Goal: Task Accomplishment & Management: Complete application form

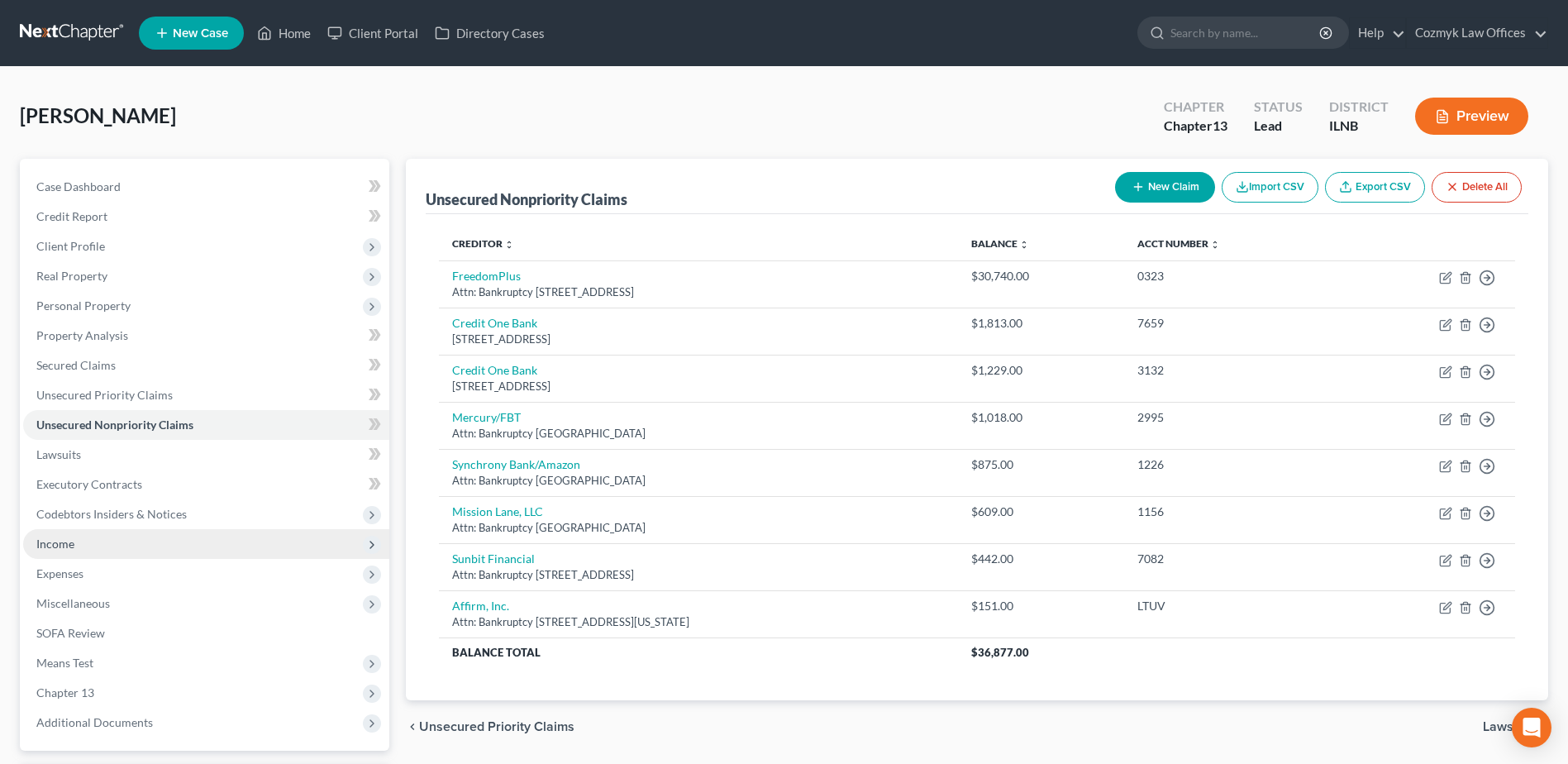
click at [169, 538] on span "Income" at bounding box center [206, 543] width 367 height 29
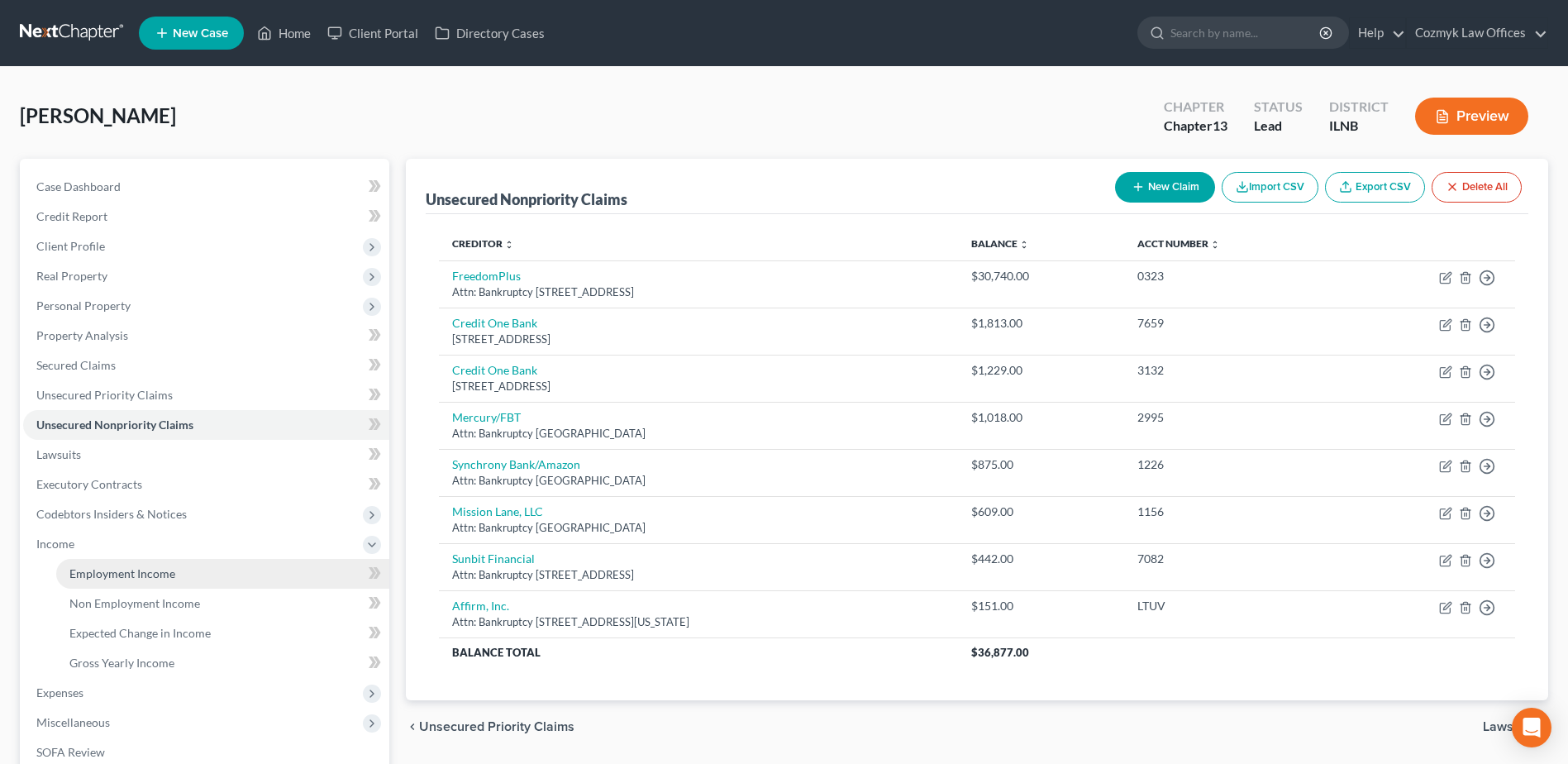
click at [172, 572] on span "Employment Income" at bounding box center [122, 573] width 105 height 14
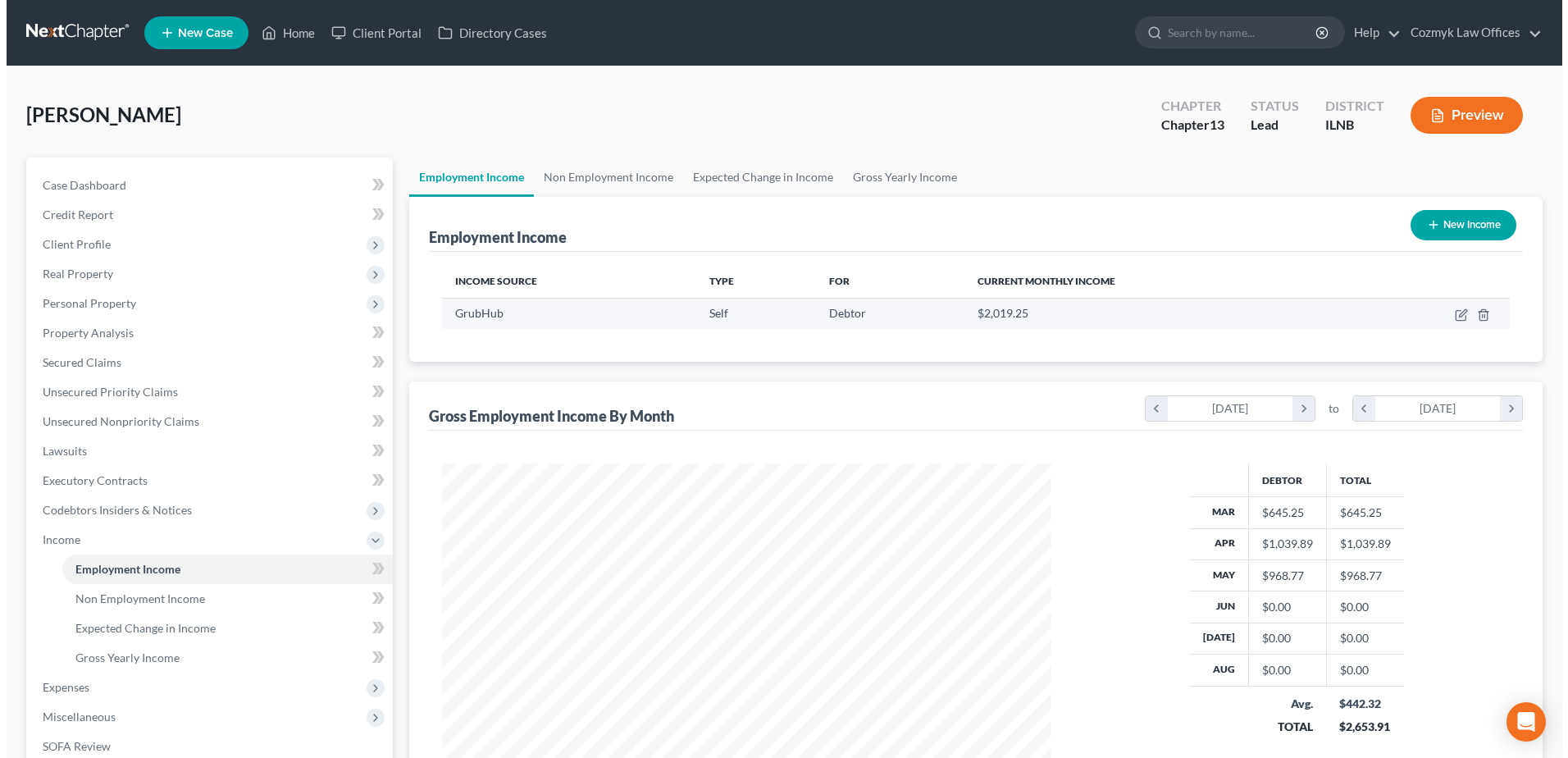
scroll to position [304, 641]
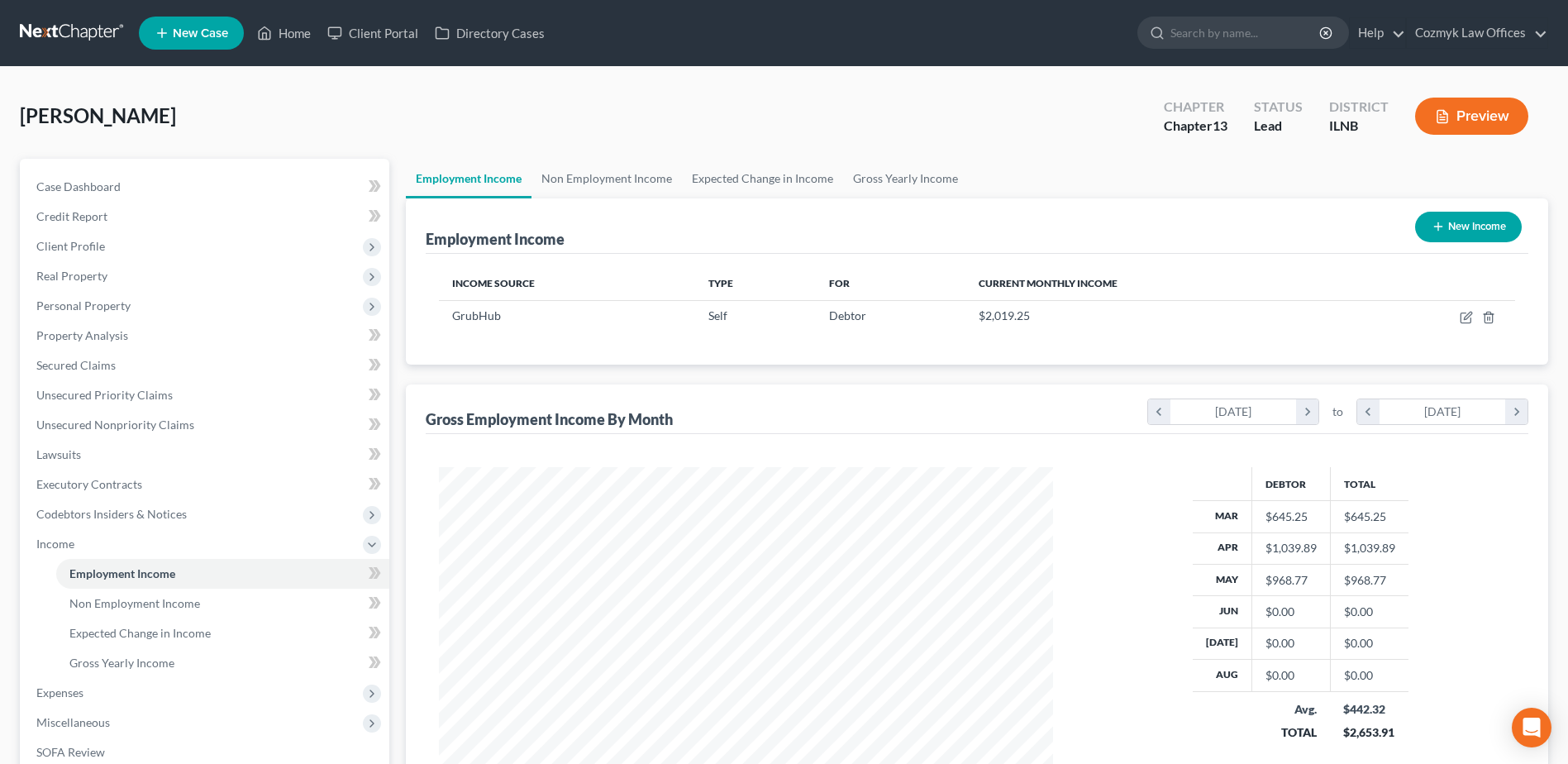
click at [1484, 224] on button "New Income" at bounding box center [1468, 226] width 106 height 30
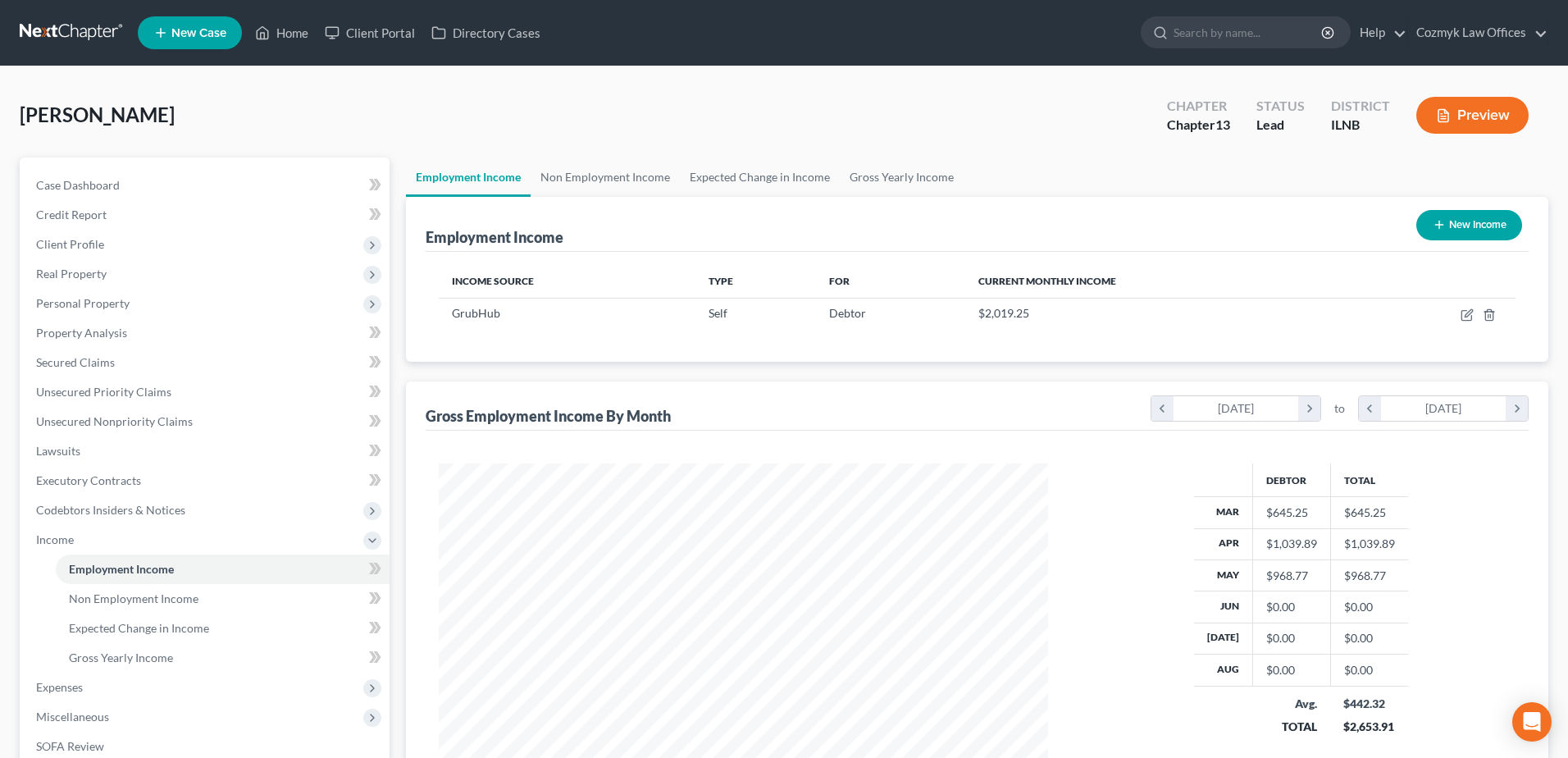
select select "0"
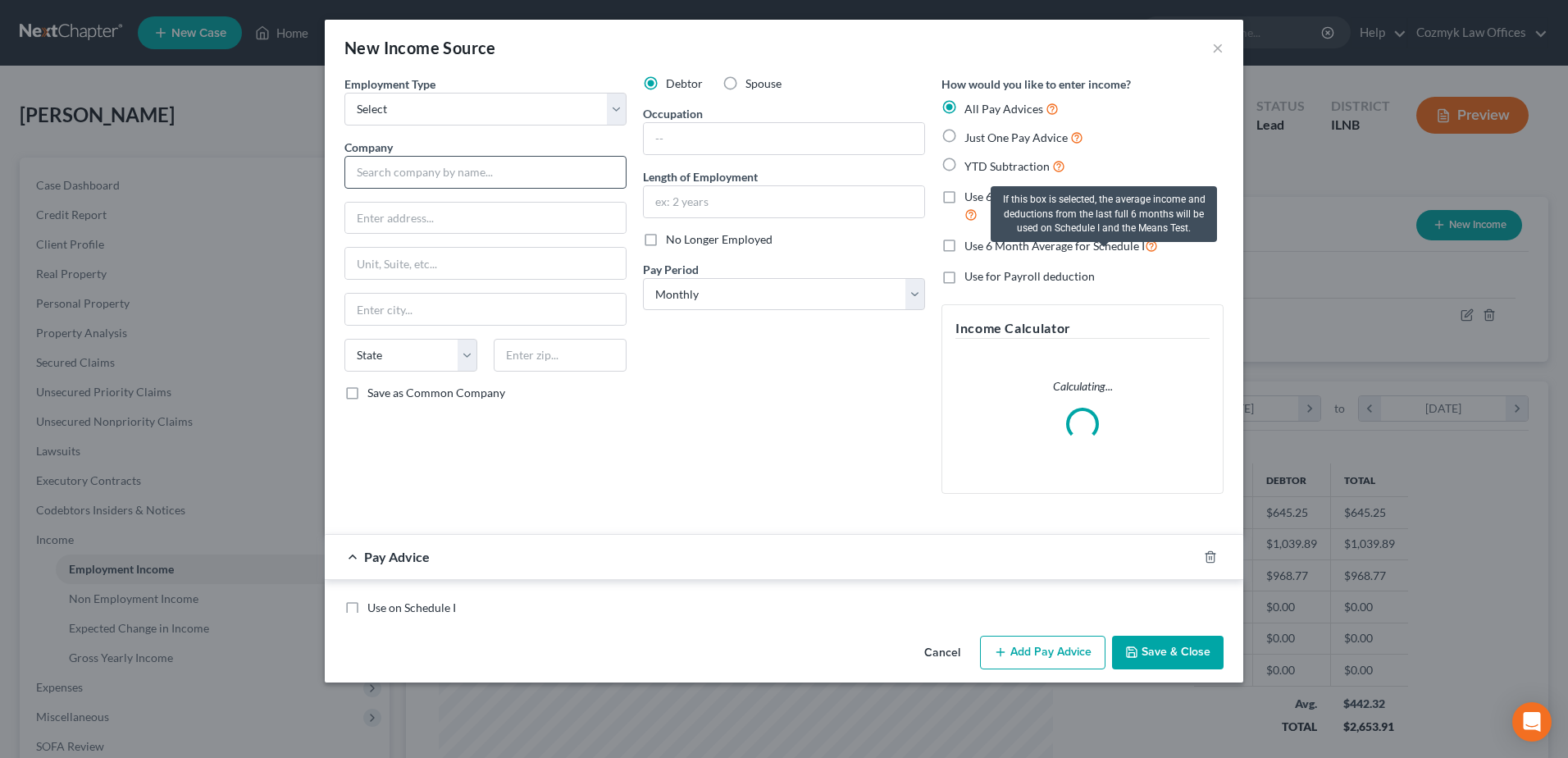
scroll to position [306, 648]
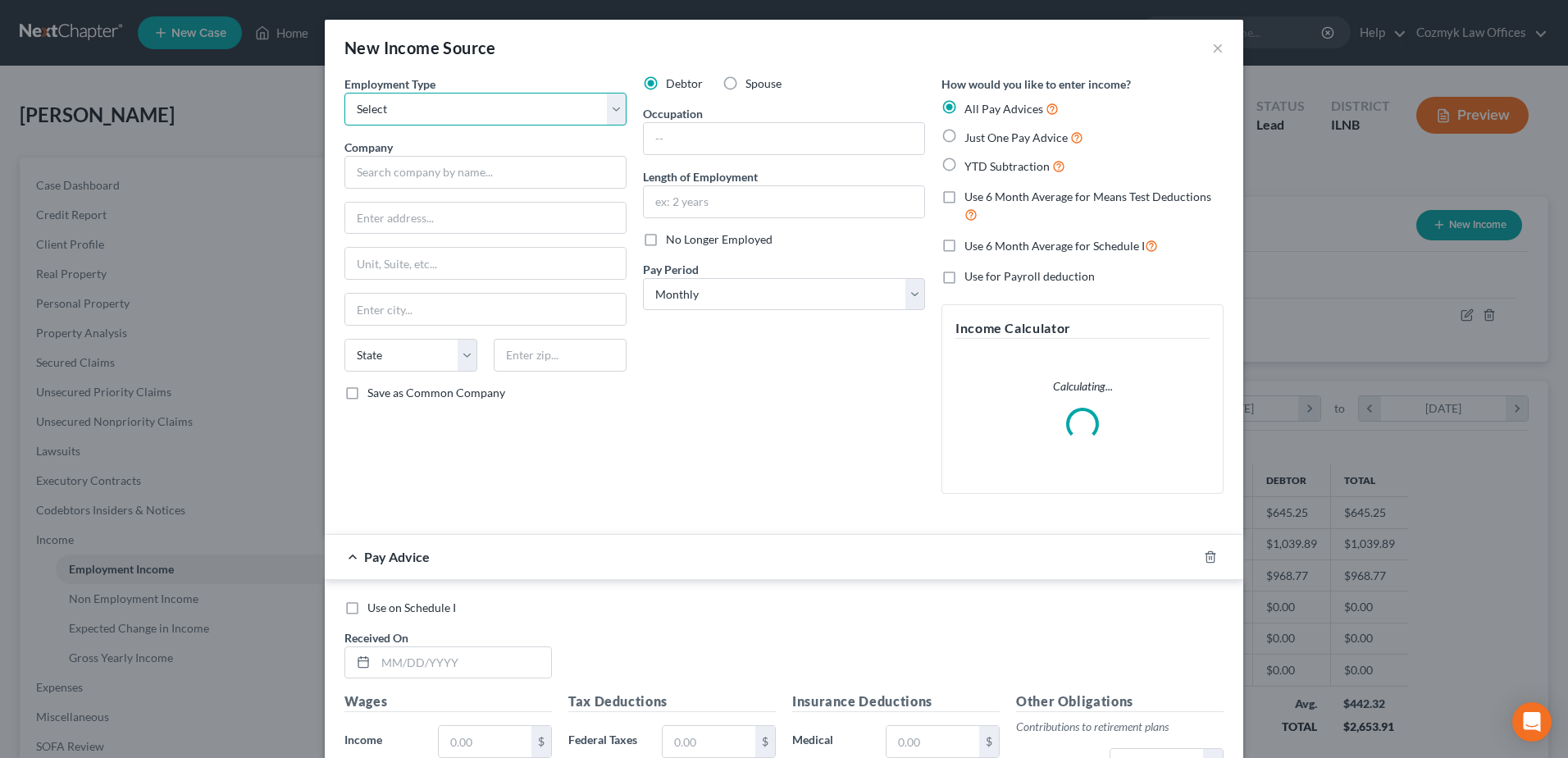
click at [462, 105] on select "Select Full or [DEMOGRAPHIC_DATA] Employment Self Employment" at bounding box center [485, 109] width 282 height 33
select select "1"
click at [345, 93] on select "Select Full or [DEMOGRAPHIC_DATA] Employment Self Employment" at bounding box center [485, 109] width 282 height 33
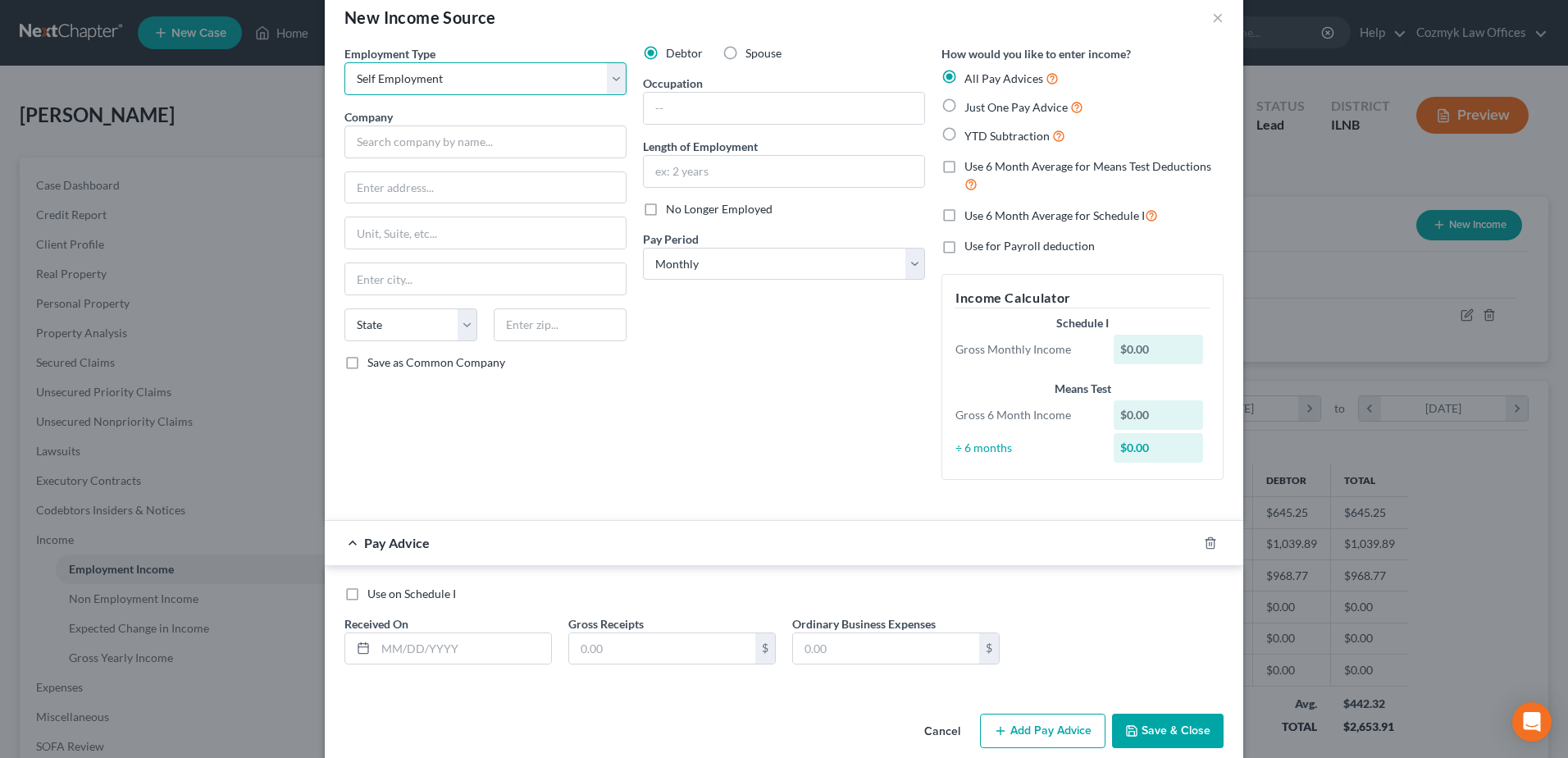
scroll to position [54, 0]
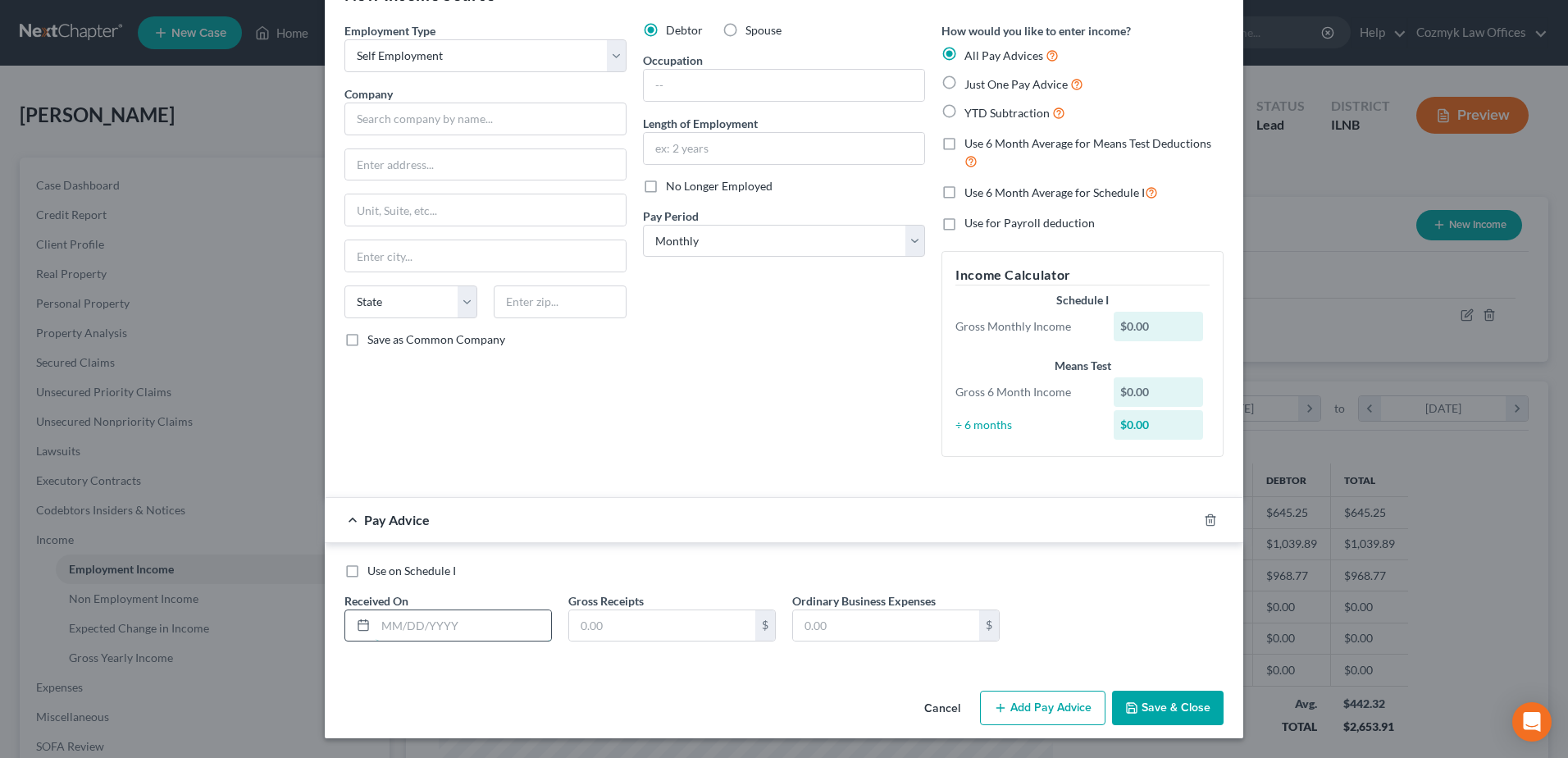
click at [482, 615] on input "text" at bounding box center [463, 625] width 175 height 31
type input "[DATE]"
type input "250"
click at [1073, 703] on button "Add Pay Advice" at bounding box center [1043, 708] width 125 height 35
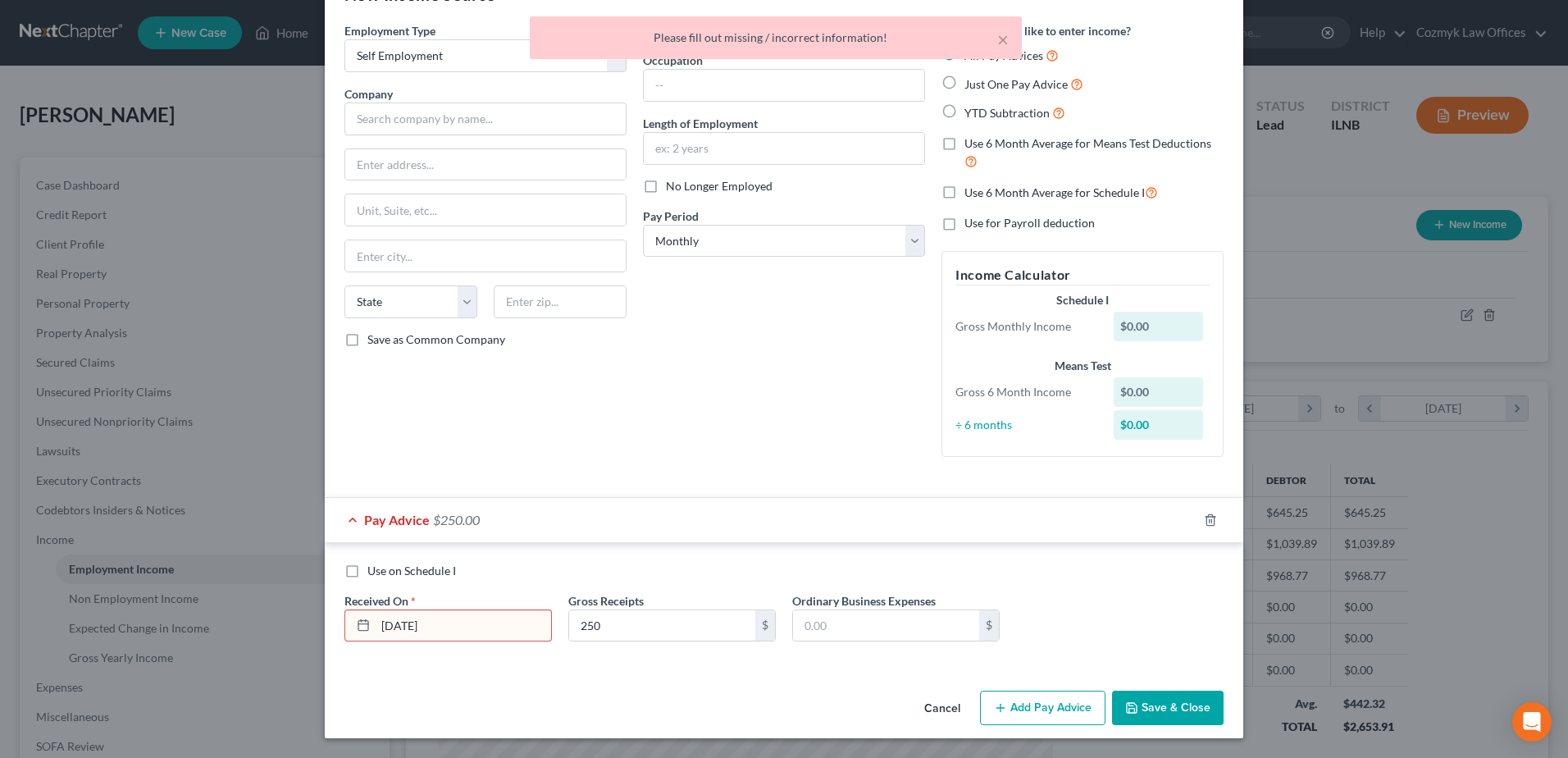
drag, startPoint x: 469, startPoint y: 629, endPoint x: 305, endPoint y: 623, distance: 164.1
click at [305, 623] on div "New Income Source × Employment Type * Select Full or [DEMOGRAPHIC_DATA] Employm…" at bounding box center [784, 379] width 1568 height 758
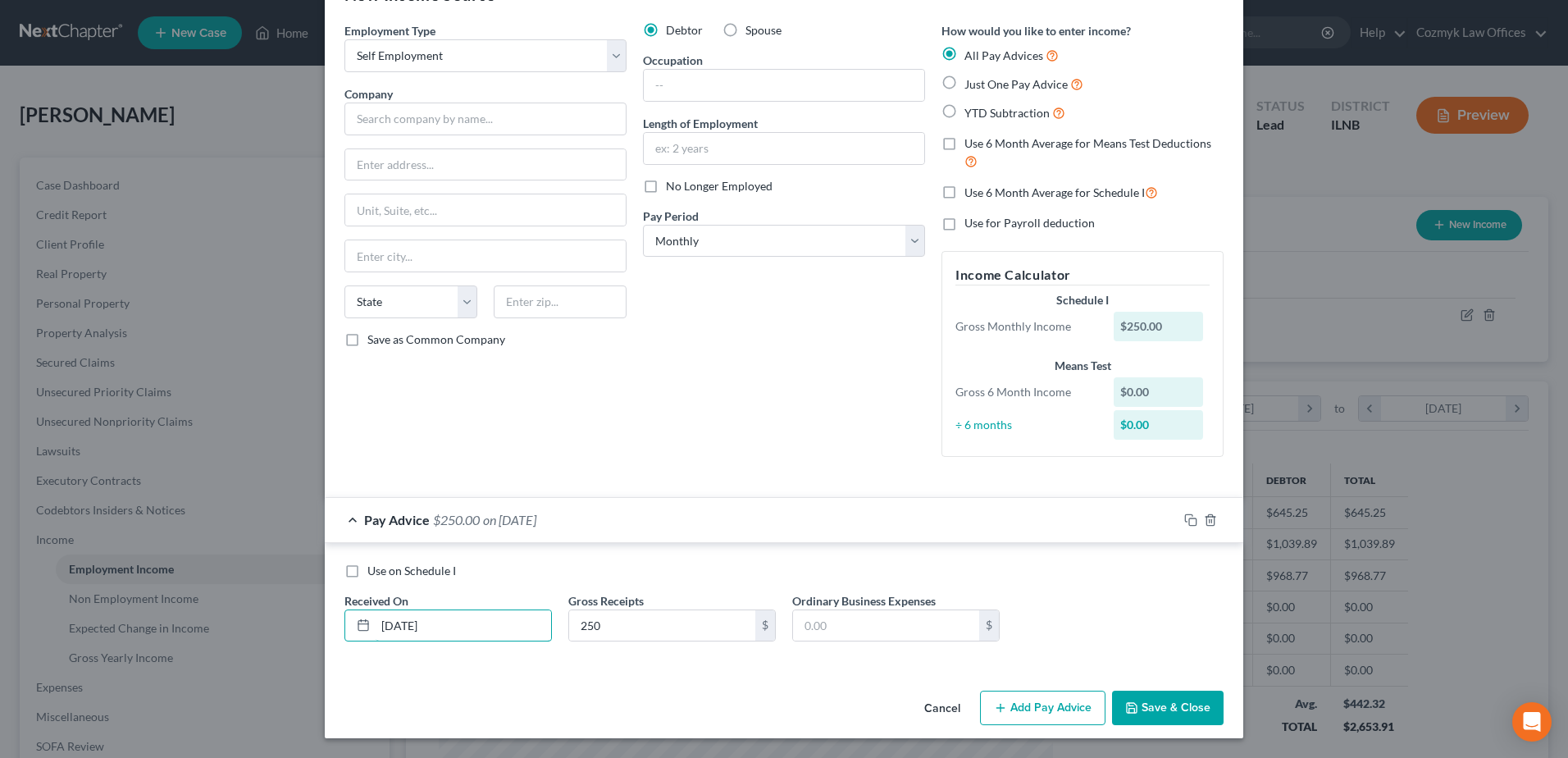
type input "[DATE]"
click at [1044, 705] on button "Add Pay Advice" at bounding box center [1043, 708] width 125 height 35
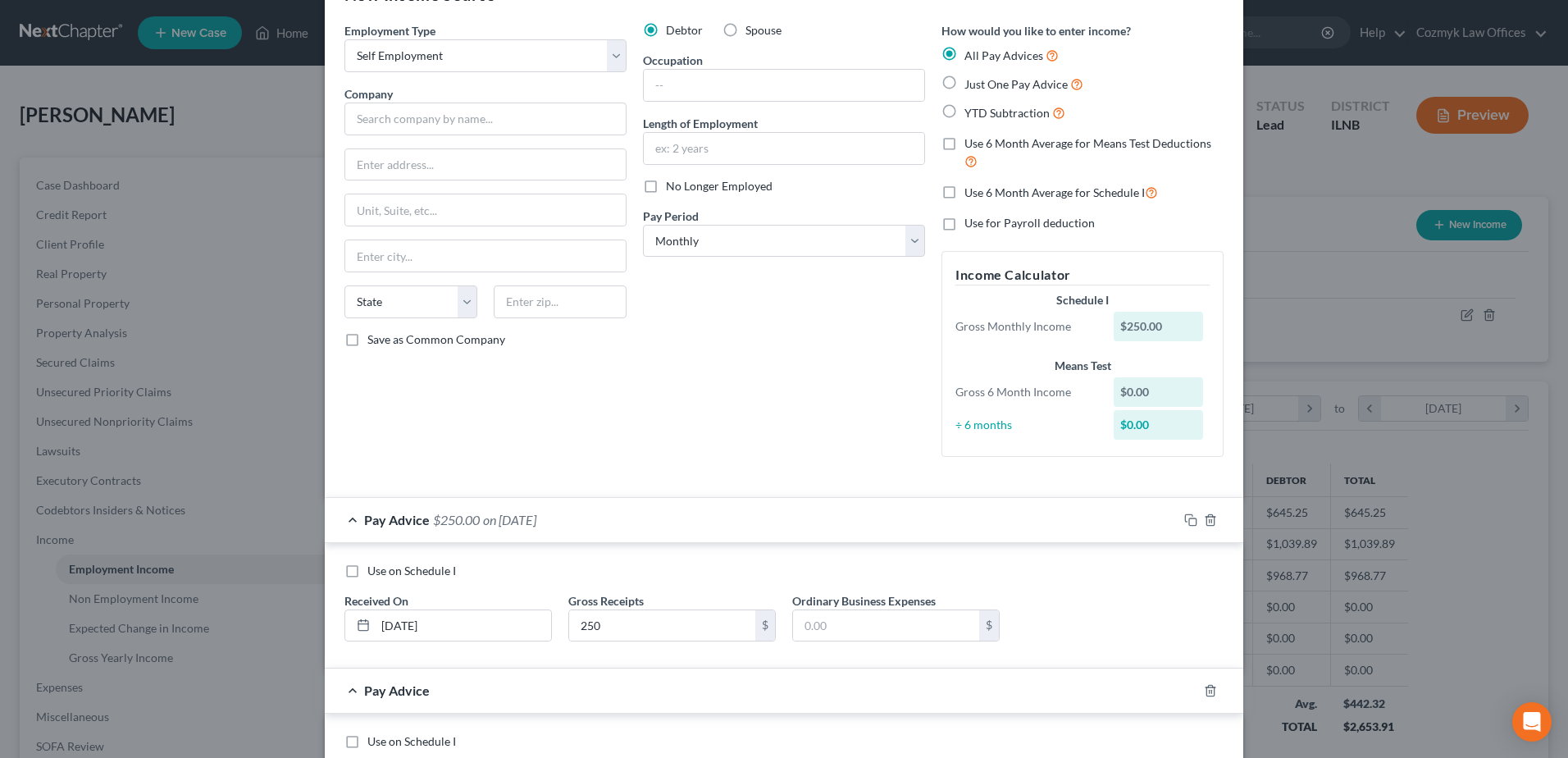
click at [574, 514] on div "Pay Advice $250.00 on [DATE]" at bounding box center [751, 520] width 853 height 44
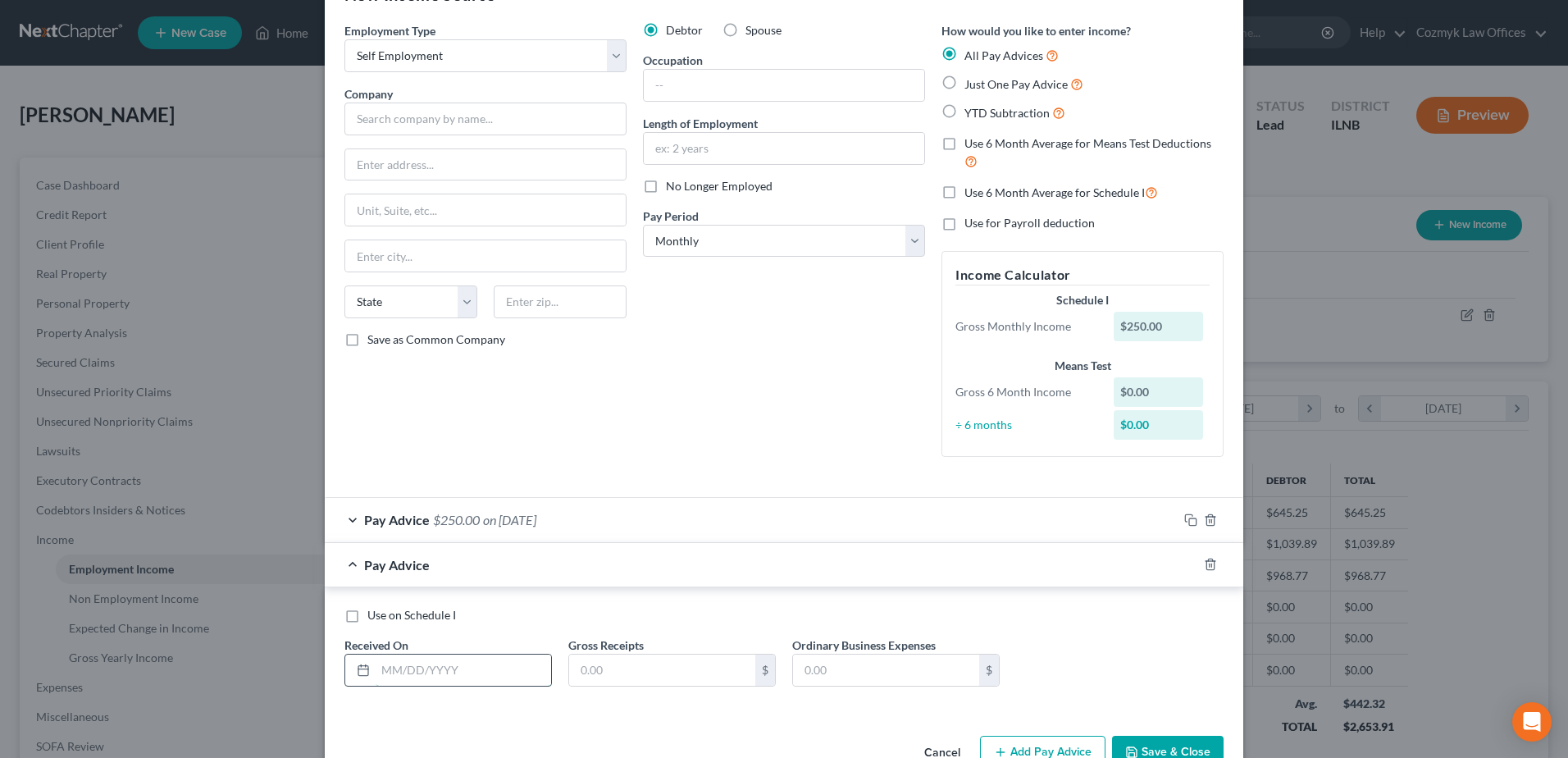
click at [438, 666] on input "text" at bounding box center [463, 670] width 175 height 31
type input "[DATE]"
type input "160"
click at [622, 565] on div "Pay Advice $160.00 on [DATE]" at bounding box center [751, 564] width 853 height 44
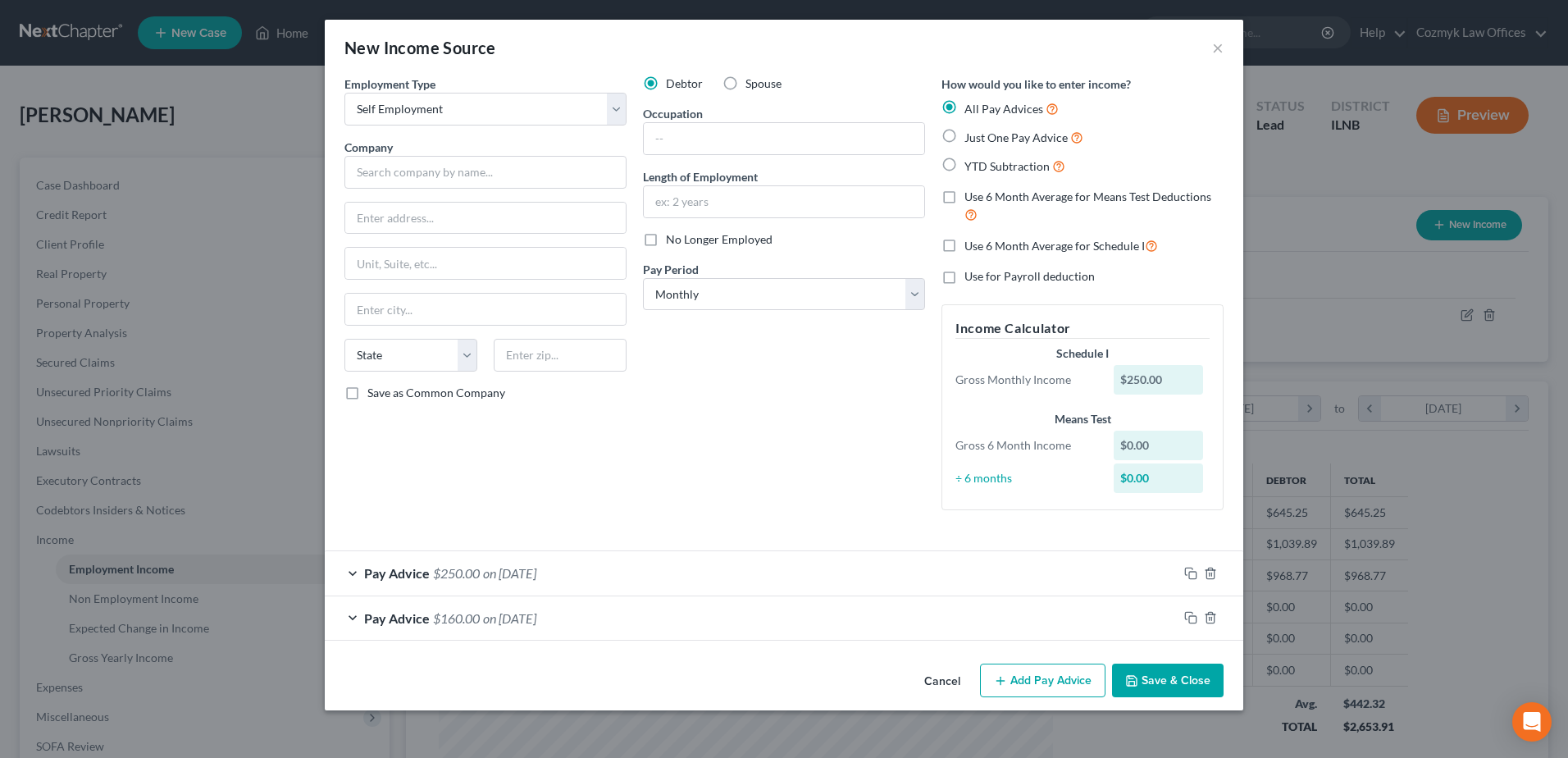
click at [1040, 673] on button "Add Pay Advice" at bounding box center [1043, 681] width 125 height 35
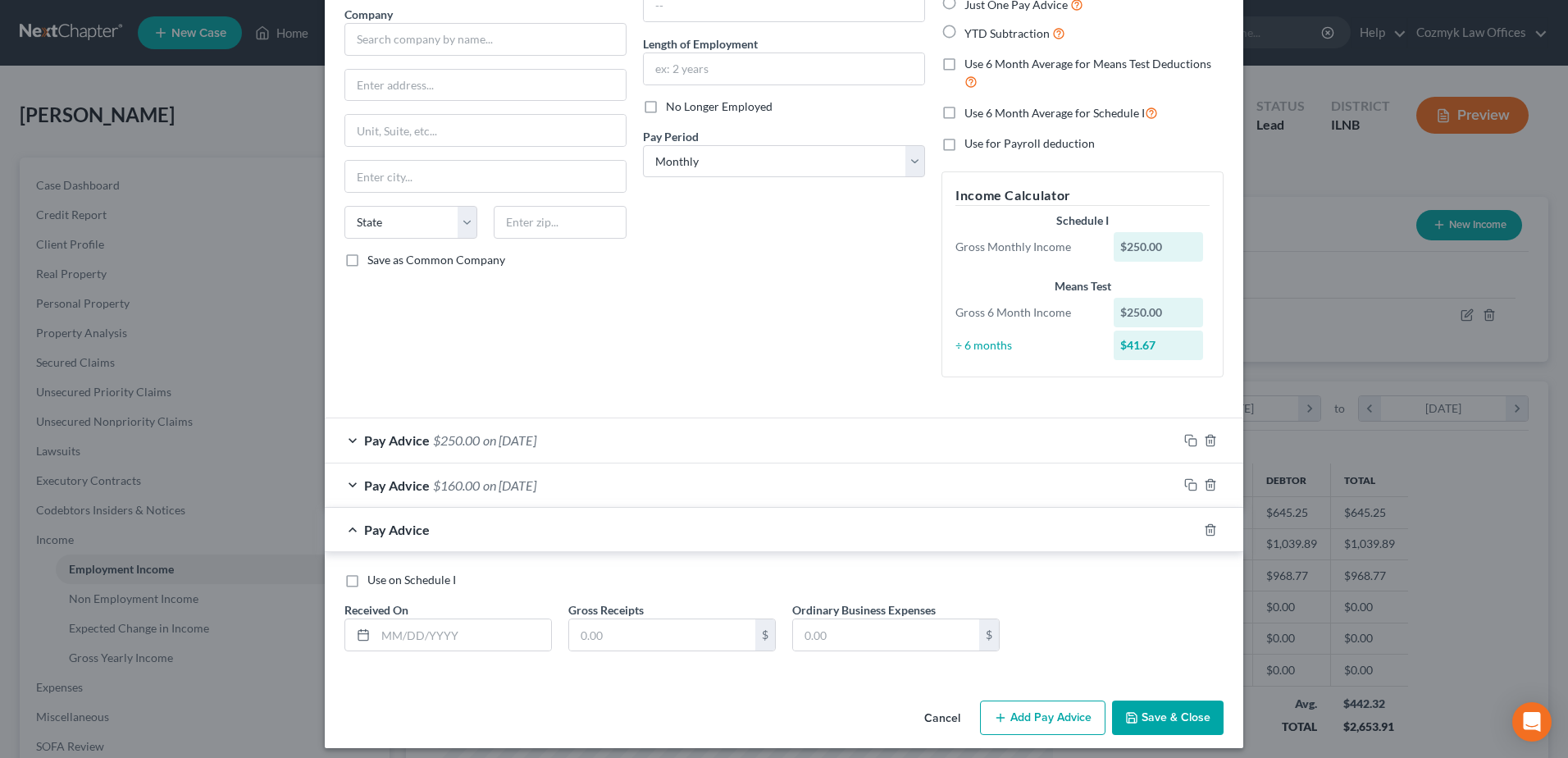
scroll to position [143, 0]
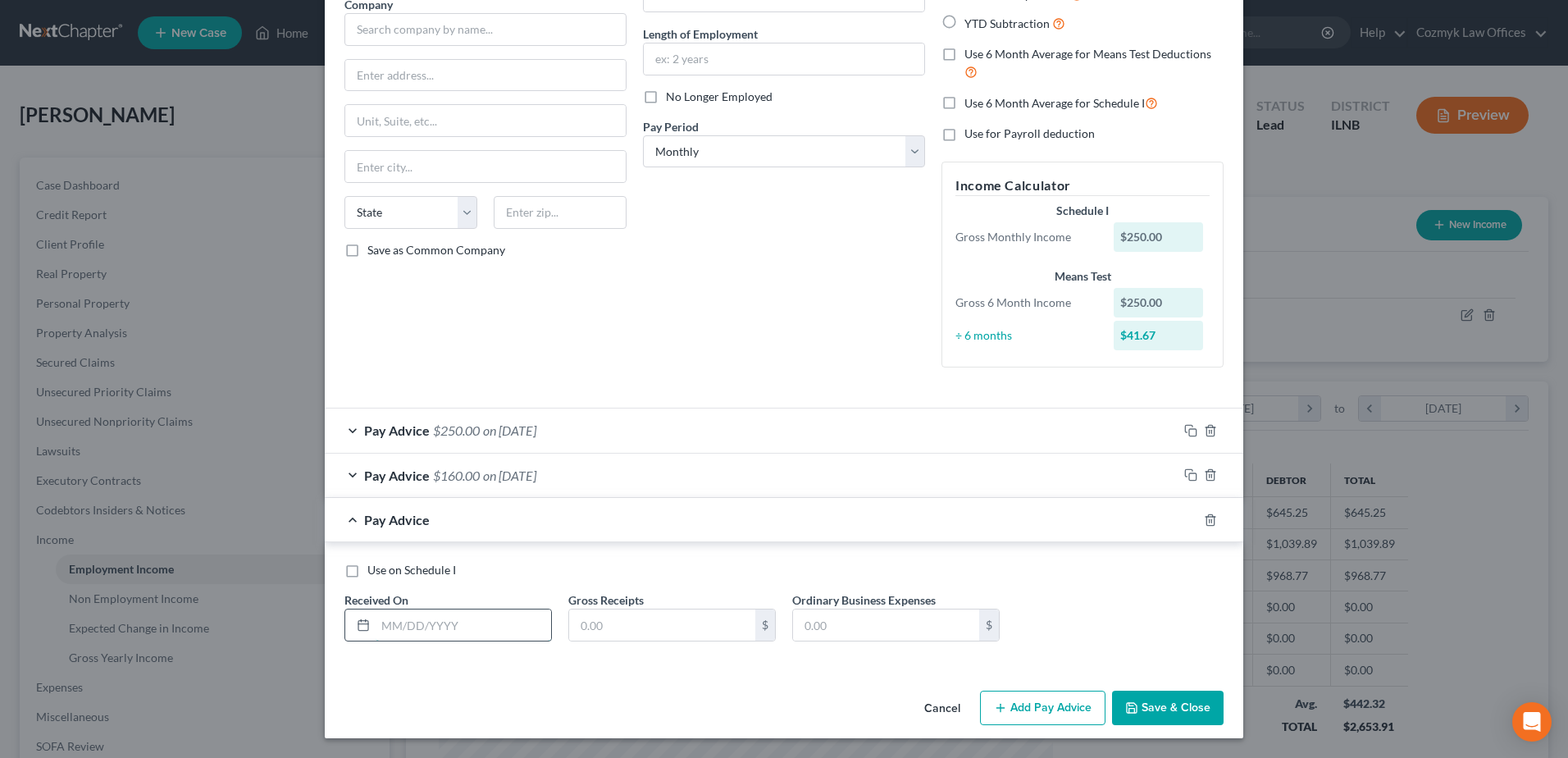
click at [472, 623] on input "text" at bounding box center [463, 624] width 175 height 31
type input "[DATE]"
type input "230"
click at [739, 514] on div "Pay Advice $230.00 on [DATE]" at bounding box center [751, 520] width 853 height 44
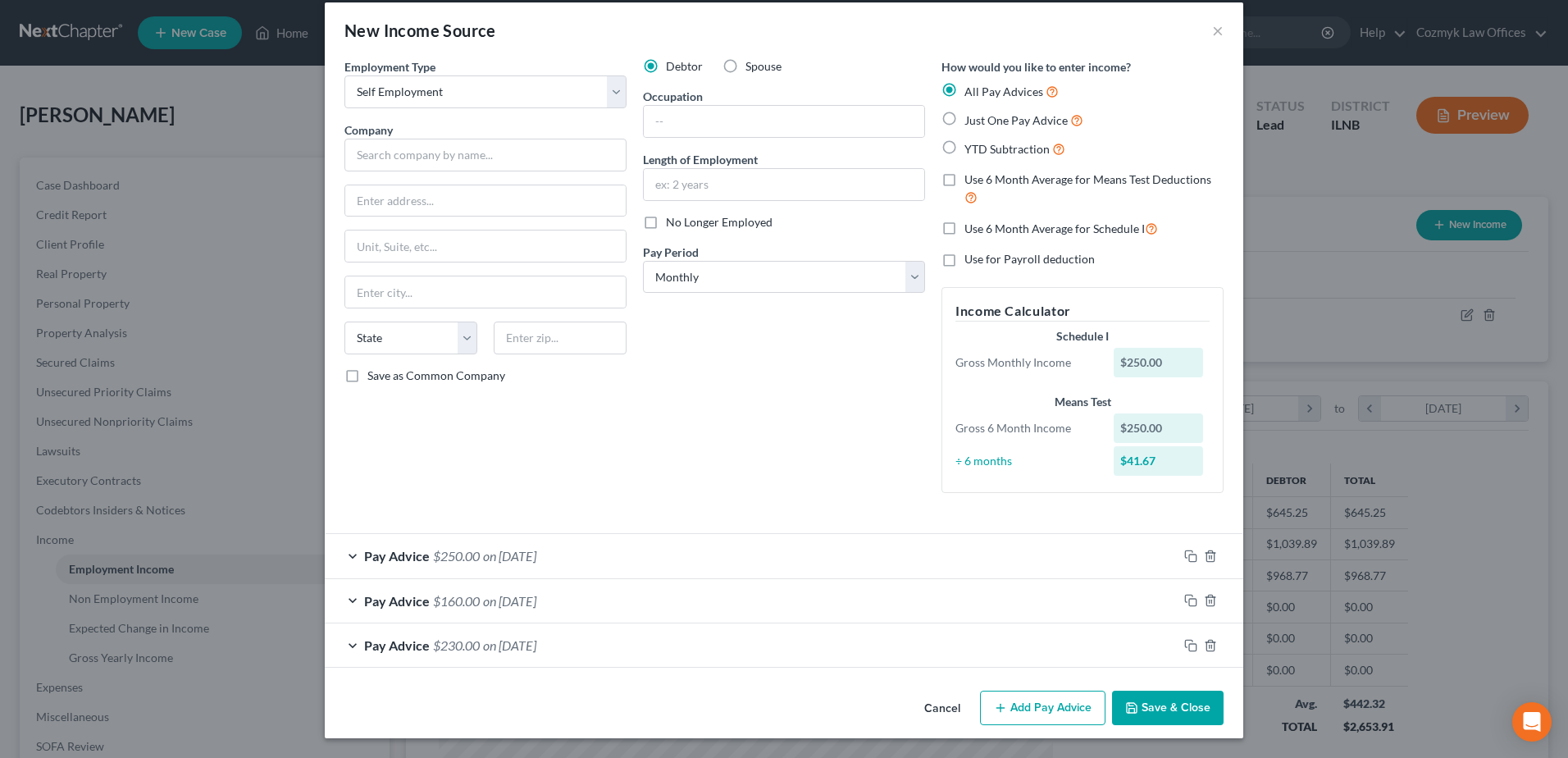
scroll to position [17, 0]
click at [1036, 711] on button "Add Pay Advice" at bounding box center [1043, 708] width 125 height 35
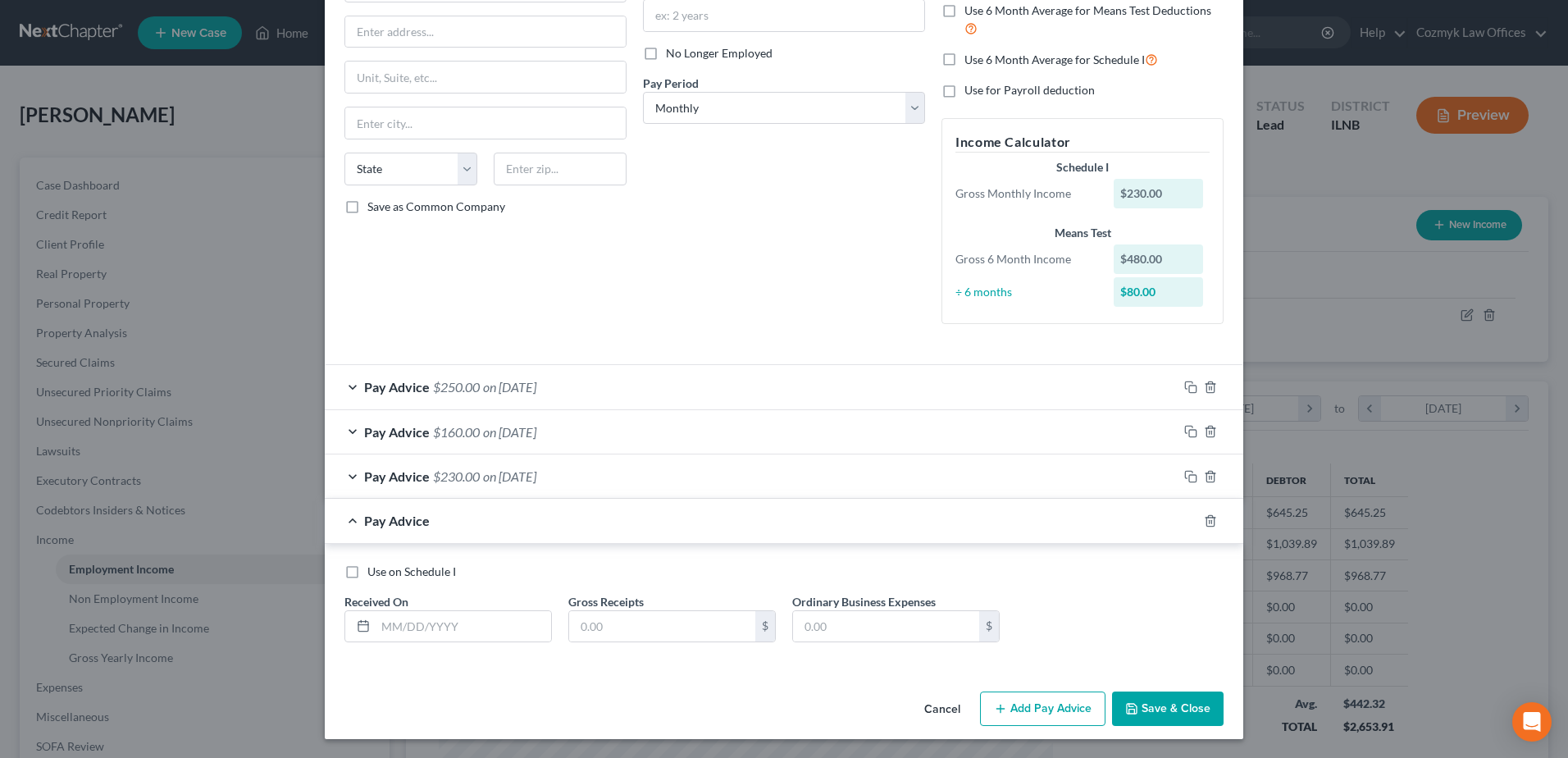
scroll to position [187, 0]
click at [509, 629] on input "text" at bounding box center [463, 625] width 175 height 31
type input "[DATE]"
type input "200"
click at [1085, 514] on div "Pay Advice $200.00 on [DATE]" at bounding box center [751, 520] width 853 height 44
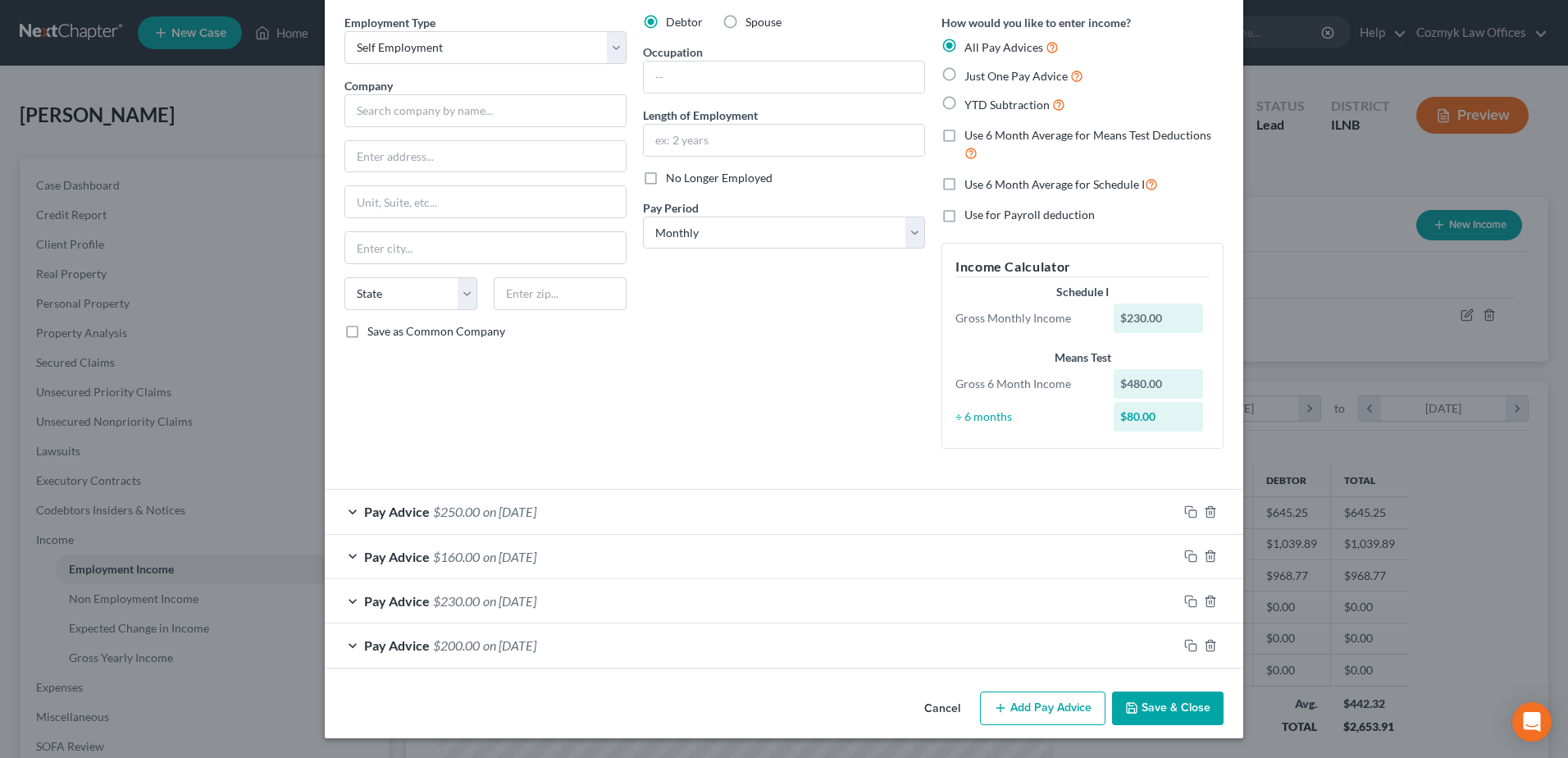
scroll to position [62, 0]
click at [1064, 708] on button "Add Pay Advice" at bounding box center [1043, 708] width 125 height 35
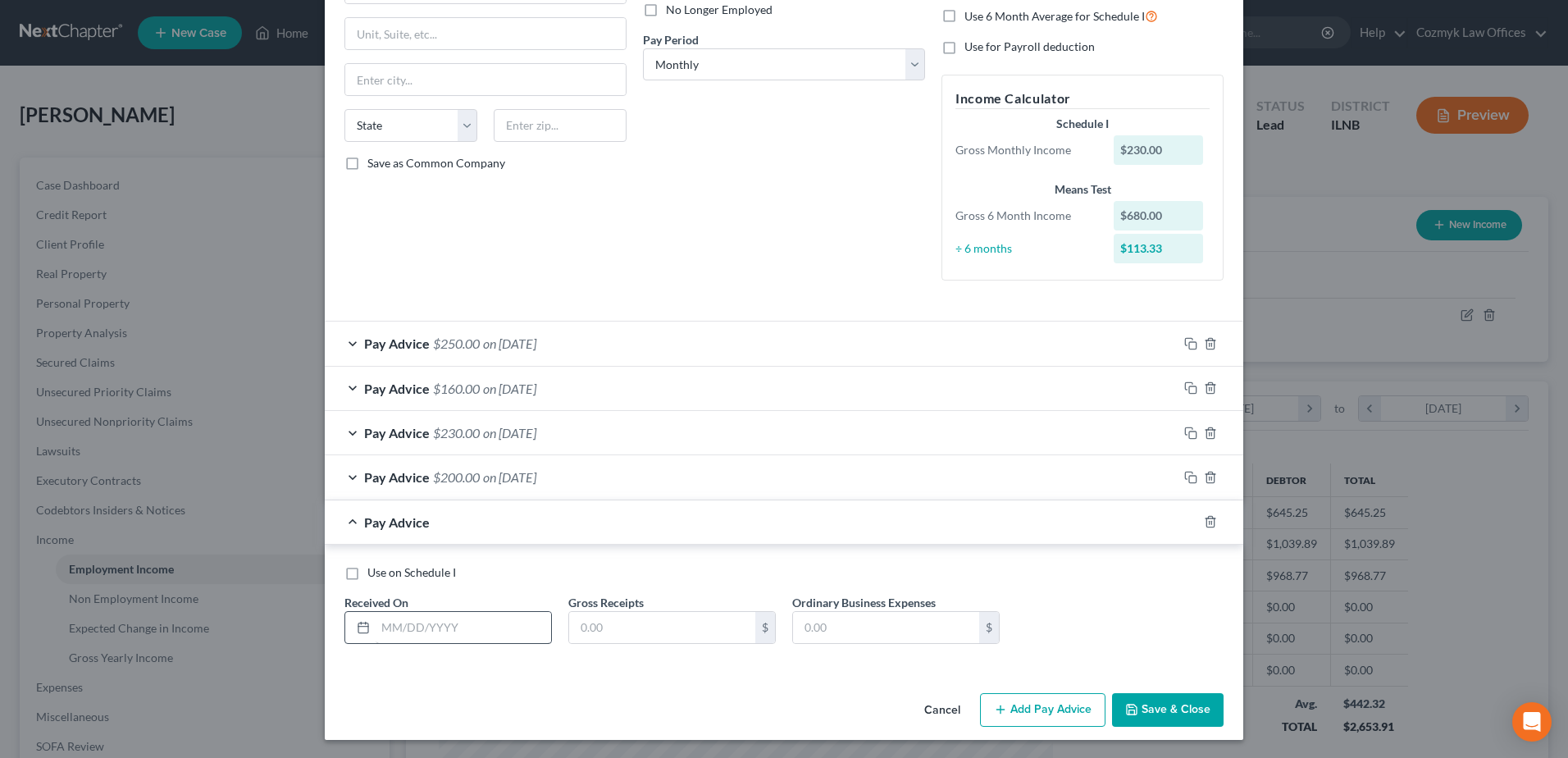
scroll to position [231, 0]
click at [489, 623] on input "text" at bounding box center [463, 625] width 175 height 31
type input "[DATE]"
type input "100"
click at [842, 516] on div "Pay Advice $100.00 on [DATE]" at bounding box center [751, 520] width 853 height 44
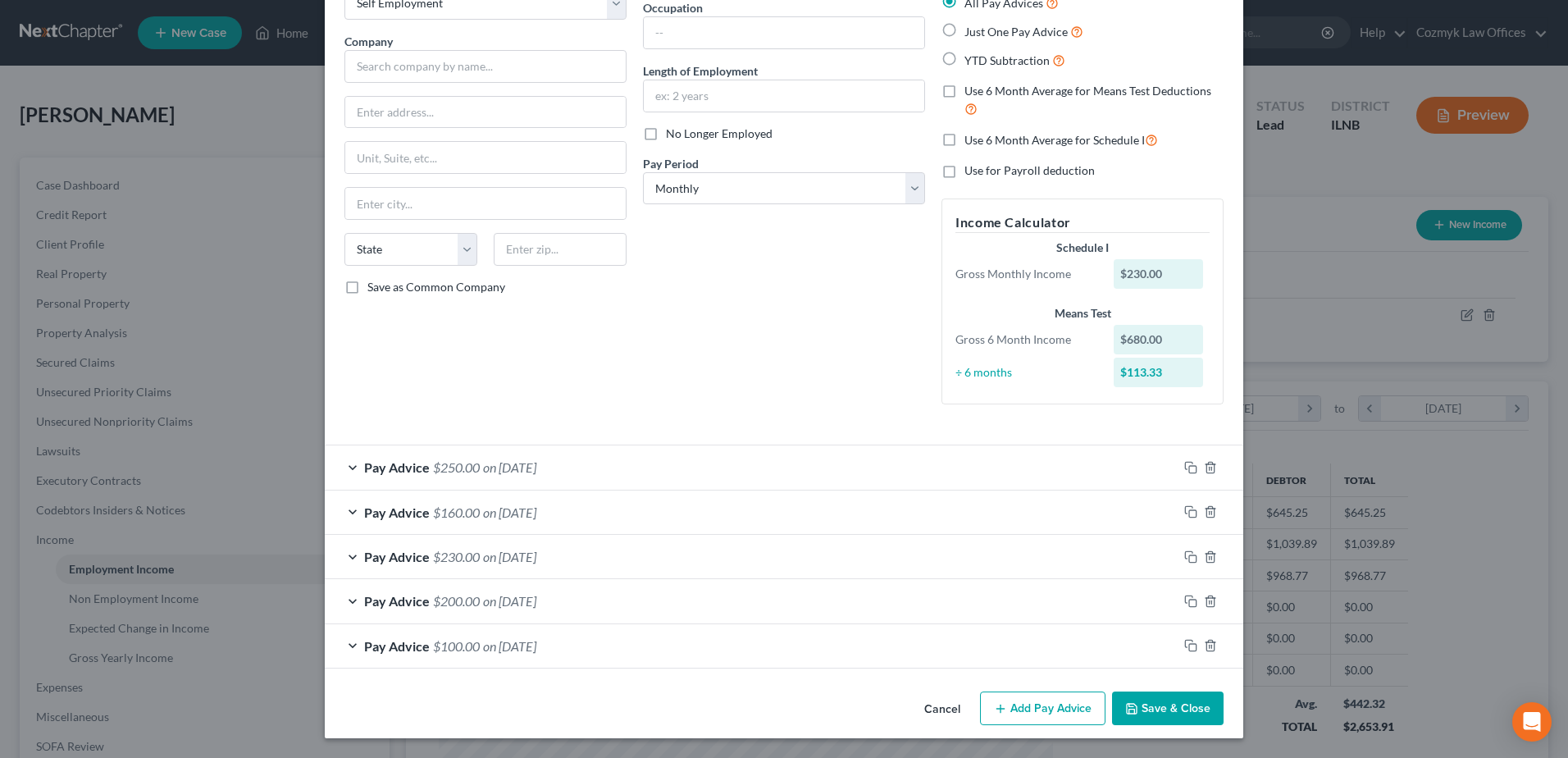
scroll to position [105, 0]
click at [1020, 704] on button "Add Pay Advice" at bounding box center [1043, 708] width 125 height 35
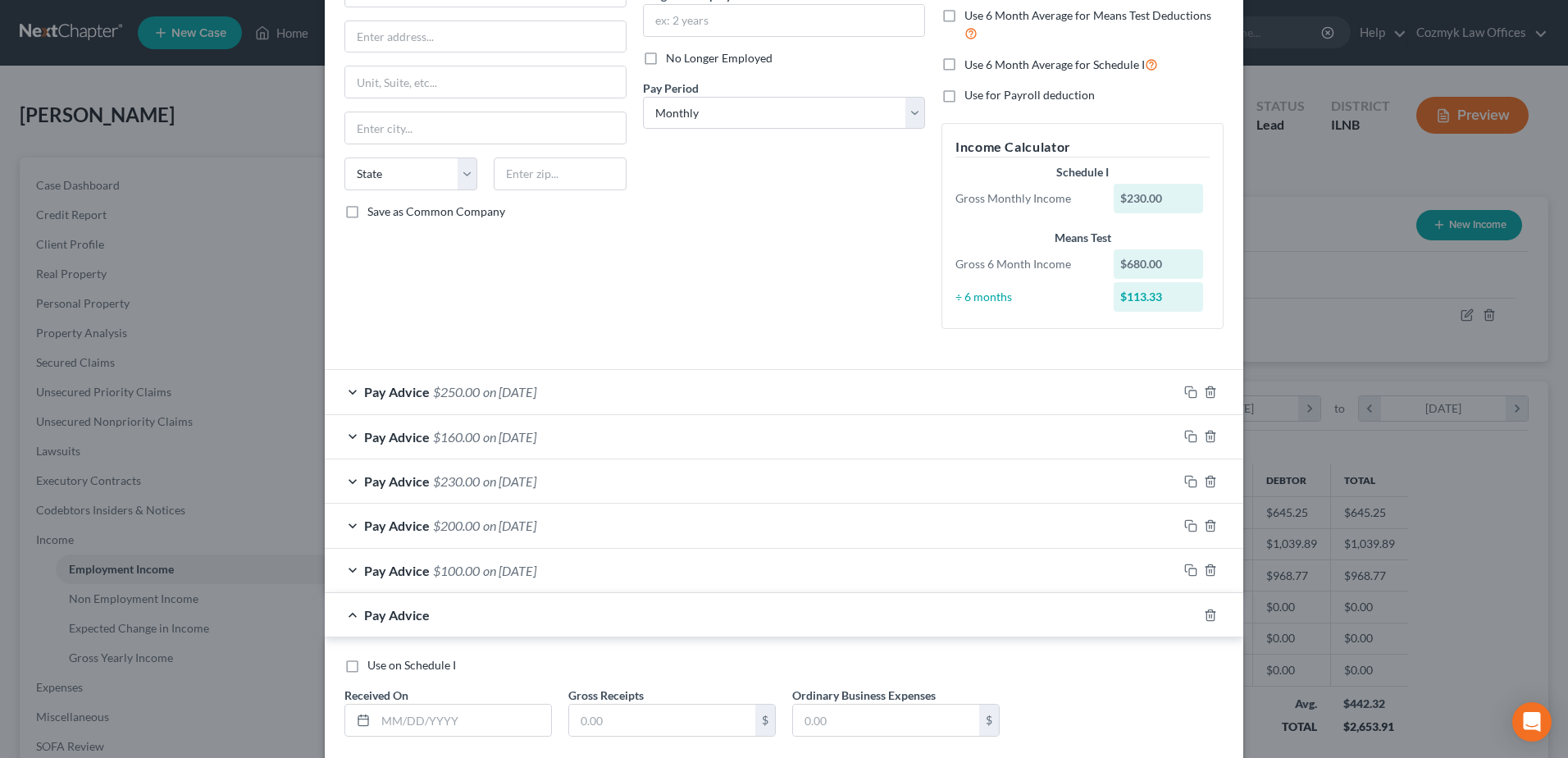
scroll to position [276, 0]
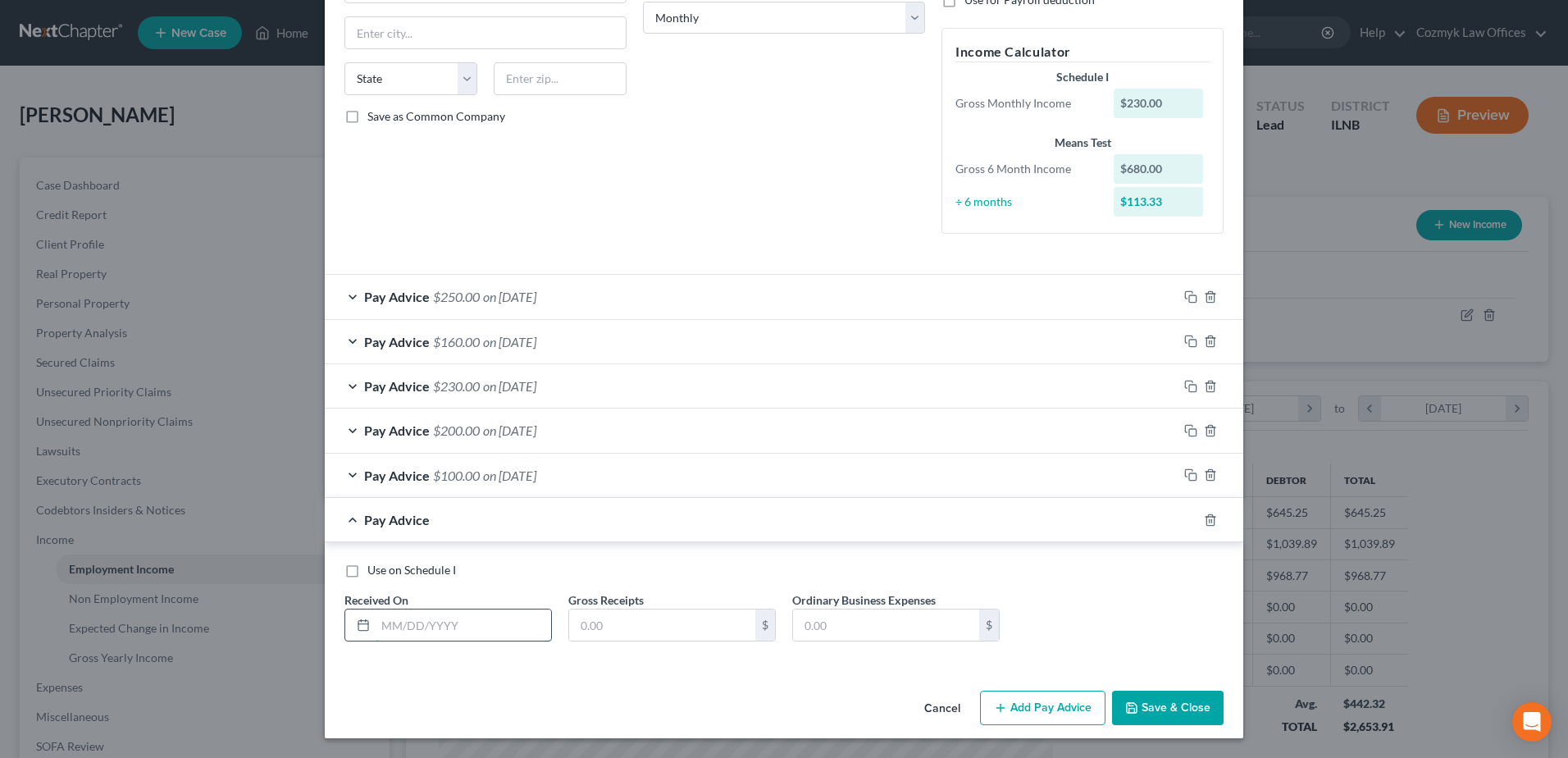
click at [450, 618] on input "text" at bounding box center [463, 624] width 175 height 31
type input "[DATE]"
type input "120"
click at [1181, 702] on button "Save & Close" at bounding box center [1167, 708] width 112 height 35
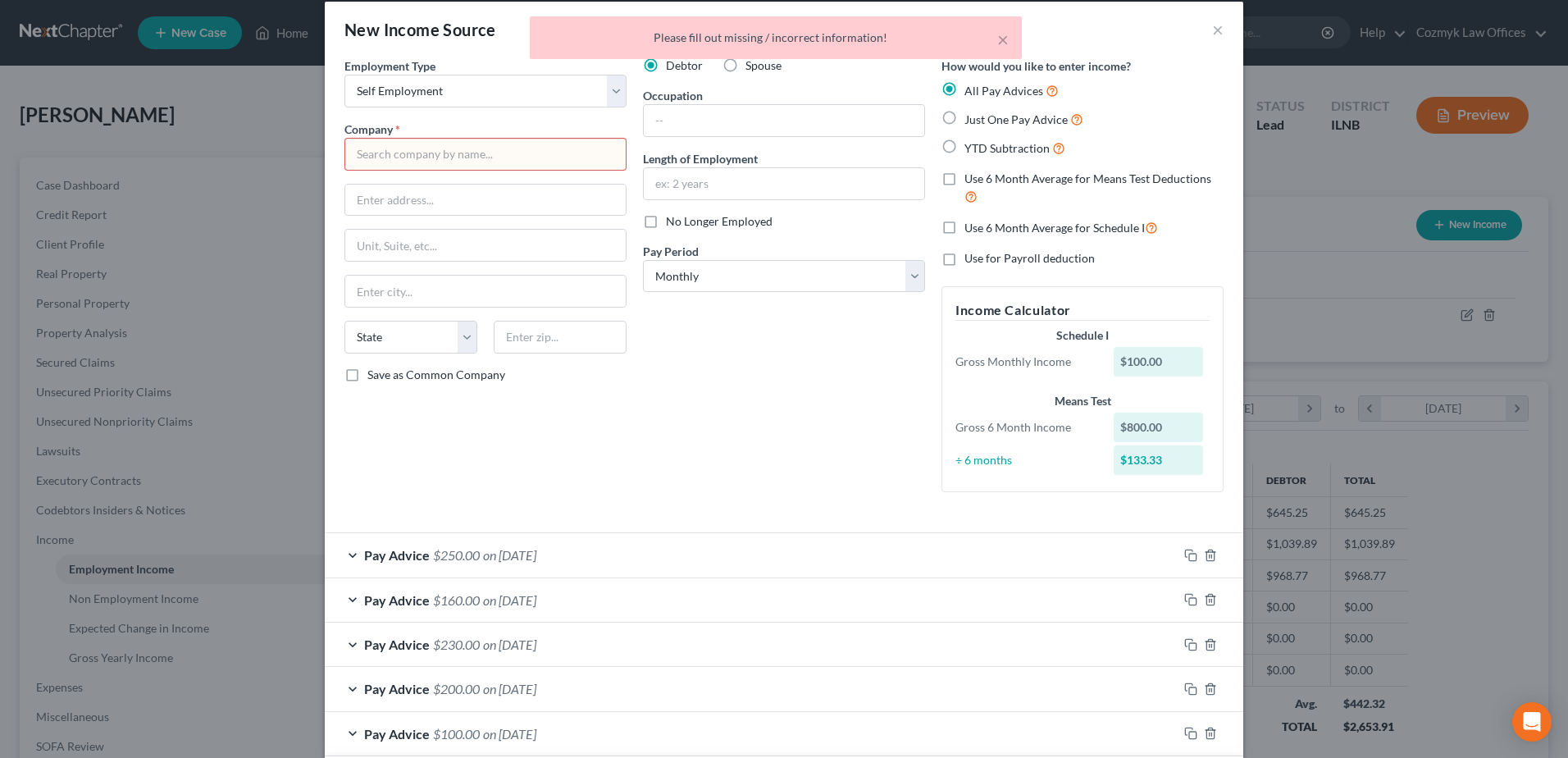
scroll to position [0, 0]
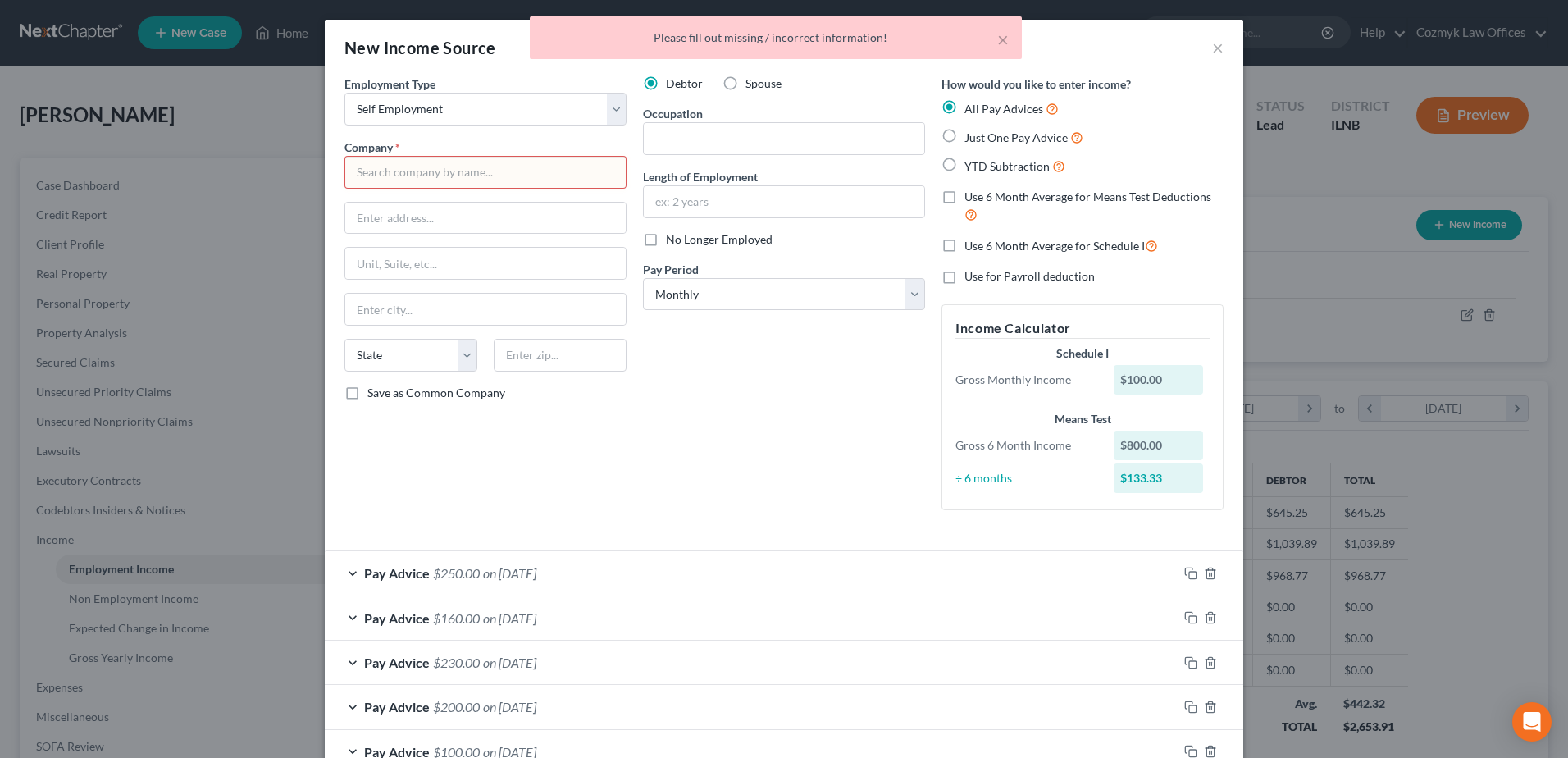
click at [505, 177] on input "text" at bounding box center [485, 172] width 282 height 33
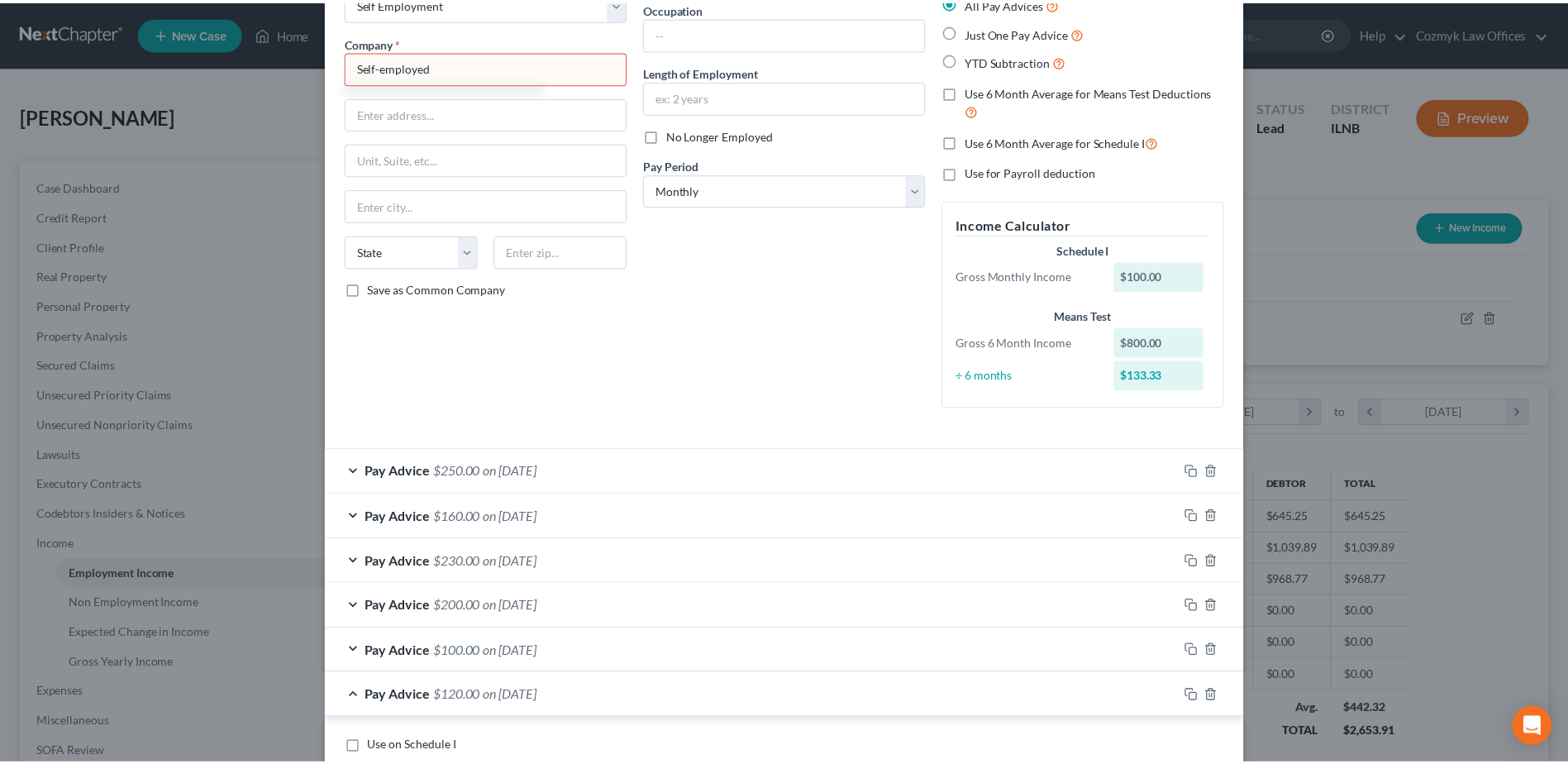
scroll to position [278, 0]
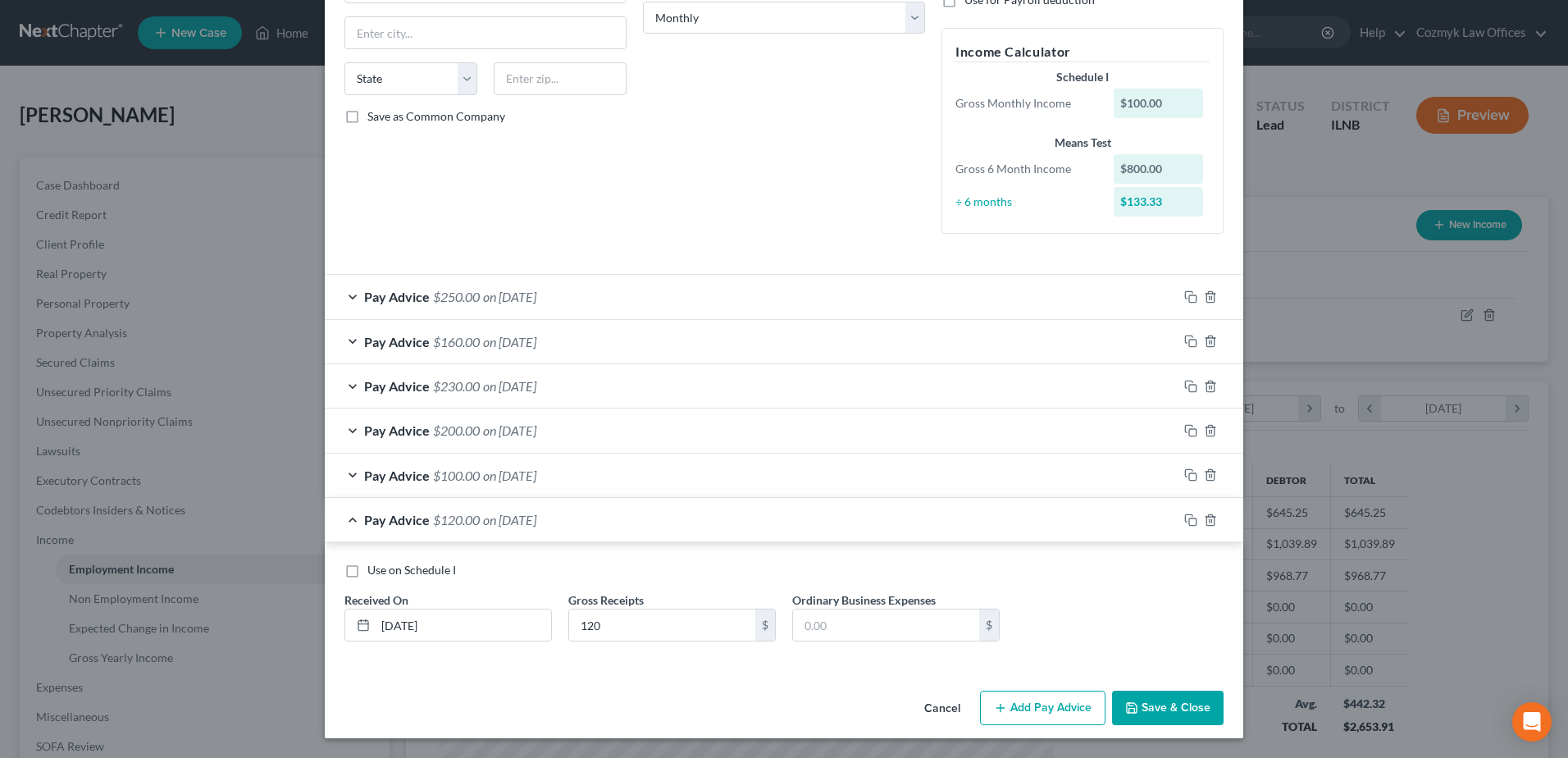
drag, startPoint x: 1172, startPoint y: 706, endPoint x: 1195, endPoint y: 704, distance: 23.1
click at [1173, 706] on button "Save & Close" at bounding box center [1167, 708] width 112 height 35
type input "Self-employed"
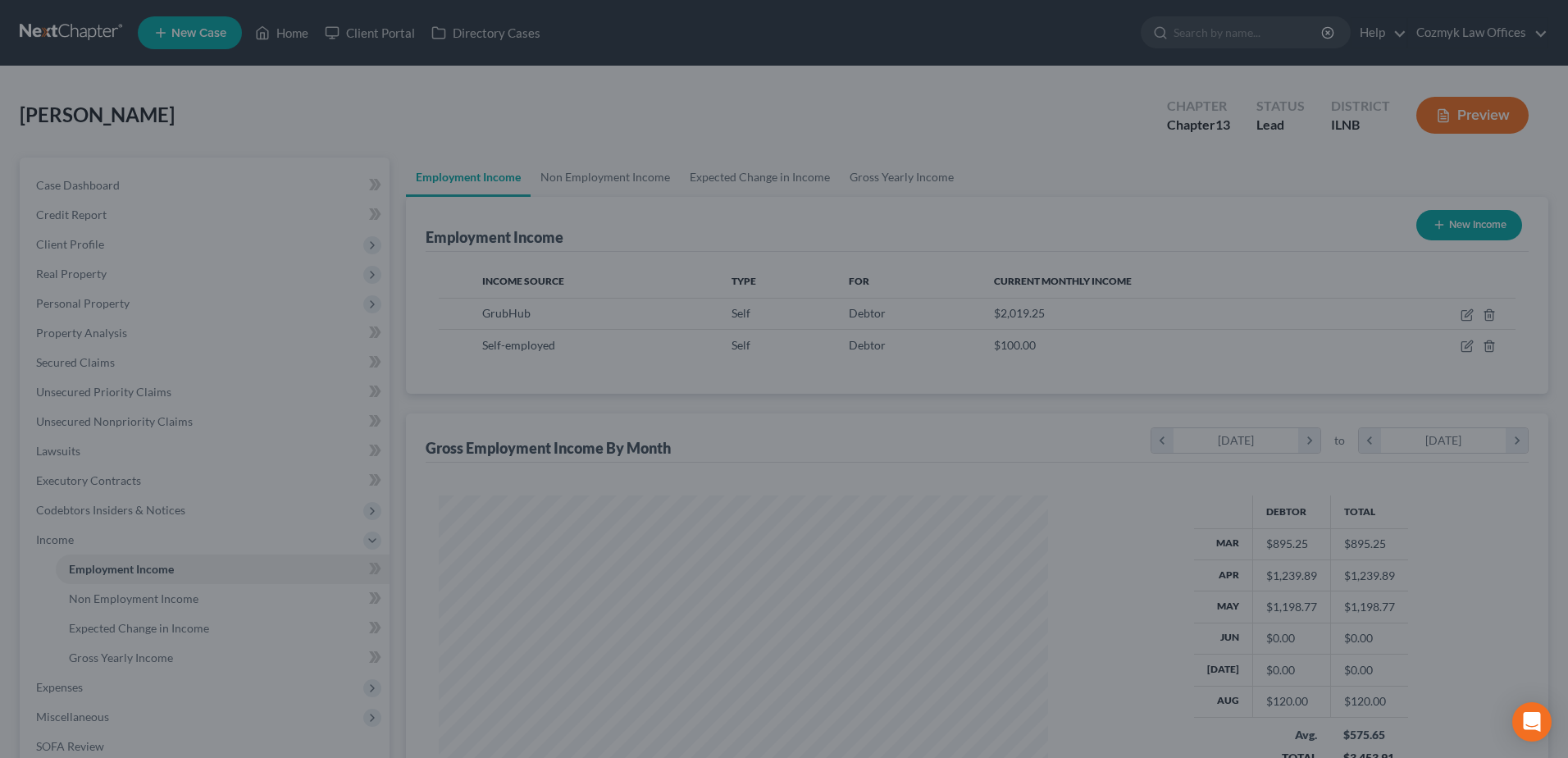
scroll to position [819599, 819362]
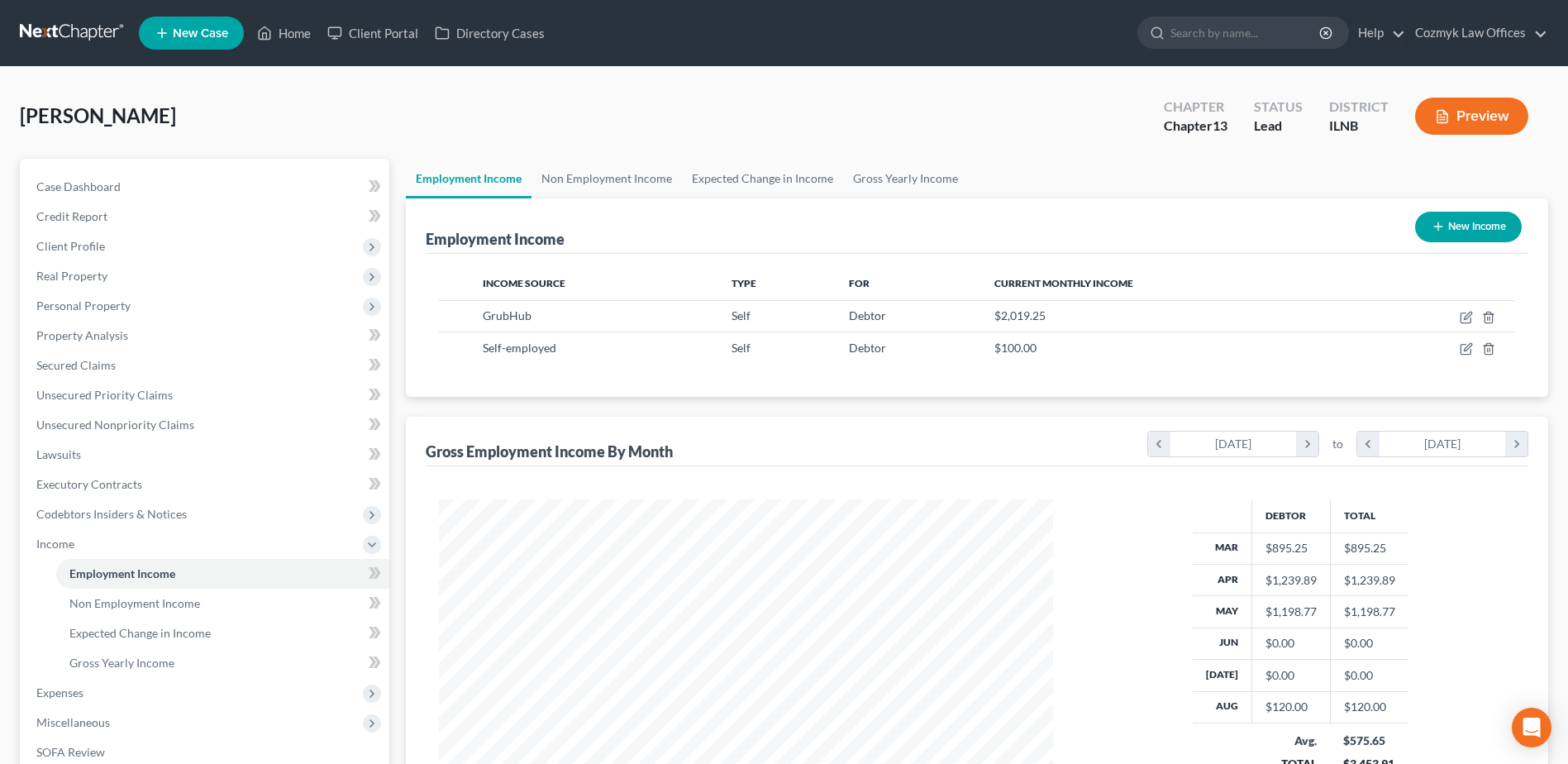
click at [1474, 232] on button "New Income" at bounding box center [1468, 226] width 106 height 30
select select "0"
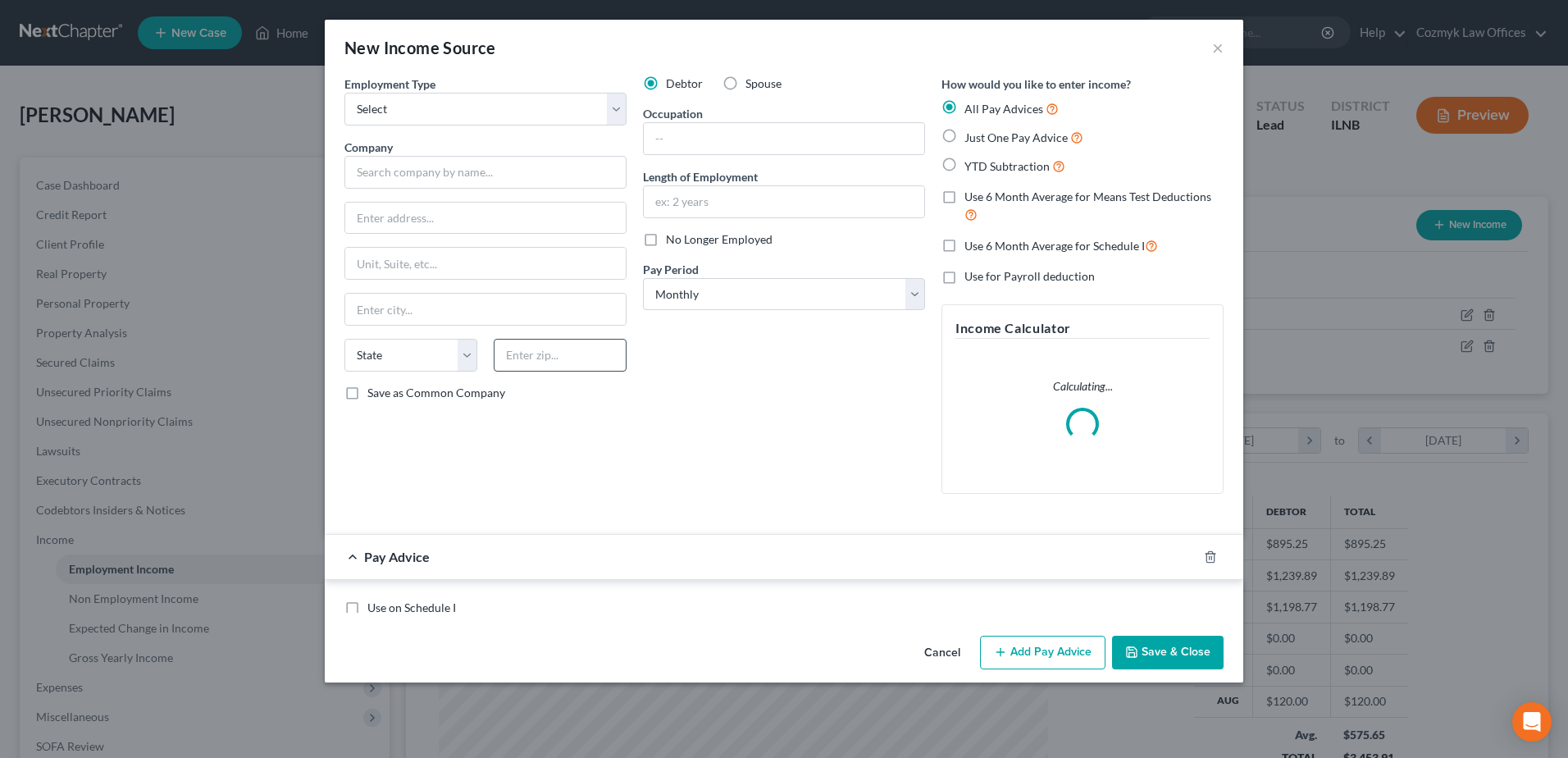
scroll to position [306, 648]
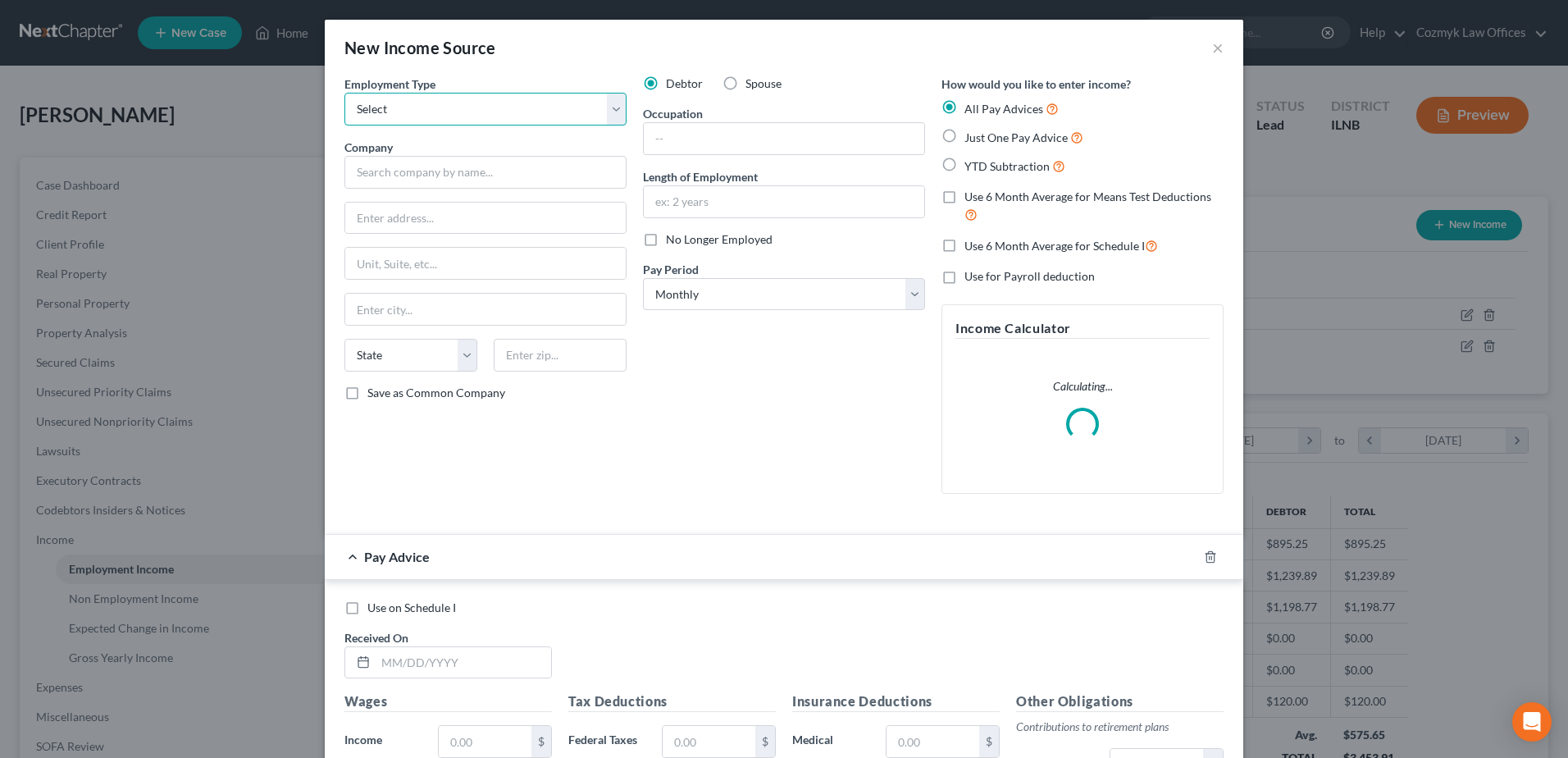
click at [447, 115] on select "Select Full or [DEMOGRAPHIC_DATA] Employment Self Employment" at bounding box center [485, 109] width 282 height 33
select select "1"
click at [345, 93] on select "Select Full or [DEMOGRAPHIC_DATA] Employment Self Employment" at bounding box center [485, 109] width 282 height 33
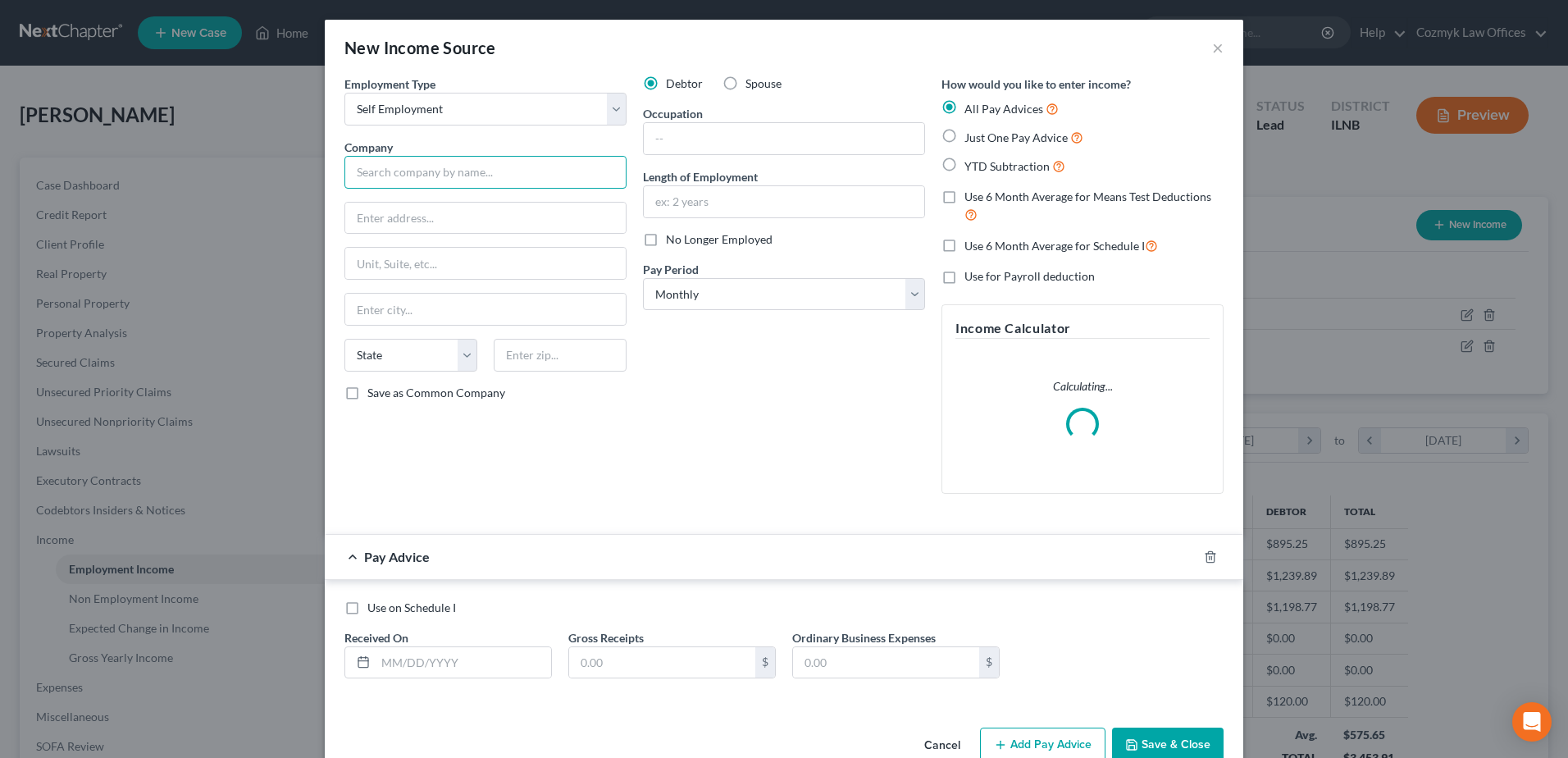
click at [447, 176] on input "text" at bounding box center [485, 172] width 282 height 33
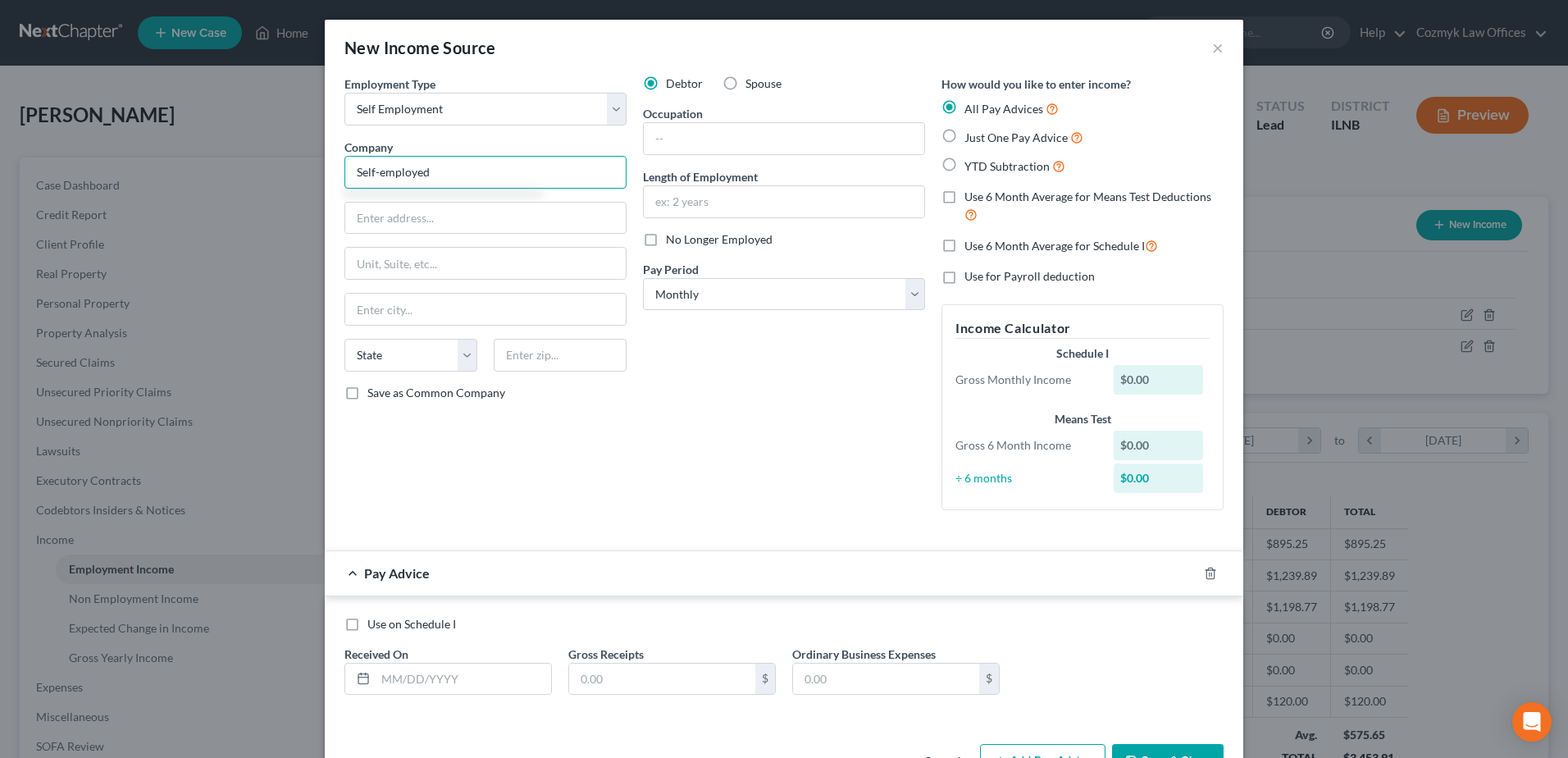
type input "Self-employed"
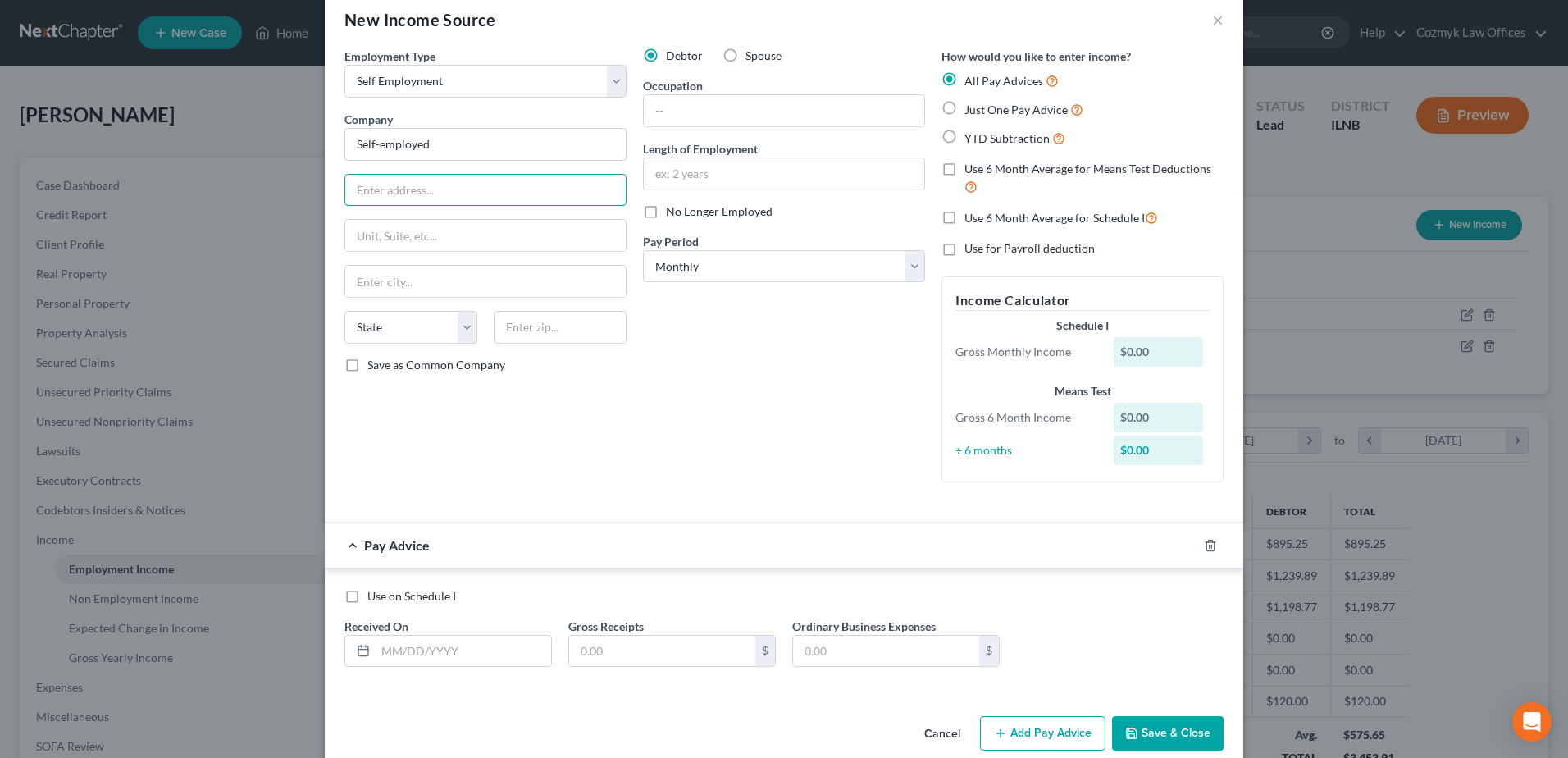
scroll to position [54, 0]
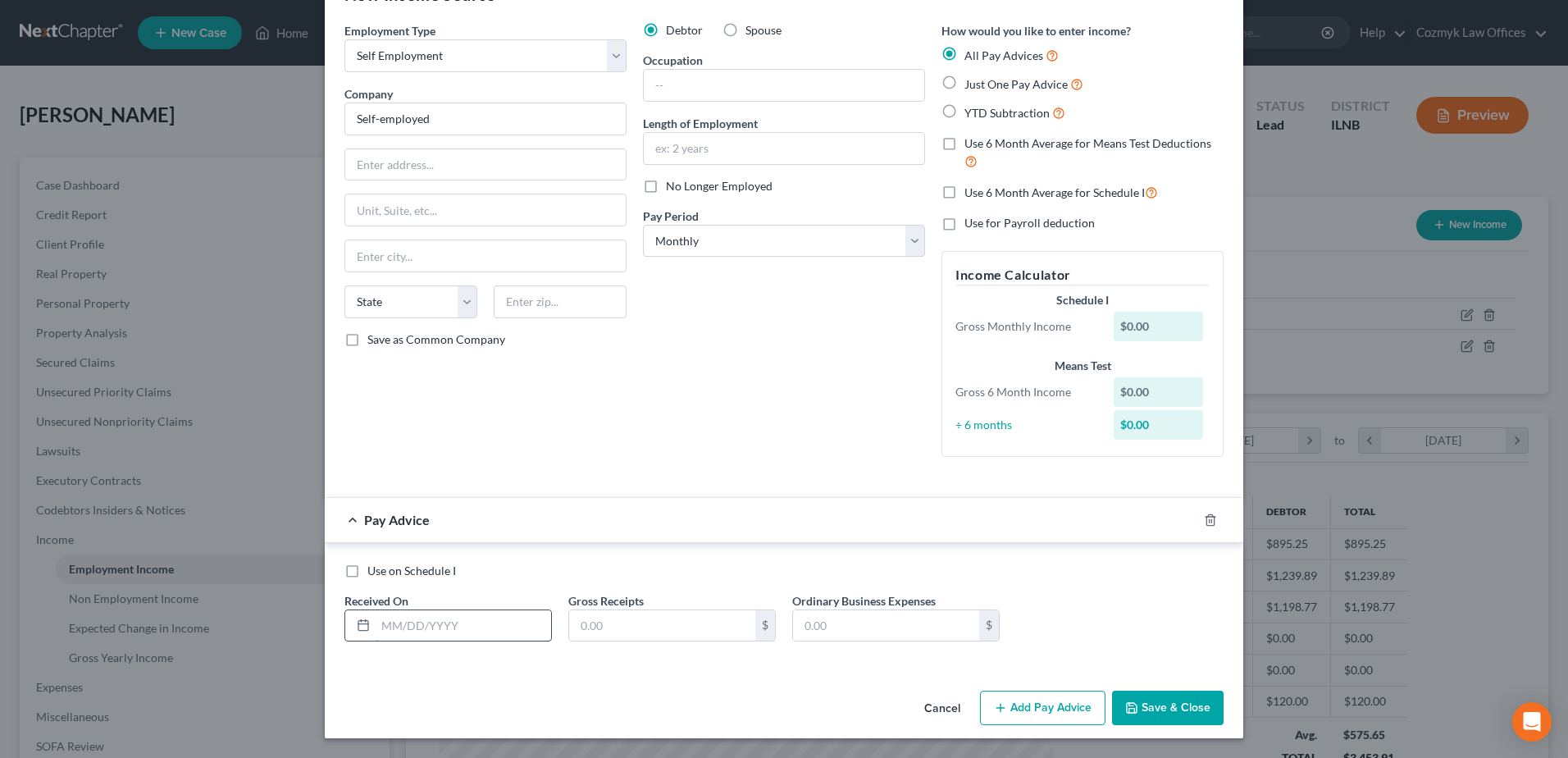
click at [505, 632] on input "text" at bounding box center [463, 625] width 175 height 31
type input "[DATE]"
type input "425"
click at [1104, 527] on div "Pay Advice $425.00 on [DATE]" at bounding box center [751, 520] width 853 height 44
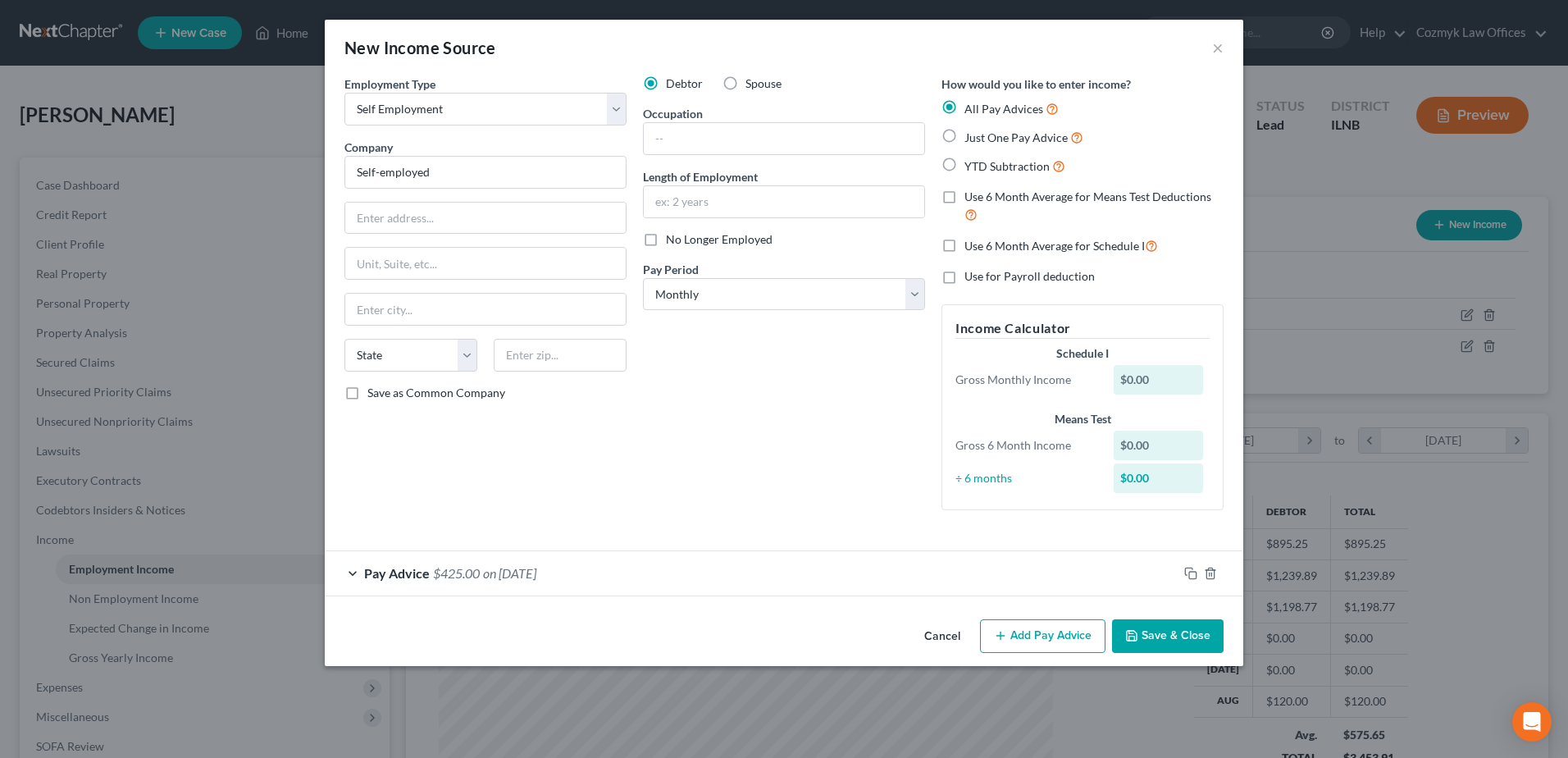
scroll to position [0, 0]
click at [1052, 638] on button "Add Pay Advice" at bounding box center [1043, 636] width 125 height 35
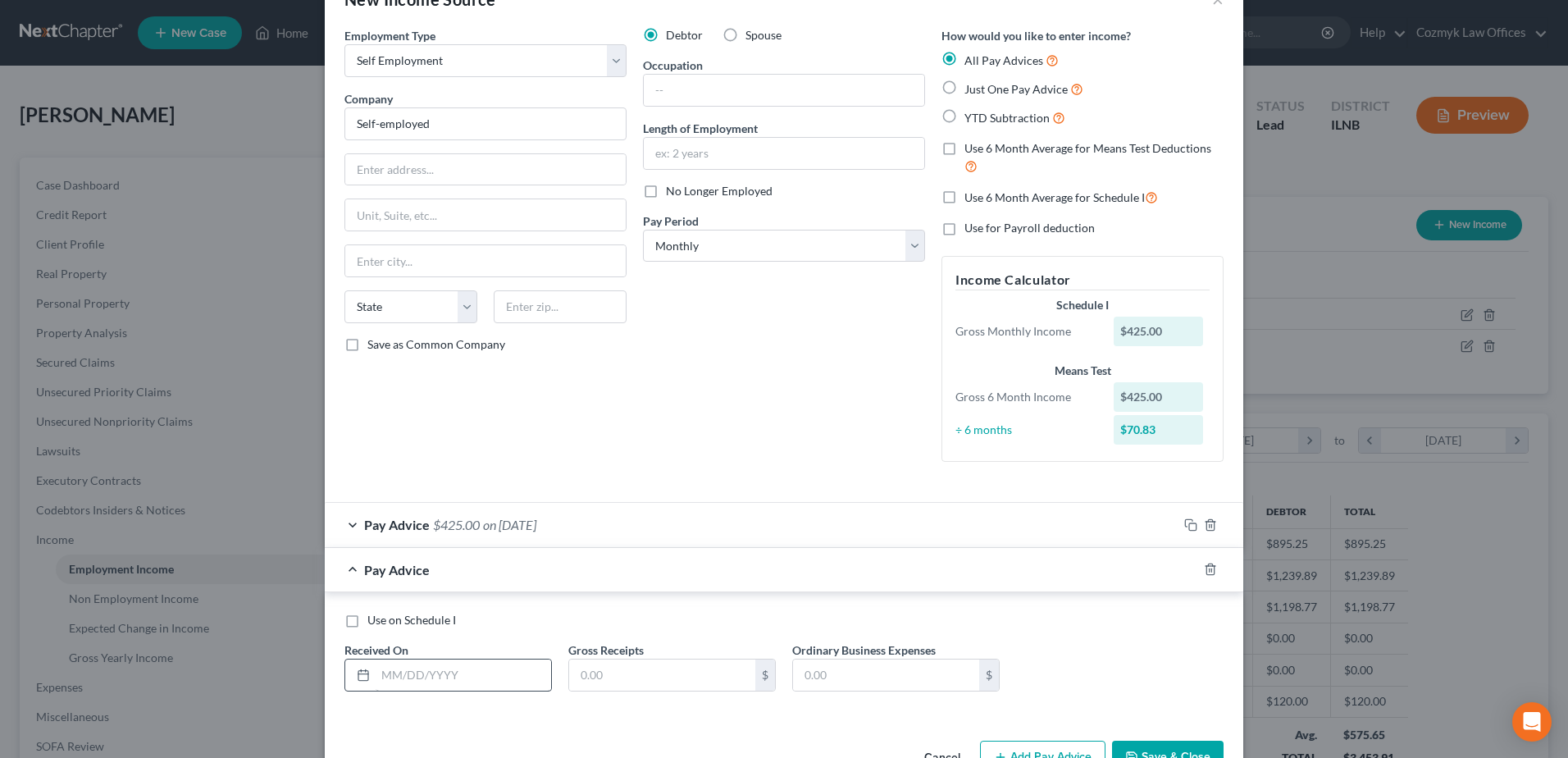
scroll to position [97, 0]
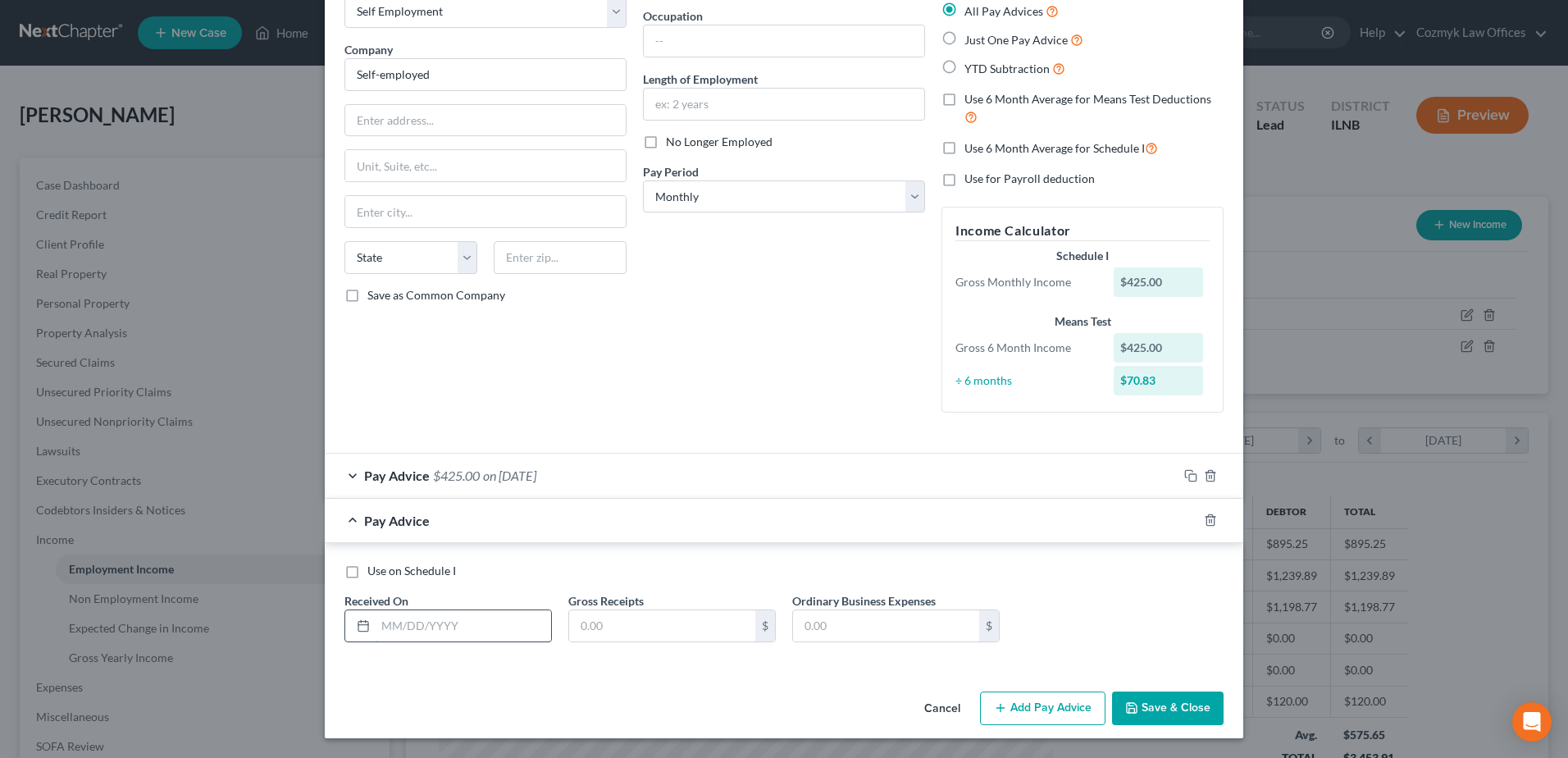
click at [457, 627] on input "text" at bounding box center [463, 625] width 175 height 31
type input "[DATE]"
type input "50"
click at [529, 520] on span "on [DATE]" at bounding box center [502, 520] width 54 height 15
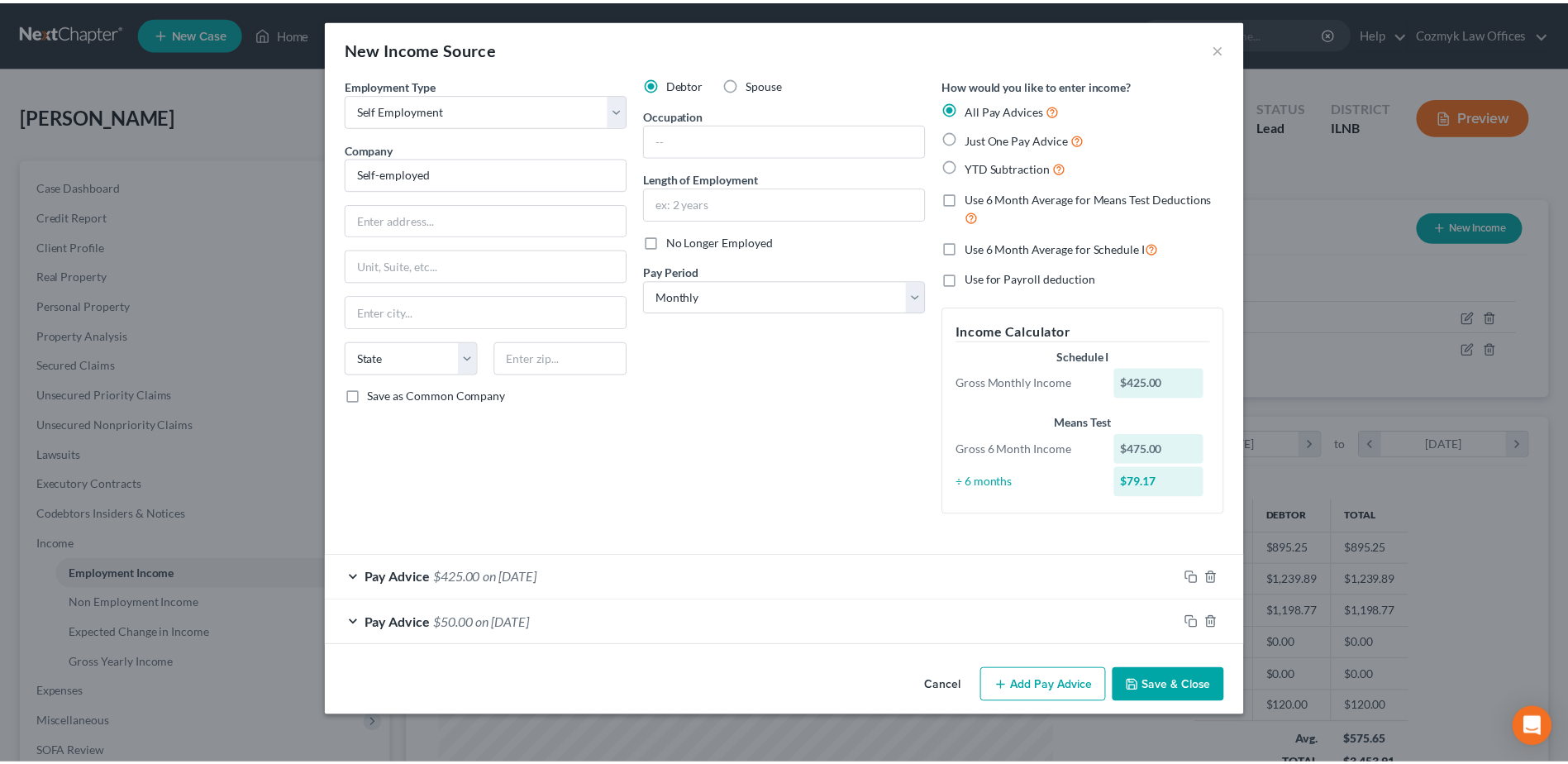
scroll to position [0, 0]
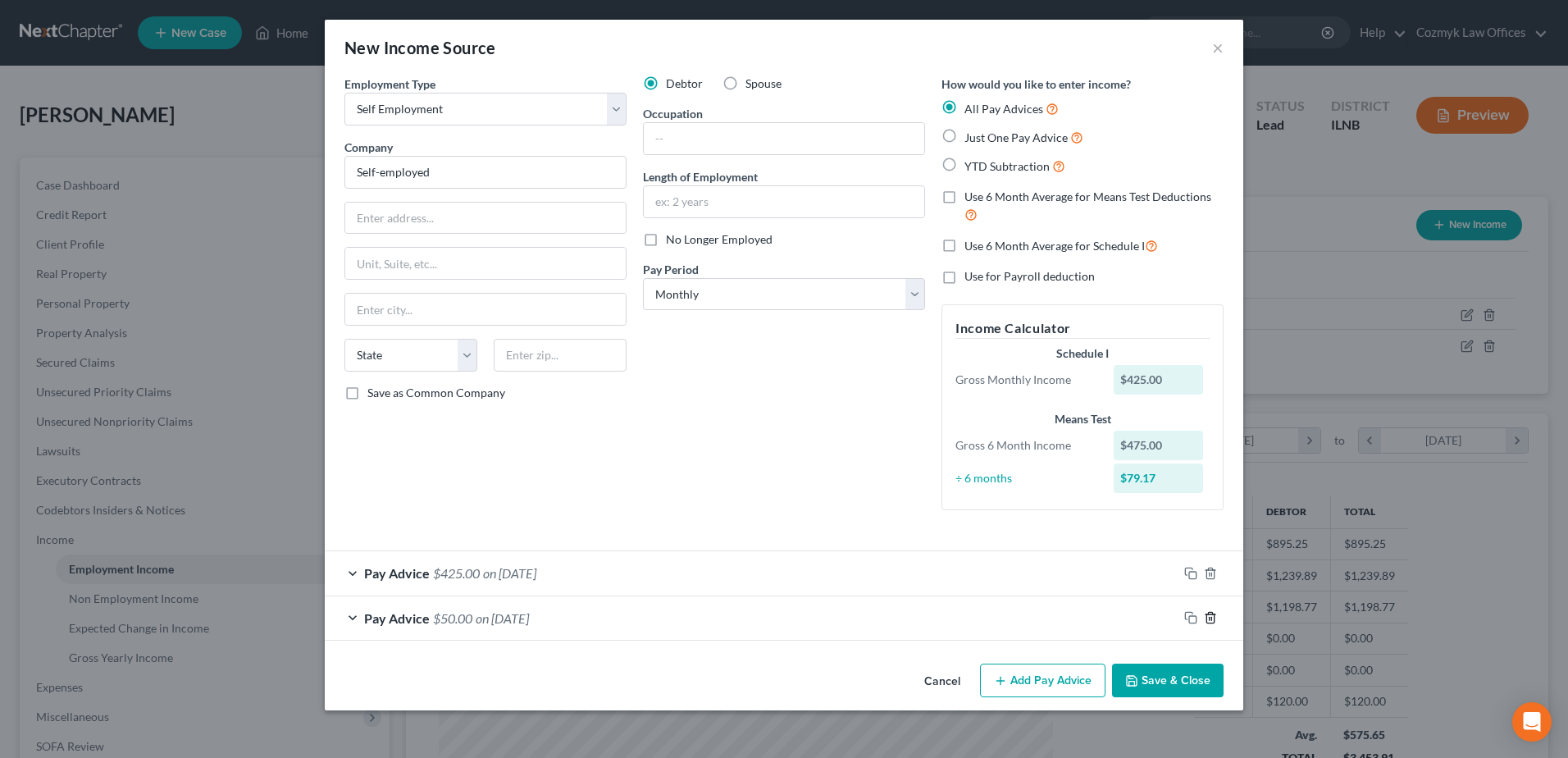
click at [1208, 621] on icon "button" at bounding box center [1210, 617] width 13 height 13
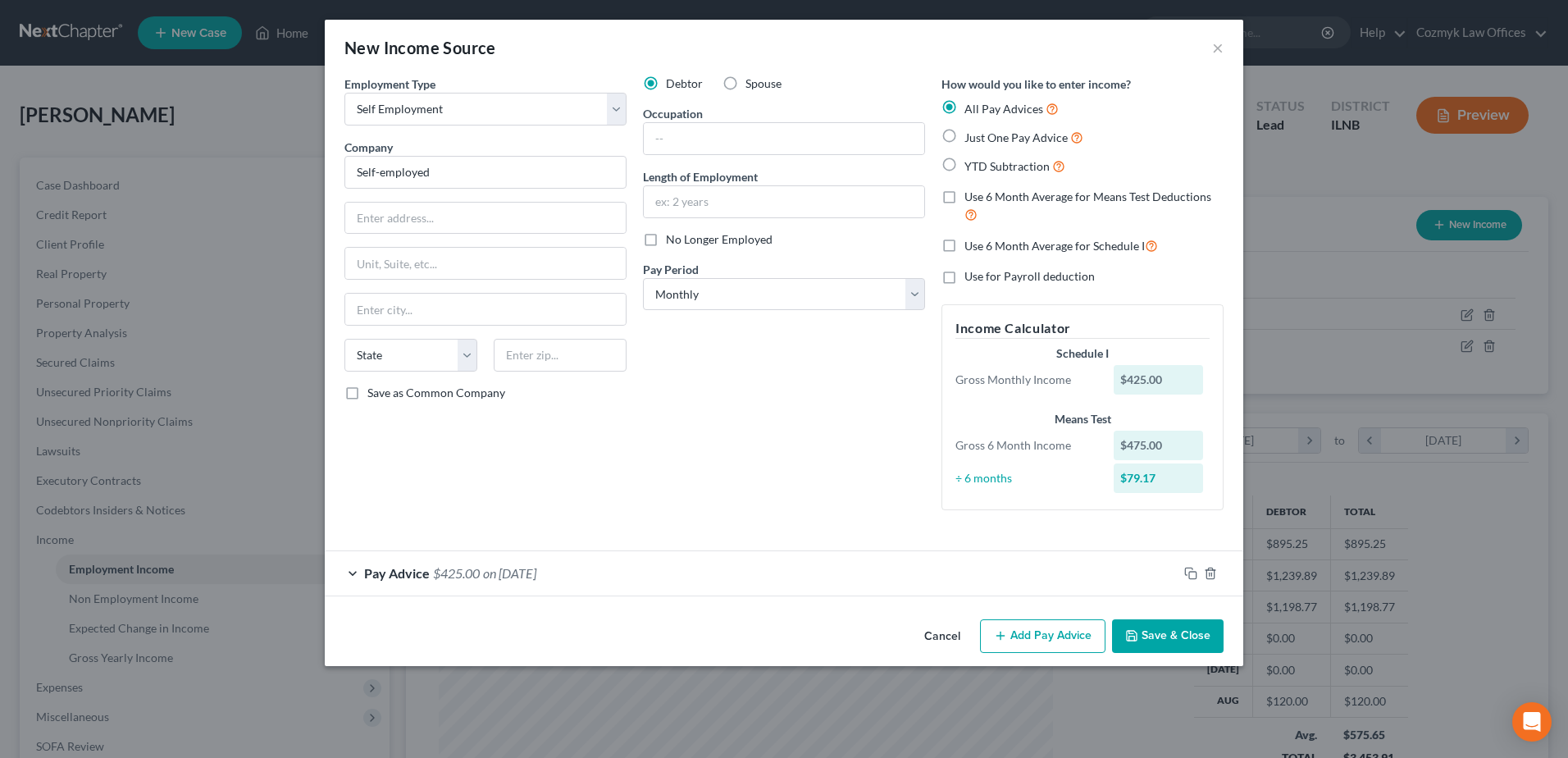
click at [673, 566] on div "Pay Advice $425.00 on [DATE]" at bounding box center [751, 573] width 853 height 44
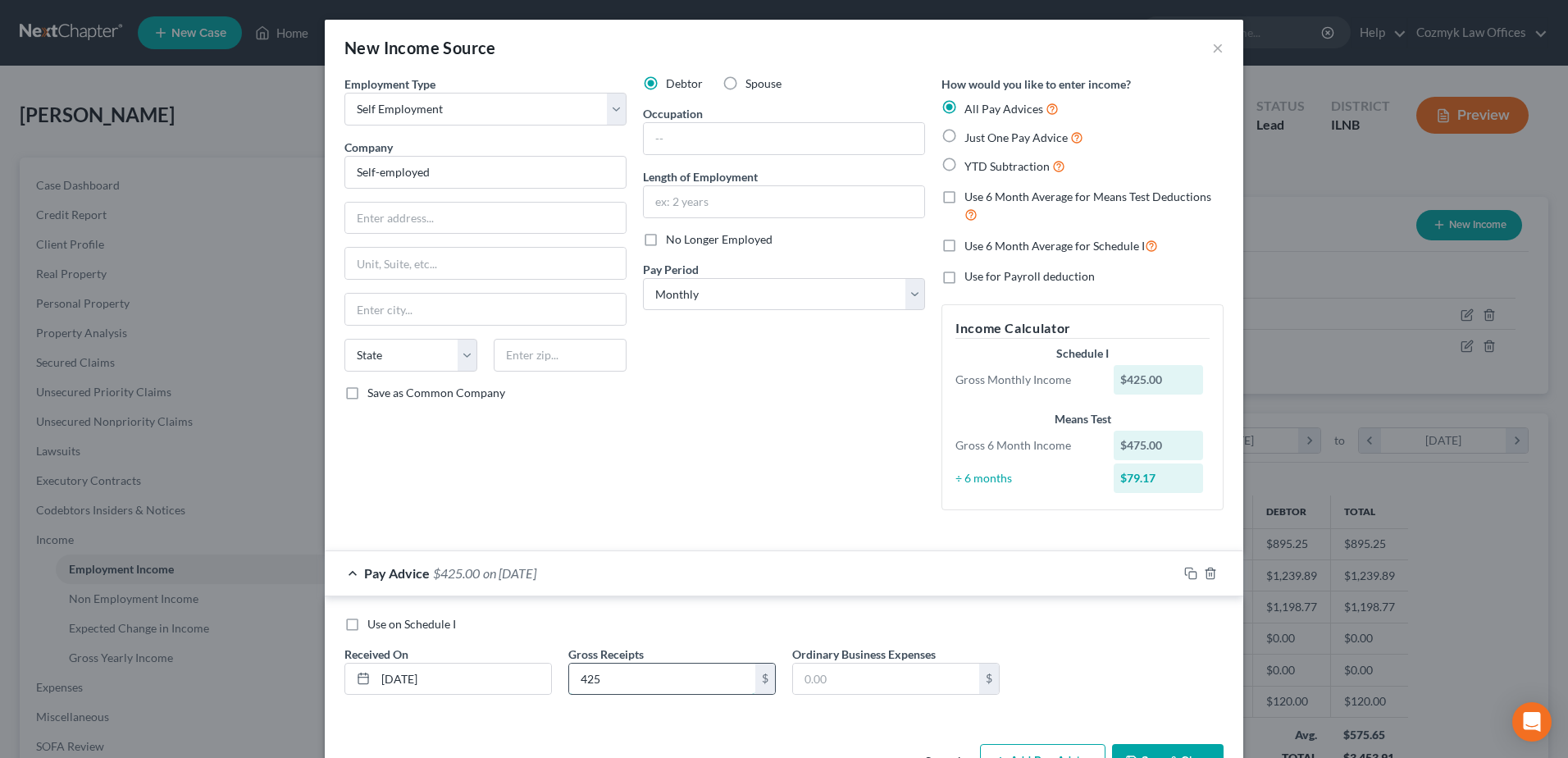
click at [580, 676] on input "425" at bounding box center [662, 679] width 186 height 31
type input "1,250"
click at [867, 558] on div "Pay Advice $1,250.00 on [DATE]" at bounding box center [751, 573] width 853 height 44
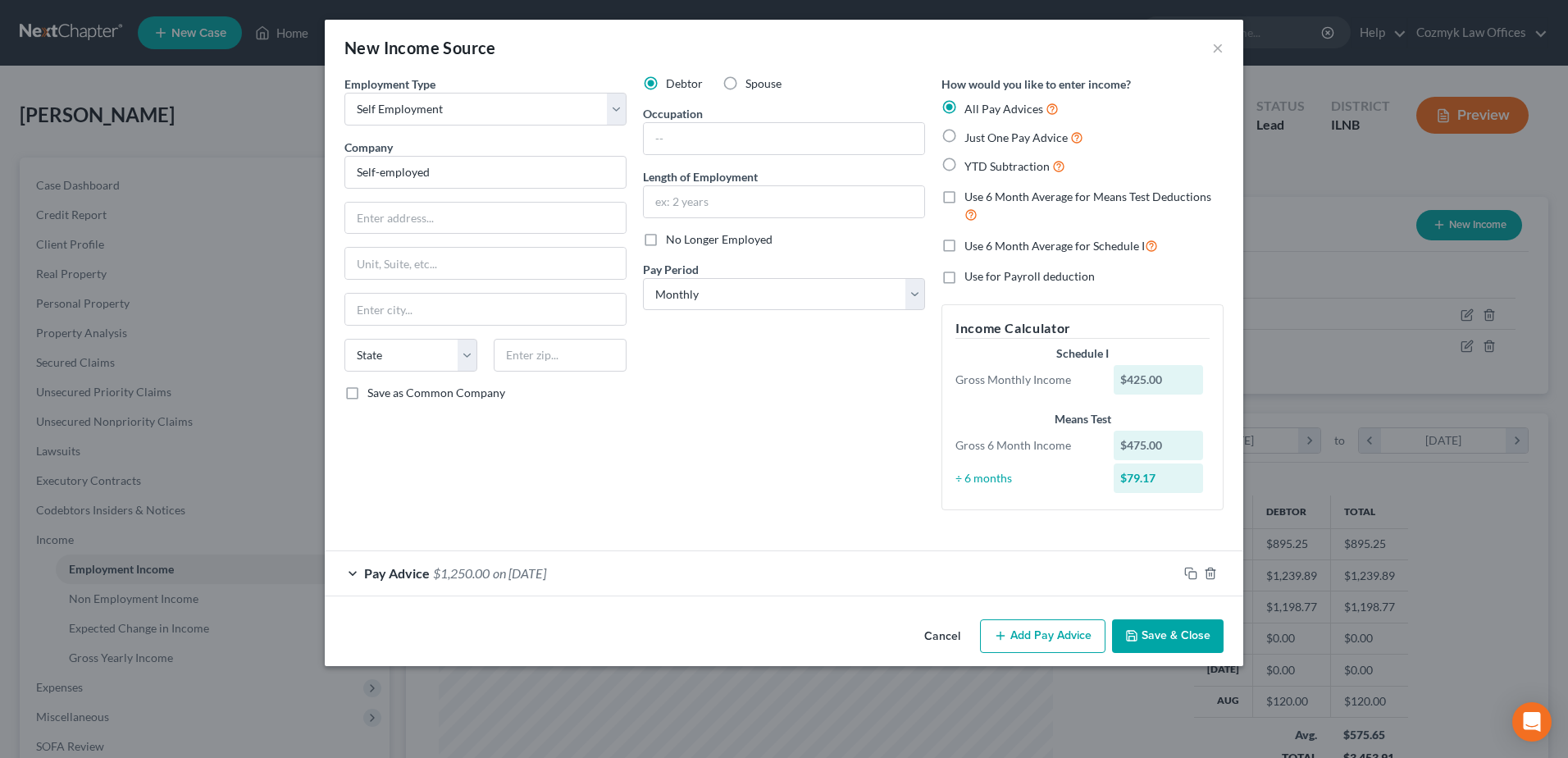
click at [1015, 628] on button "Add Pay Advice" at bounding box center [1043, 636] width 125 height 35
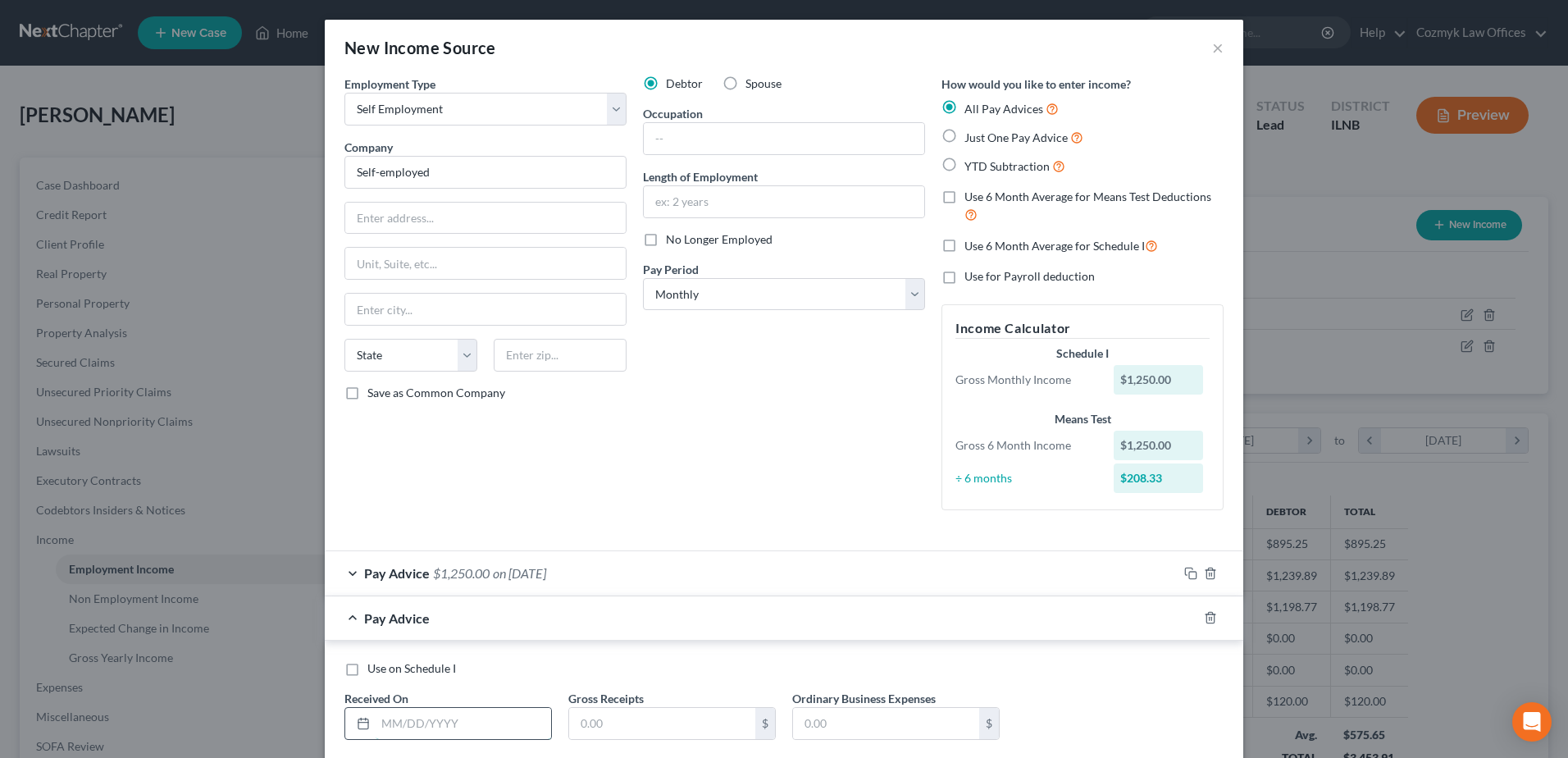
click at [451, 723] on input "text" at bounding box center [463, 723] width 175 height 31
type input "0"
type input "[DATE]"
type input "144"
click at [933, 615] on div "Pay Advice $144.00 on [DATE]" at bounding box center [751, 618] width 853 height 44
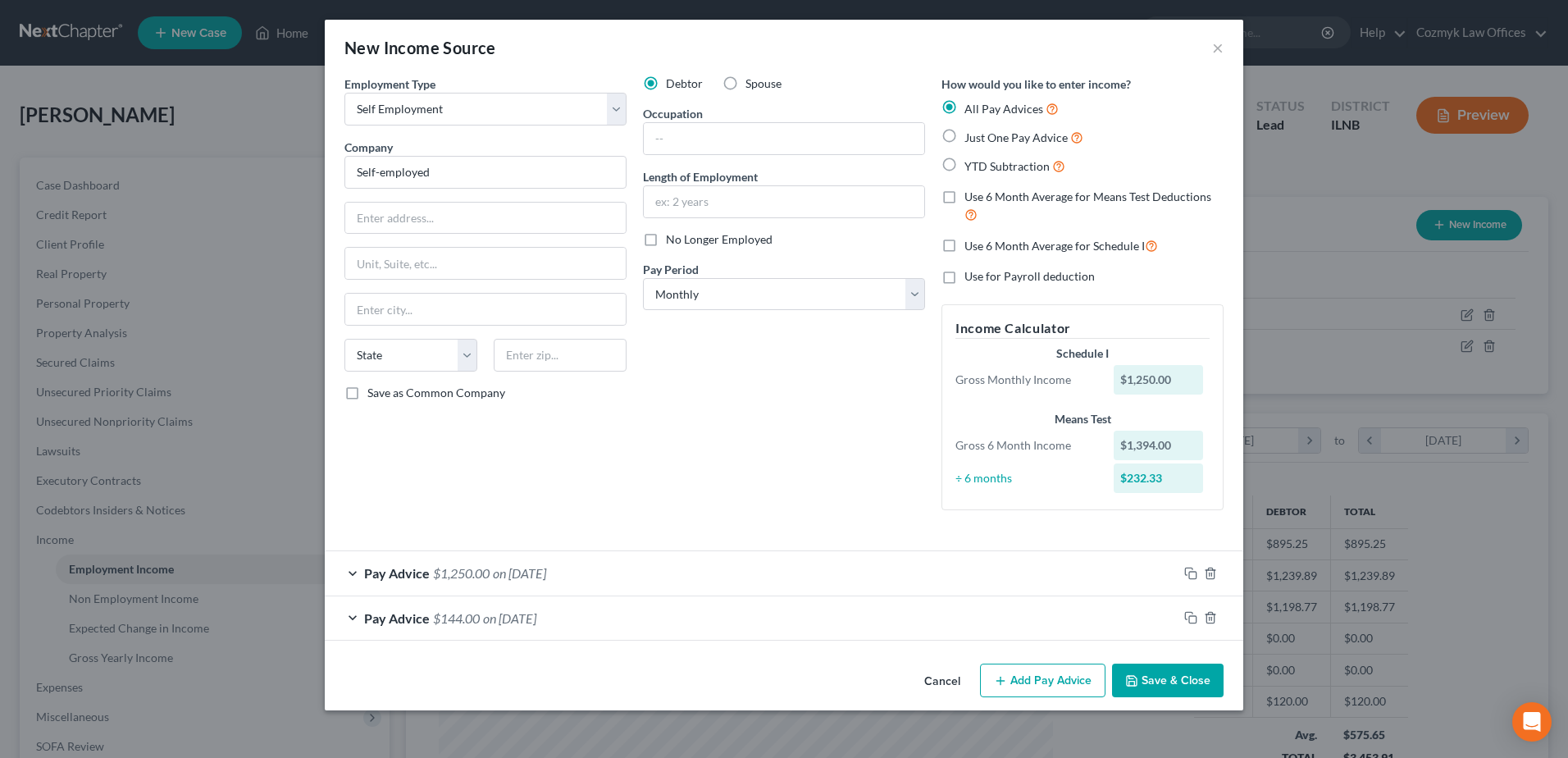
click at [1196, 685] on button "Save & Close" at bounding box center [1167, 681] width 112 height 35
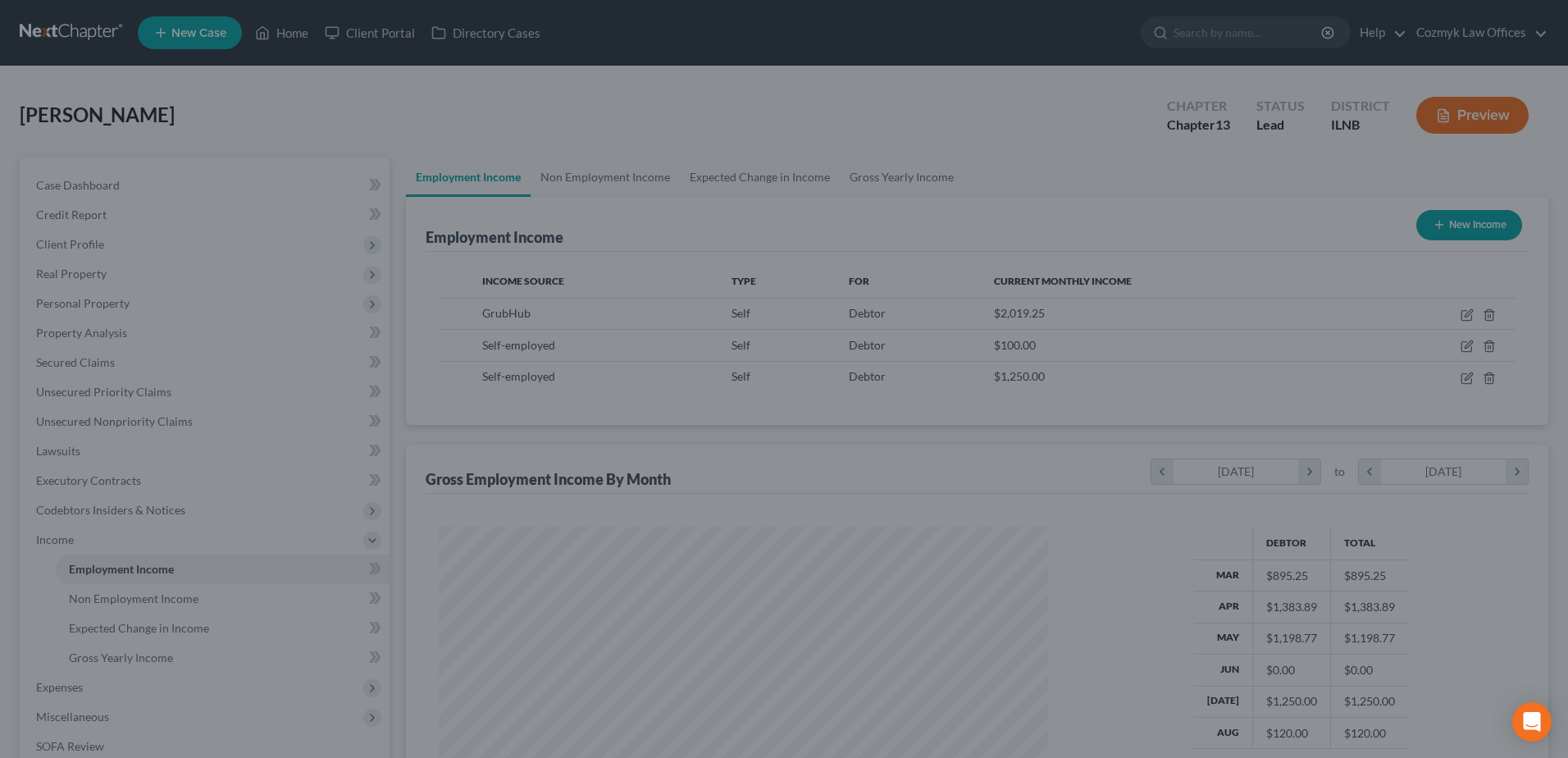
scroll to position [819599, 819362]
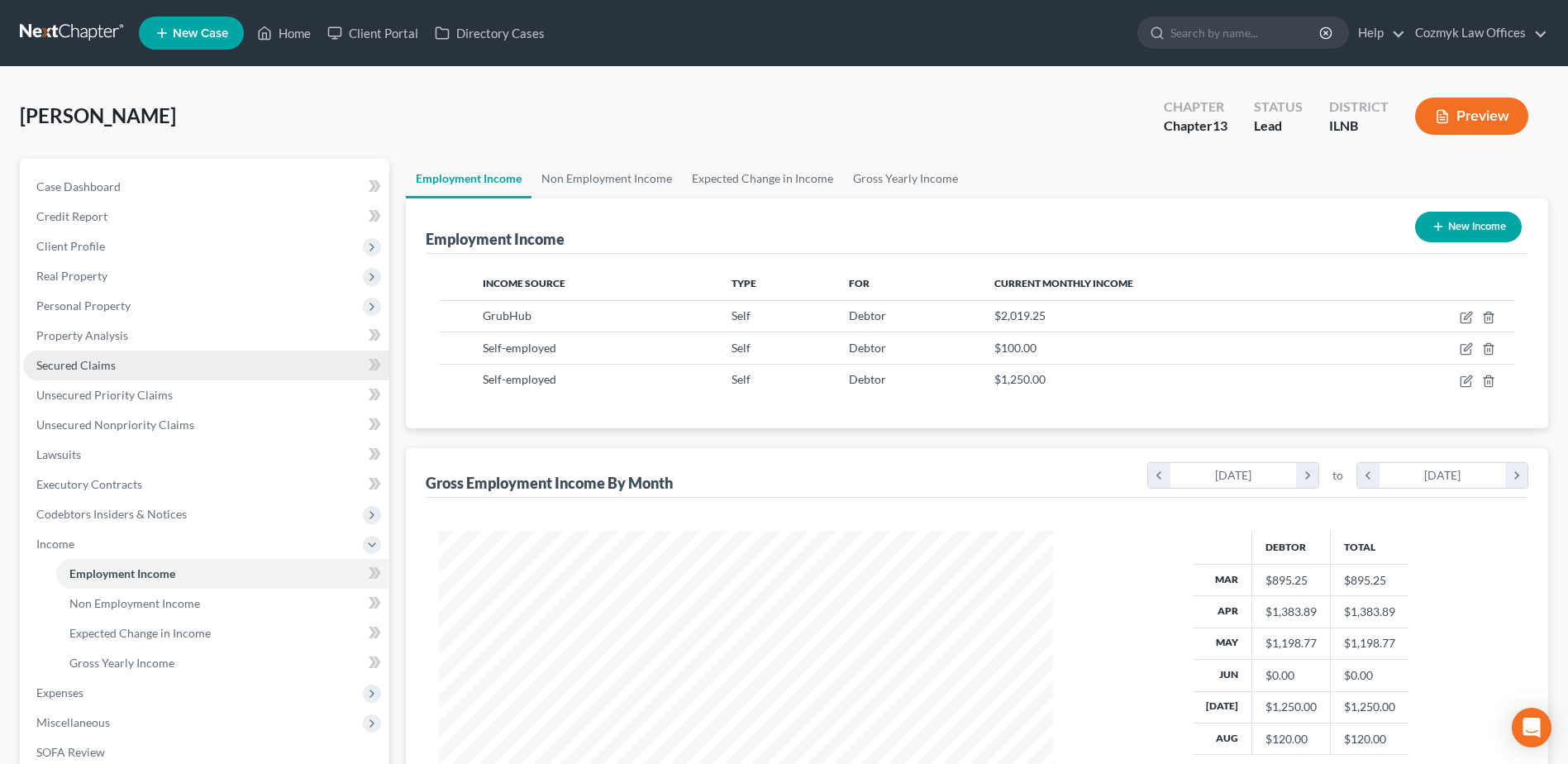
click at [199, 375] on link "Secured Claims" at bounding box center [206, 365] width 367 height 29
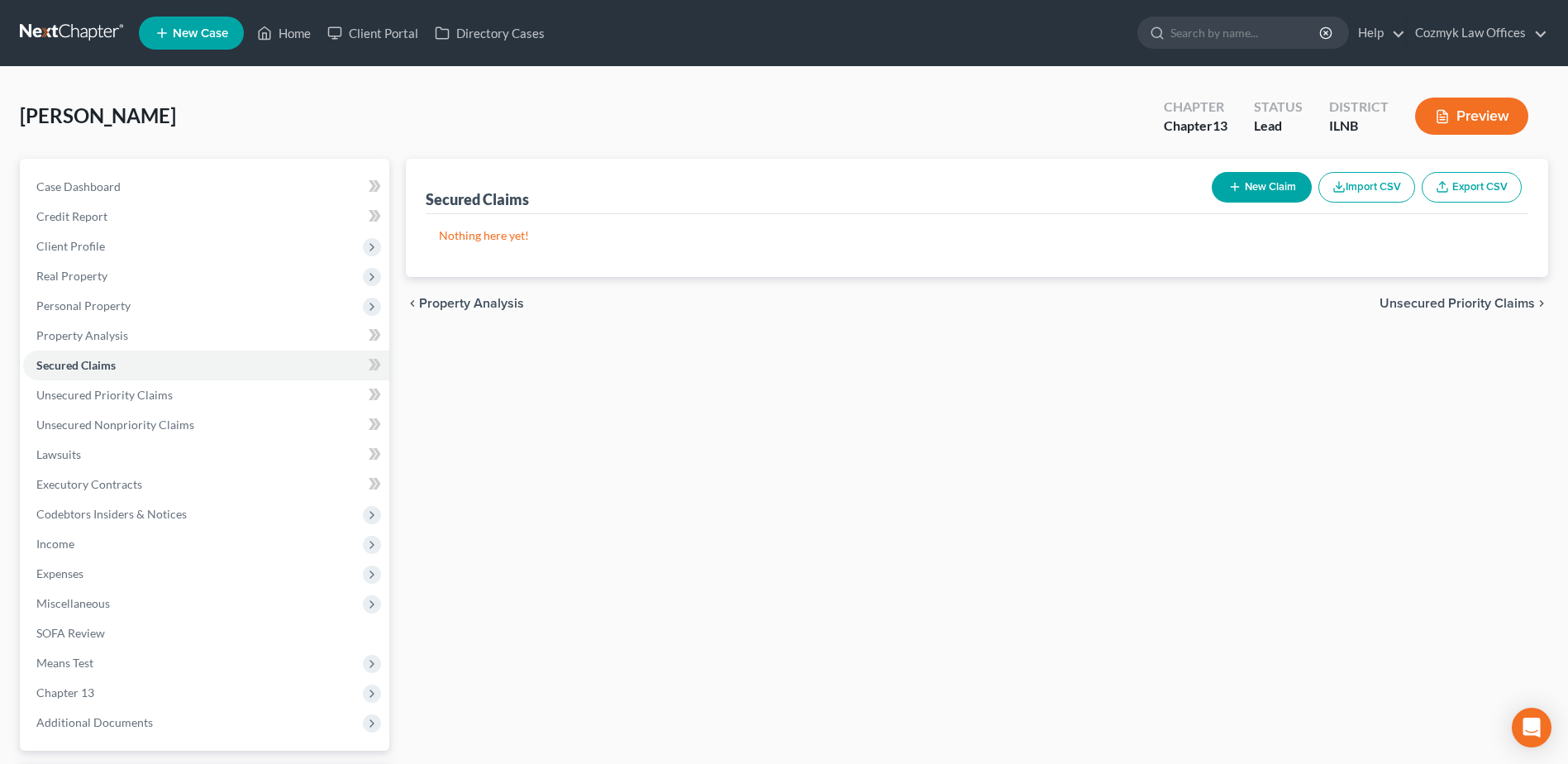
click at [1299, 150] on div "[PERSON_NAME] Upgraded Chapter Chapter 13 Status Lead District [GEOGRAPHIC_DATA…" at bounding box center [784, 123] width 1529 height 71
click at [1262, 197] on button "New Claim" at bounding box center [1261, 187] width 100 height 30
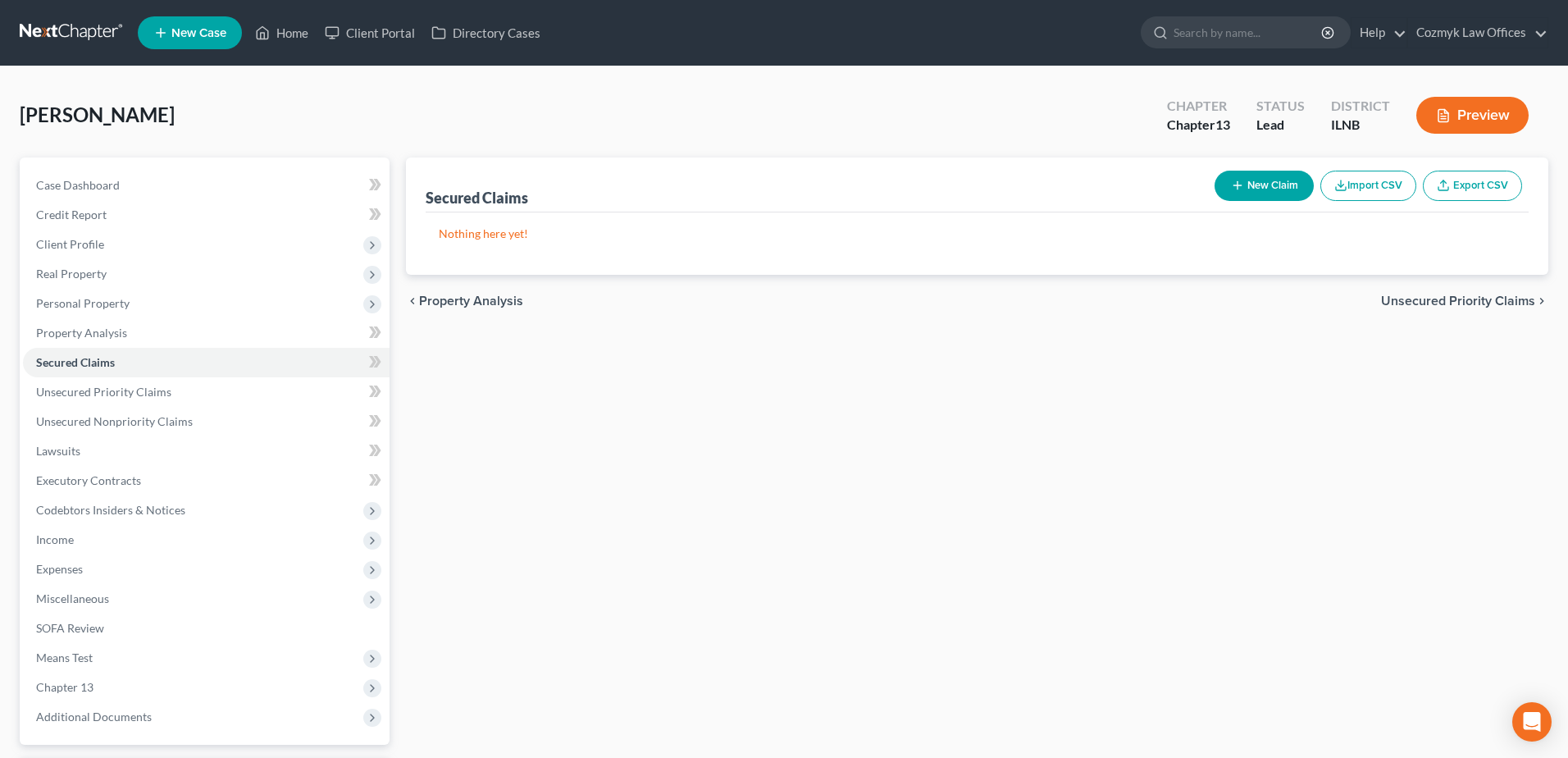
select select "0"
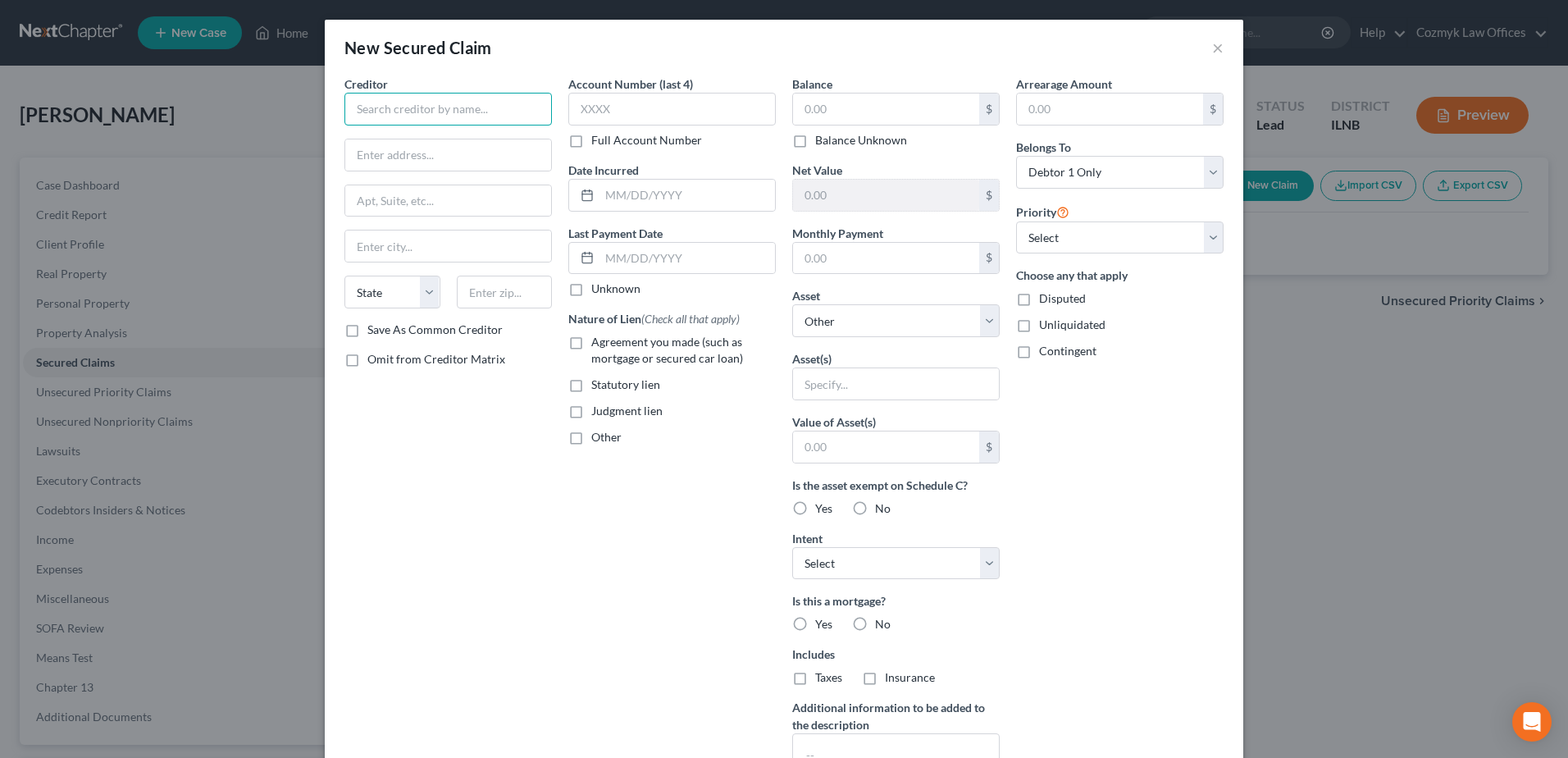
click at [496, 110] on input "text" at bounding box center [448, 109] width 207 height 33
type input "HOA"
click at [882, 125] on div "$" at bounding box center [895, 109] width 207 height 33
click at [894, 117] on input "text" at bounding box center [885, 109] width 186 height 31
click at [800, 95] on input "42" at bounding box center [885, 109] width 186 height 31
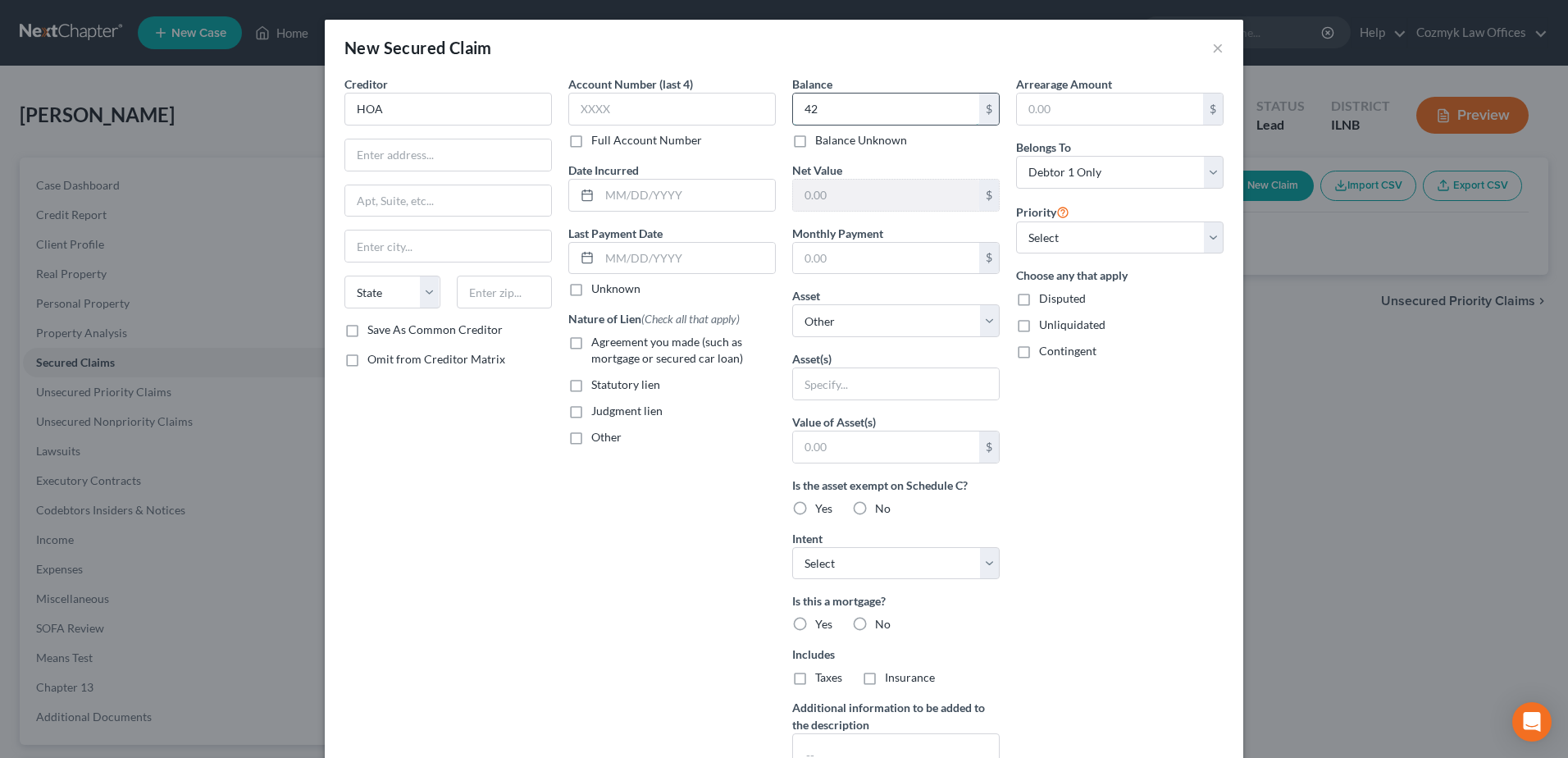
click at [800, 95] on input "42" at bounding box center [885, 109] width 186 height 31
type input "7,100"
click at [820, 263] on input "text" at bounding box center [885, 258] width 186 height 31
type input "442.30"
click at [1061, 104] on input "text" at bounding box center [1110, 109] width 186 height 31
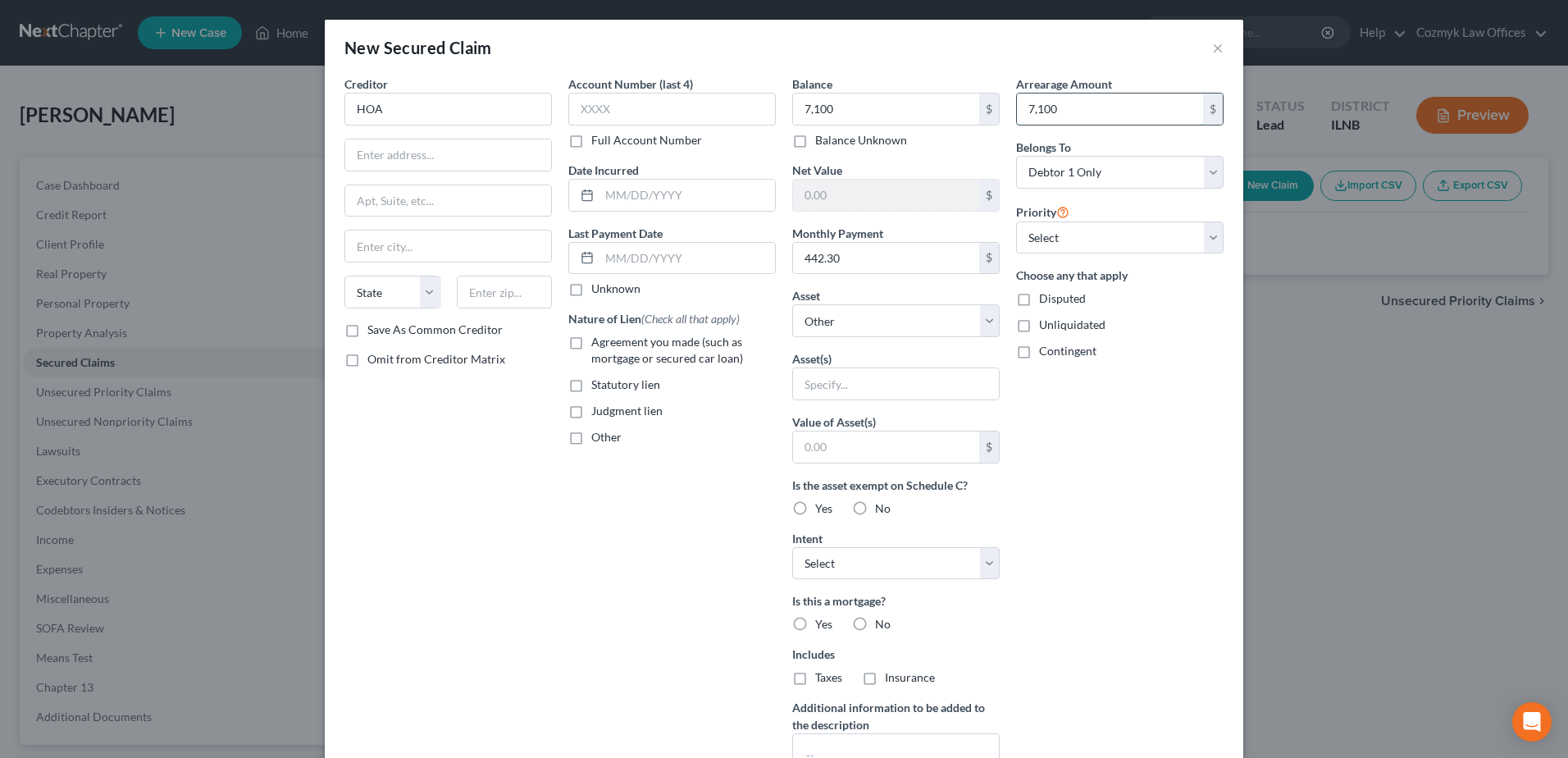
type input "7,100"
click at [1055, 234] on select "Select 1st 2nd 3rd 4th 5th 6th 7th 8th 9th 10th 11th 12th 13th 14th 15th 16th 1…" at bounding box center [1120, 238] width 207 height 33
select select "1"
click at [1016, 222] on select "Select 1st 2nd 3rd 4th 5th 6th 7th 8th 9th 10th 11th 12th 13th 14th 15th 16th 1…" at bounding box center [1120, 238] width 207 height 33
click at [912, 314] on select "Select Other Multiple Assets Electronics - TV, Cell Phone, Computer - $750.0 Ho…" at bounding box center [895, 321] width 207 height 33
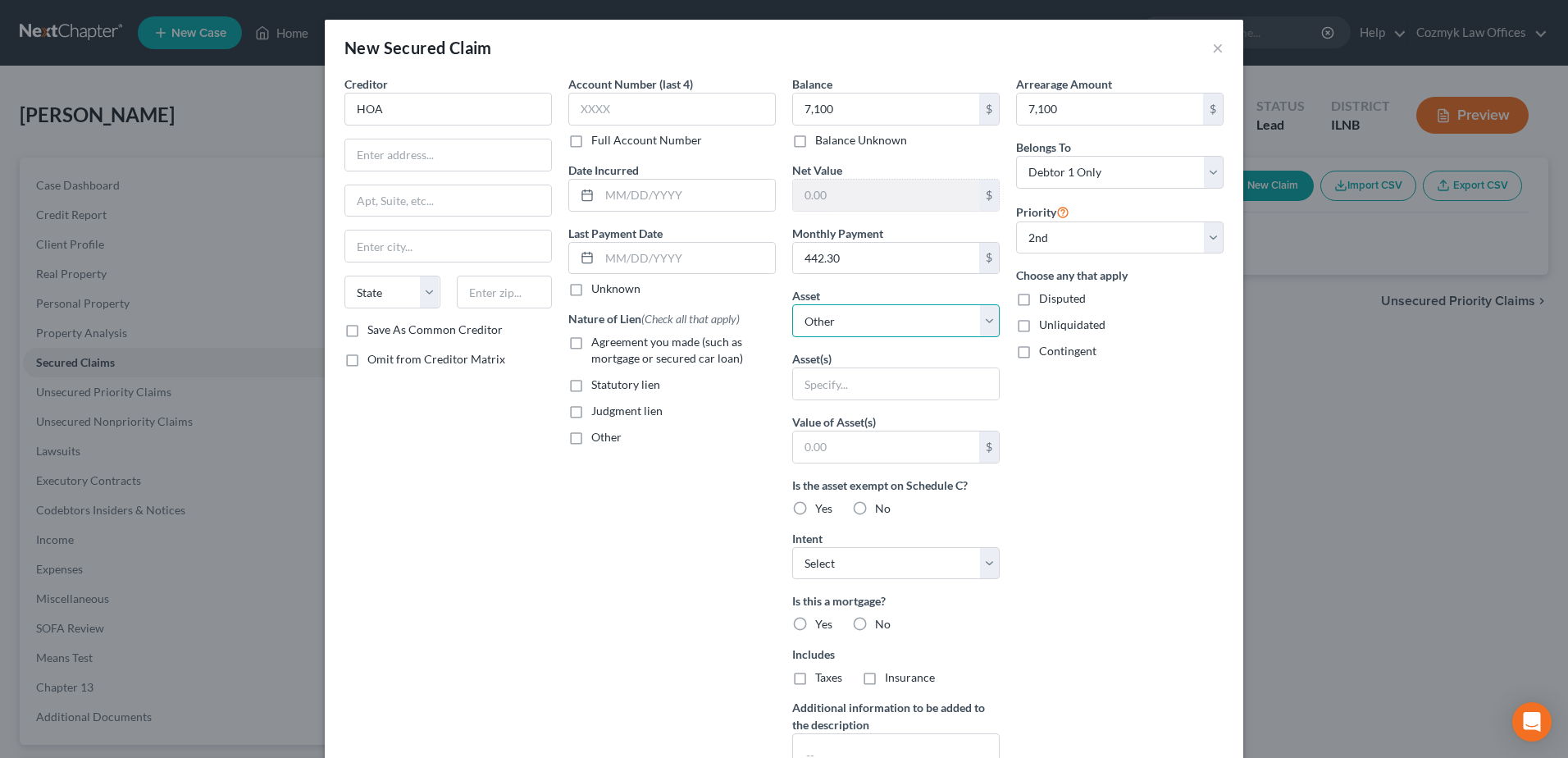
select select "5"
click at [792, 304] on select "Select Other Multiple Assets Electronics - TV, Cell Phone, Computer - $750.0 Ho…" at bounding box center [895, 321] width 207 height 33
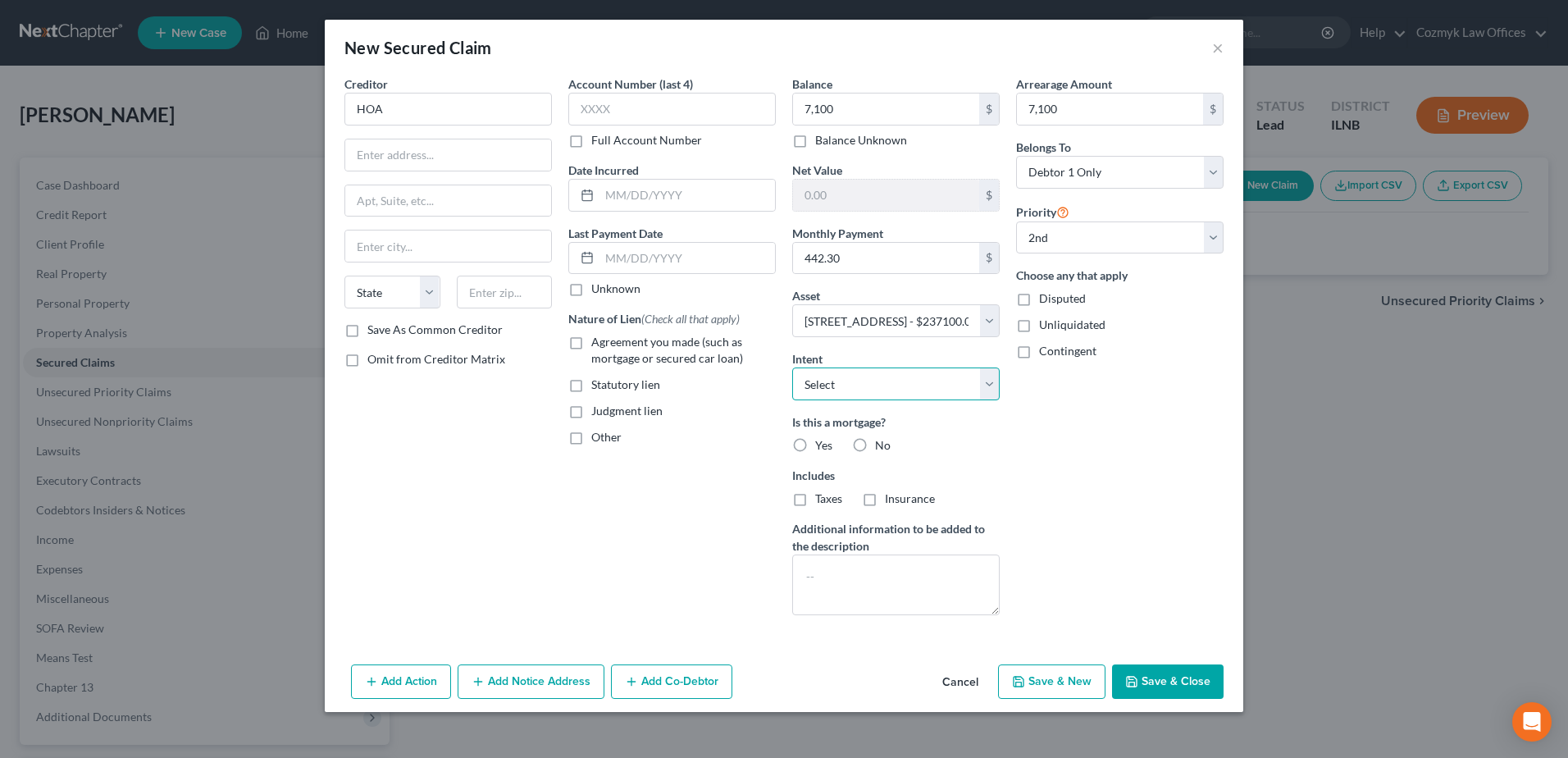
click at [819, 373] on select "Select Surrender Redeem Reaffirm Avoid Other" at bounding box center [895, 384] width 207 height 33
select select "4"
click at [792, 367] on select "Select Surrender Redeem Reaffirm Avoid Other" at bounding box center [895, 384] width 207 height 33
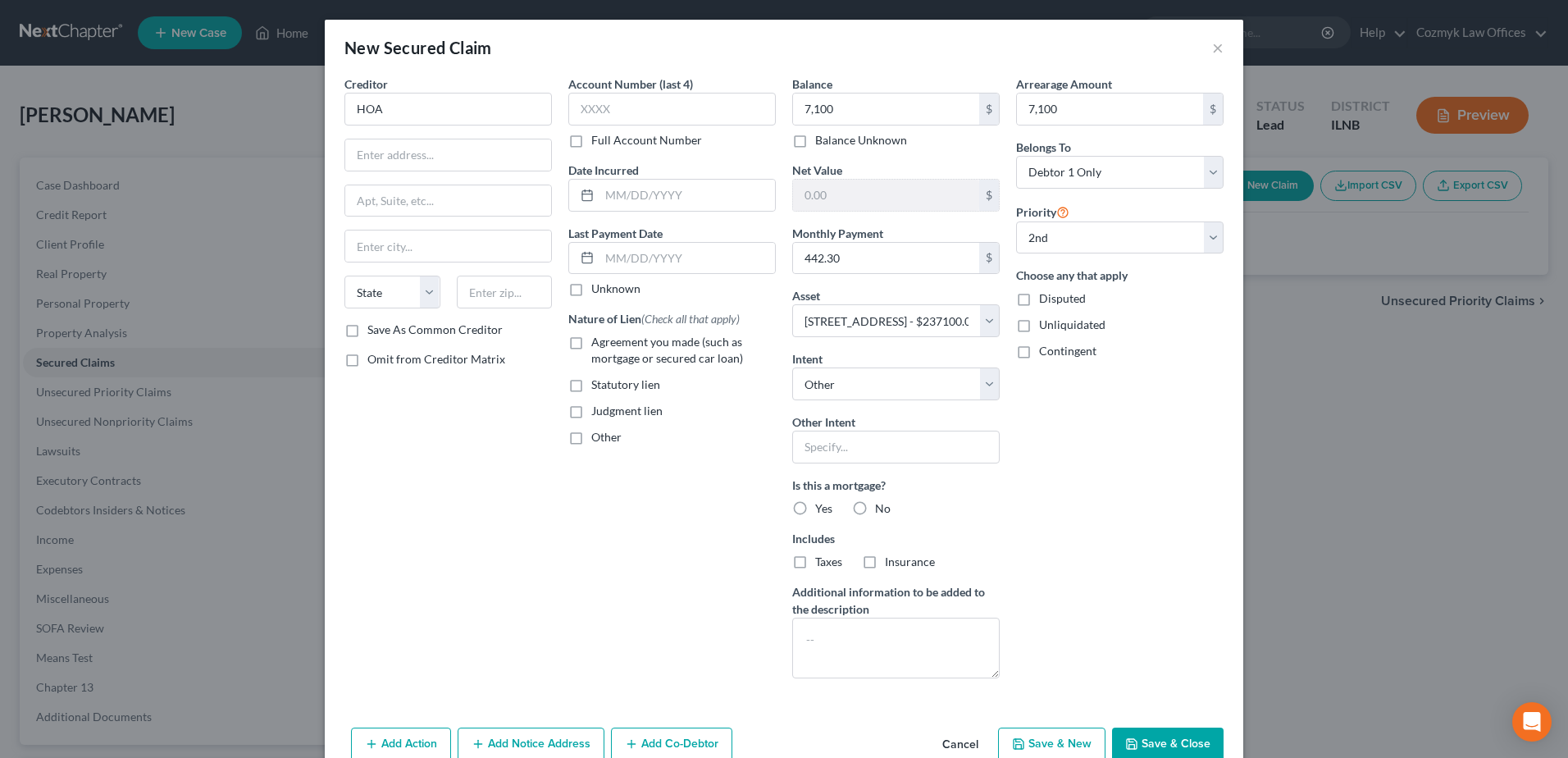
click at [875, 502] on label "No" at bounding box center [883, 508] width 15 height 16
click at [882, 502] on input "No" at bounding box center [887, 505] width 11 height 11
radio input "true"
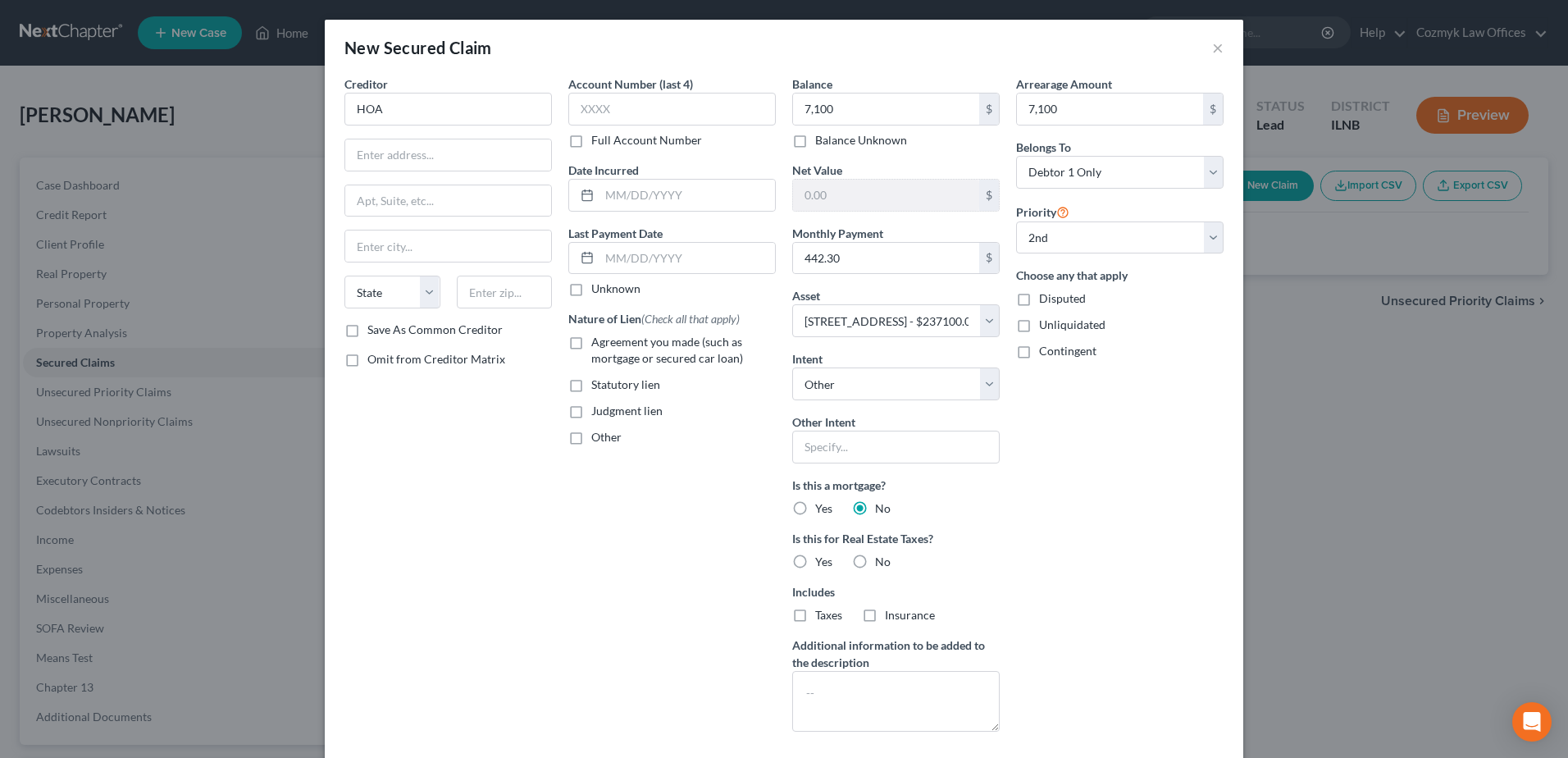
click at [875, 565] on label "No" at bounding box center [883, 562] width 15 height 16
click at [882, 564] on input "No" at bounding box center [887, 559] width 11 height 11
radio input "true"
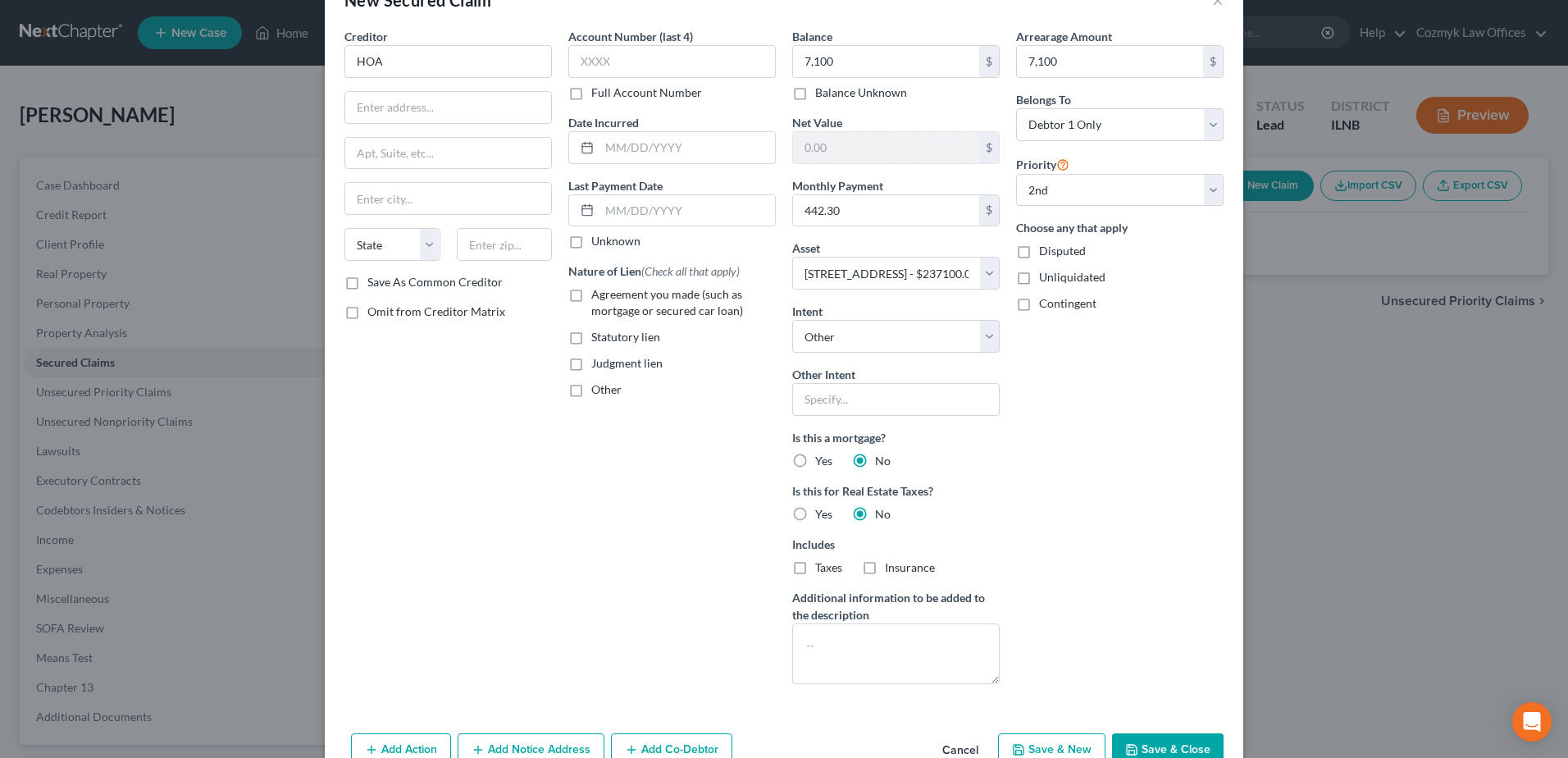
scroll to position [89, 0]
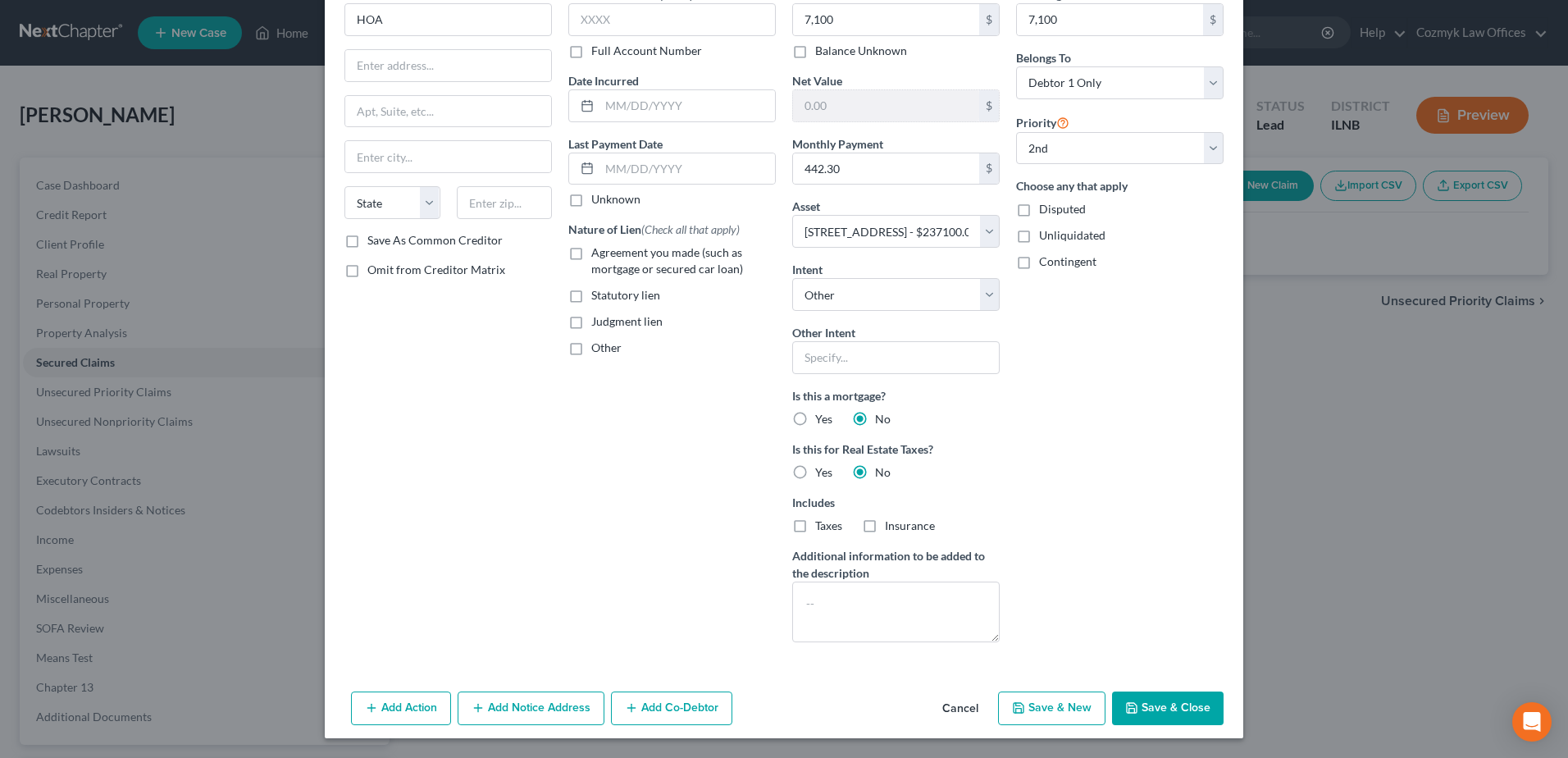
click at [1146, 715] on button "Save & Close" at bounding box center [1167, 708] width 112 height 35
select select
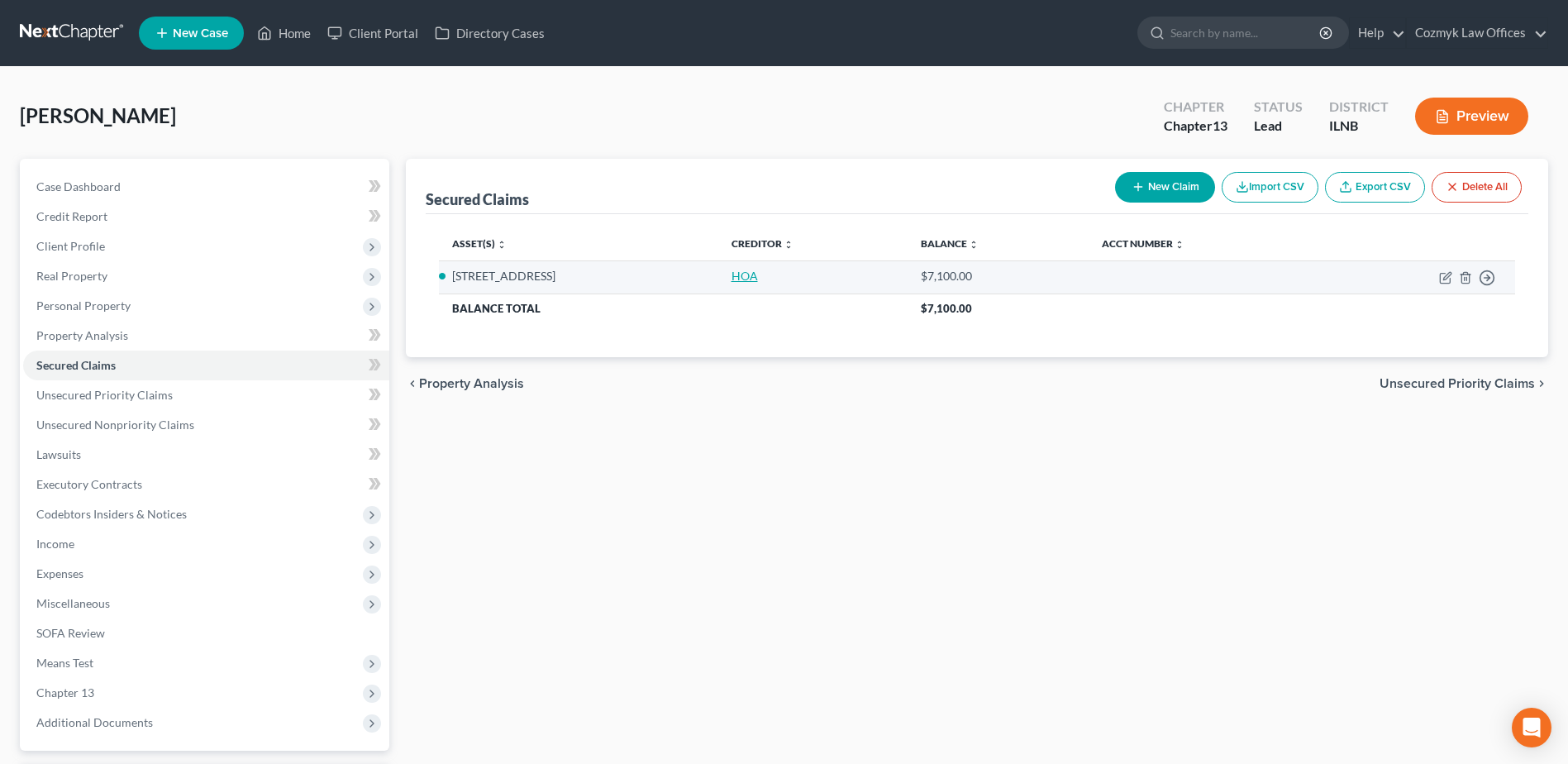
click at [758, 273] on link "HOA" at bounding box center [744, 275] width 27 height 14
select select "4"
select select "0"
select select "1"
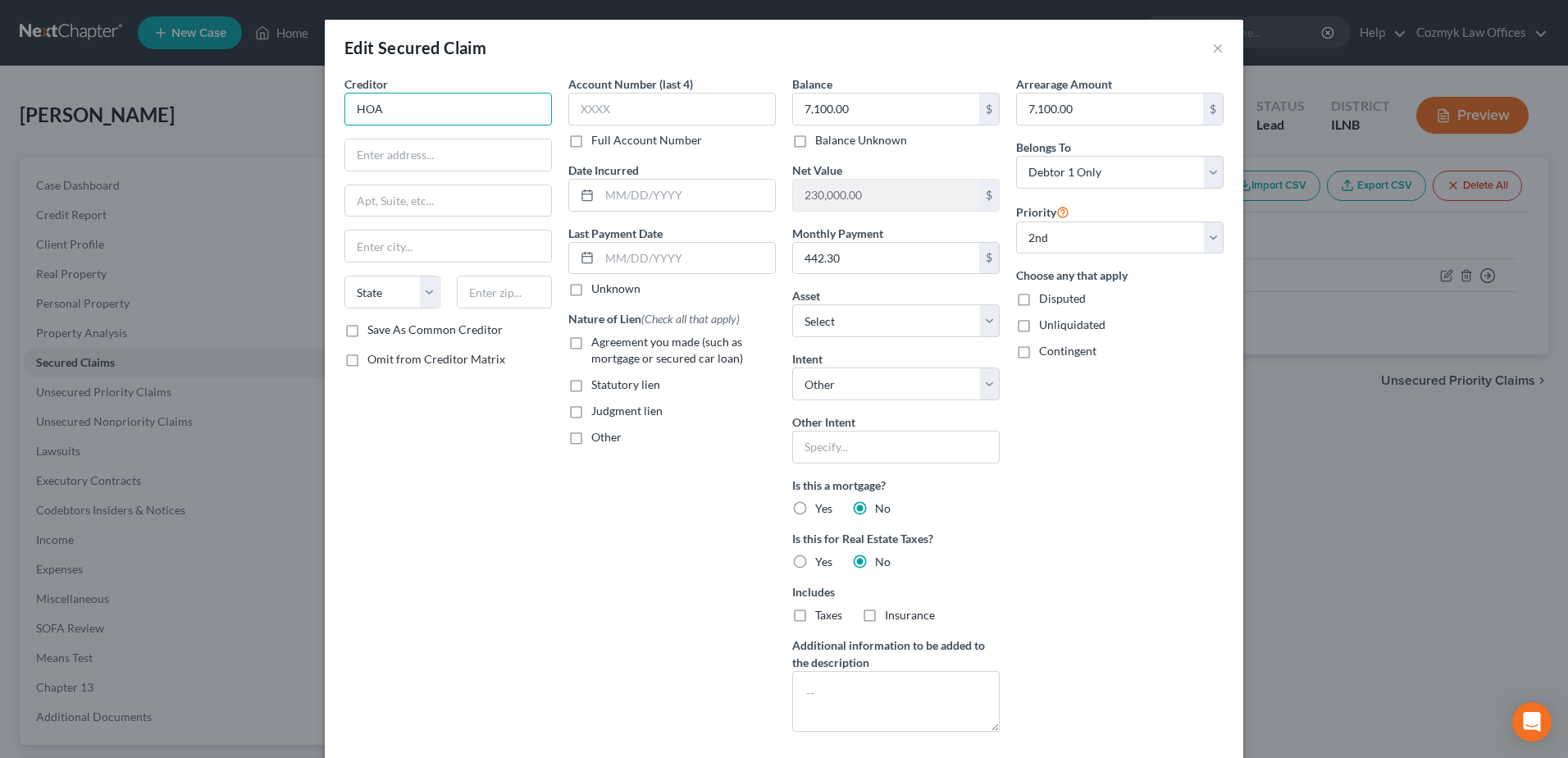
click at [476, 108] on input "HOA" at bounding box center [448, 109] width 207 height 33
type input "[GEOGRAPHIC_DATA]"
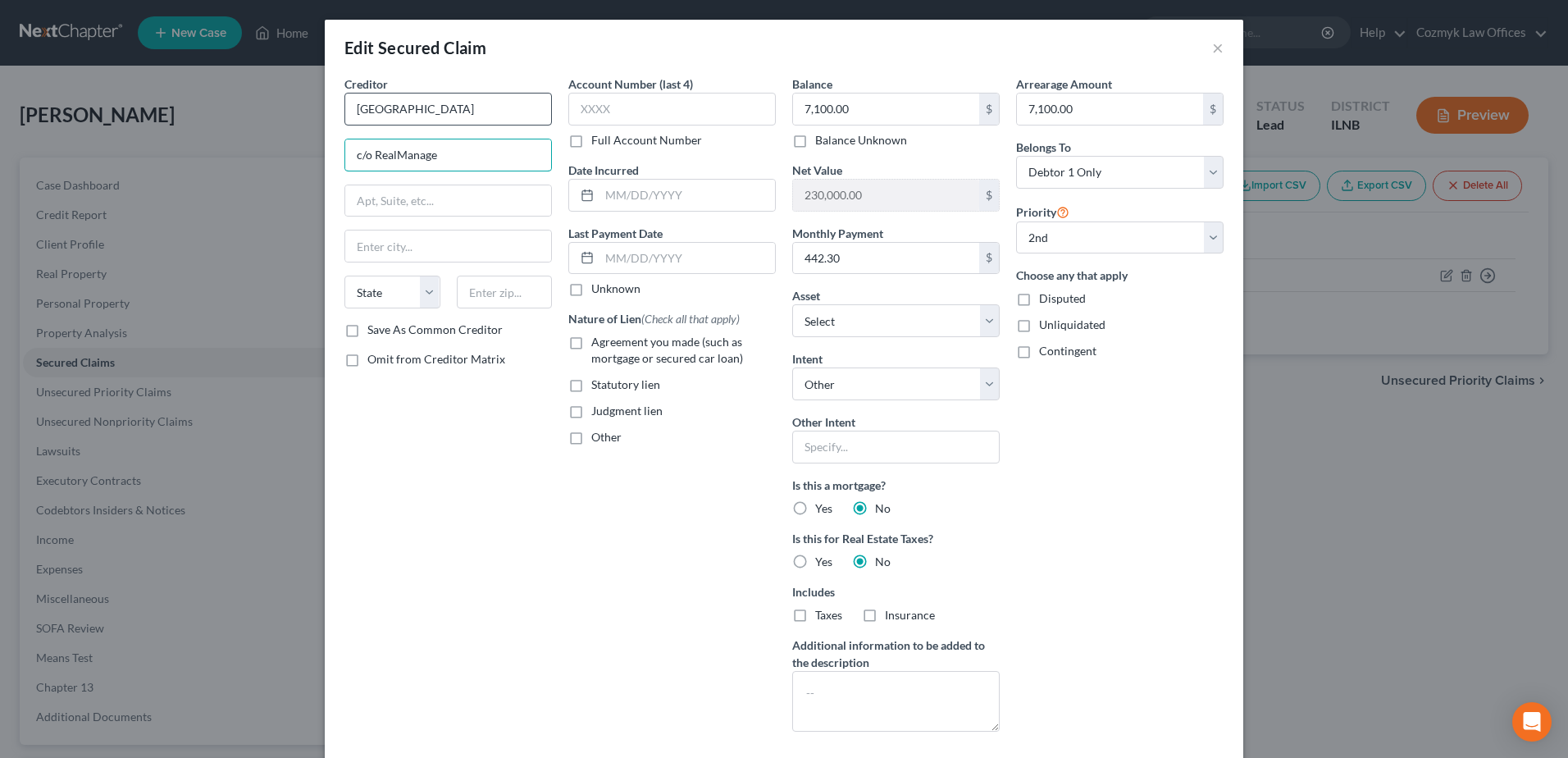
type input "c/o RealManage"
type input "[STREET_ADDRESS]"
click at [498, 297] on input "text" at bounding box center [504, 292] width 96 height 33
type input "60532"
type input "Lisle"
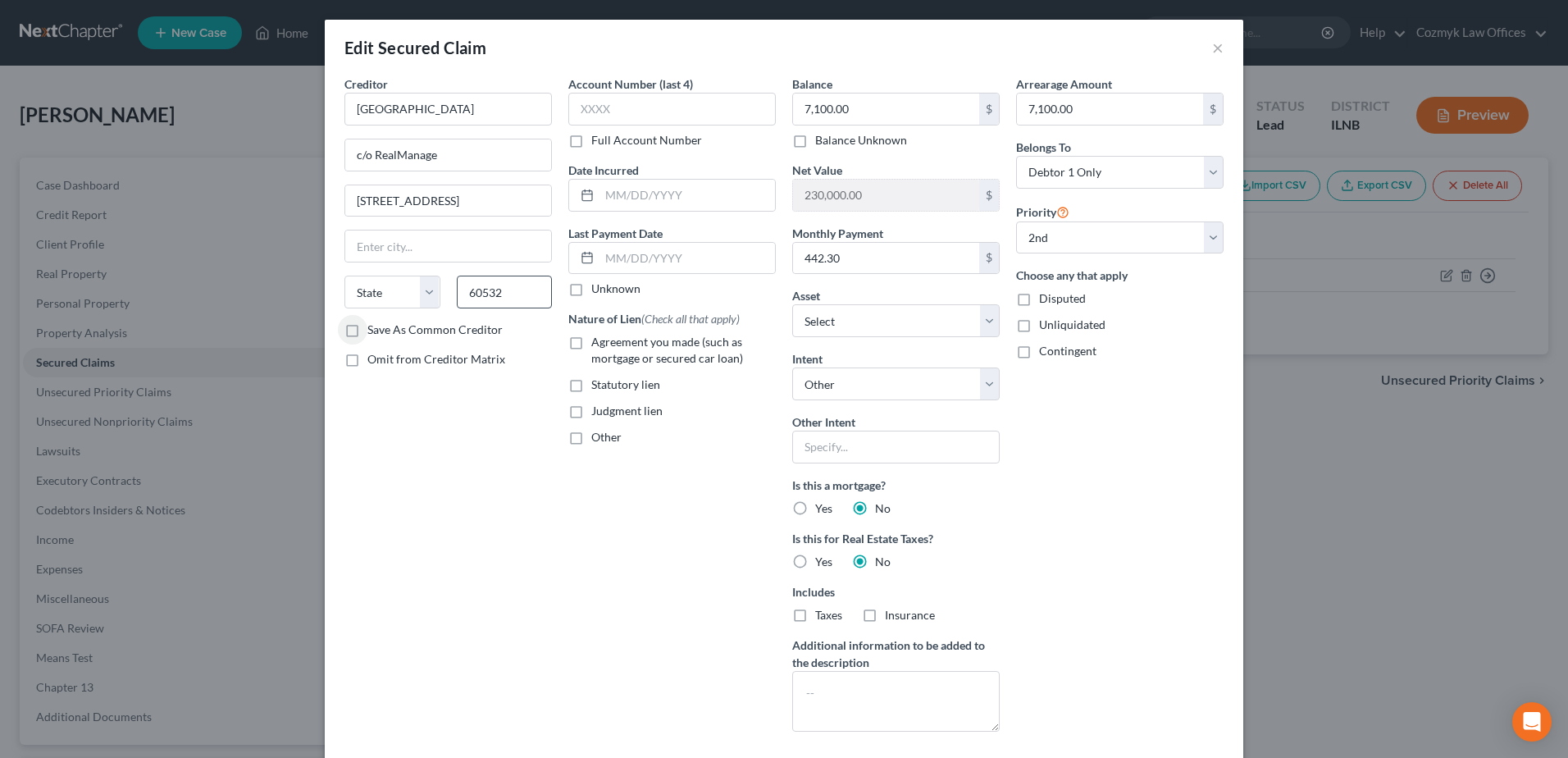
select select "14"
click at [591, 440] on label "Other" at bounding box center [605, 437] width 30 height 16
click at [598, 440] on input "Other" at bounding box center [604, 434] width 11 height 11
checkbox input "true"
click at [583, 469] on input "text" at bounding box center [672, 474] width 205 height 31
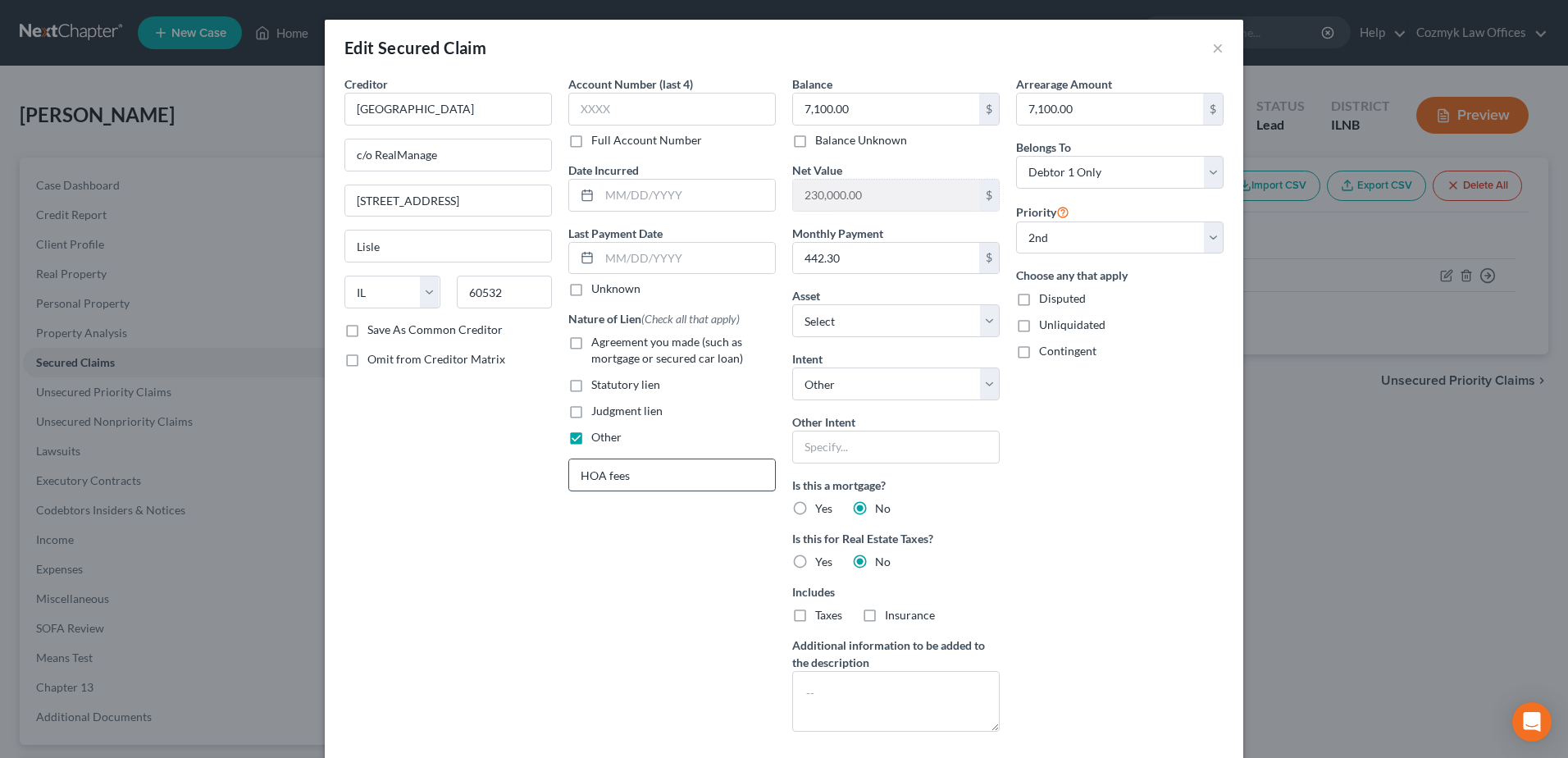
type input "HOA fees"
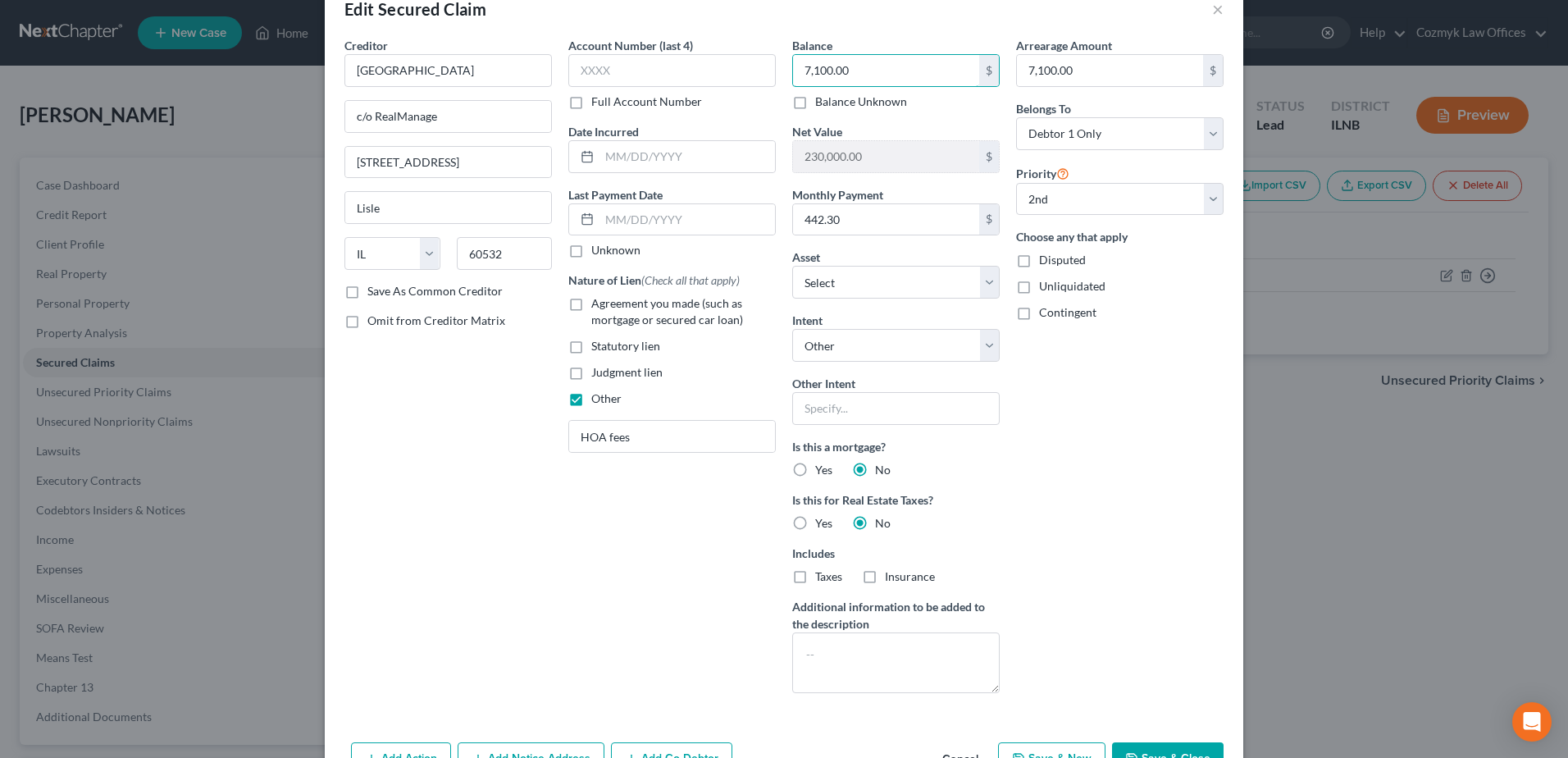
scroll to position [103, 0]
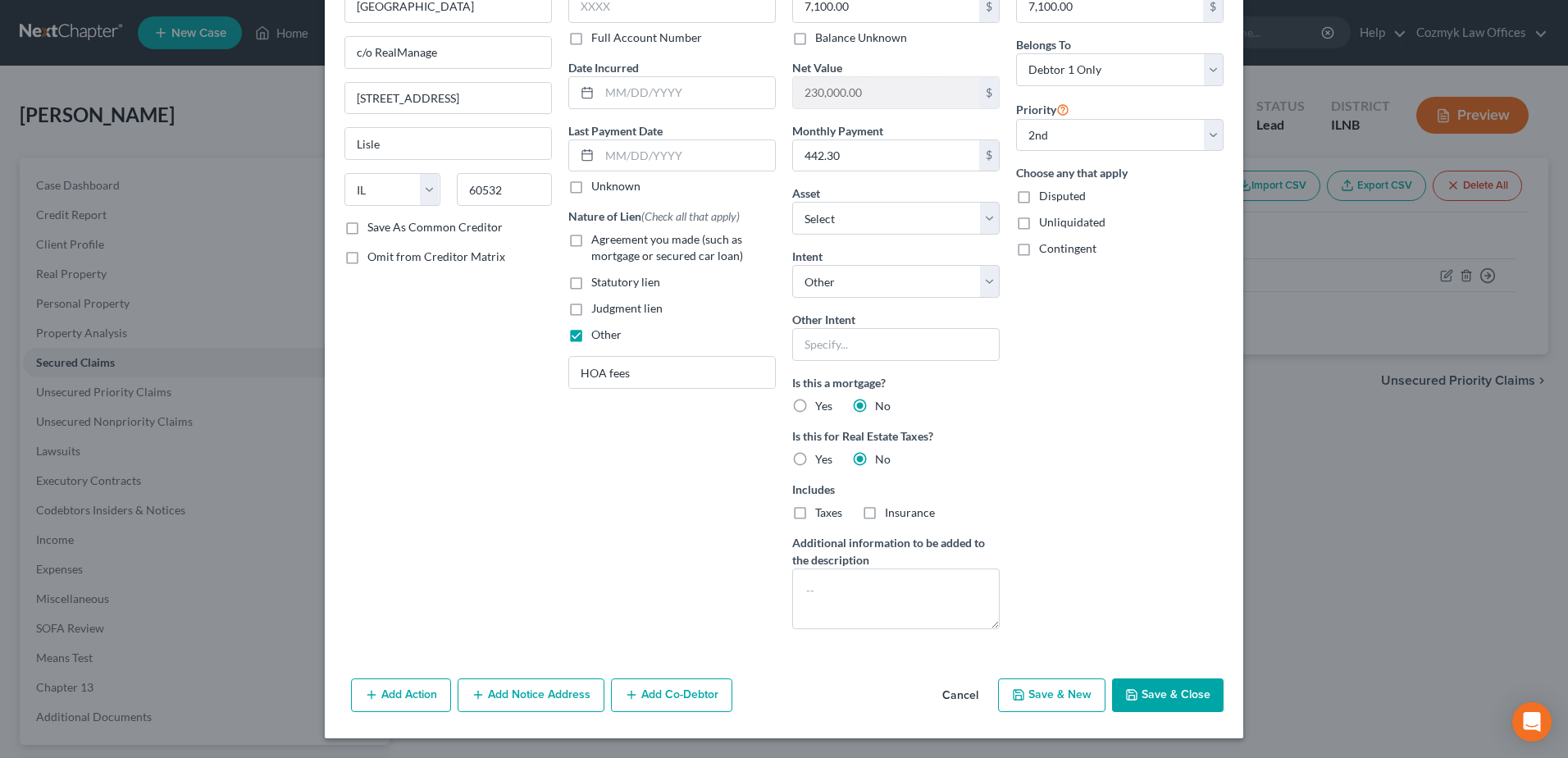
click at [1143, 683] on button "Save & Close" at bounding box center [1167, 695] width 112 height 35
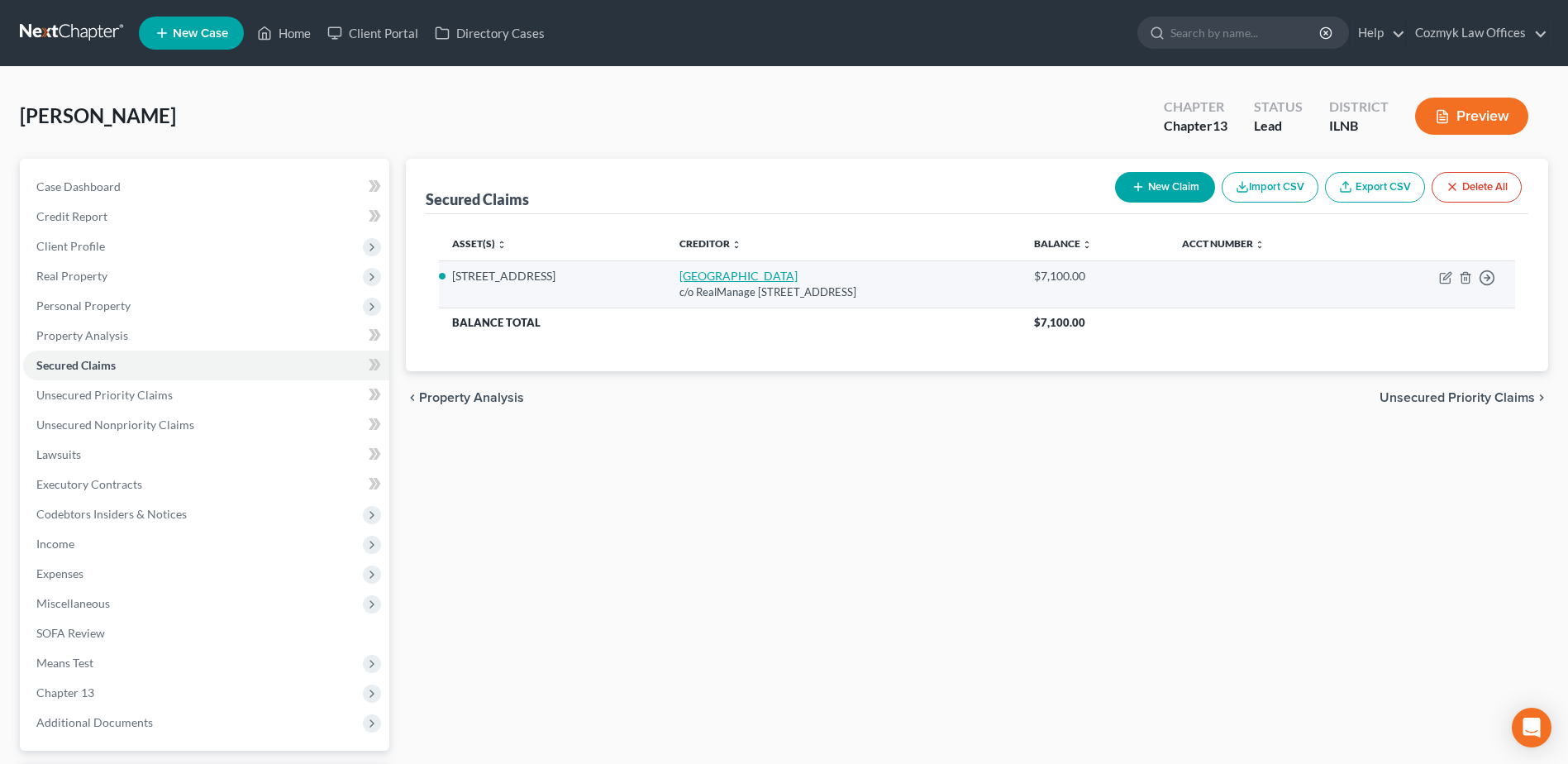
click at [798, 275] on link "[GEOGRAPHIC_DATA]" at bounding box center [739, 275] width 118 height 14
select select "14"
select select "4"
select select "0"
select select "1"
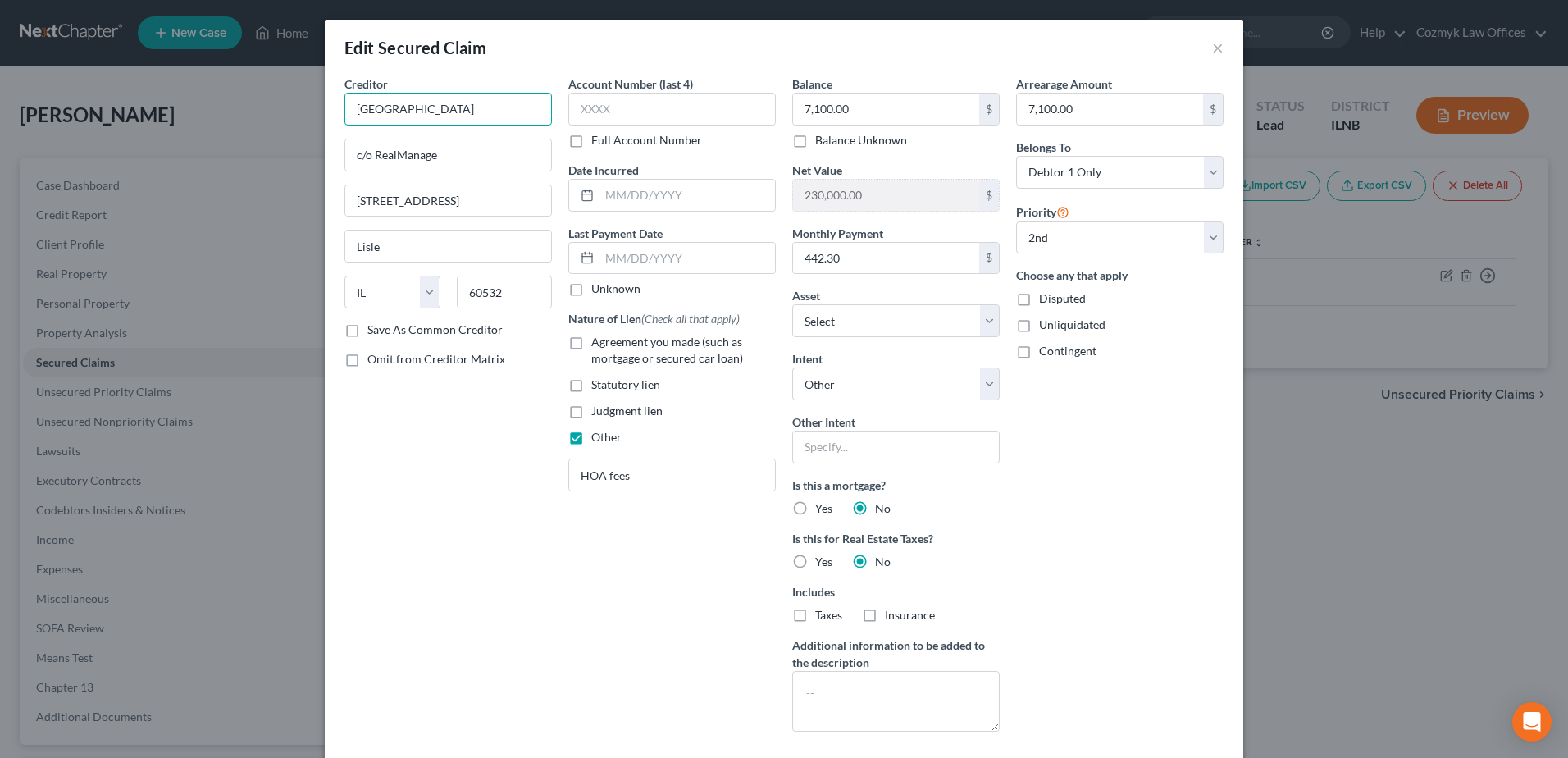
click at [430, 117] on input "[GEOGRAPHIC_DATA]" at bounding box center [448, 109] width 207 height 33
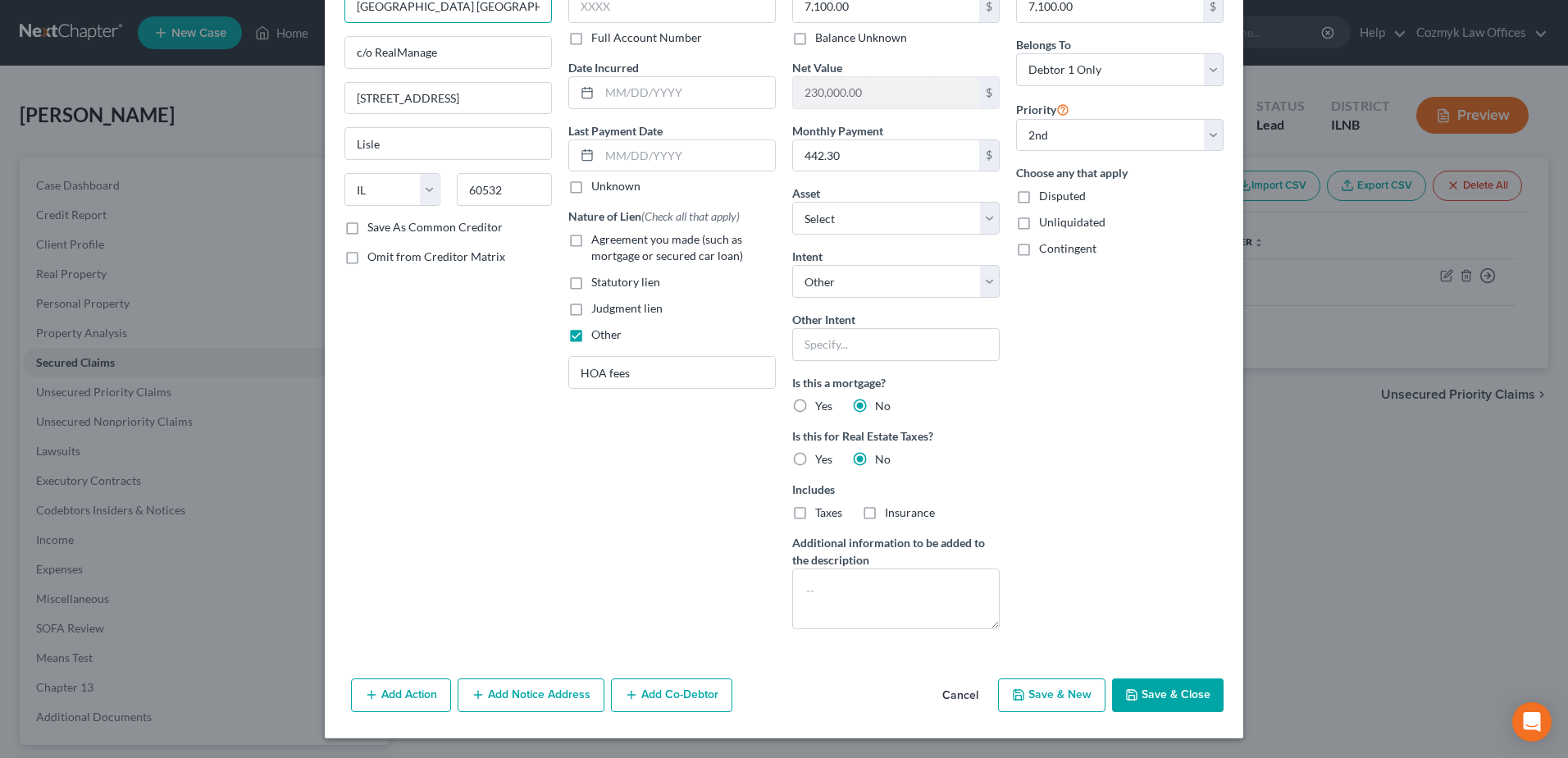
type input "[GEOGRAPHIC_DATA] [GEOGRAPHIC_DATA]"
click at [549, 688] on button "Add Notice Address" at bounding box center [530, 695] width 146 height 35
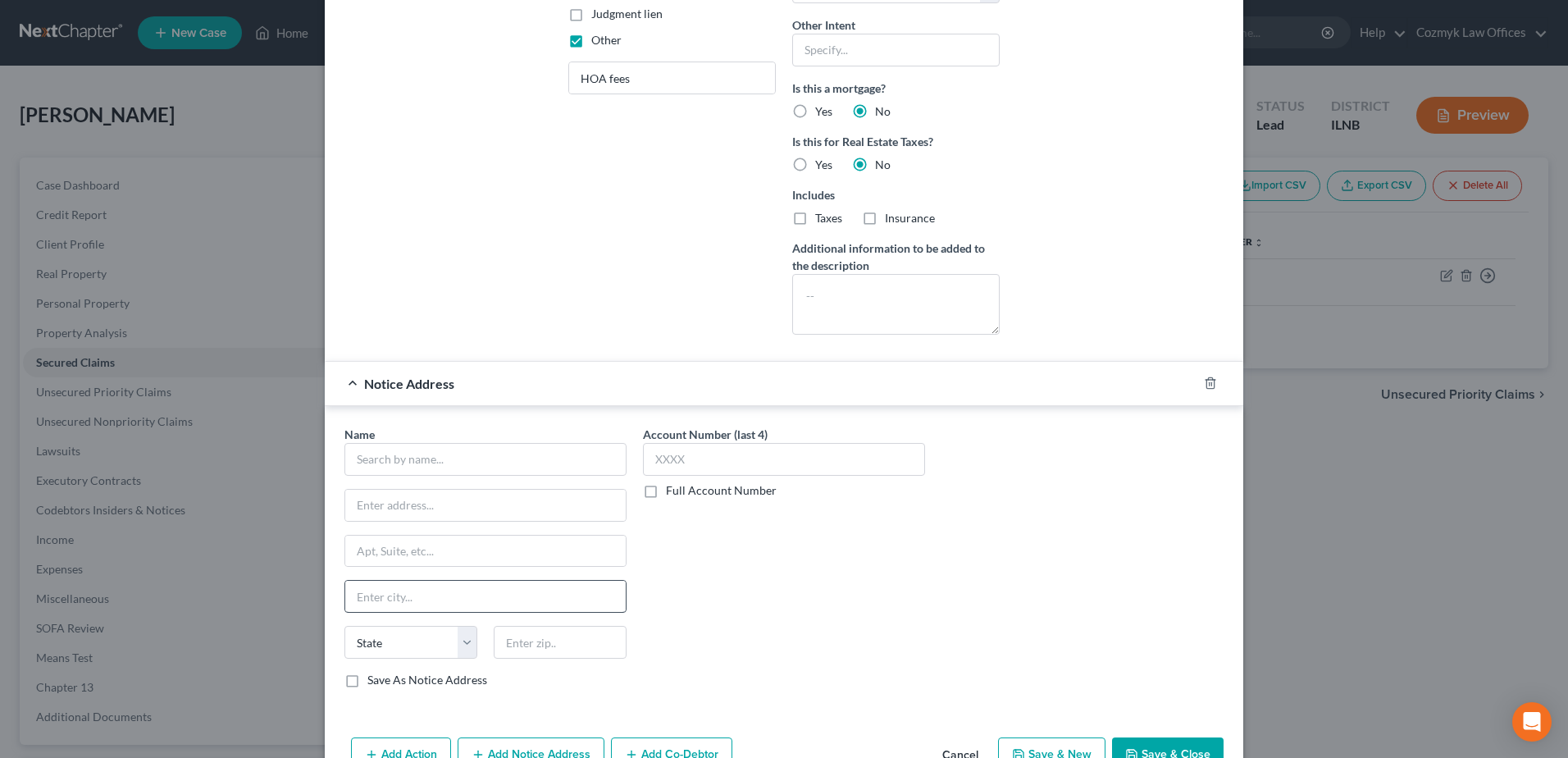
scroll to position [431, 0]
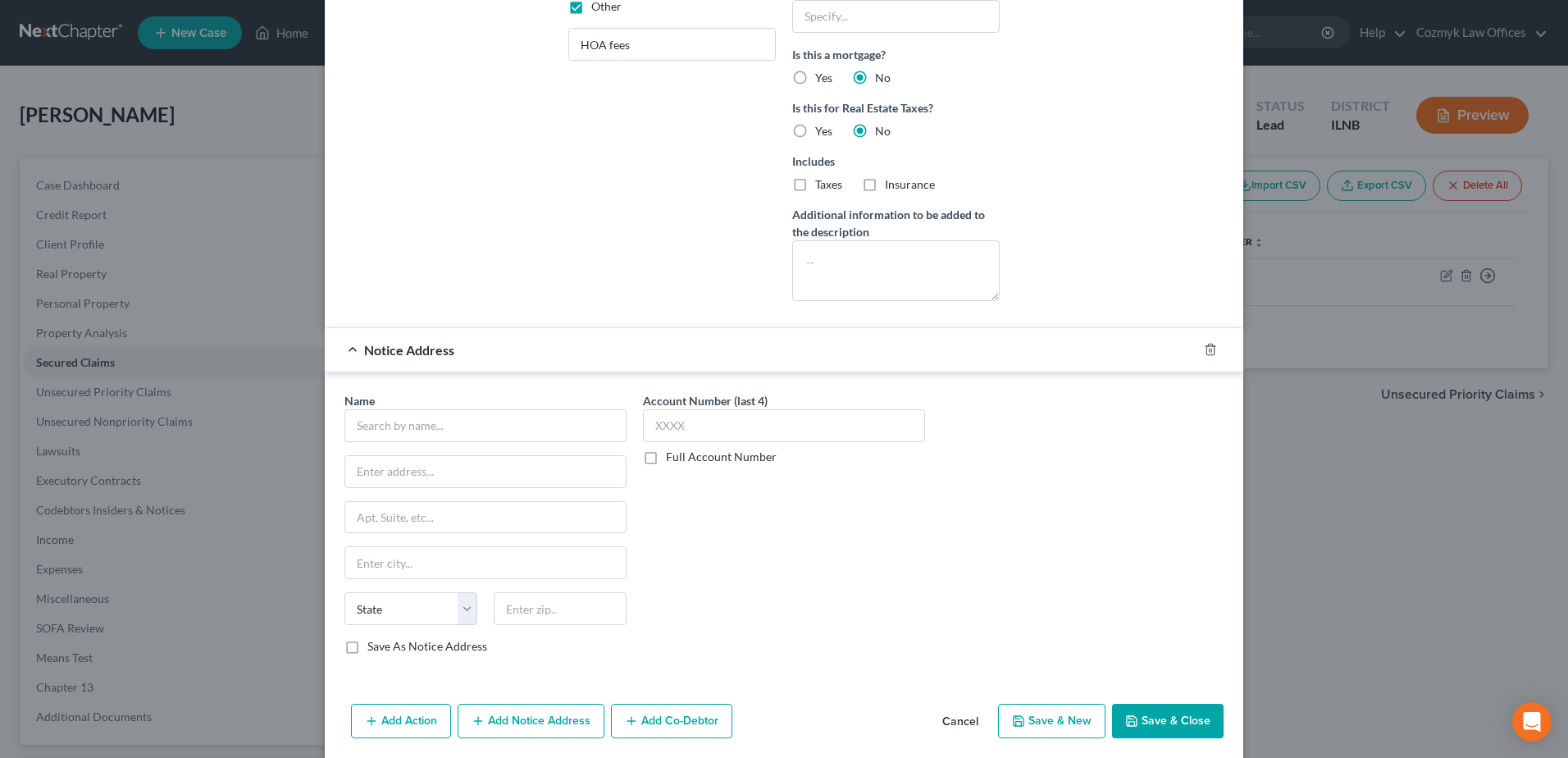
click at [666, 456] on label "Full Account Number" at bounding box center [722, 456] width 111 height 16
click at [673, 456] on input "Full Account Number" at bounding box center [678, 454] width 11 height 11
click at [694, 428] on input "text" at bounding box center [784, 425] width 282 height 33
paste input "2025EV000365"
type input "2025EV000365"
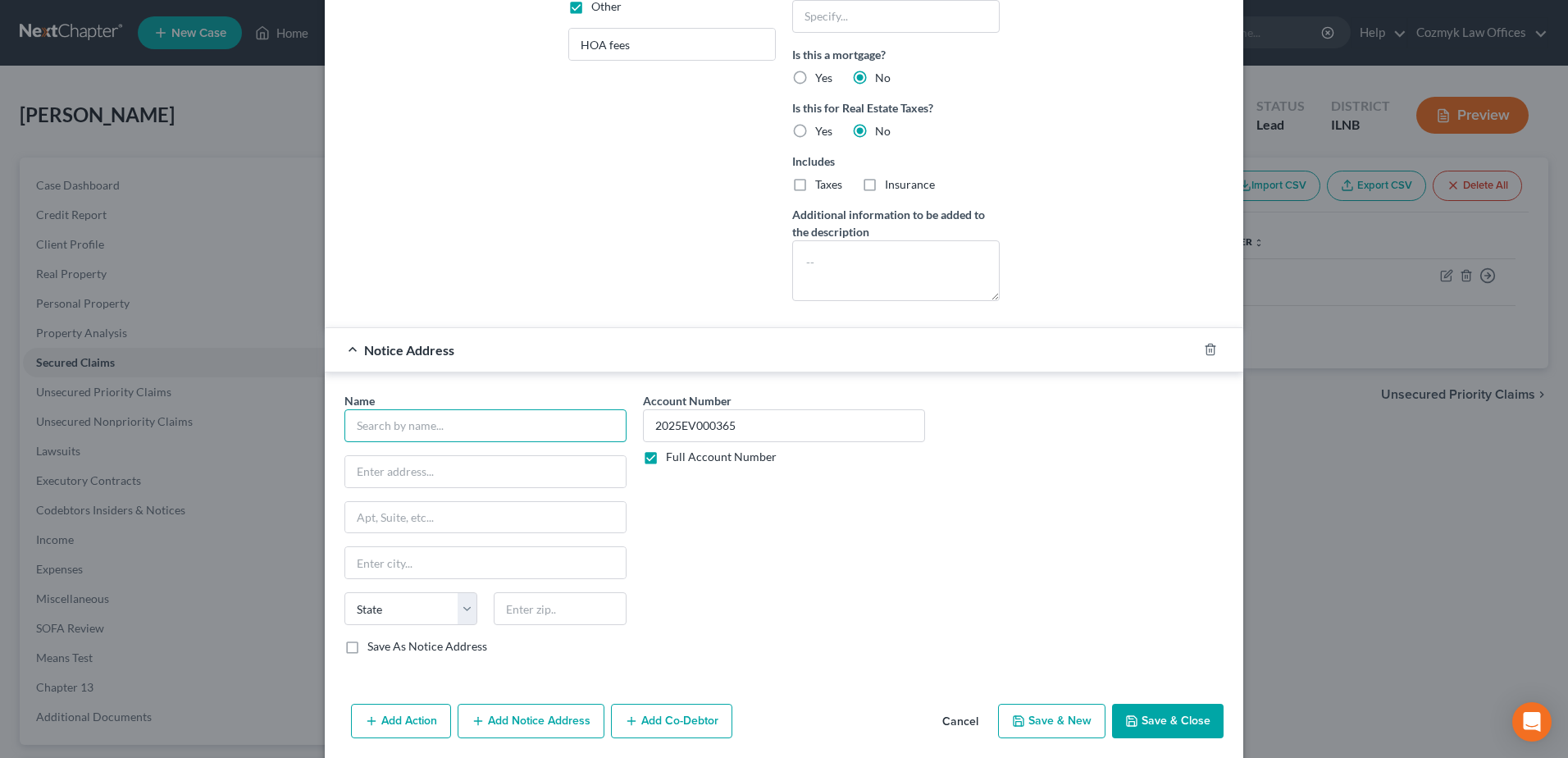
click at [543, 429] on input "text" at bounding box center [485, 425] width 282 height 33
type input "[PERSON_NAME], Esq"
click at [487, 475] on input "text" at bounding box center [485, 472] width 281 height 31
type input "One Overlook Point, STe. 590"
type input "60069"
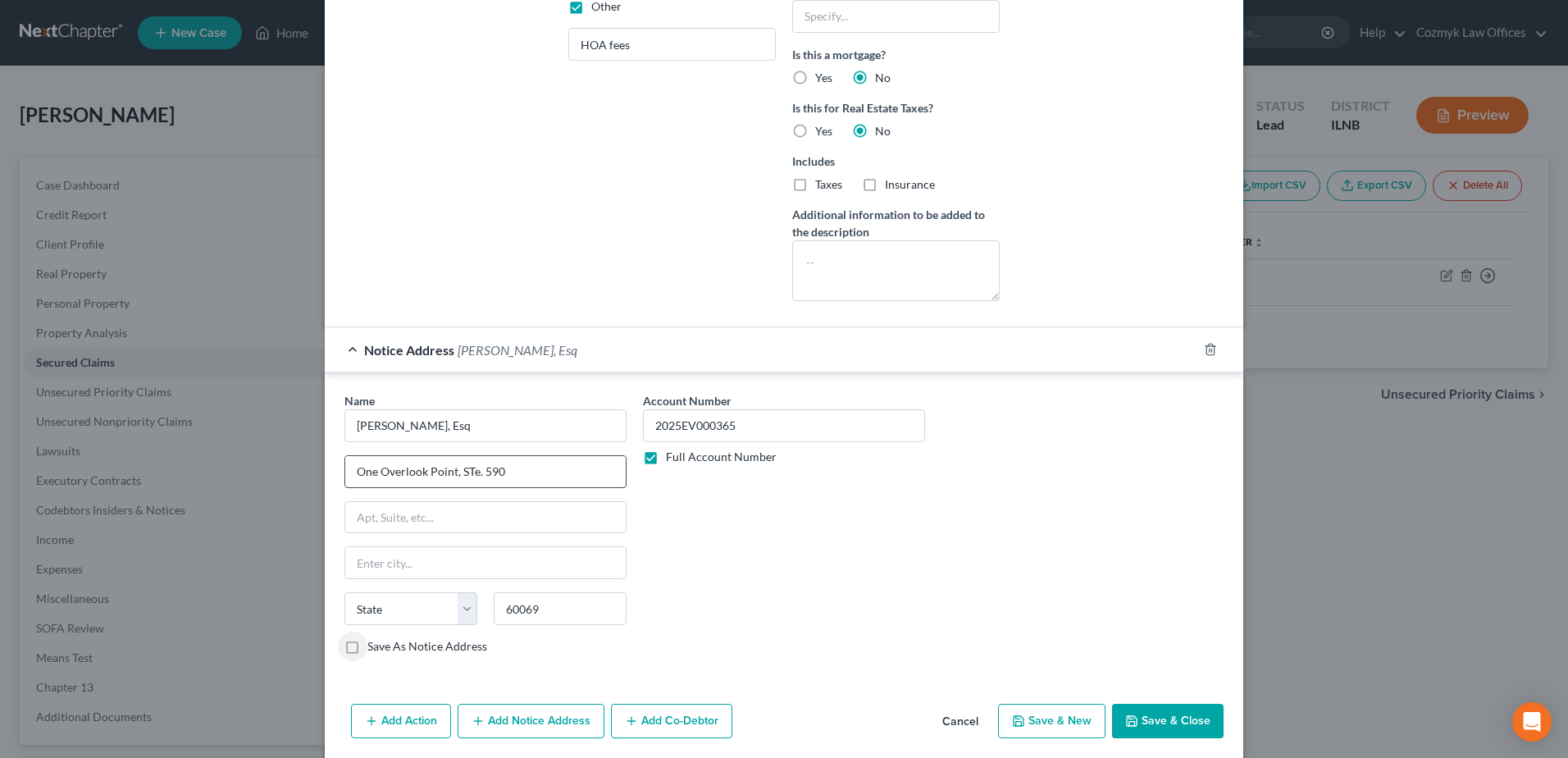
type input "[GEOGRAPHIC_DATA]"
select select "14"
click at [464, 472] on input "One Overlook Point, STe. 590" at bounding box center [485, 472] width 281 height 31
type input "One Overlook Point, Ste. 590"
drag, startPoint x: 507, startPoint y: 466, endPoint x: 310, endPoint y: 464, distance: 197.0
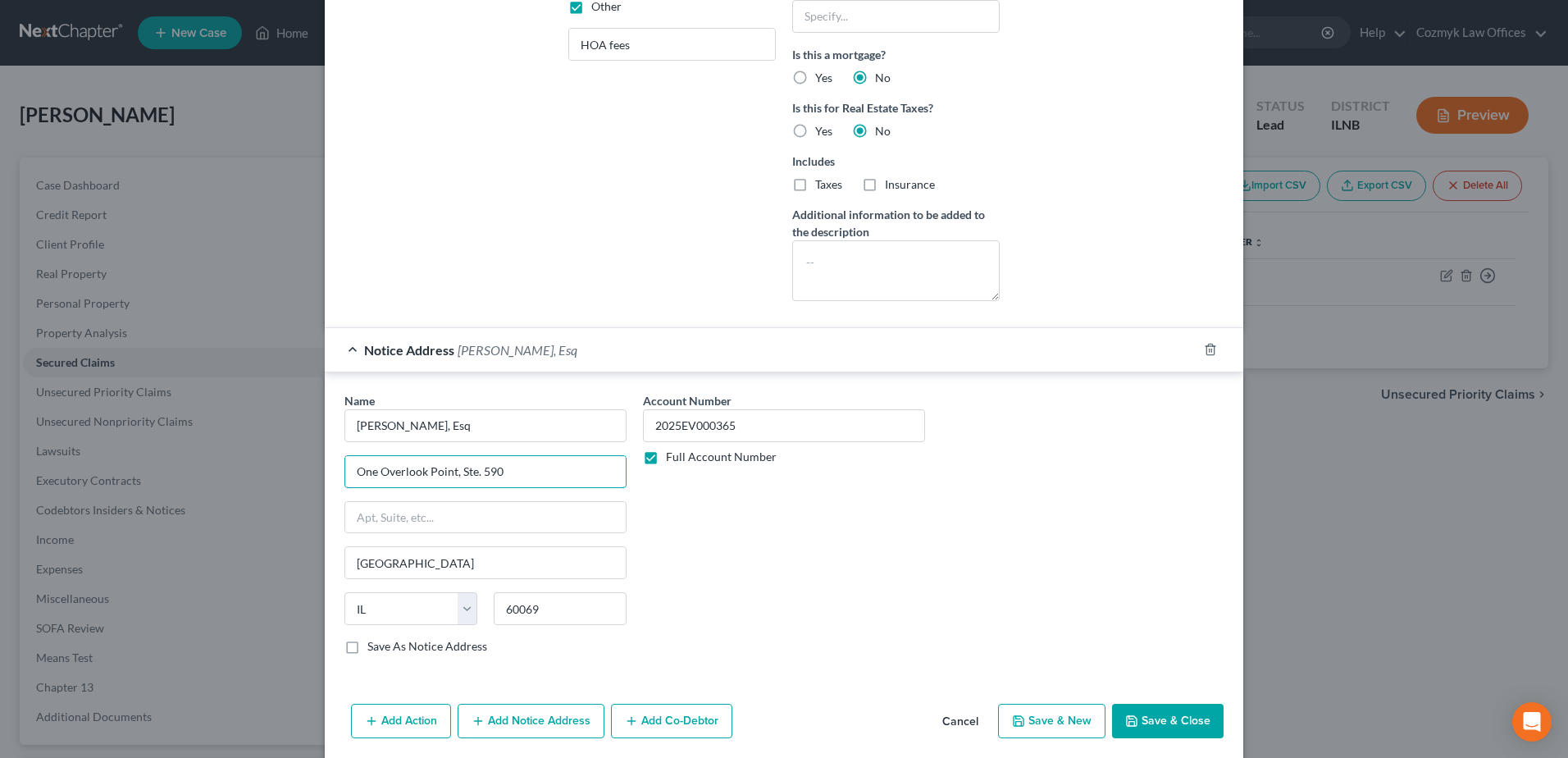
click at [310, 464] on div "Edit Secured Claim × Creditor * [GEOGRAPHIC_DATA] [GEOGRAPHIC_DATA] c/o RealMan…" at bounding box center [784, 379] width 1568 height 758
click at [385, 521] on input "text" at bounding box center [485, 517] width 281 height 31
paste input "One Overlook Point, Ste. 590"
type input "One Overlook Point, Ste. 590"
click at [394, 475] on input "text" at bounding box center [485, 472] width 281 height 31
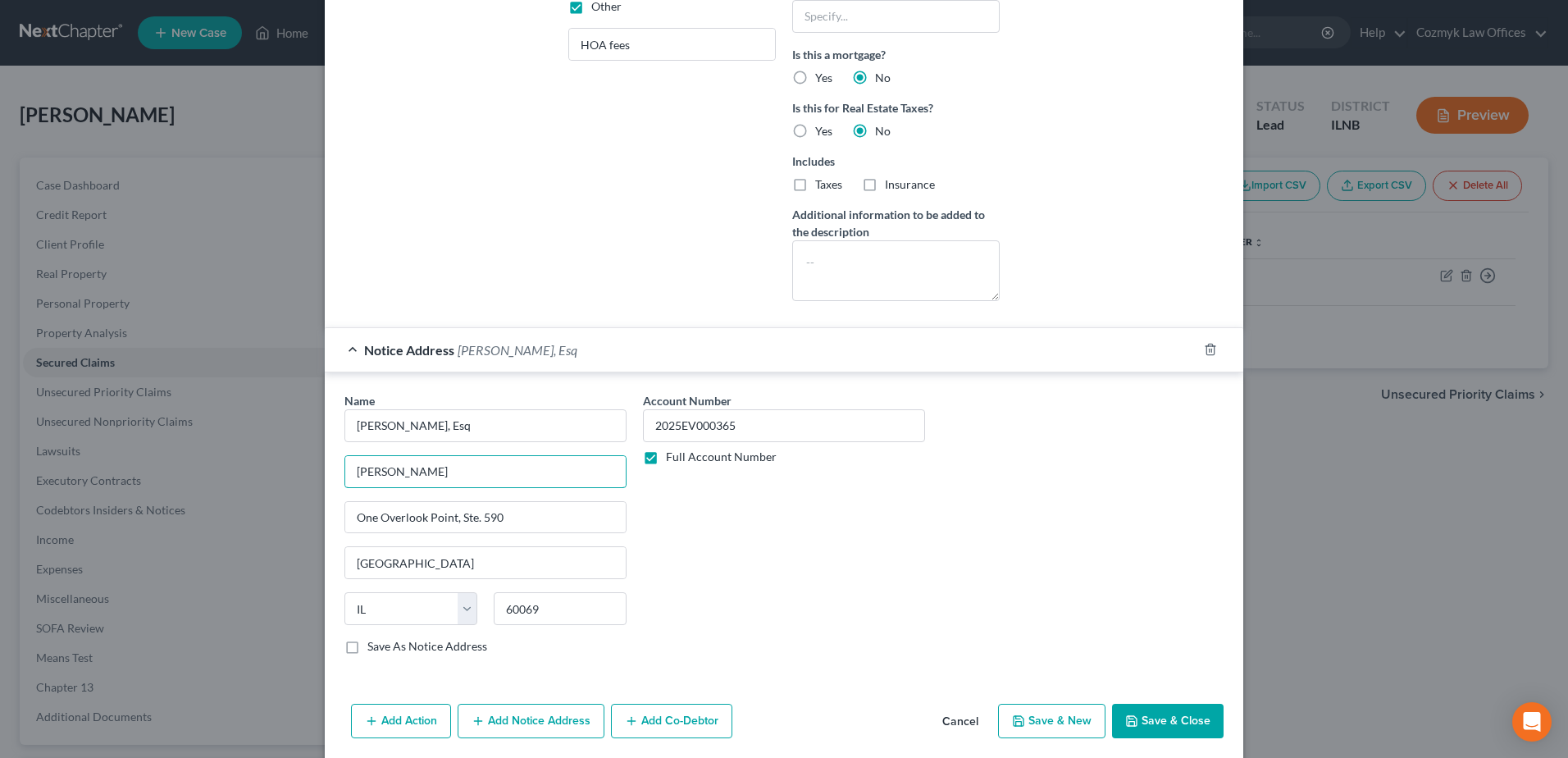
type input "[PERSON_NAME]"
click at [1134, 716] on button "Save & Close" at bounding box center [1167, 721] width 112 height 35
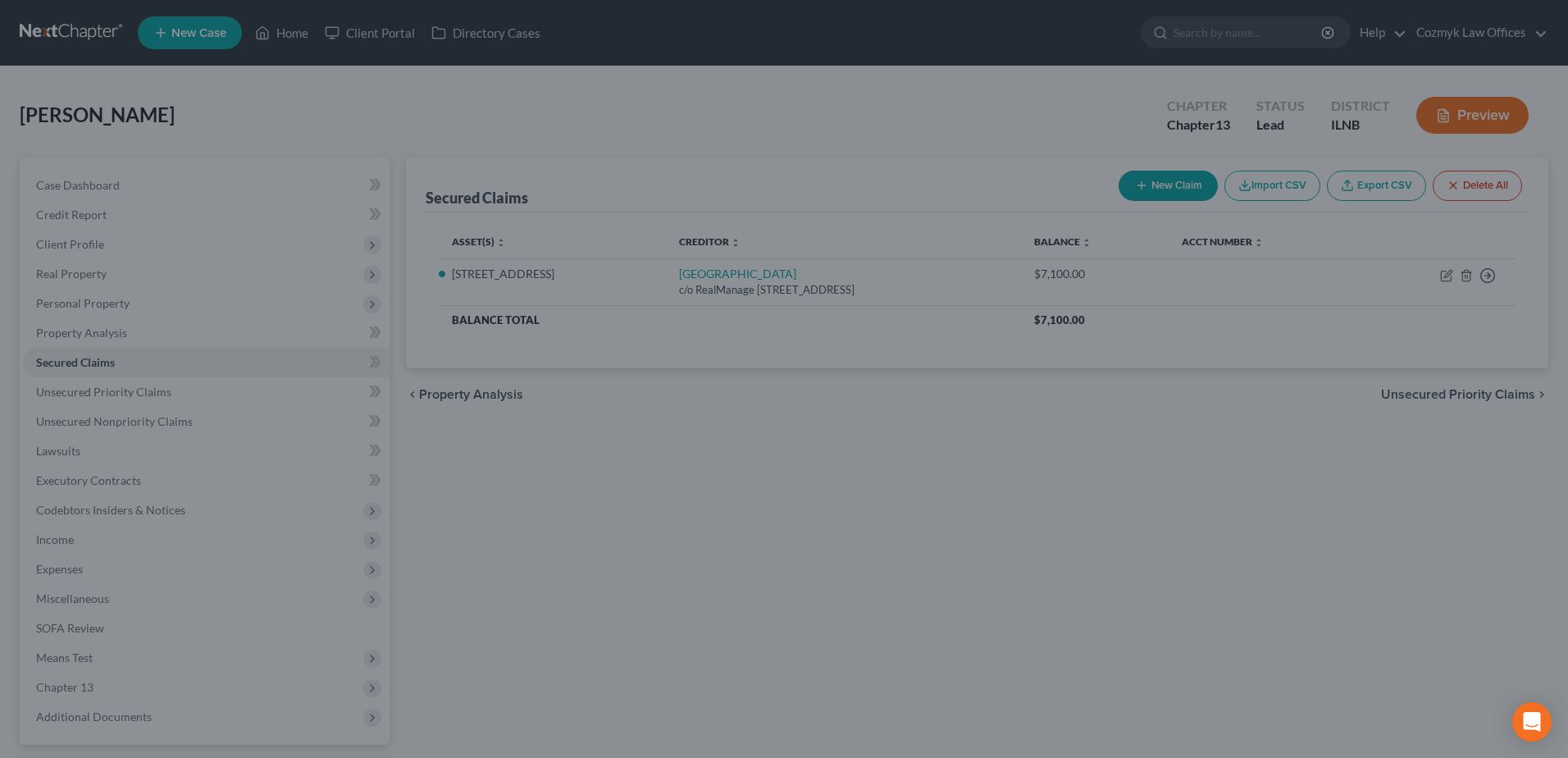
scroll to position [0, 0]
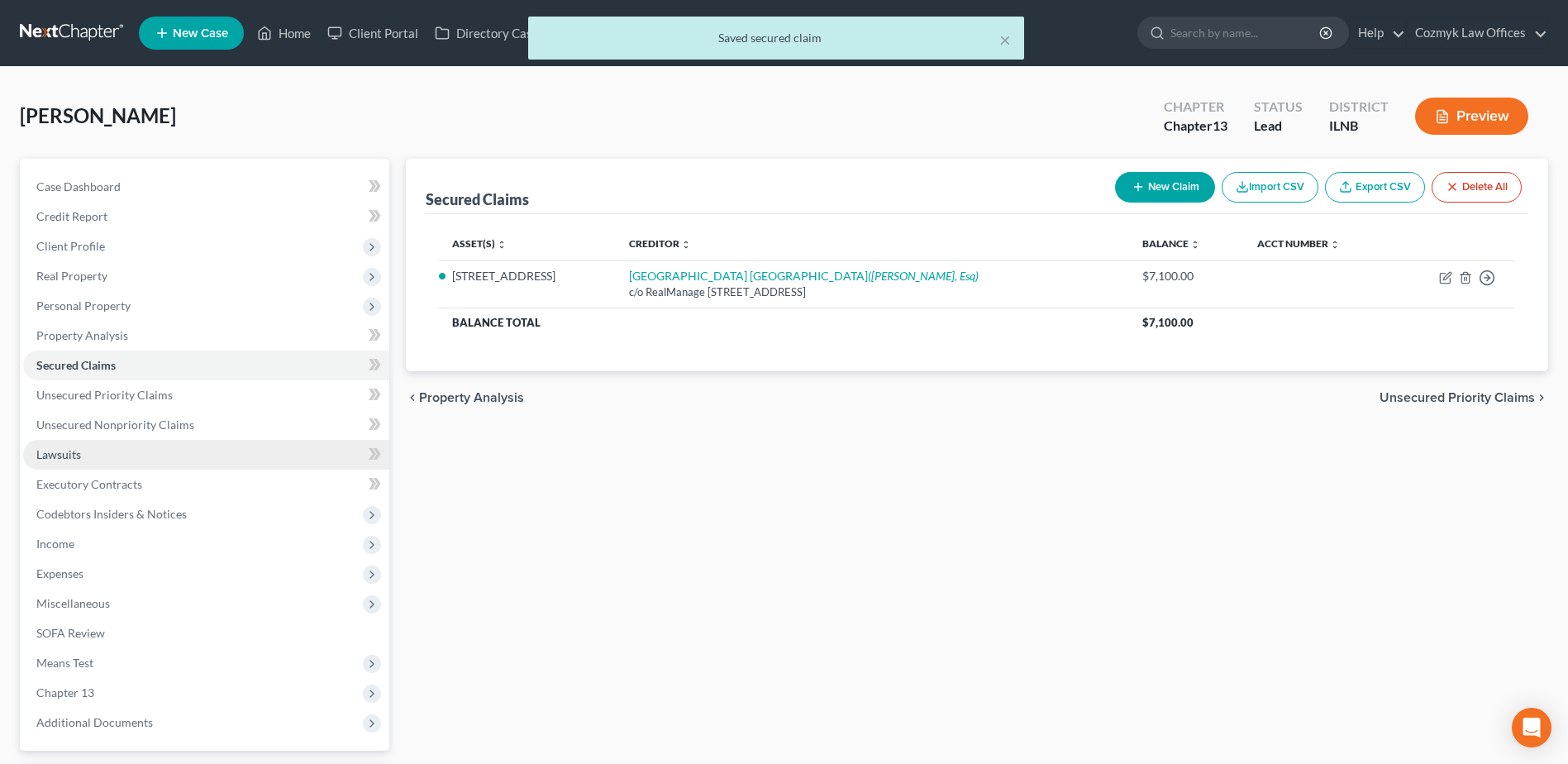
click at [93, 462] on link "Lawsuits" at bounding box center [206, 454] width 367 height 29
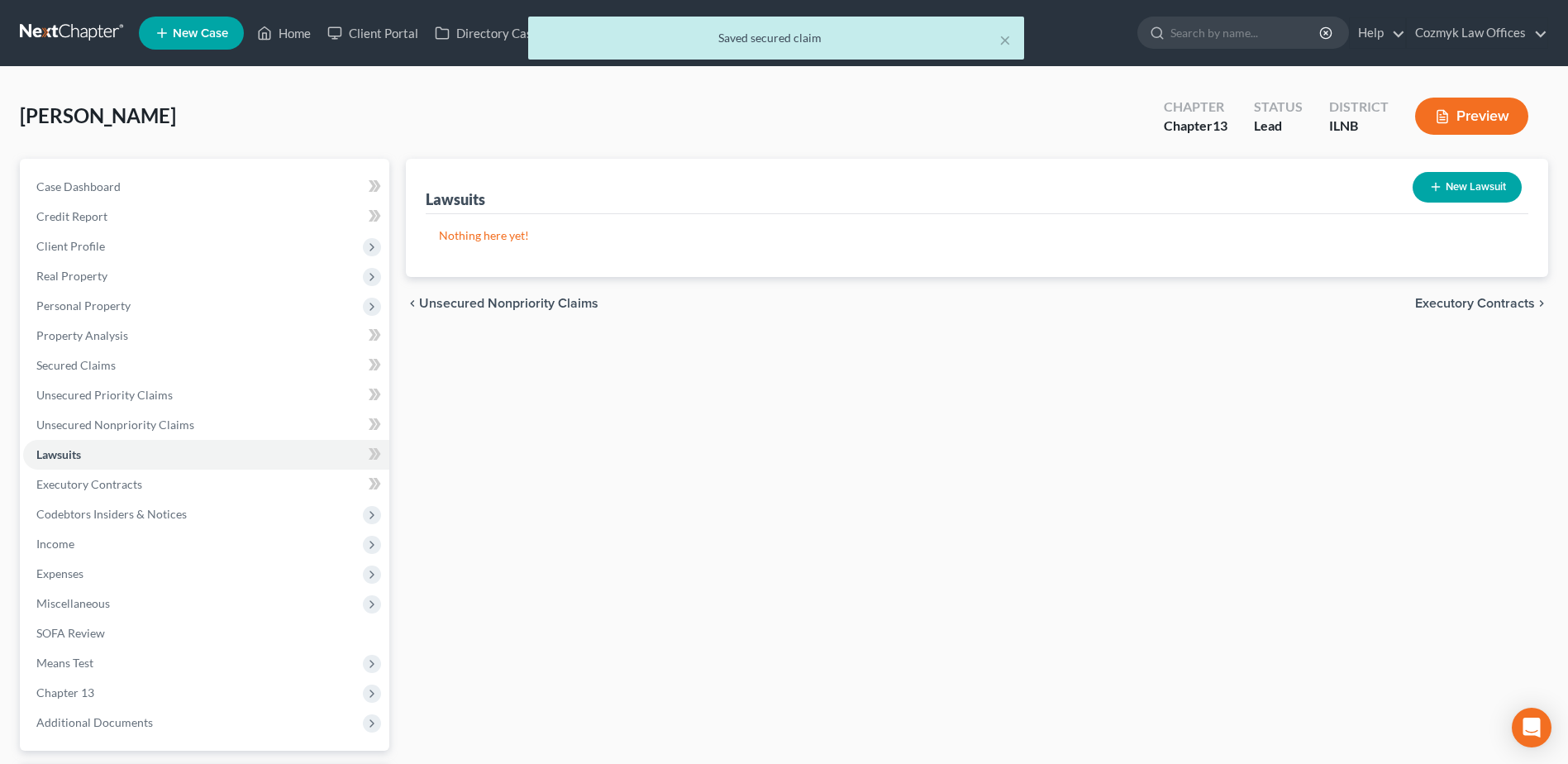
click at [1490, 193] on button "New Lawsuit" at bounding box center [1467, 187] width 109 height 30
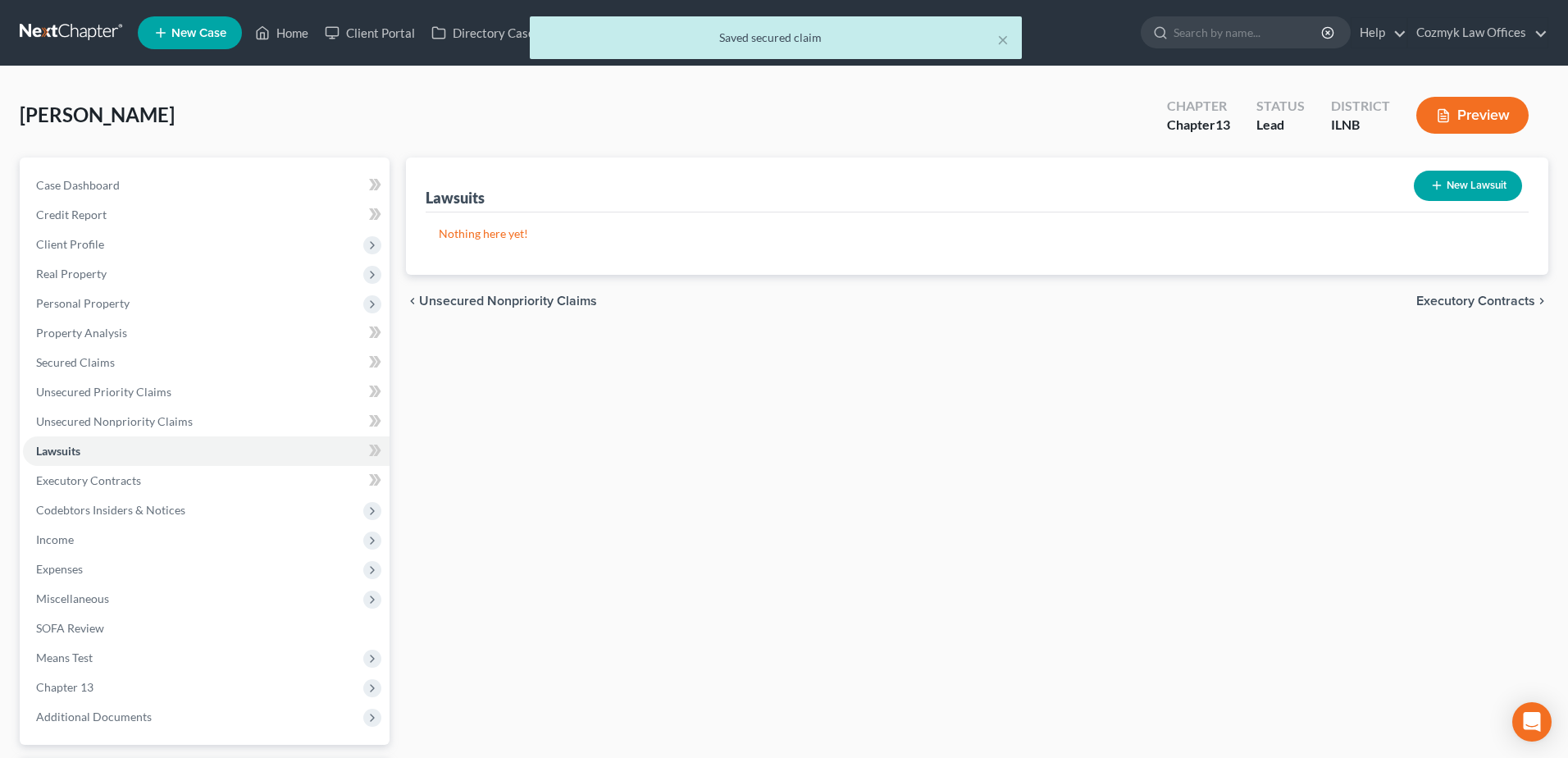
select select "0"
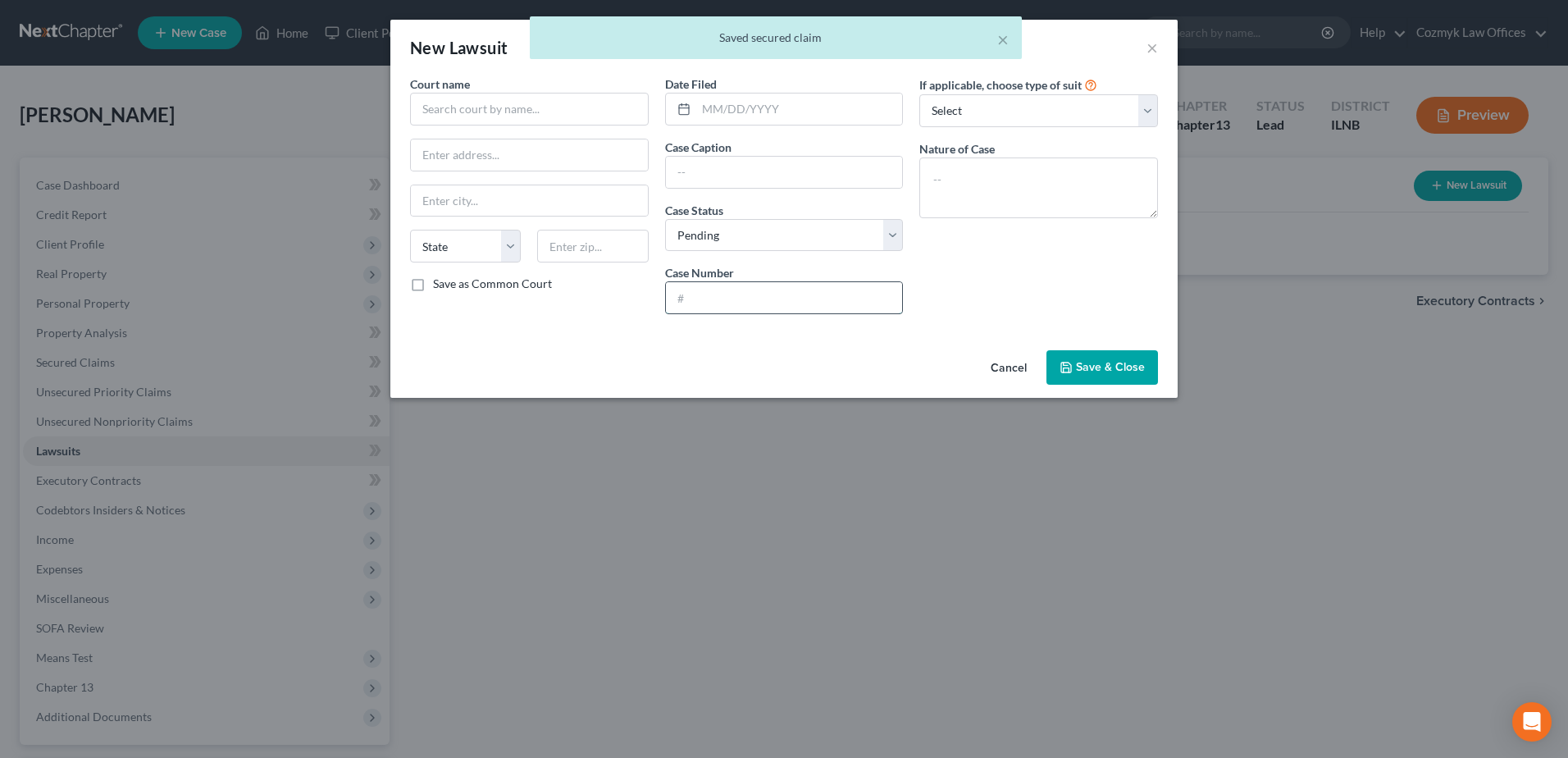
click at [708, 290] on input "text" at bounding box center [784, 297] width 237 height 31
paste input "One Overlook Point, Ste. 590"
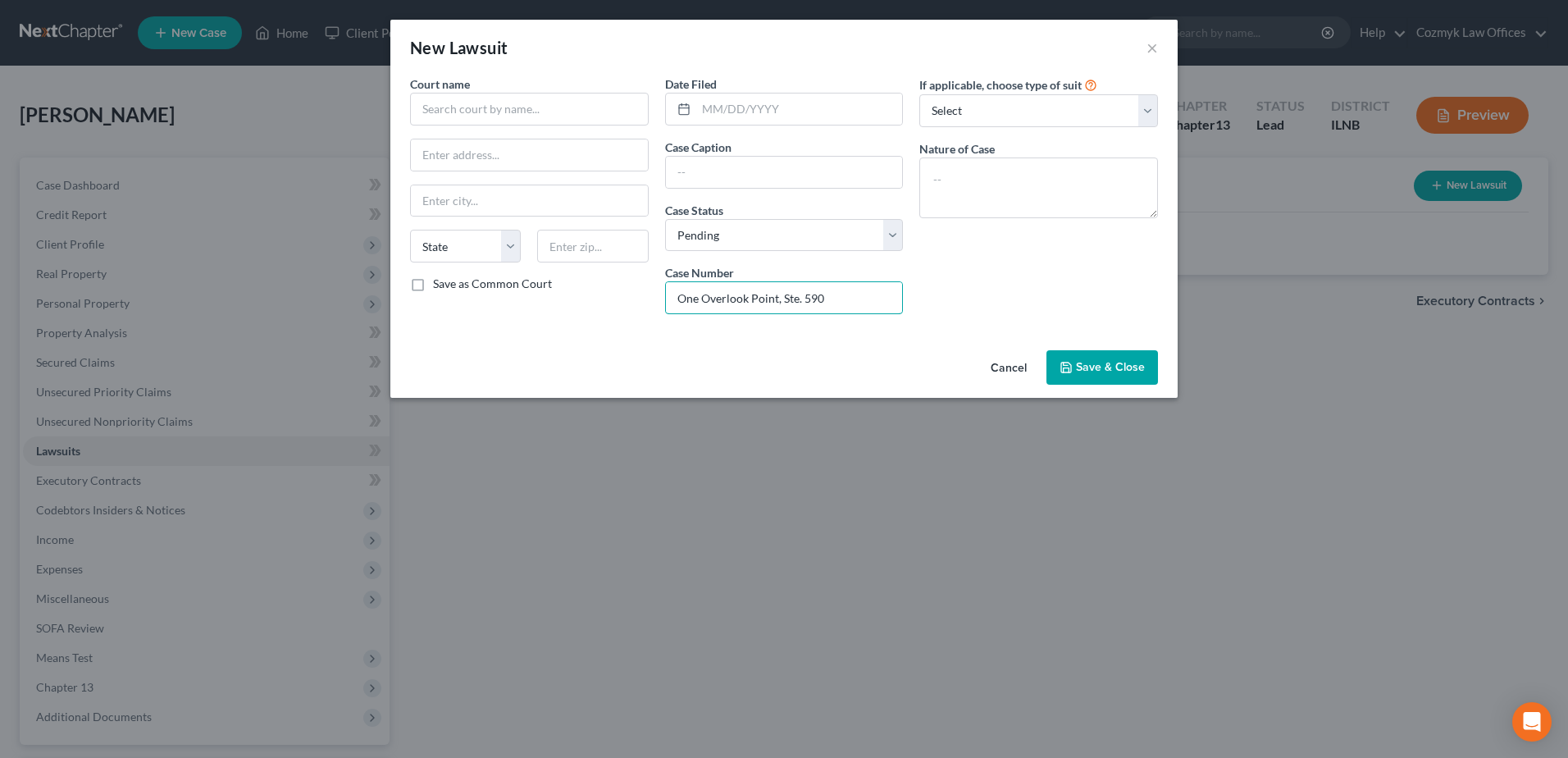
type input "One Overlook Point, Ste. 590"
click at [510, 108] on input "text" at bounding box center [529, 109] width 239 height 33
type input "McHenry County Circuit Court"
click at [704, 104] on input "text" at bounding box center [799, 109] width 206 height 31
type input "[DATE]"
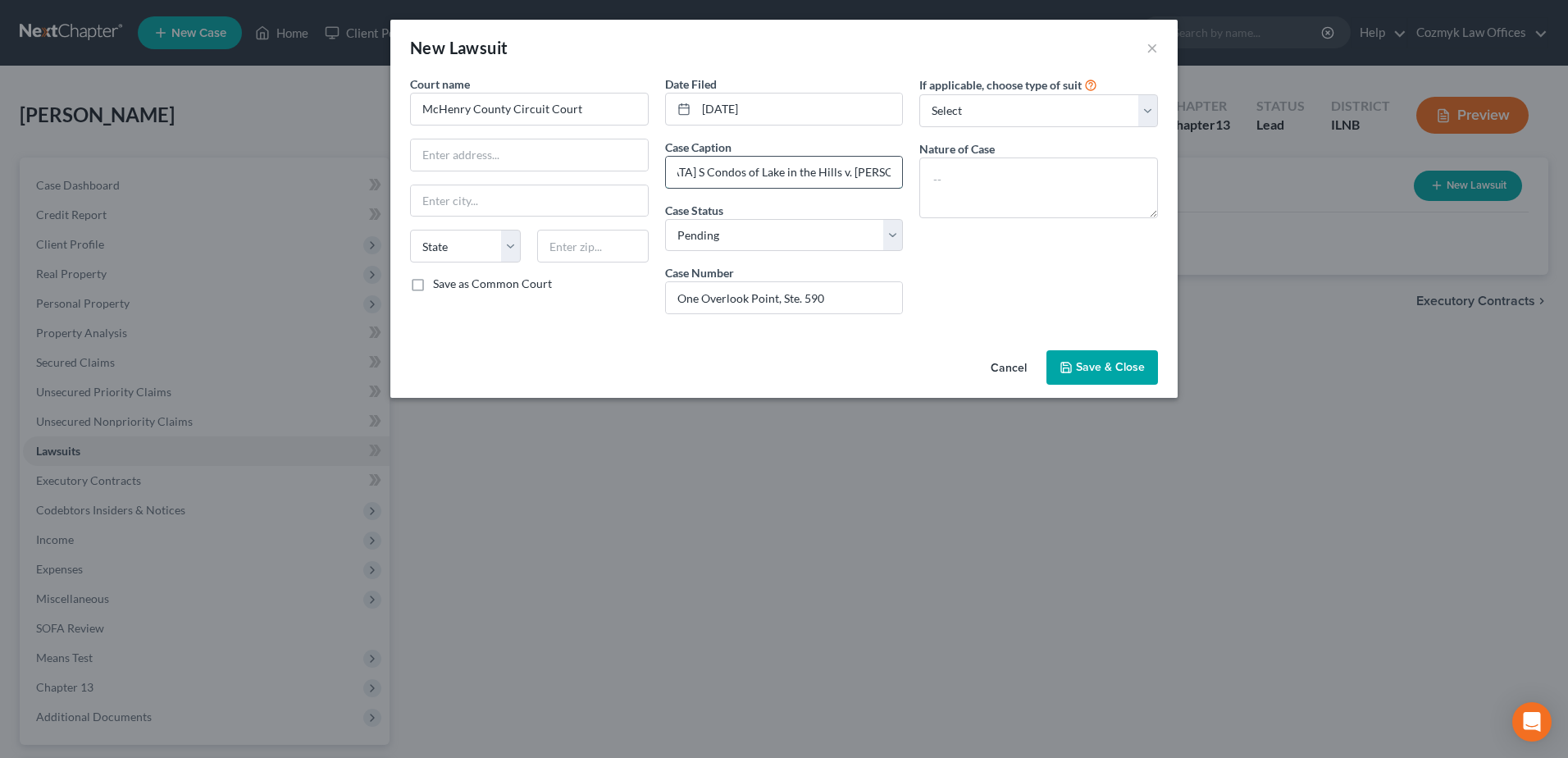
scroll to position [0, 97]
type input "[GEOGRAPHIC_DATA] S Condos of Lake in the Hills v. [PERSON_NAME]"
click at [1009, 204] on textarea at bounding box center [1038, 187] width 239 height 61
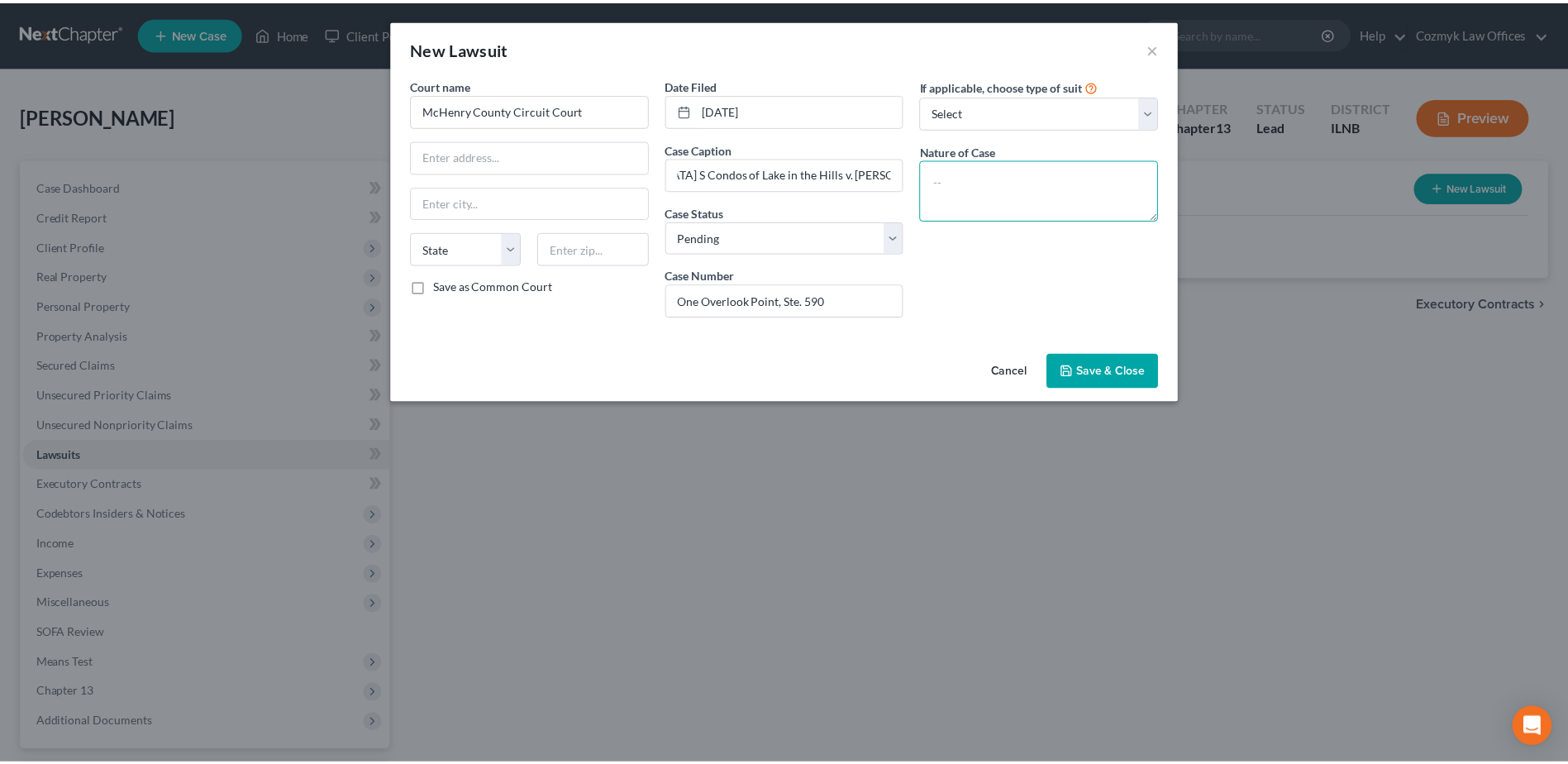
scroll to position [0, 0]
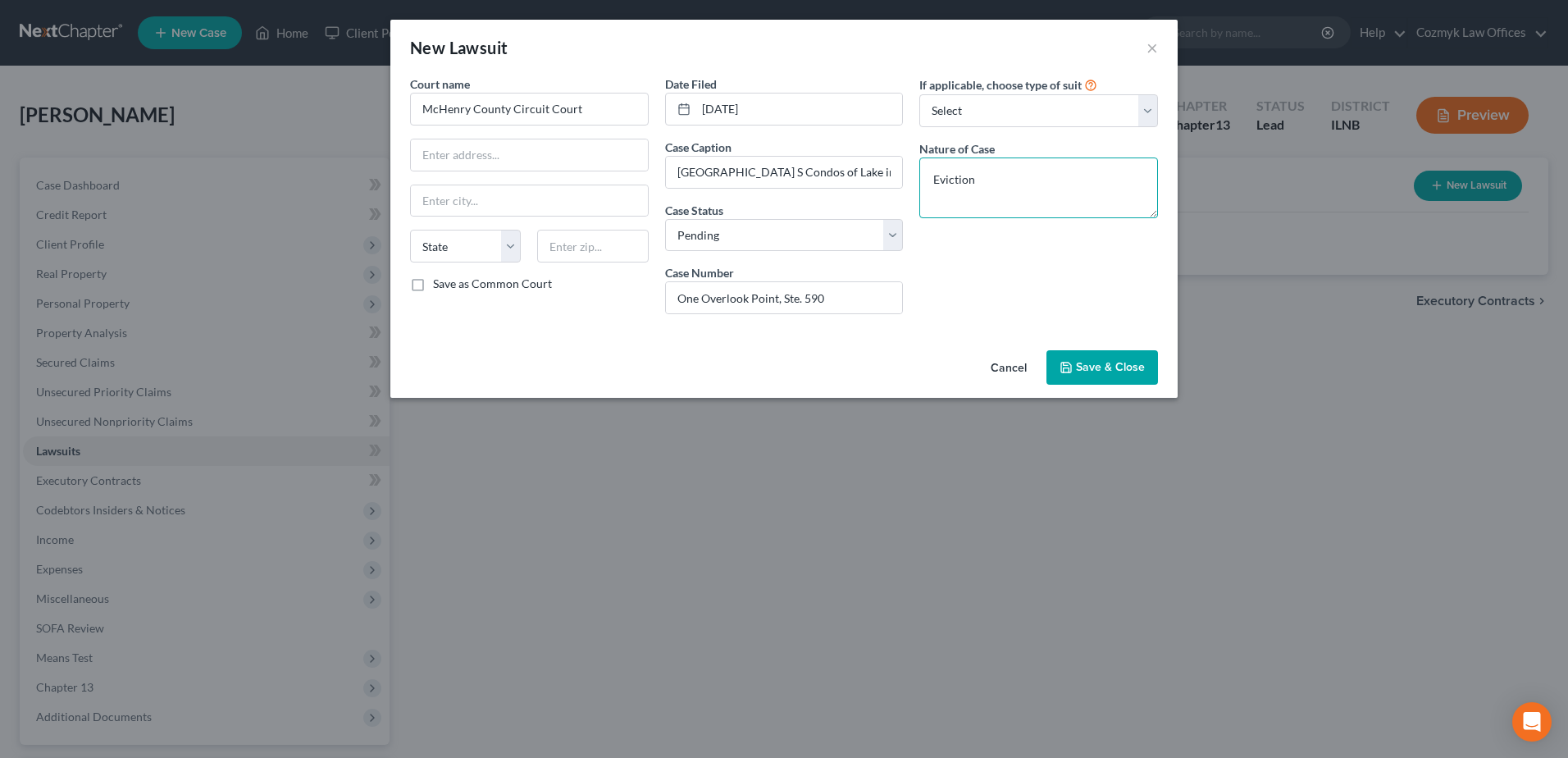
type textarea "Eviction"
click at [1107, 364] on span "Save & Close" at bounding box center [1111, 366] width 69 height 14
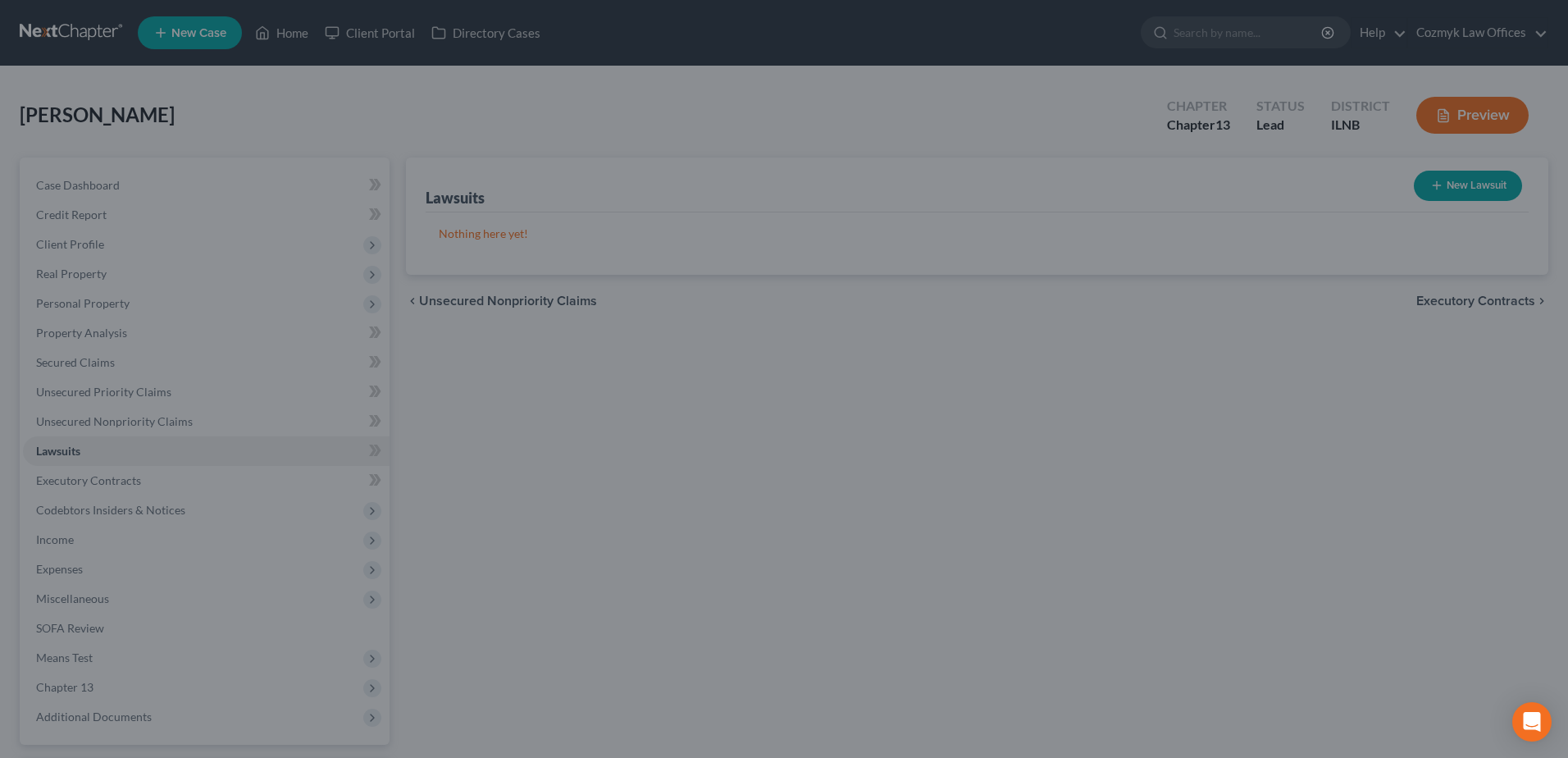
click at [1107, 364] on div "Cancel Save & Close" at bounding box center [783, 349] width 684 height 46
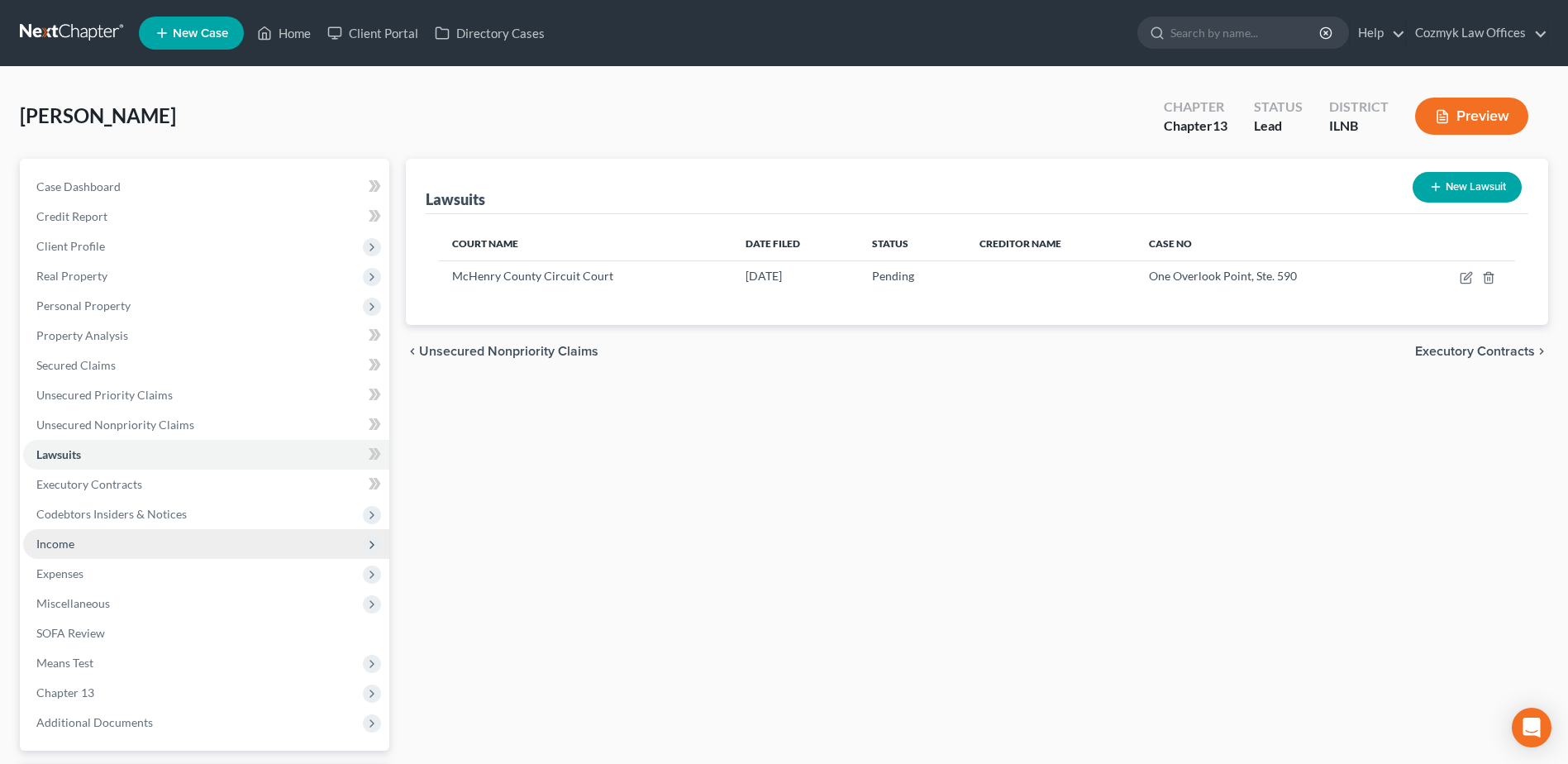
click at [117, 542] on span "Income" at bounding box center [206, 543] width 367 height 29
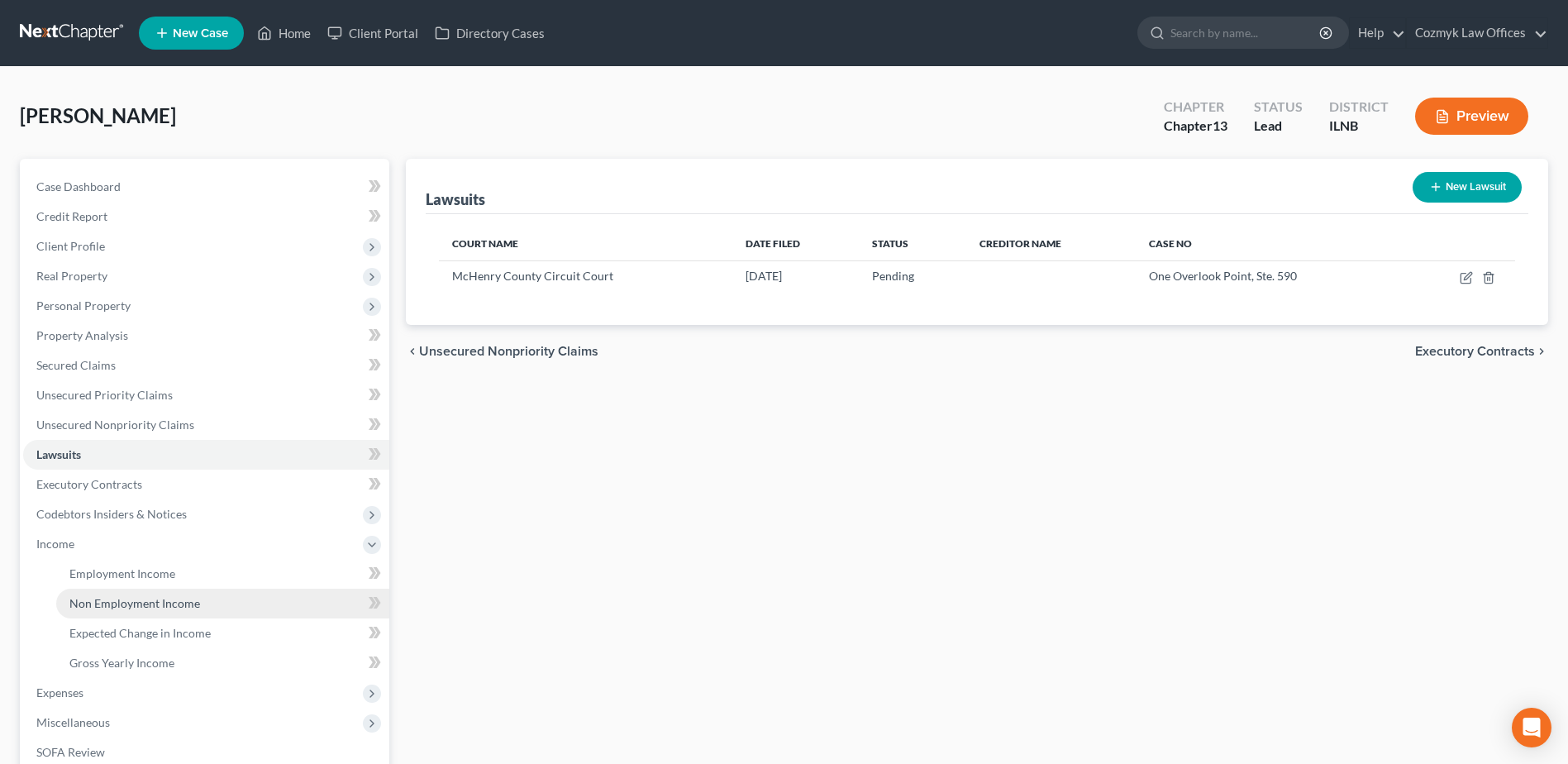
click at [117, 594] on link "Non Employment Income" at bounding box center [223, 603] width 334 height 29
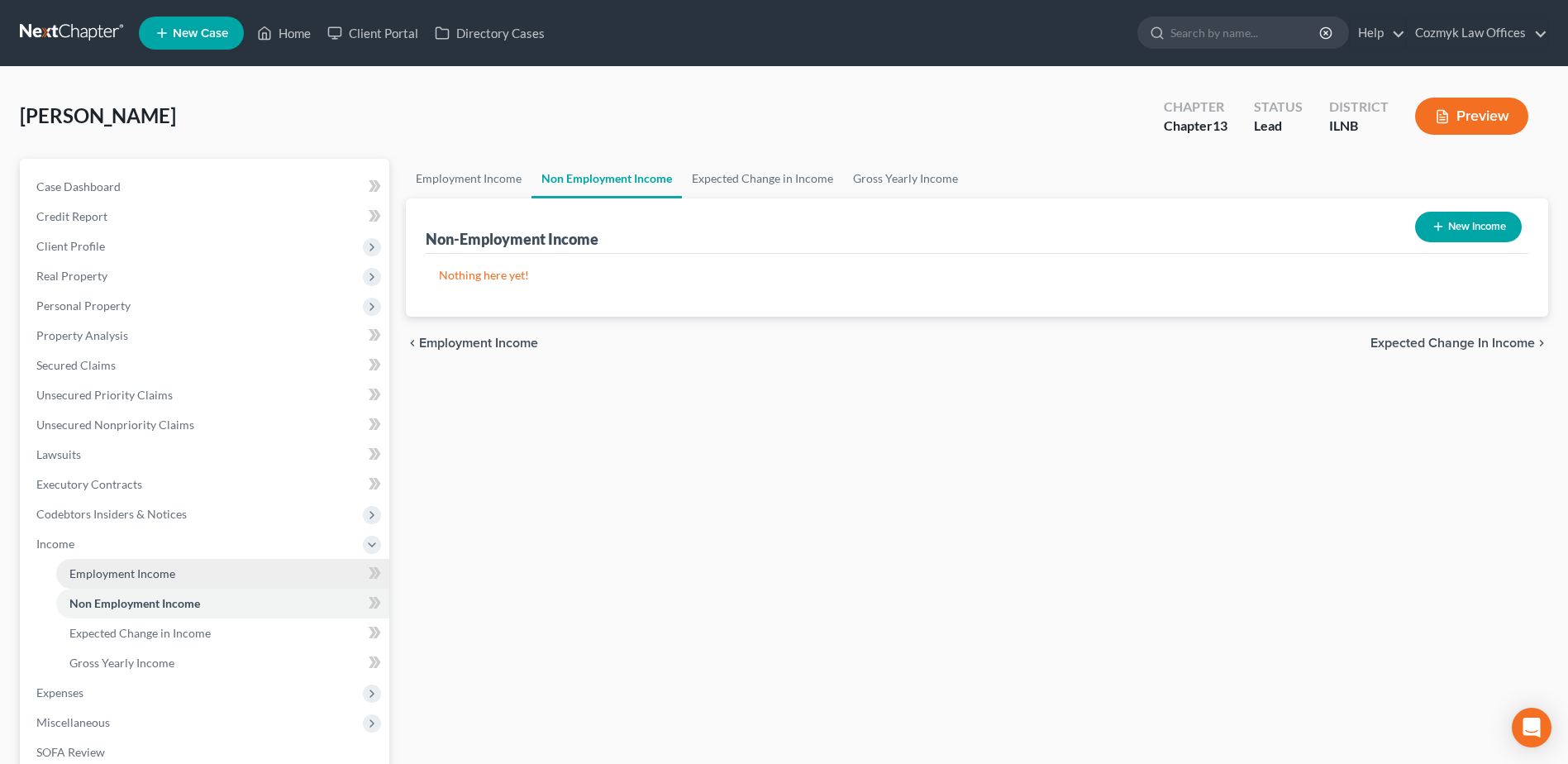
click at [119, 581] on link "Employment Income" at bounding box center [223, 573] width 334 height 29
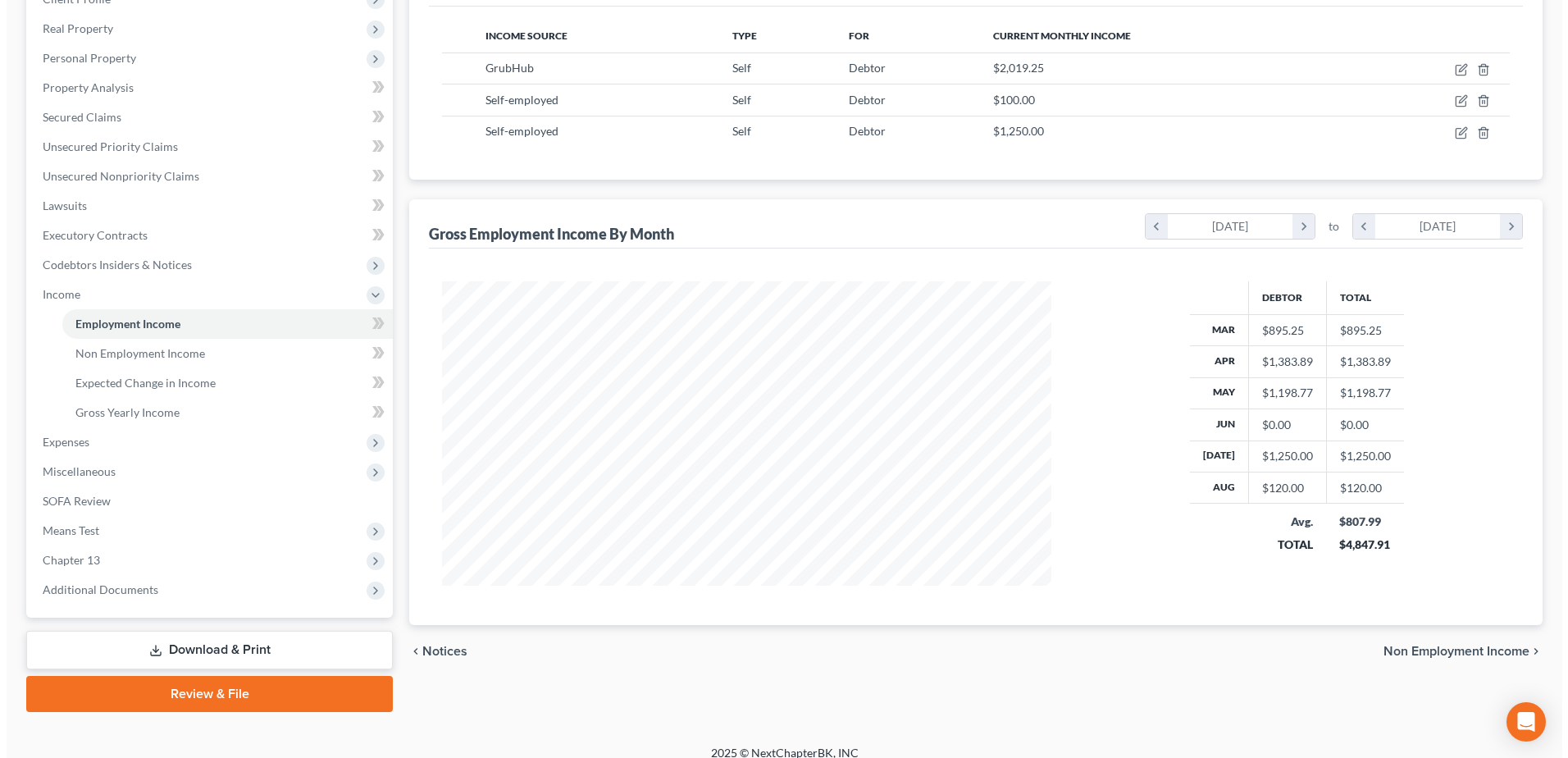
scroll to position [246, 0]
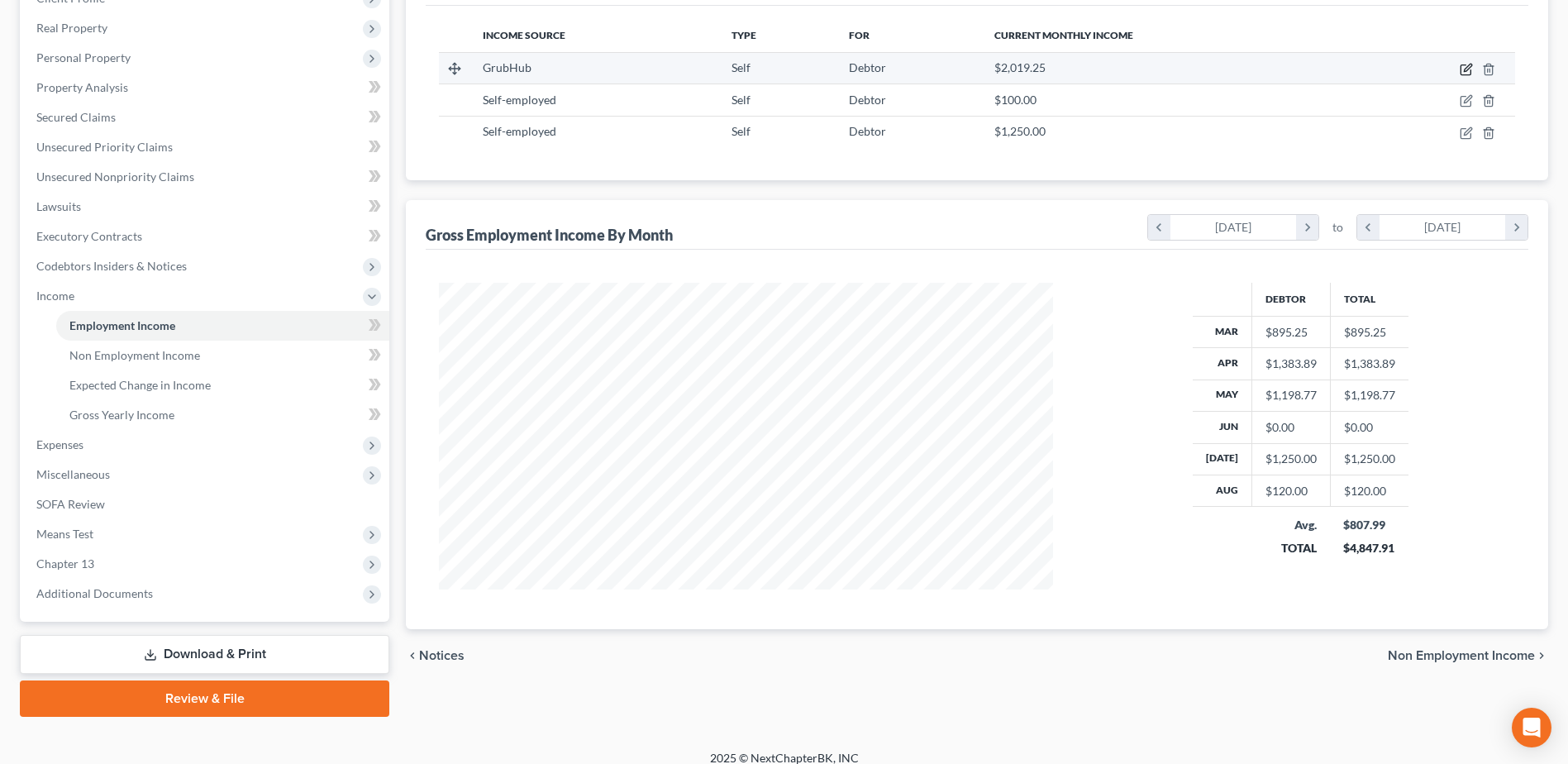
click at [1464, 65] on icon "button" at bounding box center [1465, 70] width 10 height 10
select select "1"
select select "3"
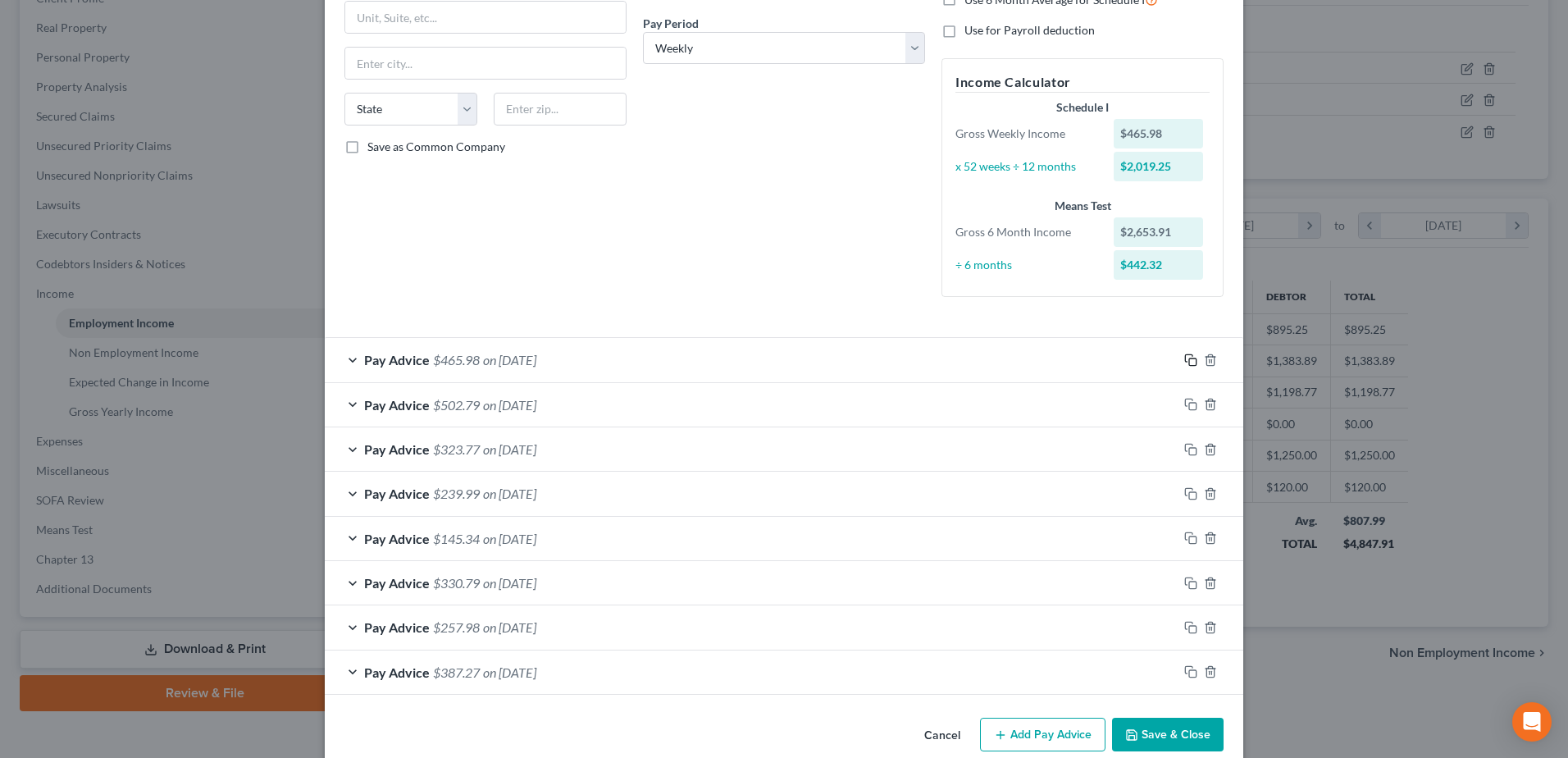
click at [1184, 363] on icon "button" at bounding box center [1191, 360] width 13 height 13
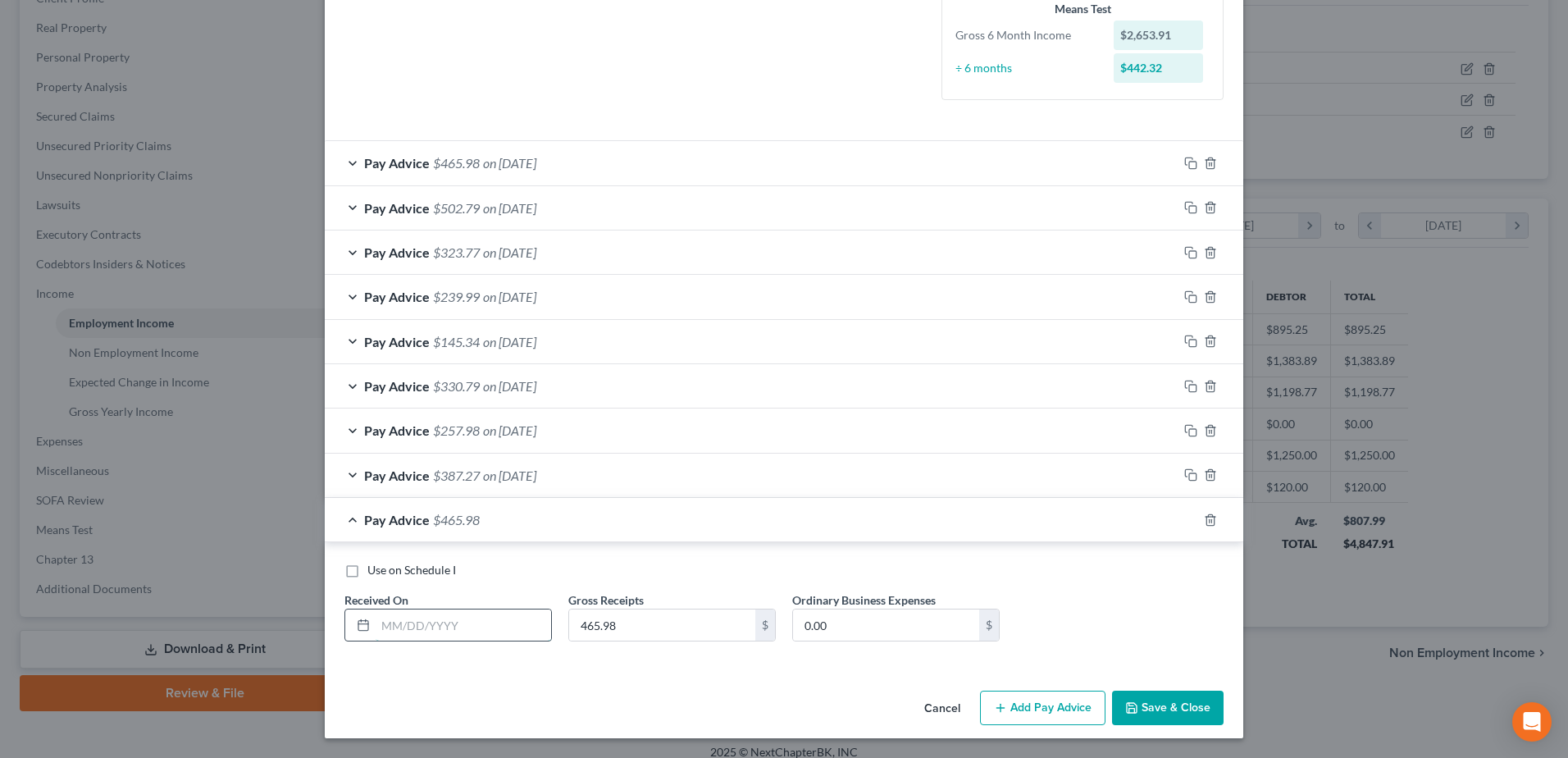
click at [494, 623] on input "text" at bounding box center [463, 624] width 175 height 31
type input "[DATE]"
type input "301.96"
click at [1185, 521] on icon "button" at bounding box center [1191, 520] width 13 height 13
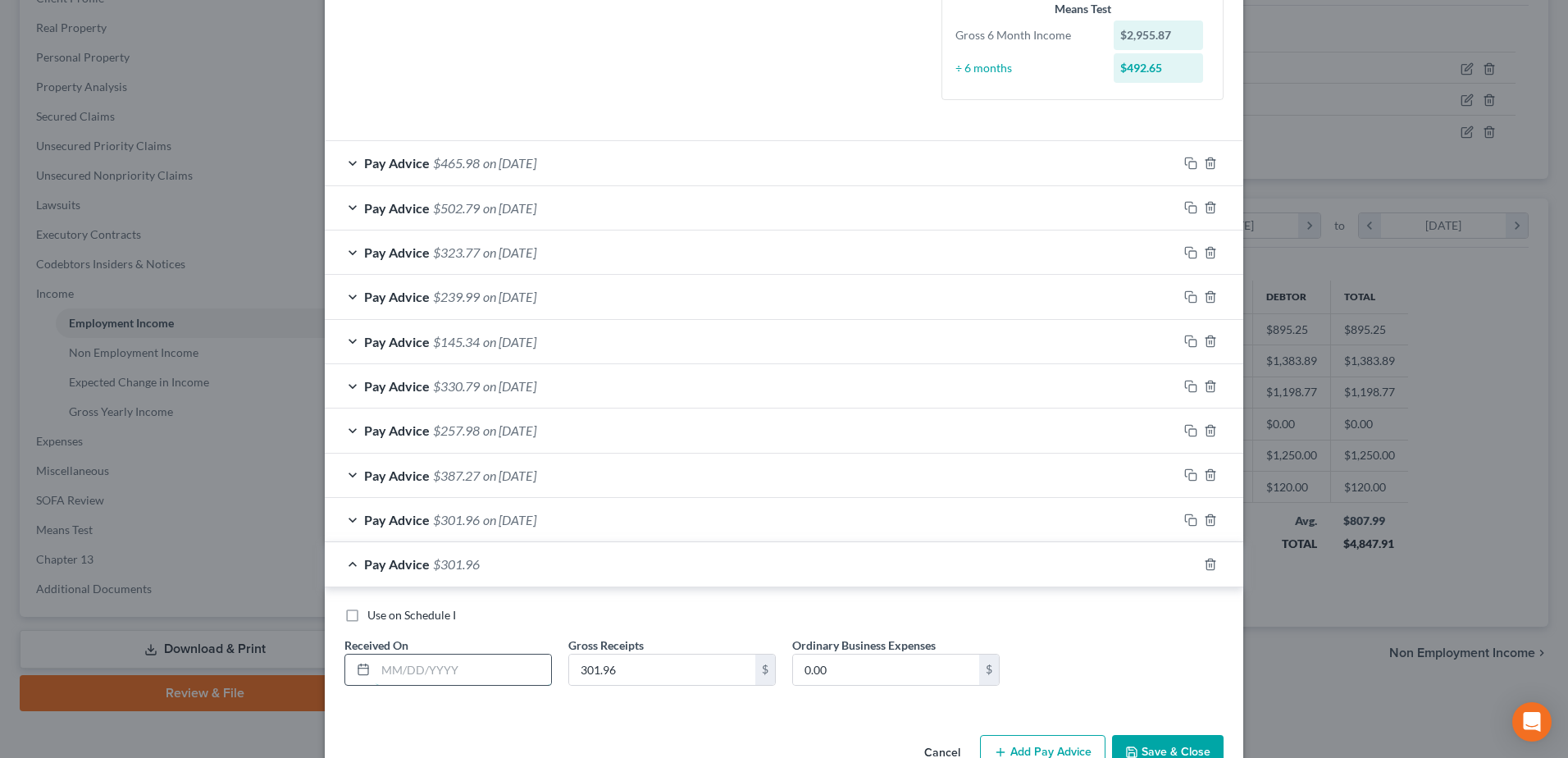
click at [405, 663] on input "text" at bounding box center [463, 670] width 175 height 31
type input "[DATE]"
type input "97.51"
click at [1059, 575] on div "Pay Advice $97.51 on [DATE]" at bounding box center [751, 564] width 853 height 44
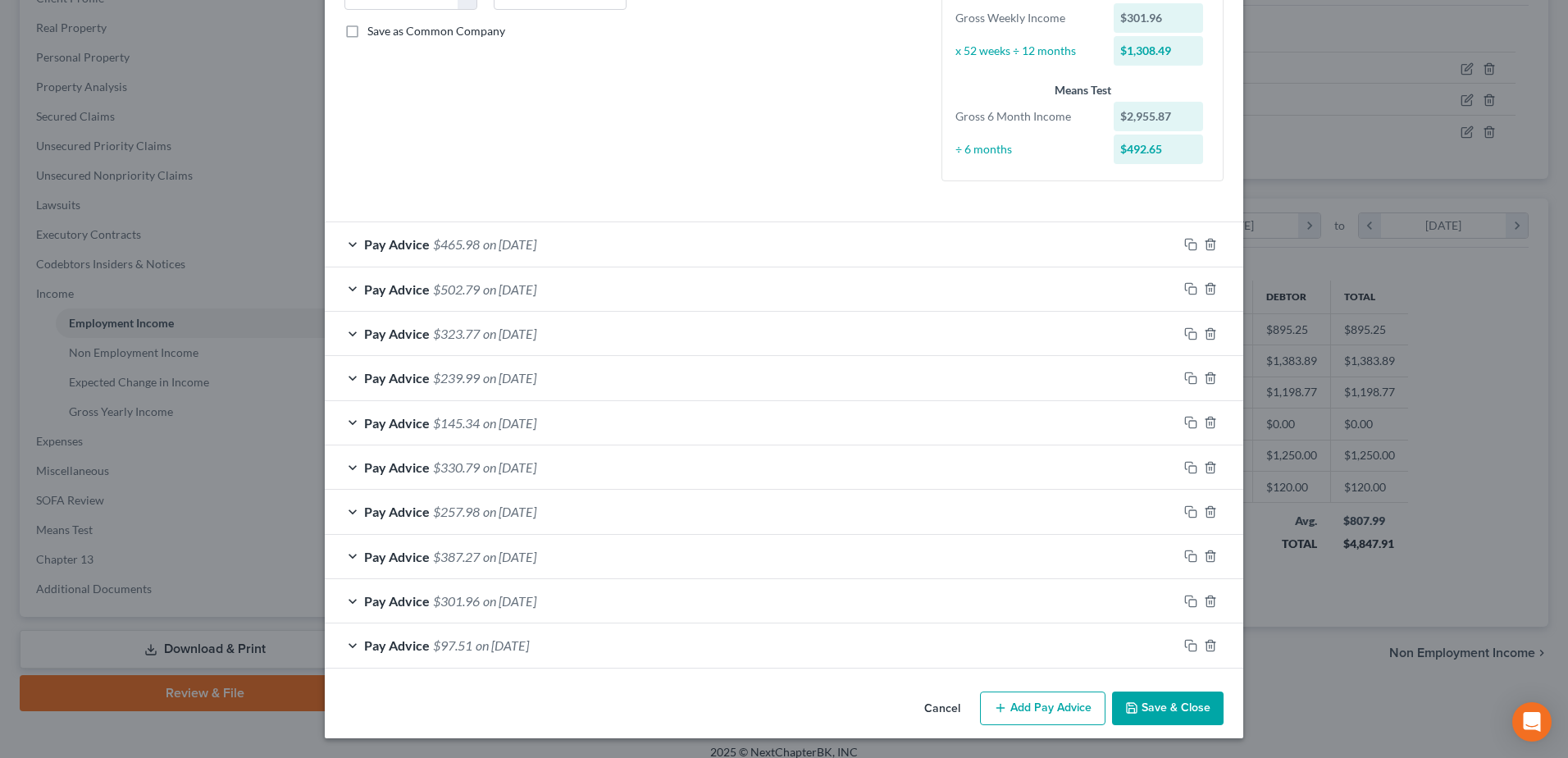
scroll to position [362, 0]
click at [1189, 645] on rect "button" at bounding box center [1193, 647] width 7 height 7
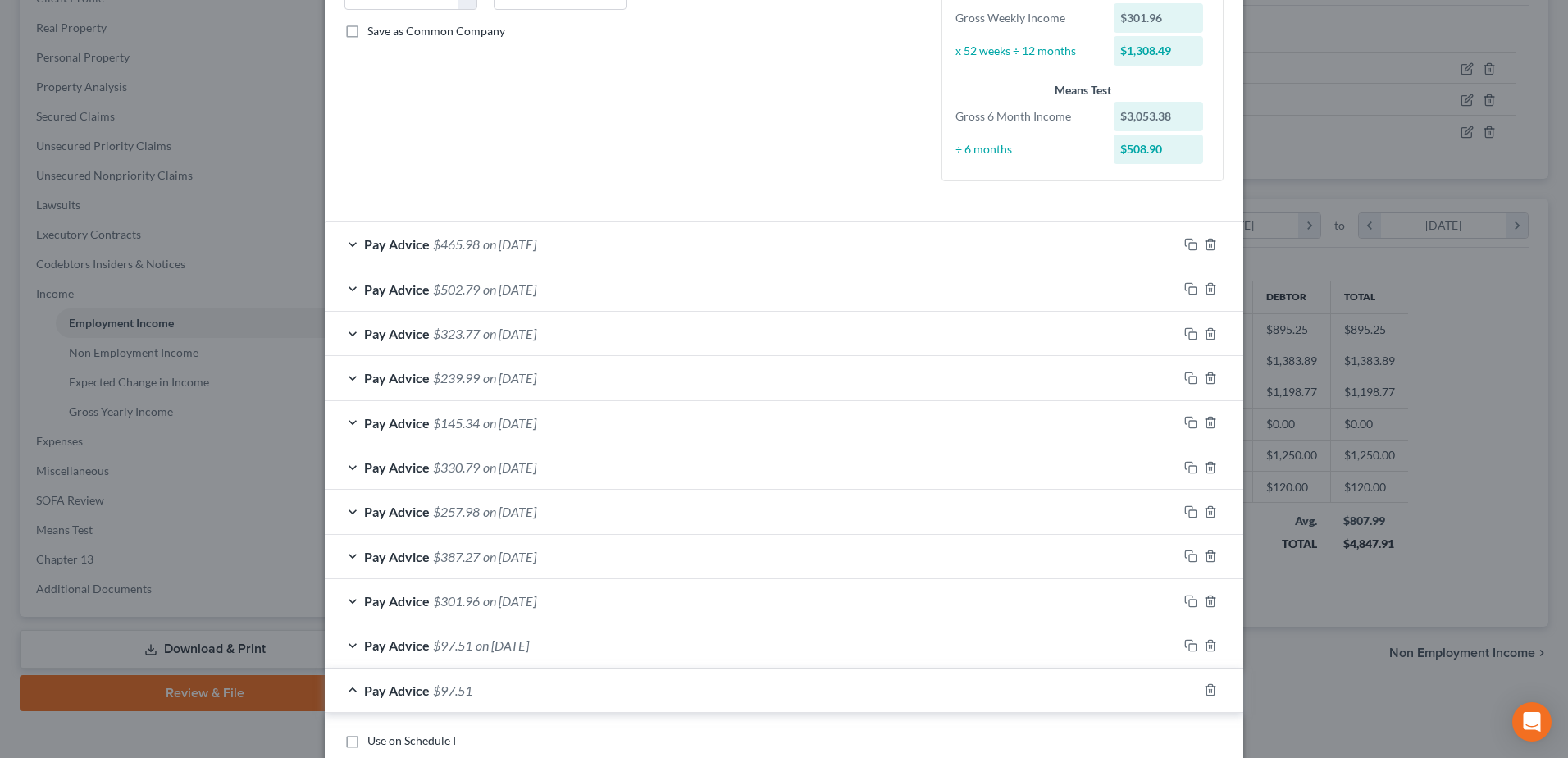
scroll to position [532, 0]
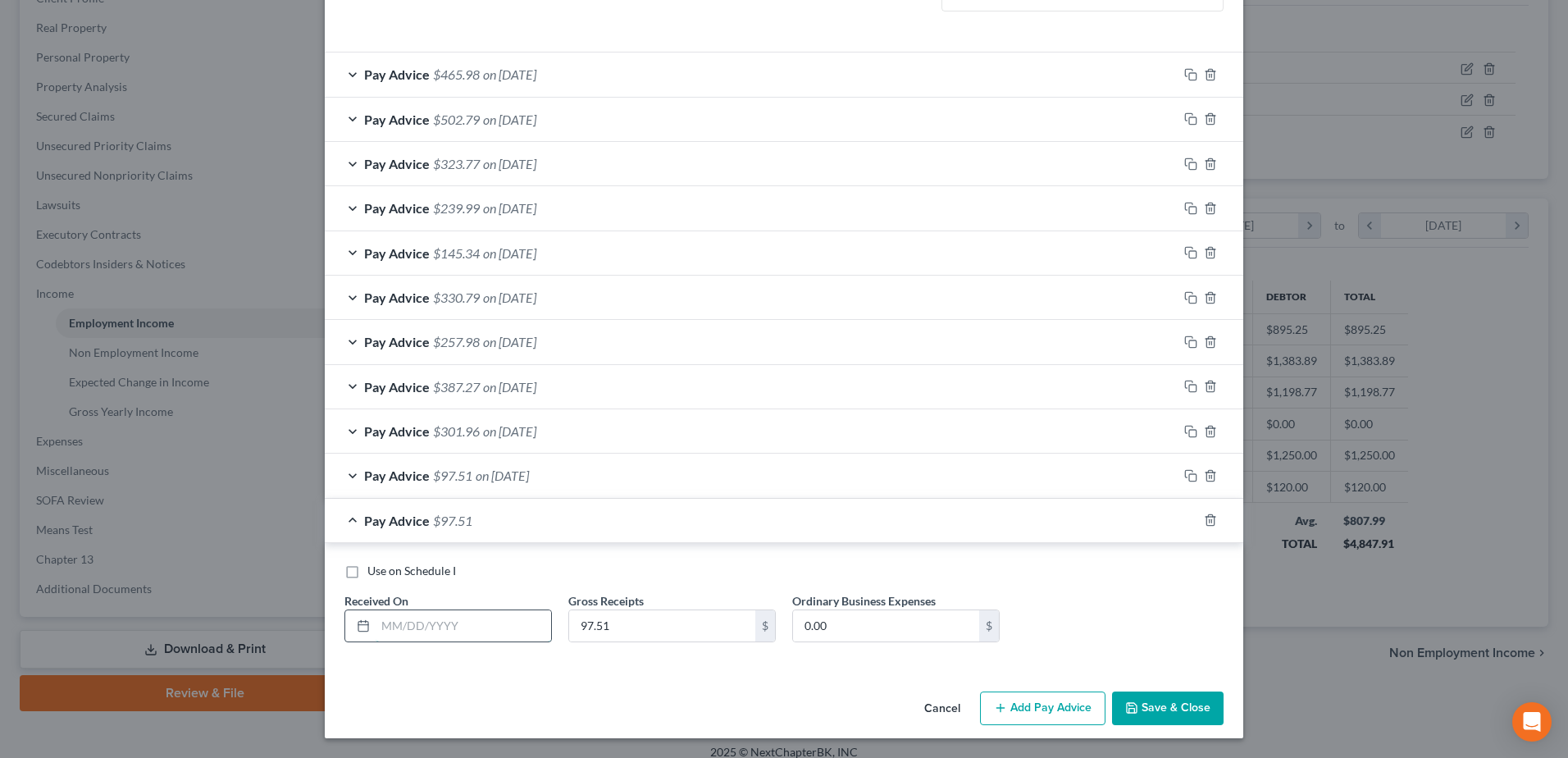
click at [456, 619] on input "text" at bounding box center [463, 625] width 175 height 31
type input "[DATE]"
type input "280.75"
click at [1076, 697] on button "Add Pay Advice" at bounding box center [1043, 708] width 125 height 35
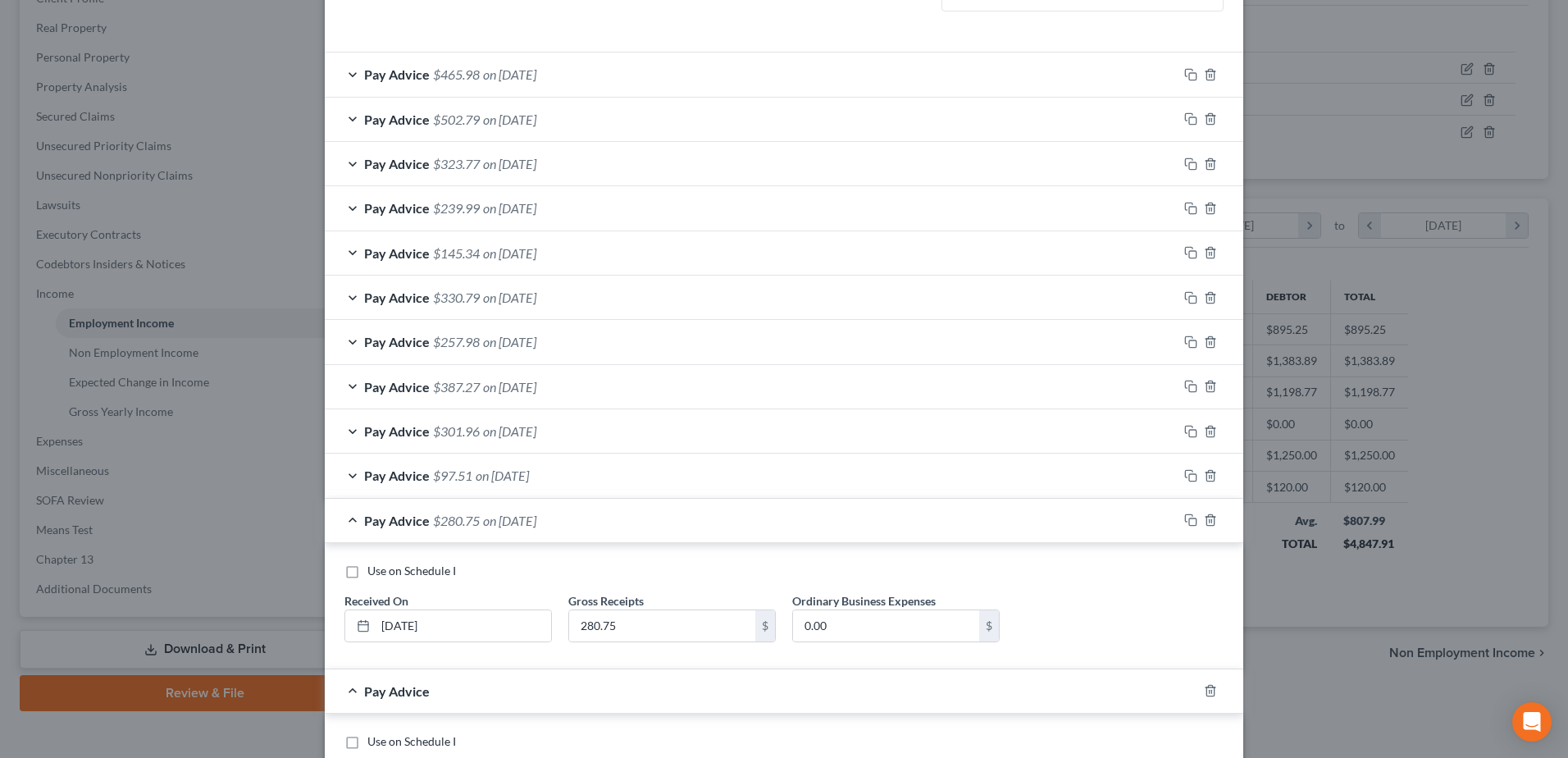
click at [1034, 523] on div "Pay Advice $280.75 on [DATE]" at bounding box center [751, 520] width 853 height 44
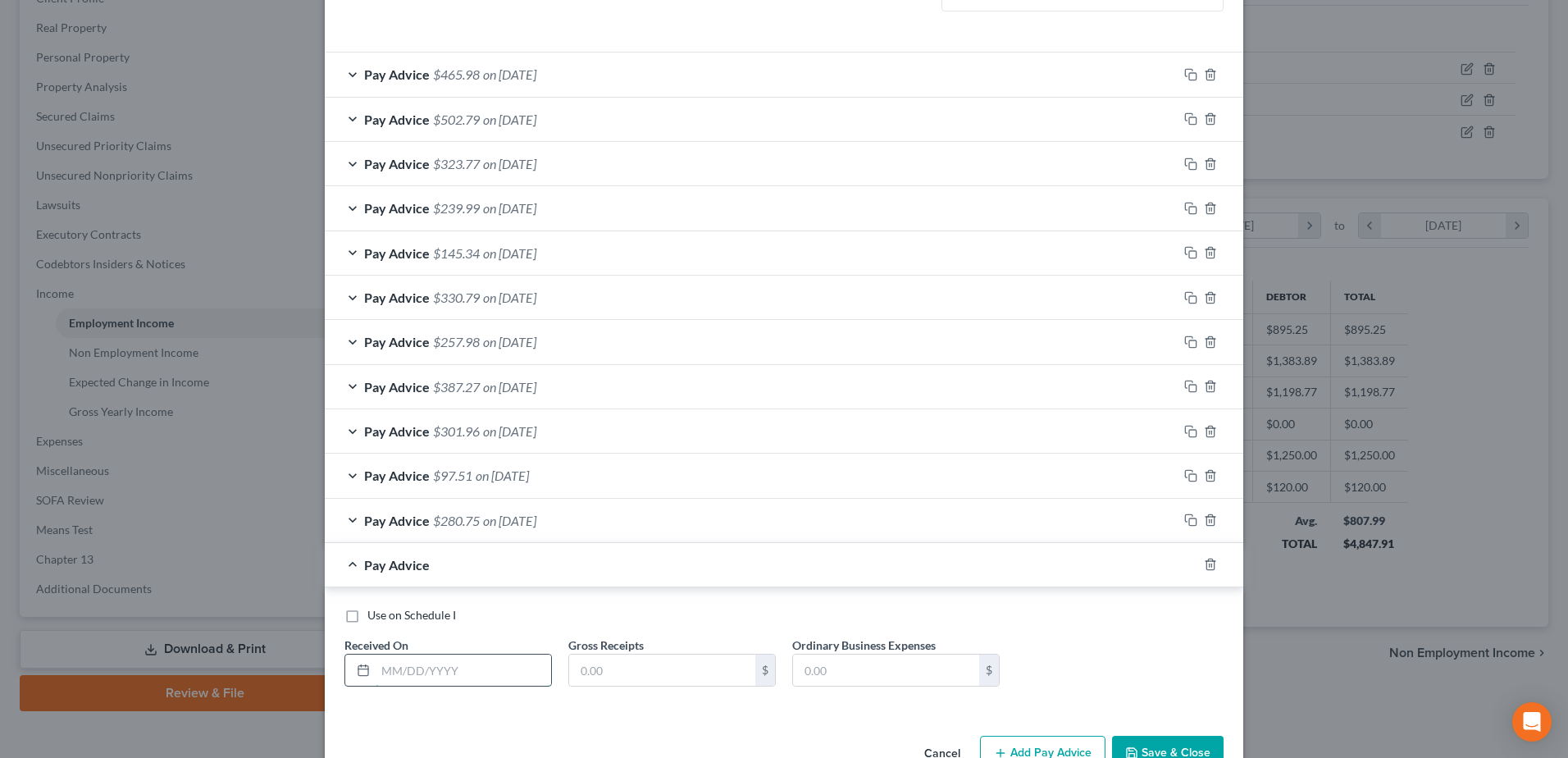
click at [450, 662] on input "text" at bounding box center [463, 670] width 175 height 31
type input "[DATE]"
type input "206.58"
click at [517, 582] on div "Pay Advice $206.58 on [DATE]" at bounding box center [751, 564] width 853 height 44
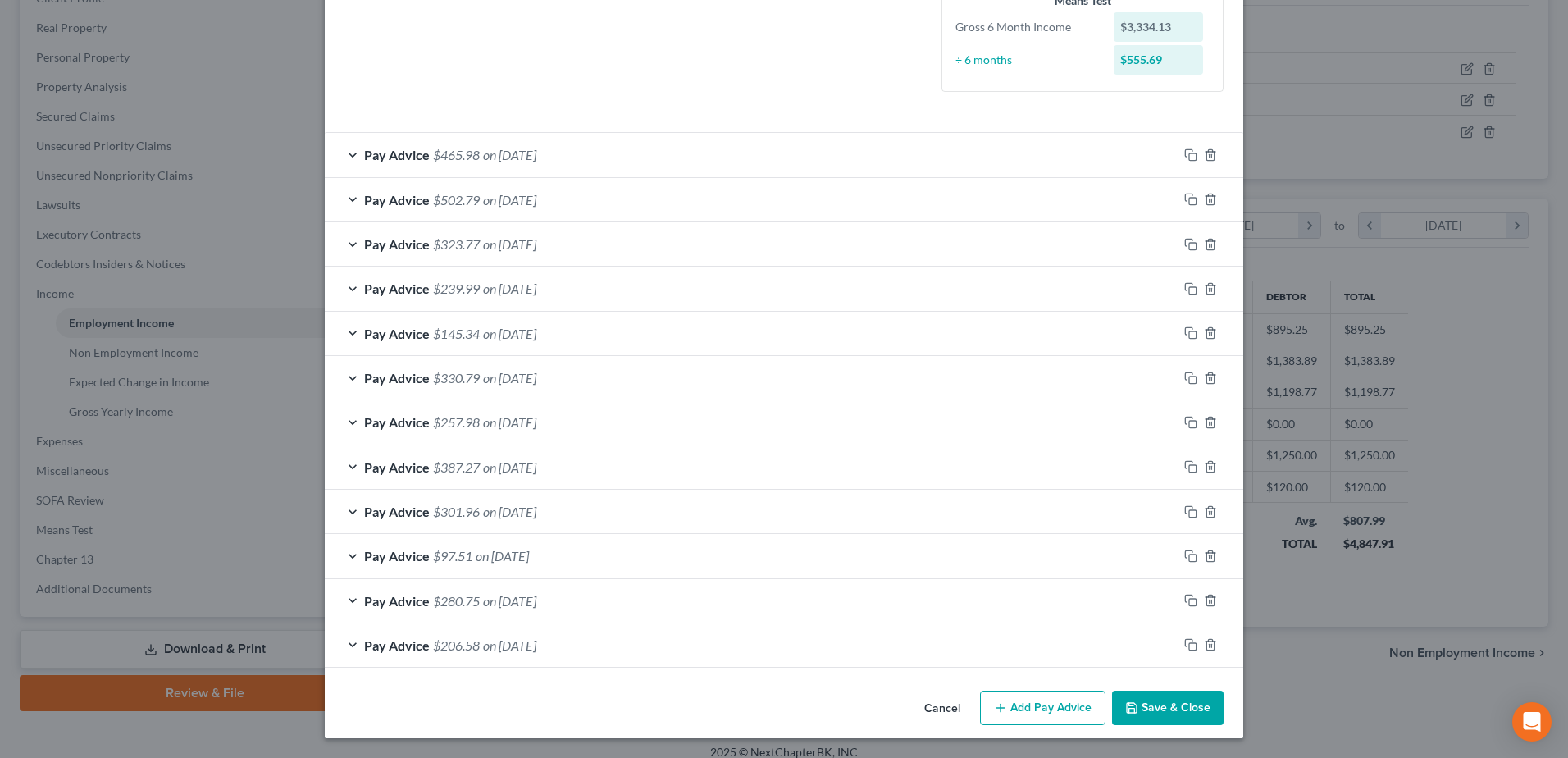
scroll to position [451, 0]
click at [1007, 718] on button "Add Pay Advice" at bounding box center [1043, 708] width 125 height 35
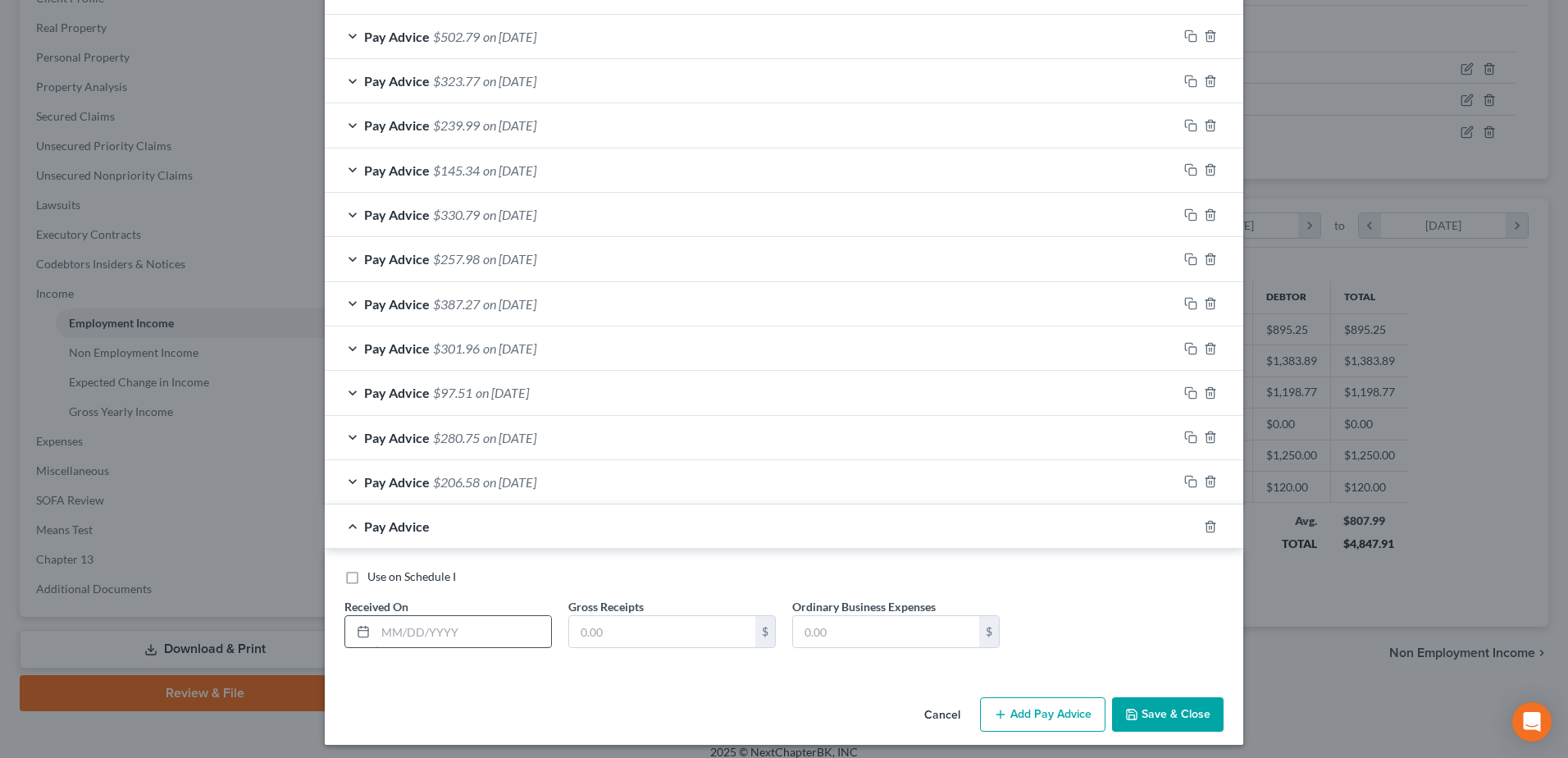
scroll to position [615, 0]
click at [441, 633] on input "text" at bounding box center [463, 631] width 175 height 31
type input "[DATE]"
click at [673, 640] on input "text" at bounding box center [662, 631] width 186 height 31
type input "344.03"
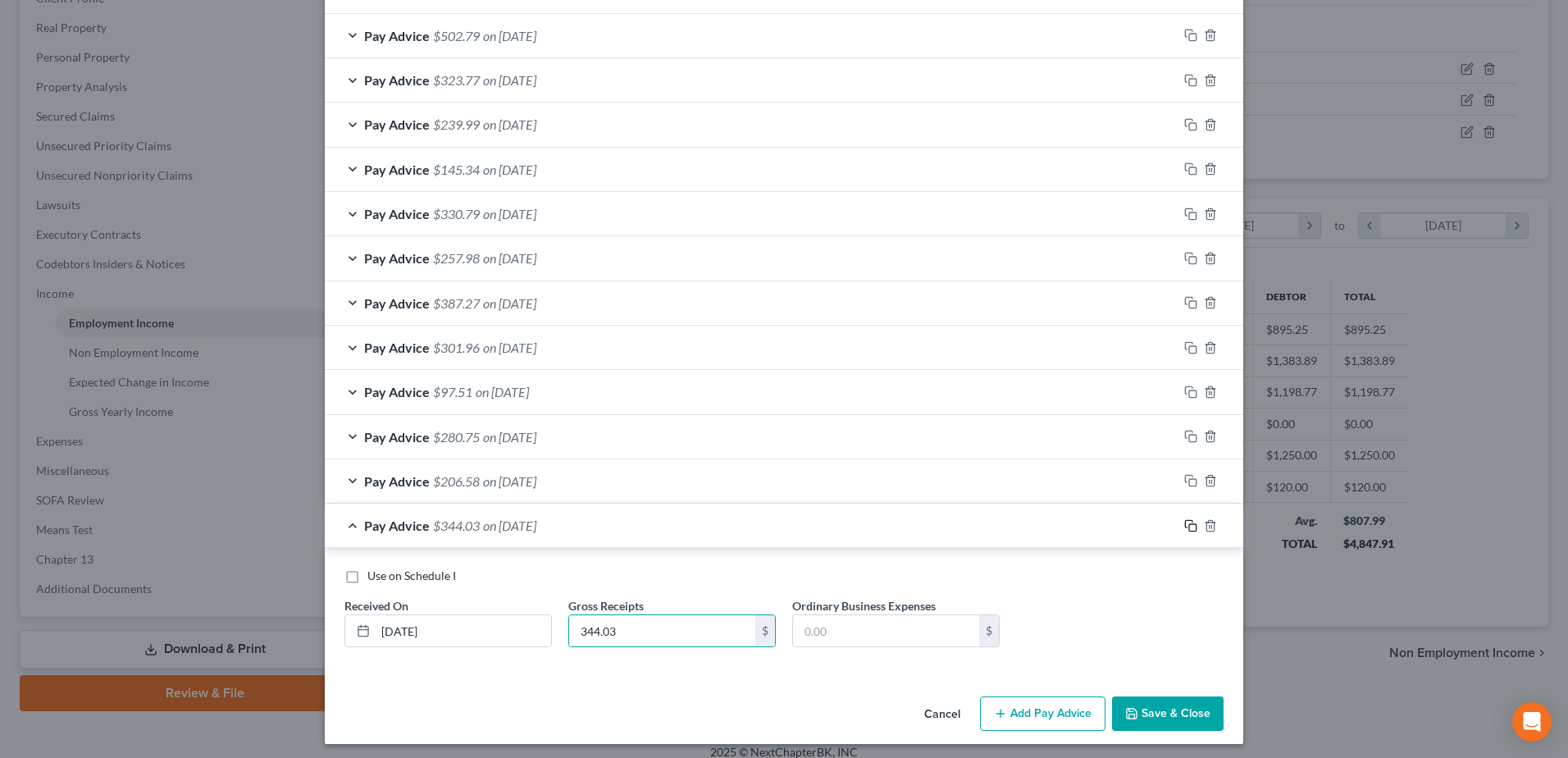
click at [1190, 527] on rect "button" at bounding box center [1193, 527] width 7 height 7
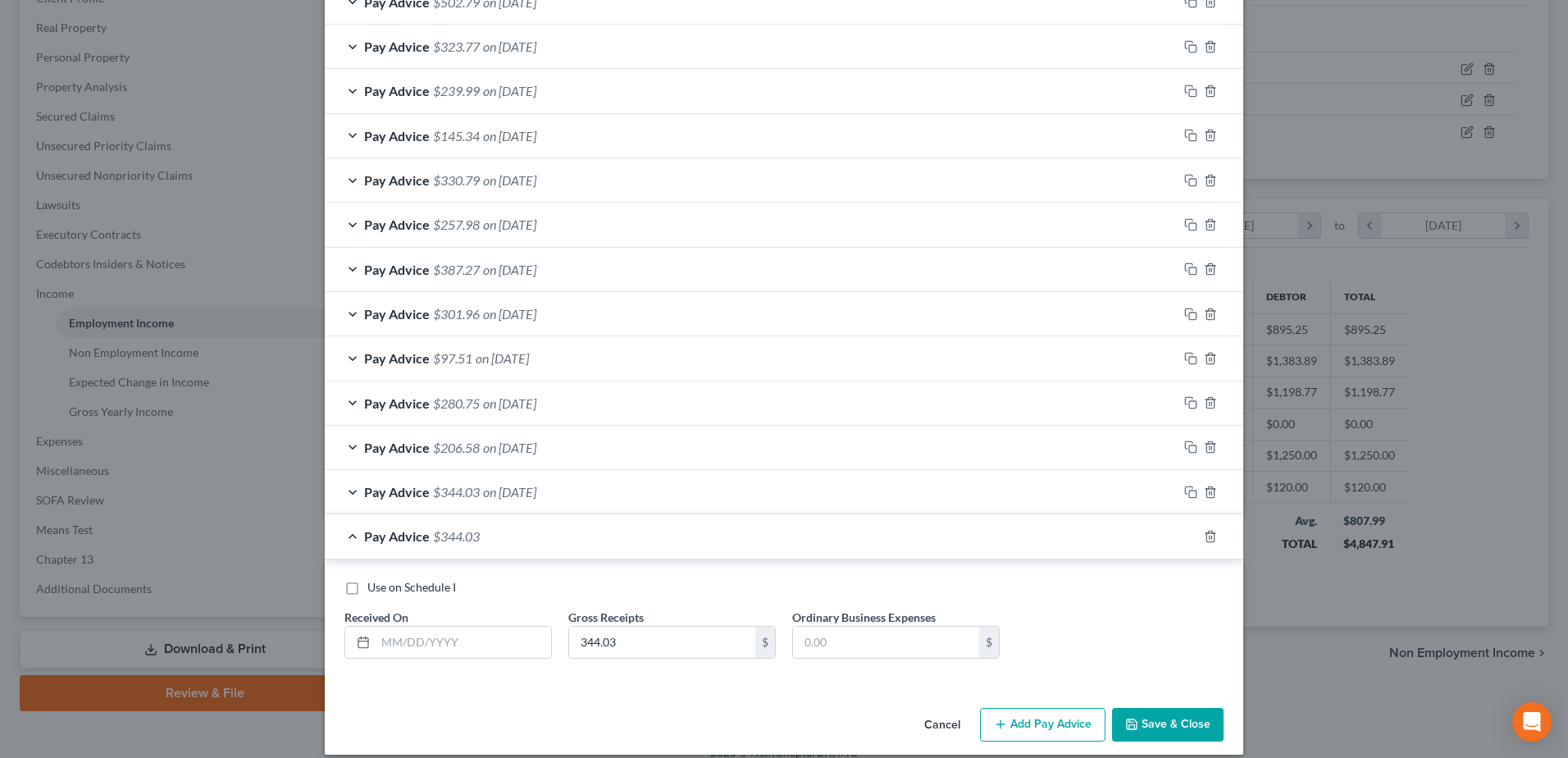
scroll to position [665, 0]
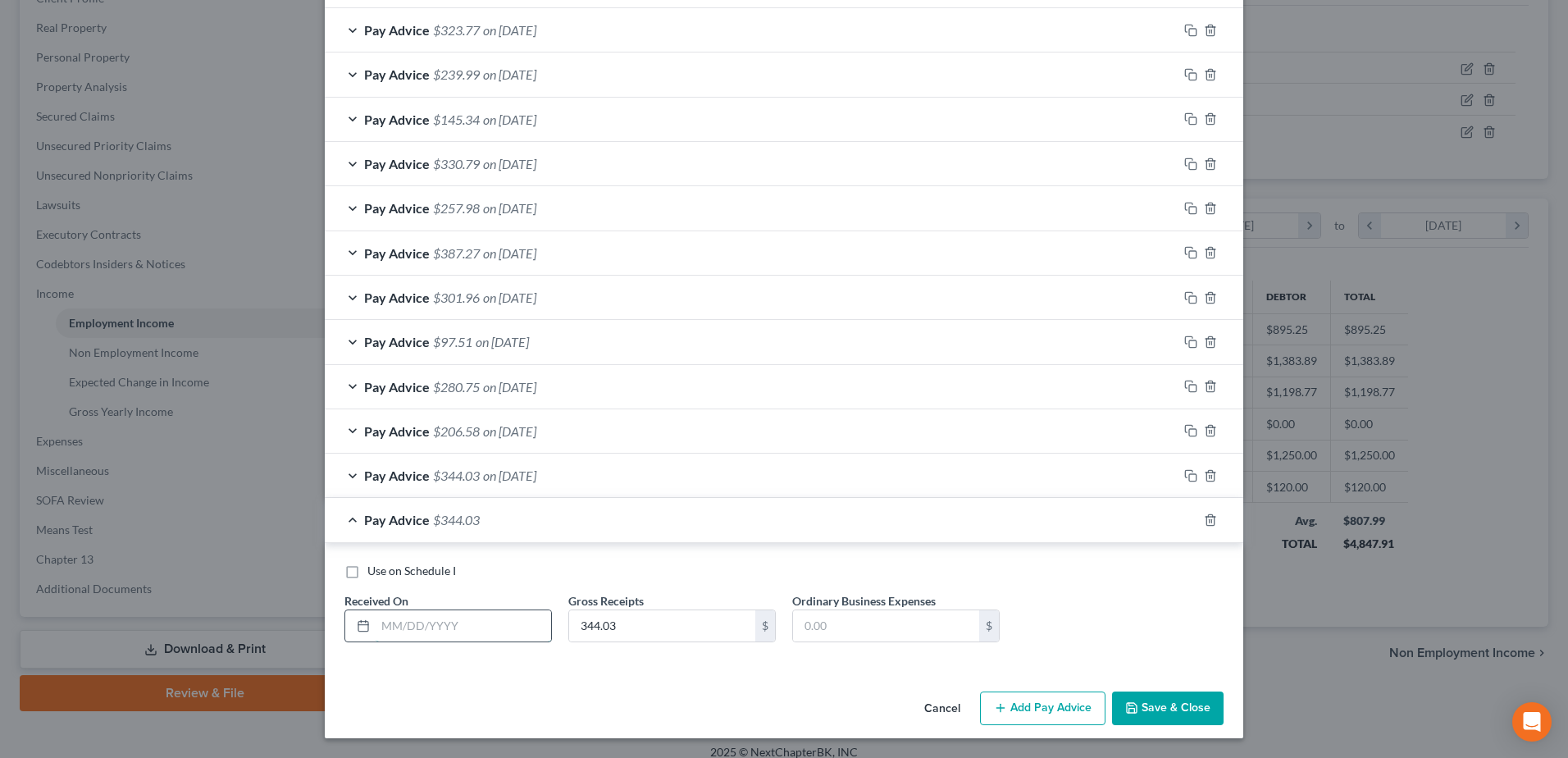
click at [518, 621] on input "text" at bounding box center [463, 625] width 175 height 31
type input "[DATE]"
type input "194.55"
click at [928, 528] on div "Pay Advice $194.55 on [DATE]" at bounding box center [751, 520] width 853 height 44
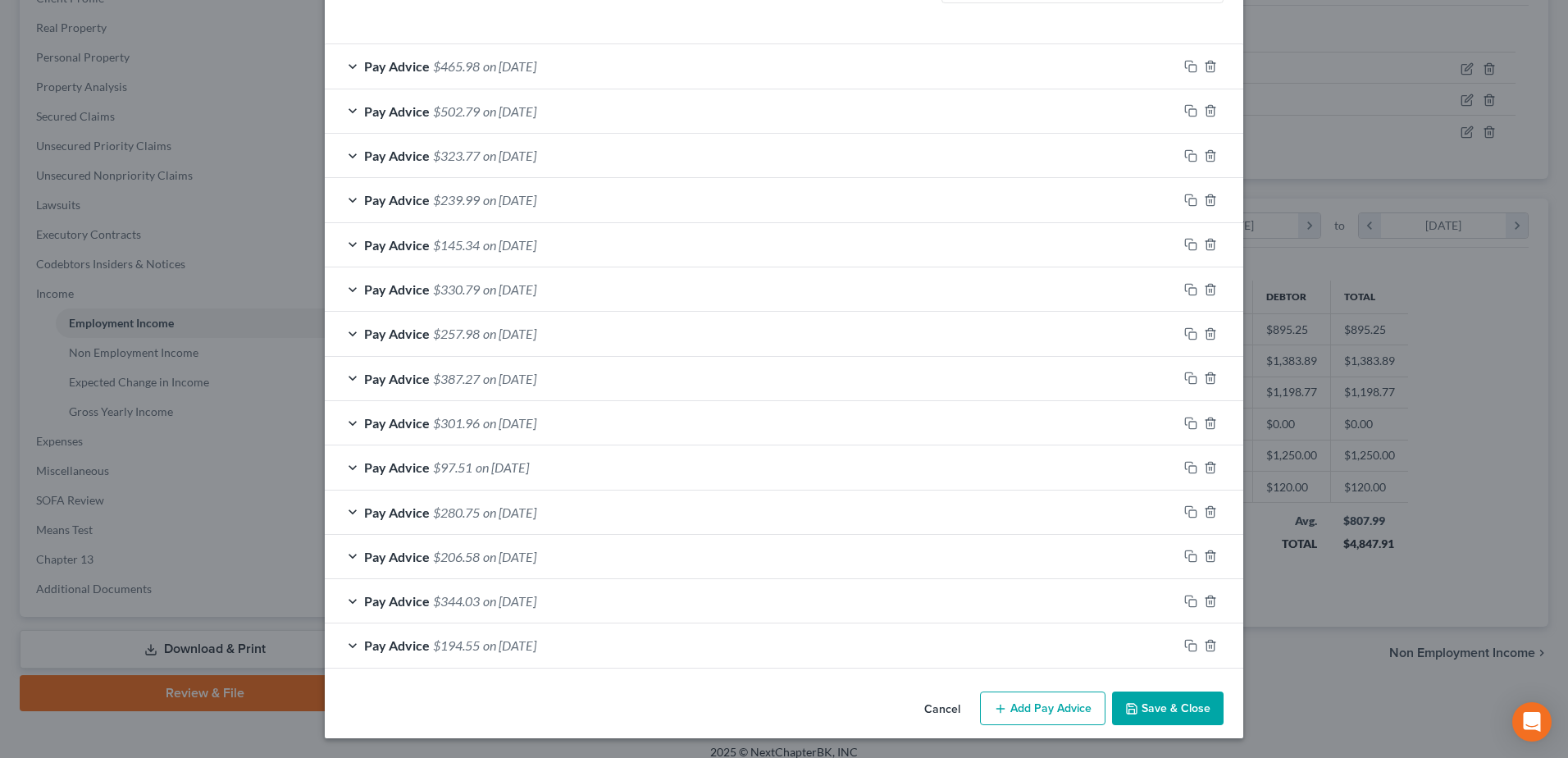
scroll to position [540, 0]
click at [1055, 708] on button "Add Pay Advice" at bounding box center [1043, 708] width 125 height 35
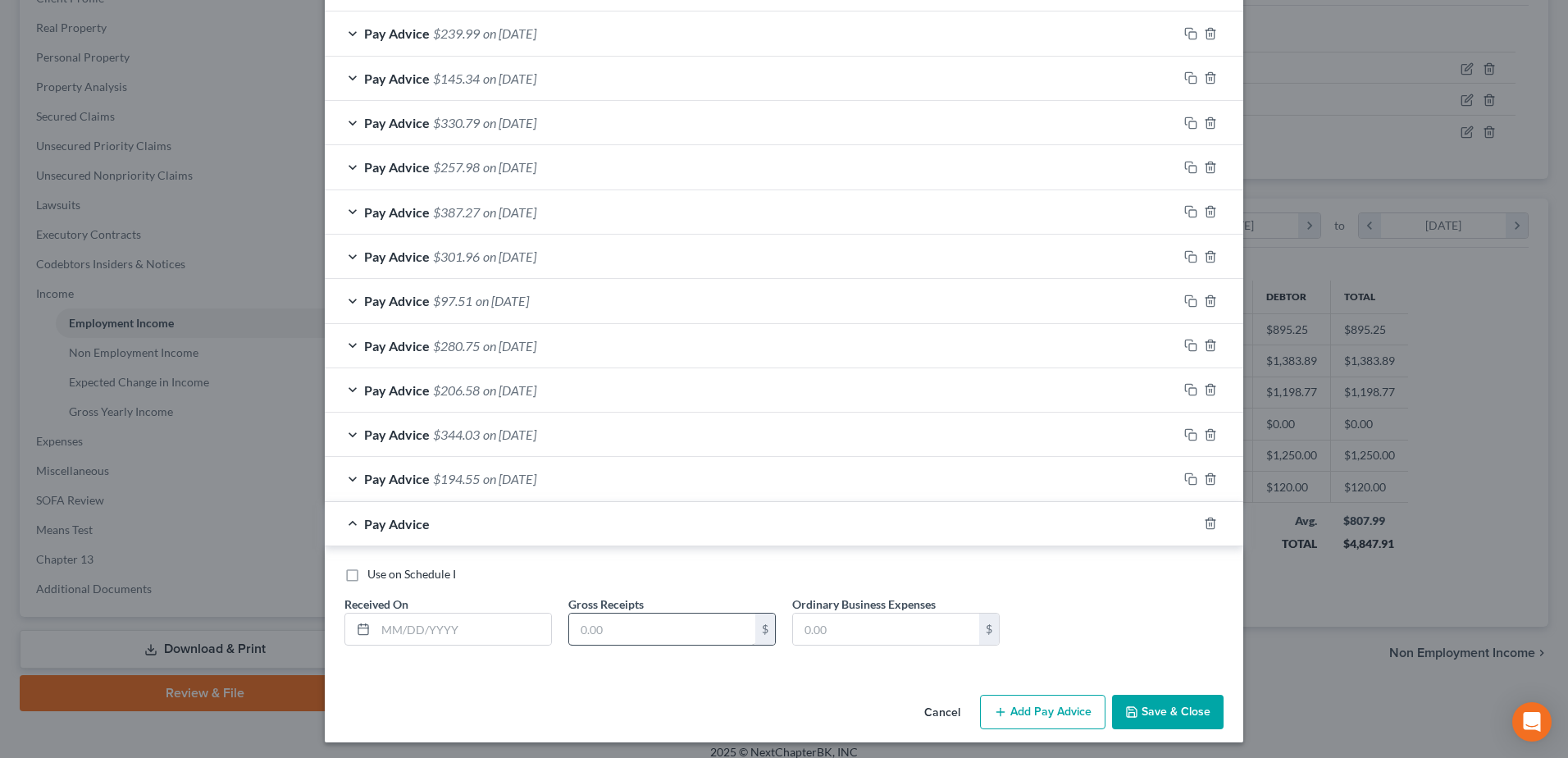
scroll to position [710, 0]
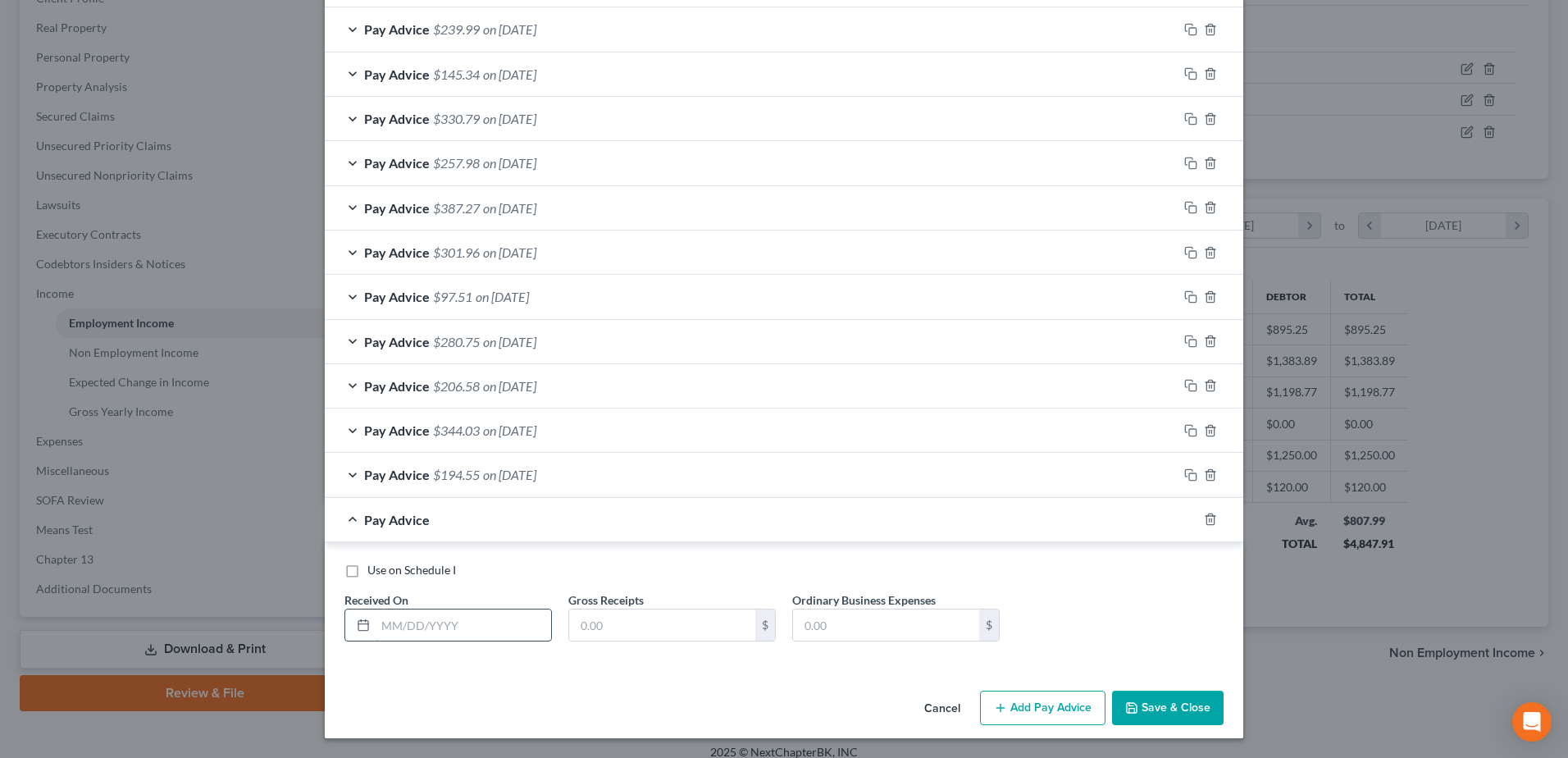
click at [481, 631] on input "text" at bounding box center [463, 624] width 175 height 31
type input "[DATE]"
type input "282.96"
click at [768, 534] on div "Pay Advice $282.96 on [DATE]" at bounding box center [751, 520] width 853 height 44
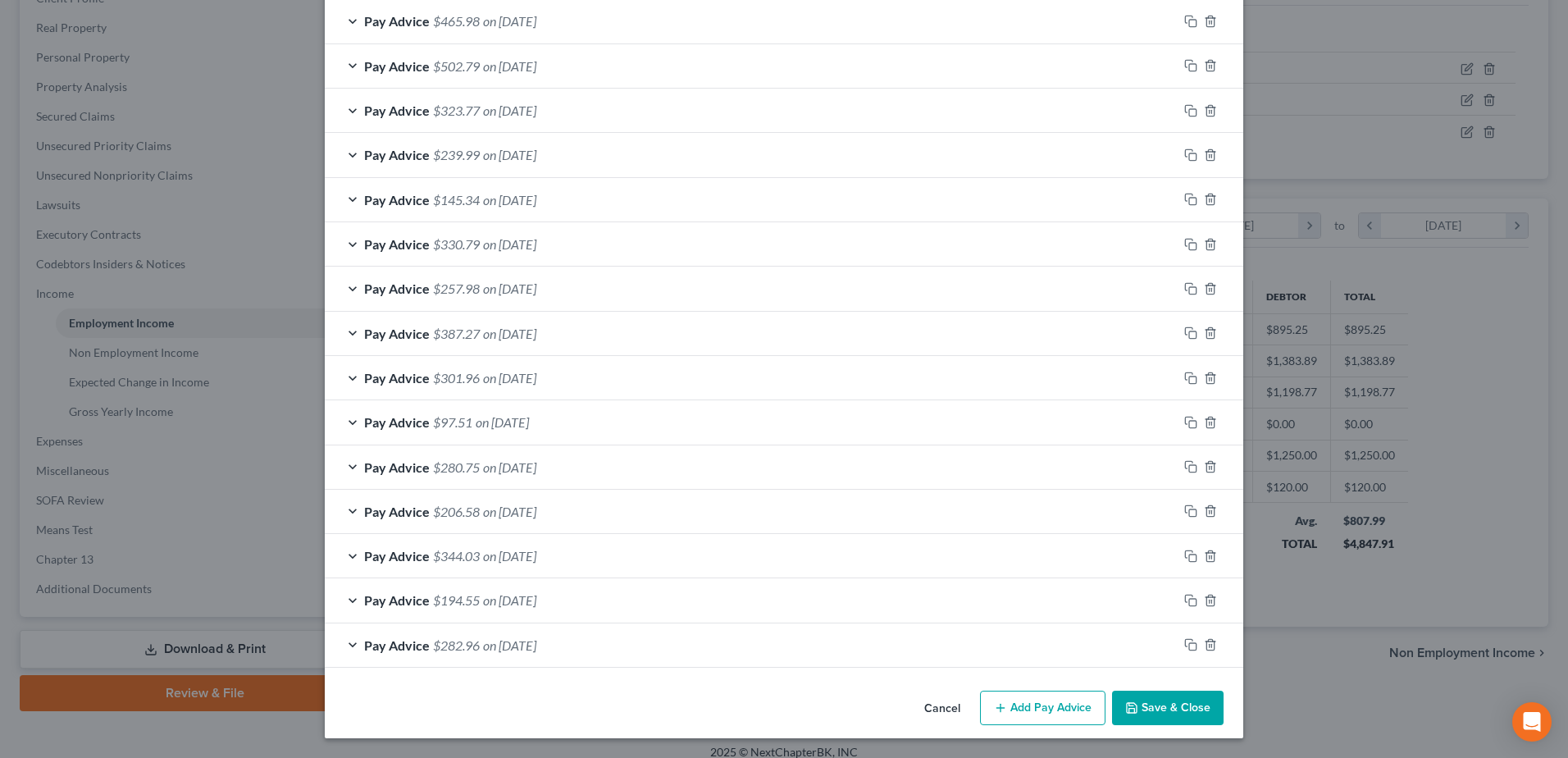
scroll to position [584, 0]
click at [1032, 713] on button "Add Pay Advice" at bounding box center [1043, 708] width 125 height 35
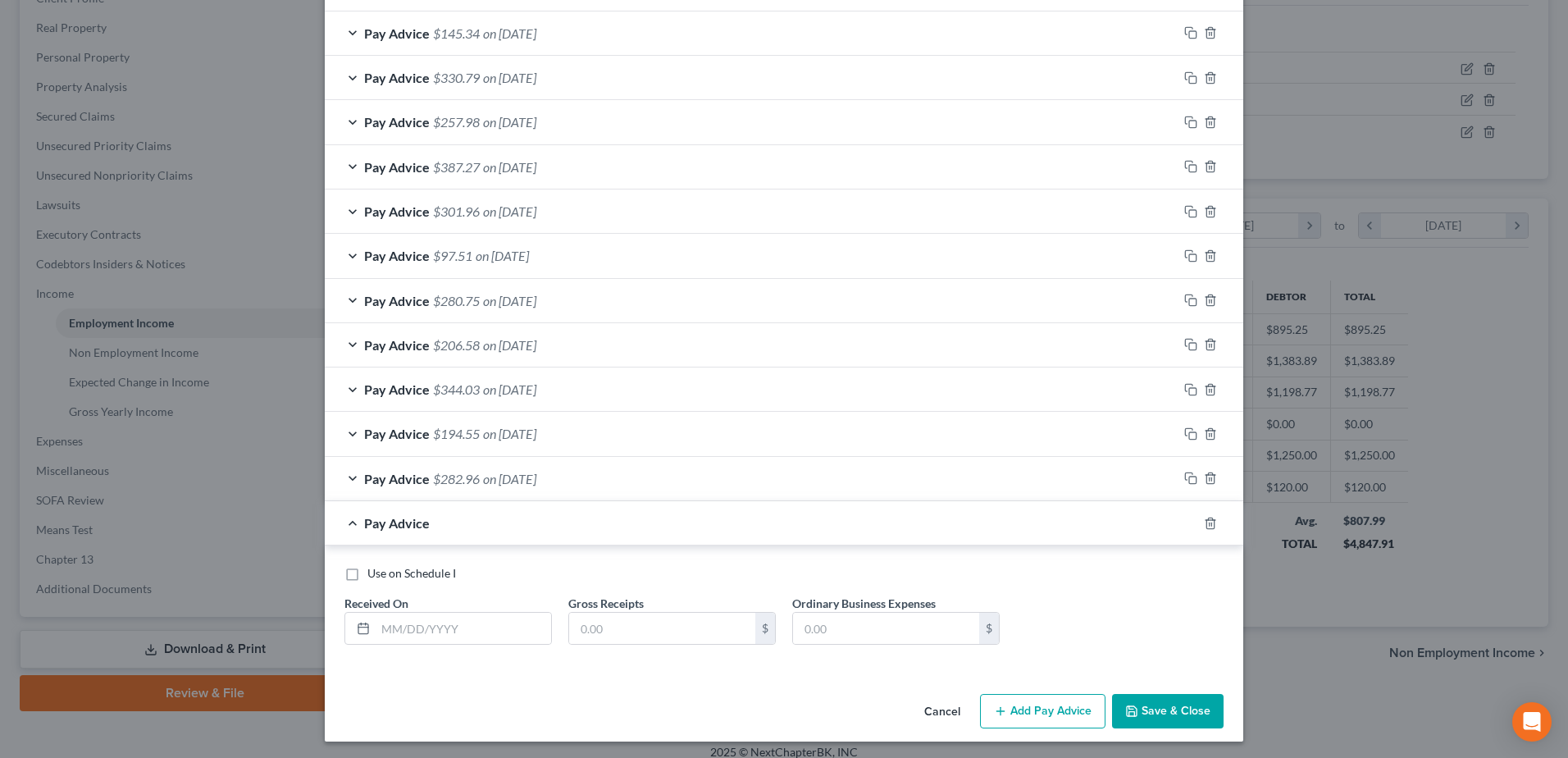
scroll to position [754, 0]
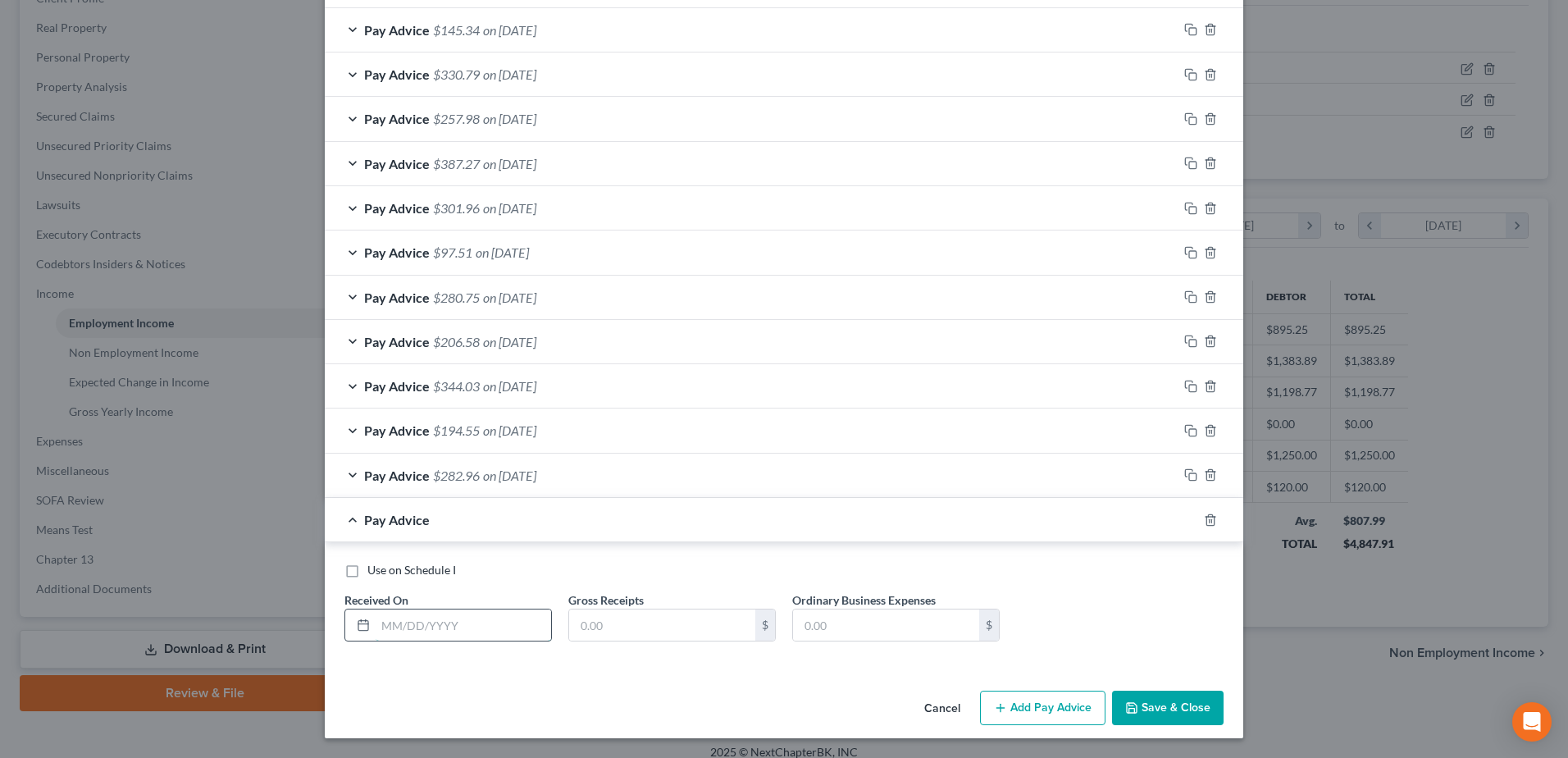
click at [504, 620] on input "text" at bounding box center [463, 624] width 175 height 31
type input "08/17/20205"
type input "406.42"
click at [501, 628] on input "08/17/20205" at bounding box center [463, 624] width 175 height 31
type input "[DATE]"
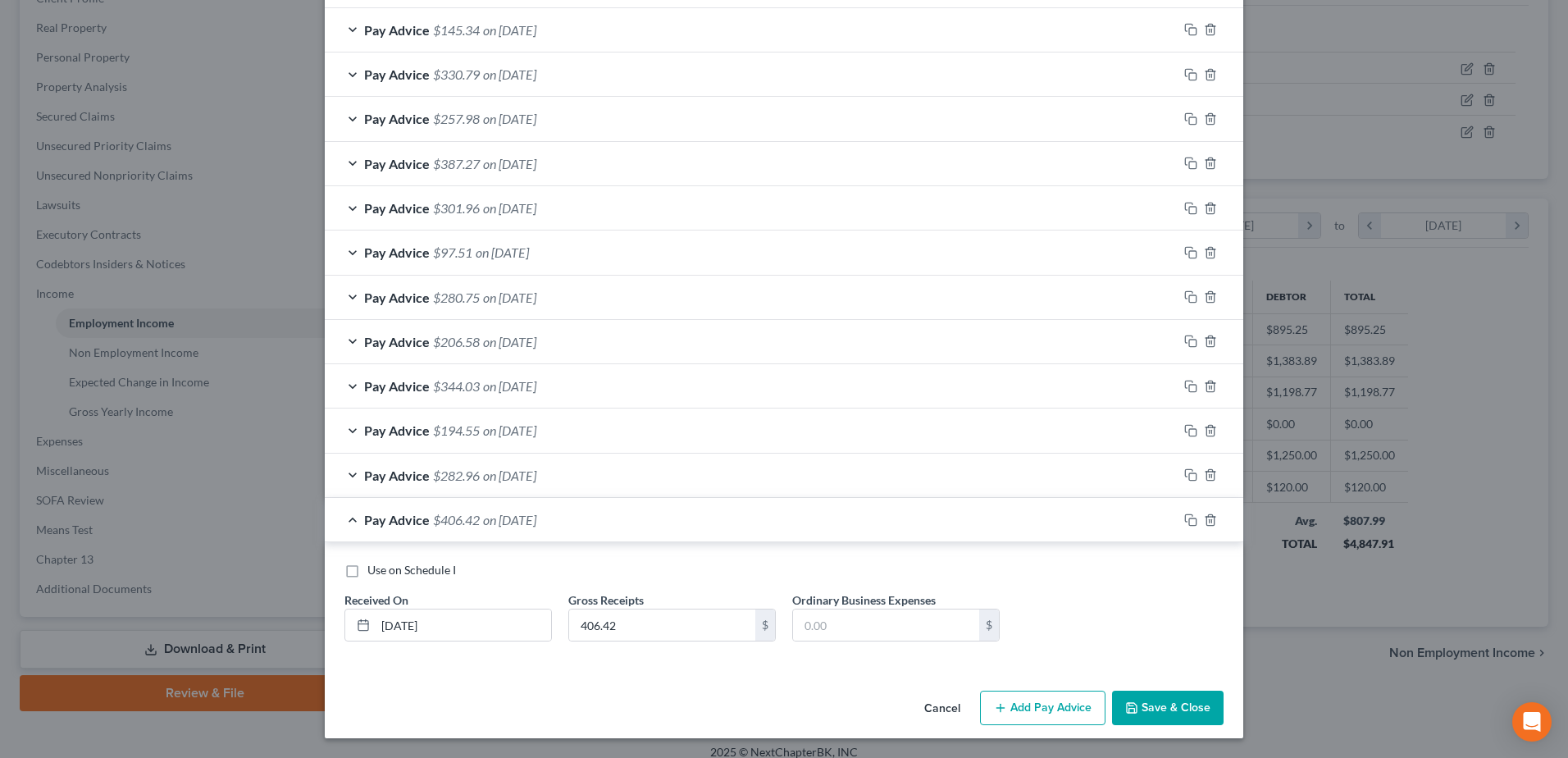
click at [1087, 521] on div "Pay Advice $406.42 on [DATE]" at bounding box center [751, 520] width 853 height 44
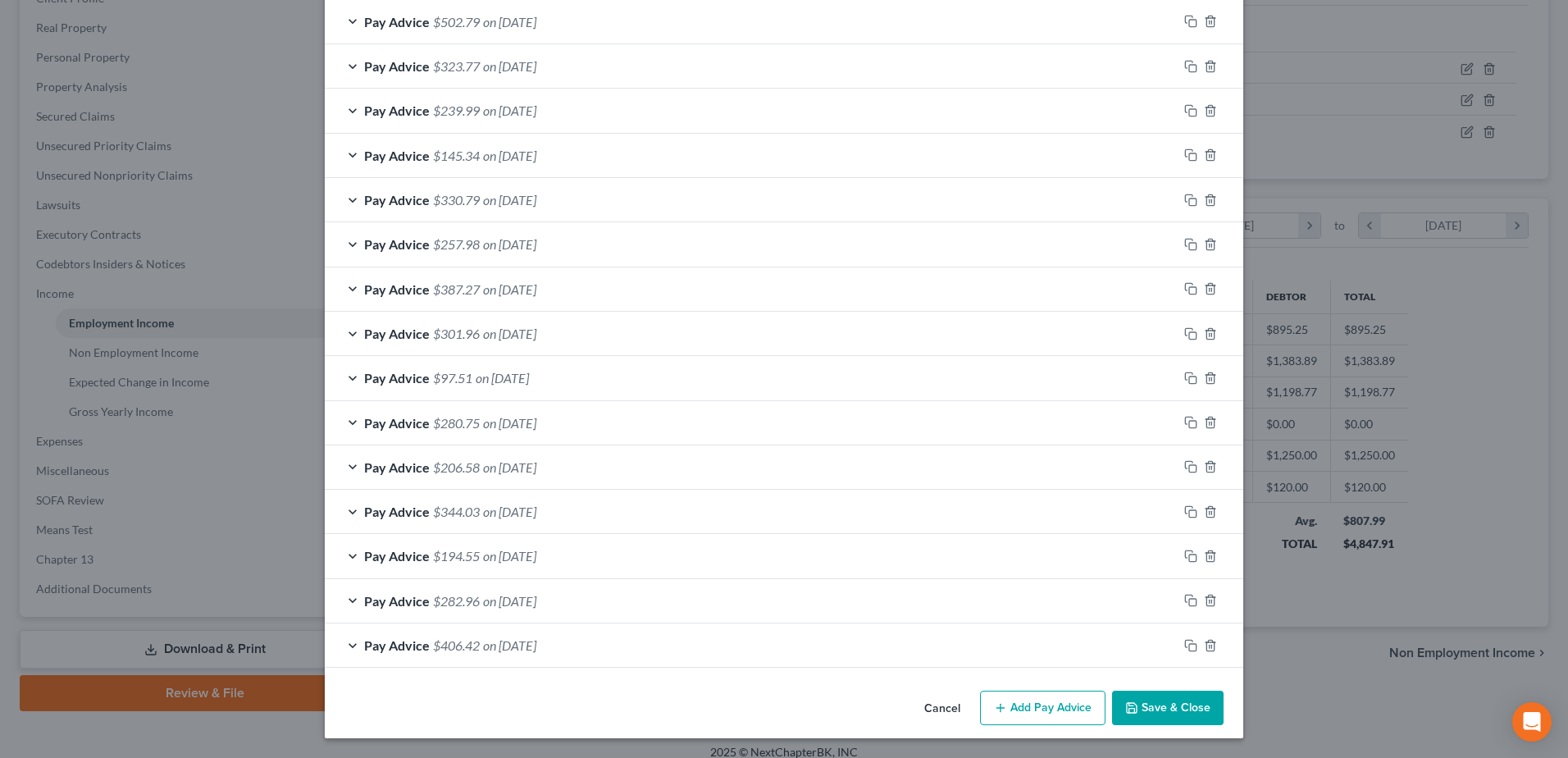
scroll to position [629, 0]
click at [1034, 703] on button "Add Pay Advice" at bounding box center [1043, 708] width 125 height 35
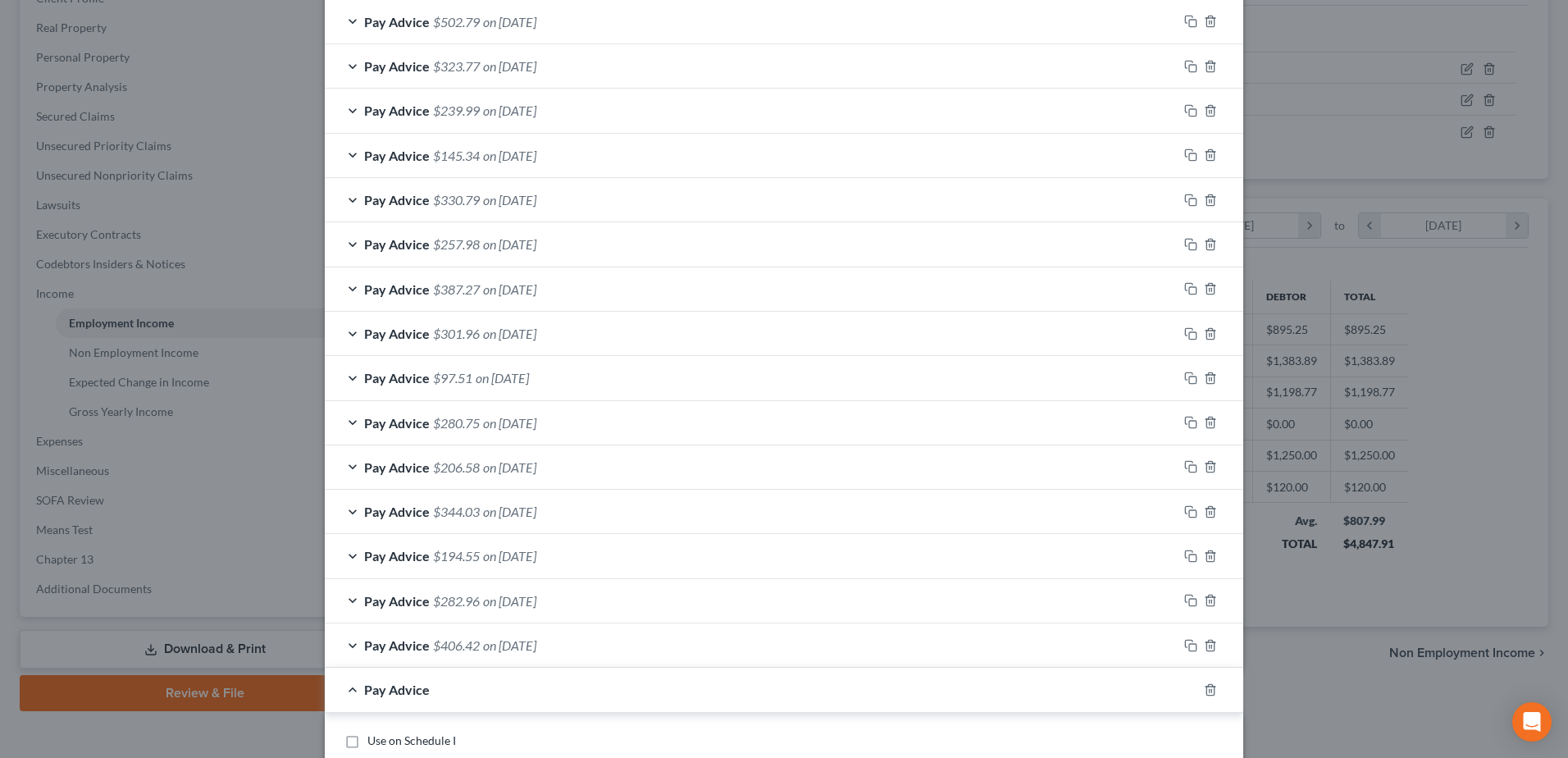
scroll to position [799, 0]
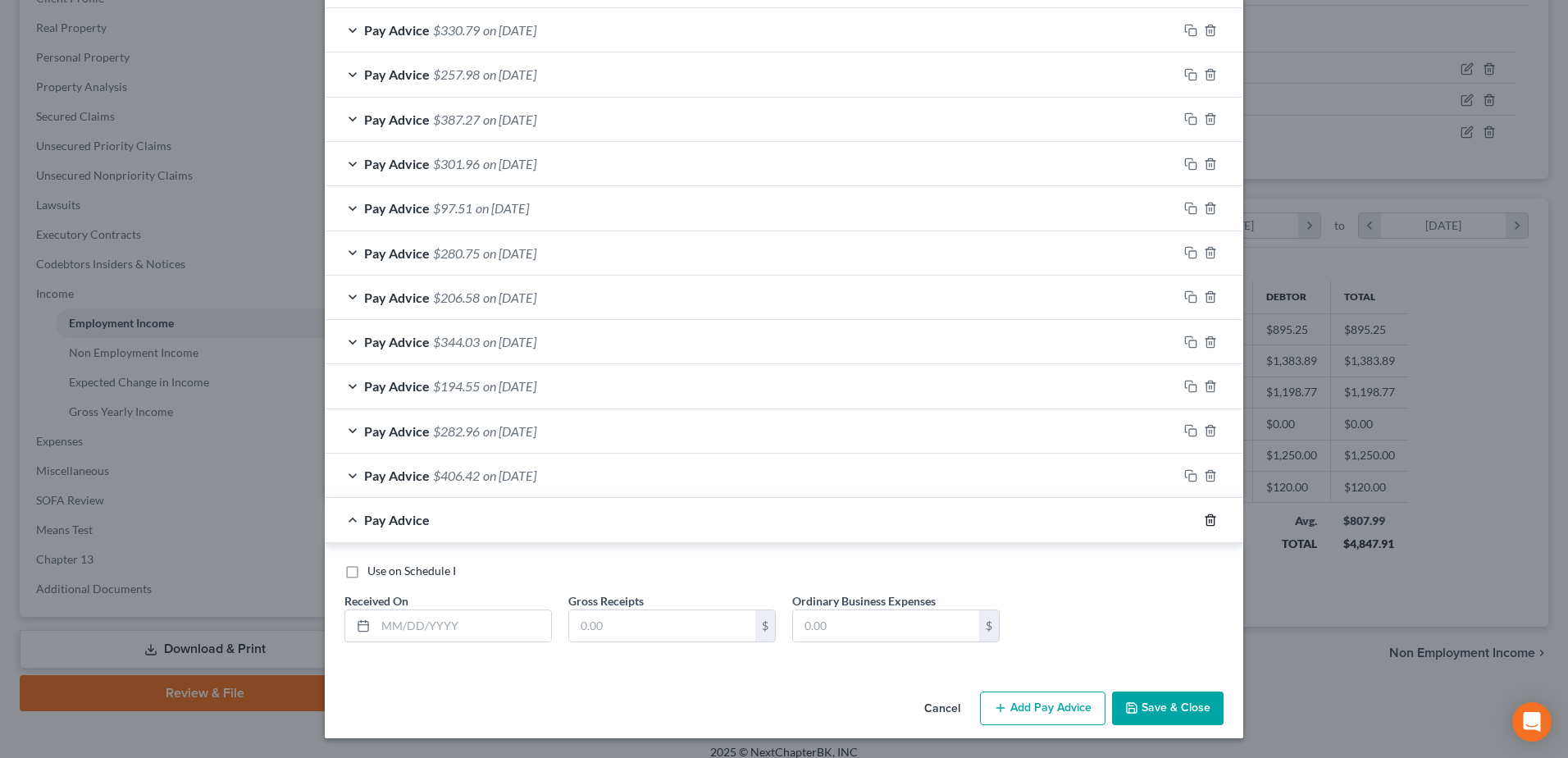
click at [1203, 523] on icon "button" at bounding box center [1210, 520] width 13 height 13
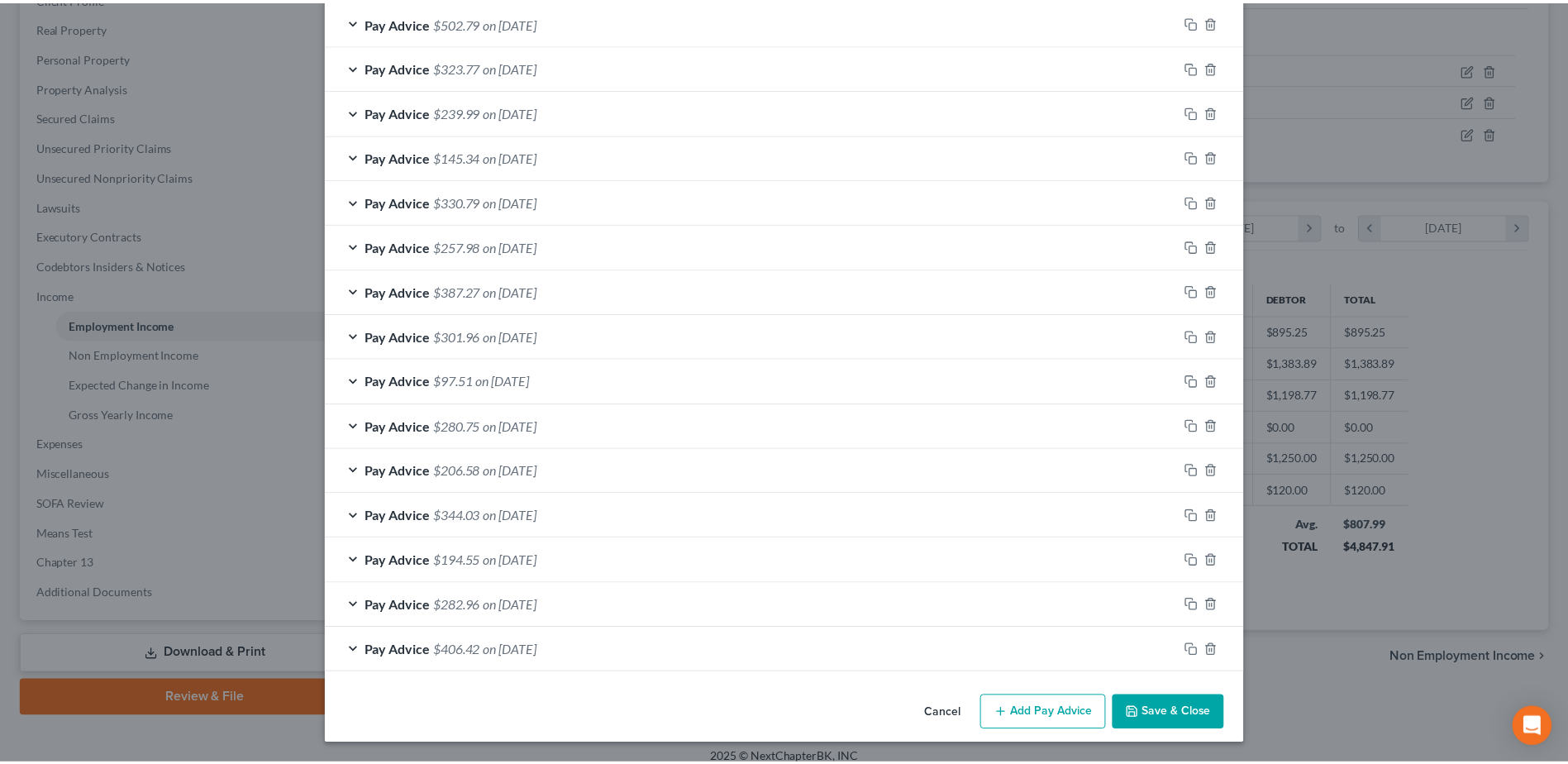
scroll to position [634, 0]
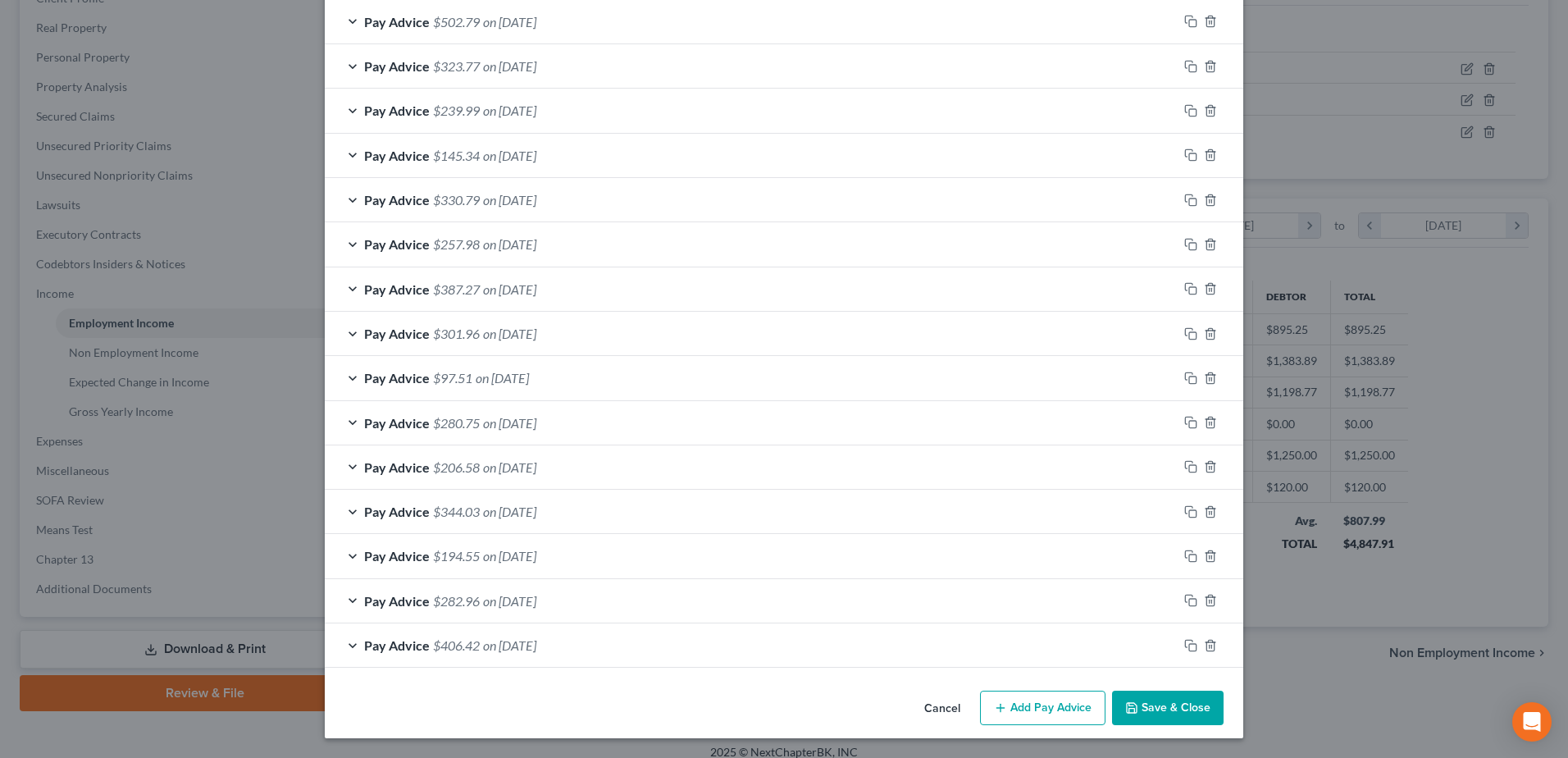
click at [1158, 701] on button "Save & Close" at bounding box center [1167, 708] width 112 height 35
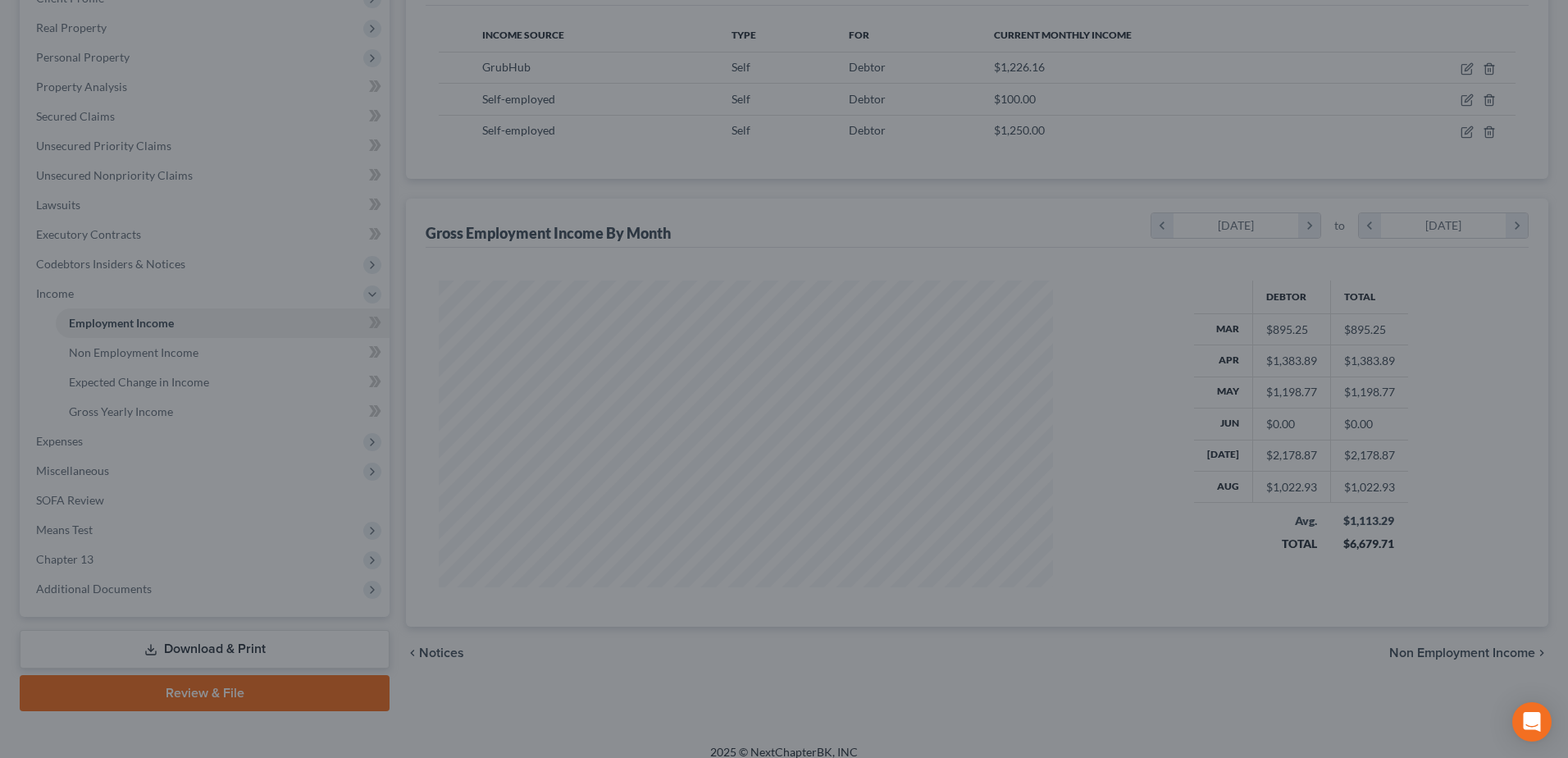
scroll to position [819599, 819362]
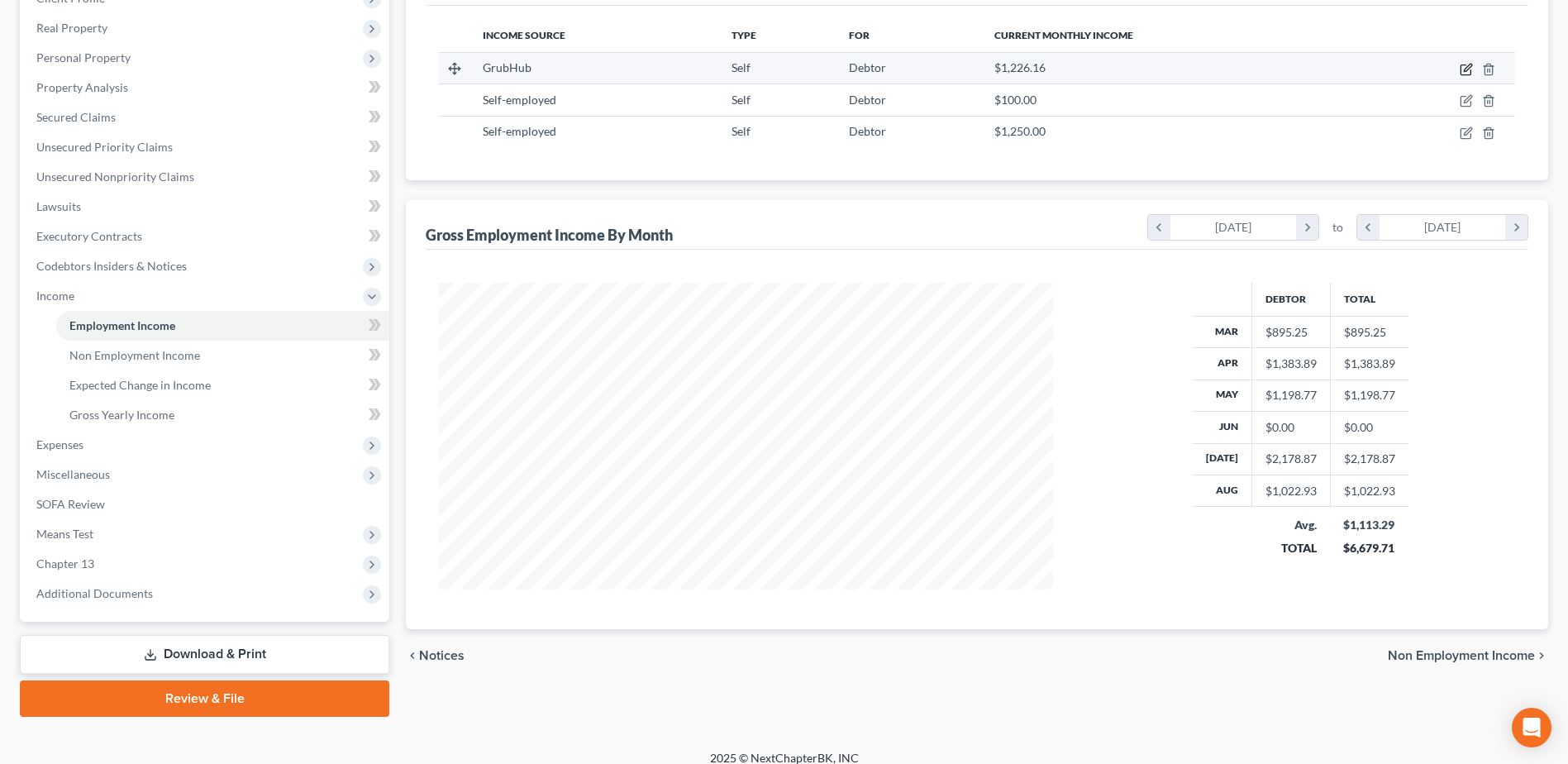
click at [1464, 75] on icon "button" at bounding box center [1465, 70] width 10 height 10
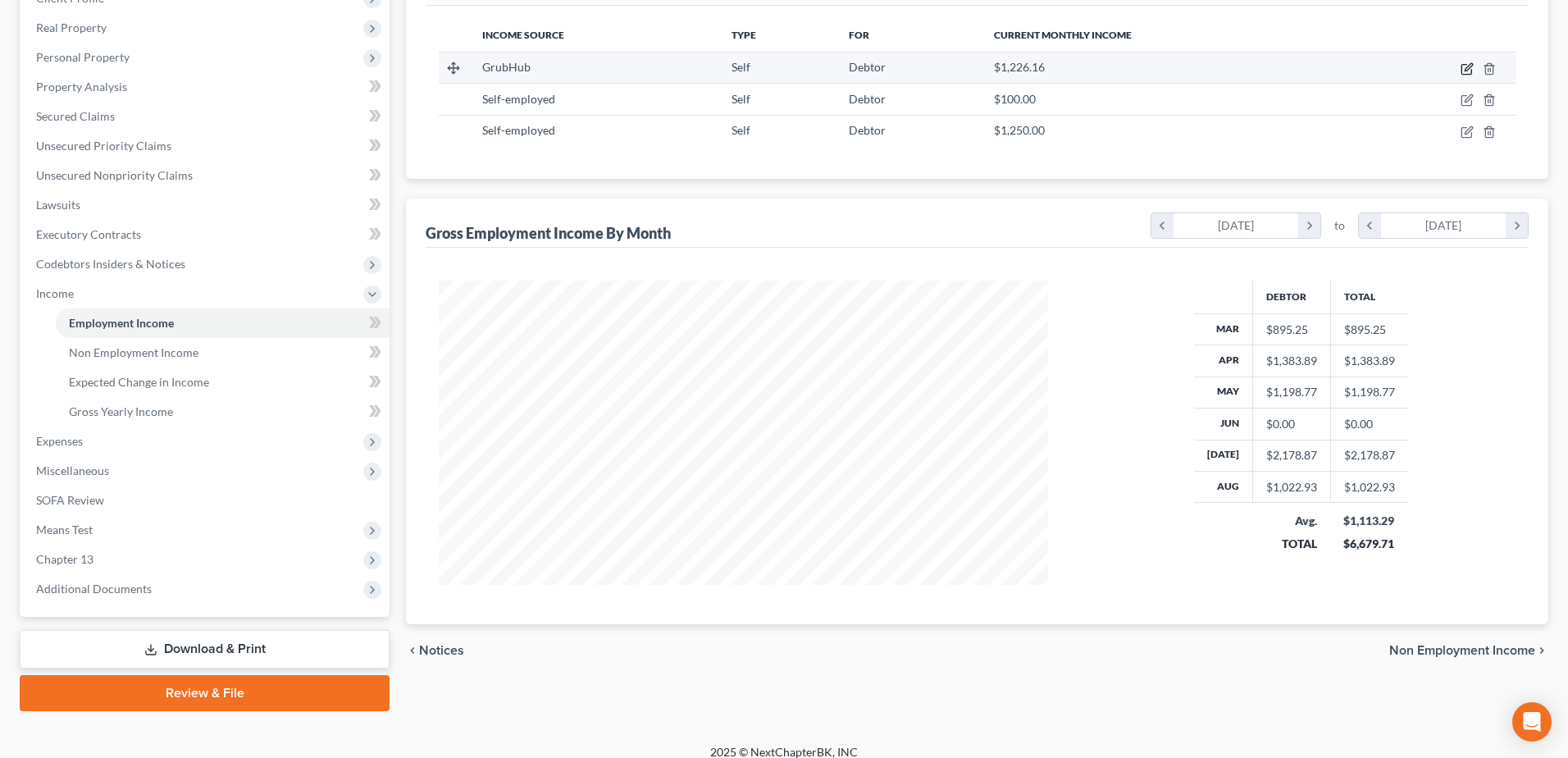
select select "1"
select select "3"
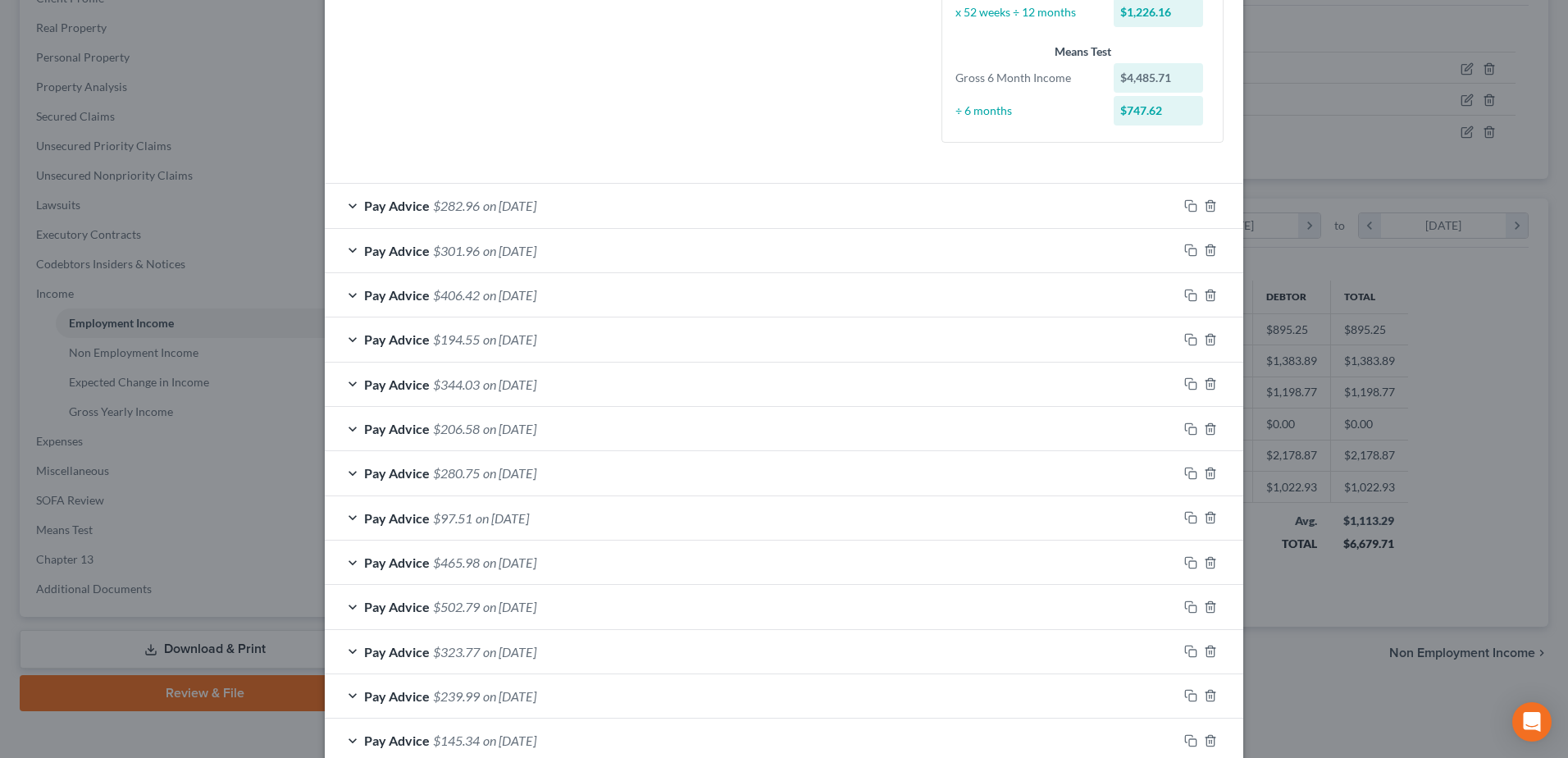
scroll to position [410, 0]
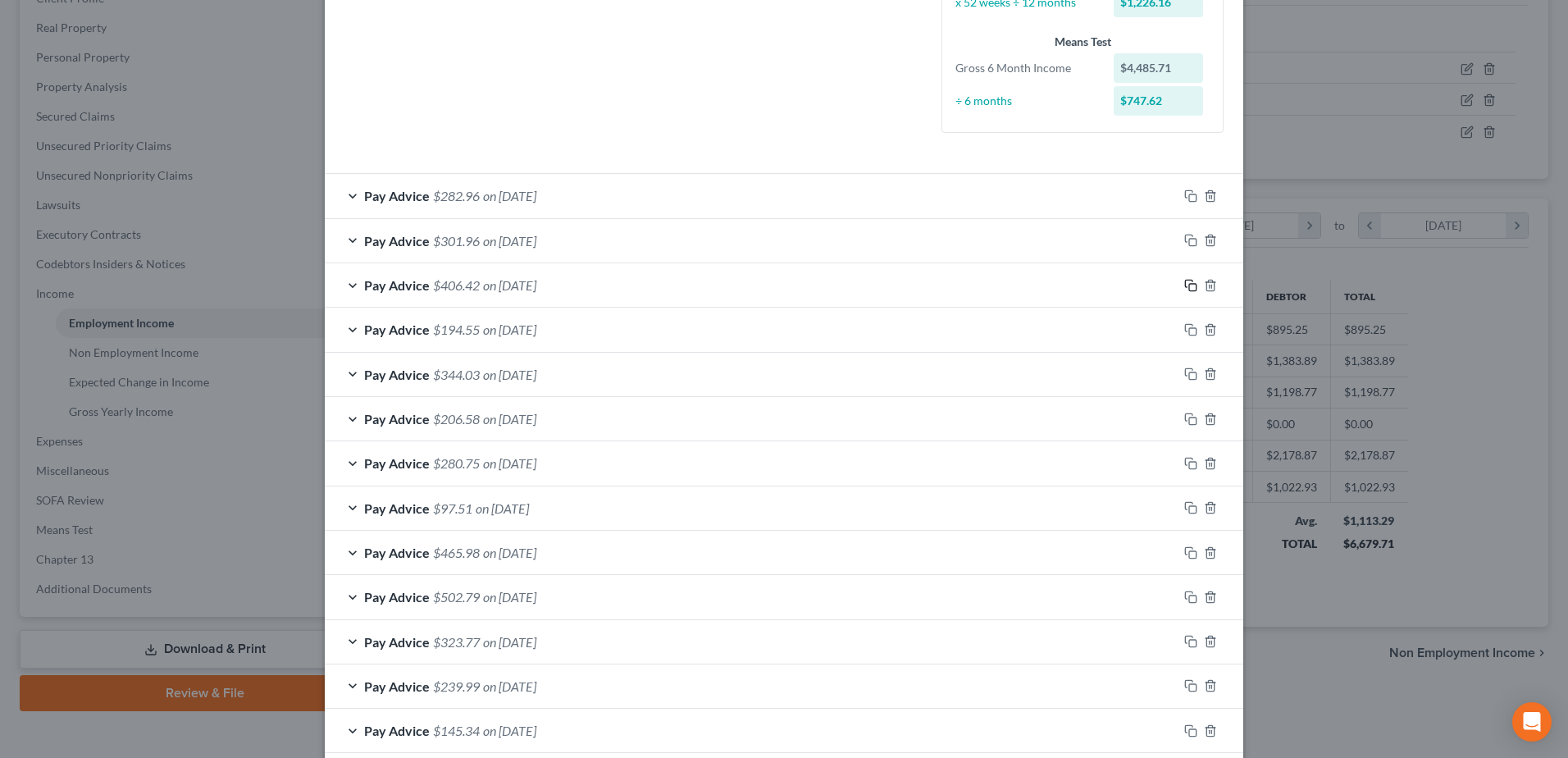
drag, startPoint x: 1183, startPoint y: 282, endPoint x: 1101, endPoint y: 309, distance: 86.3
click at [1184, 283] on icon "button" at bounding box center [1191, 285] width 13 height 13
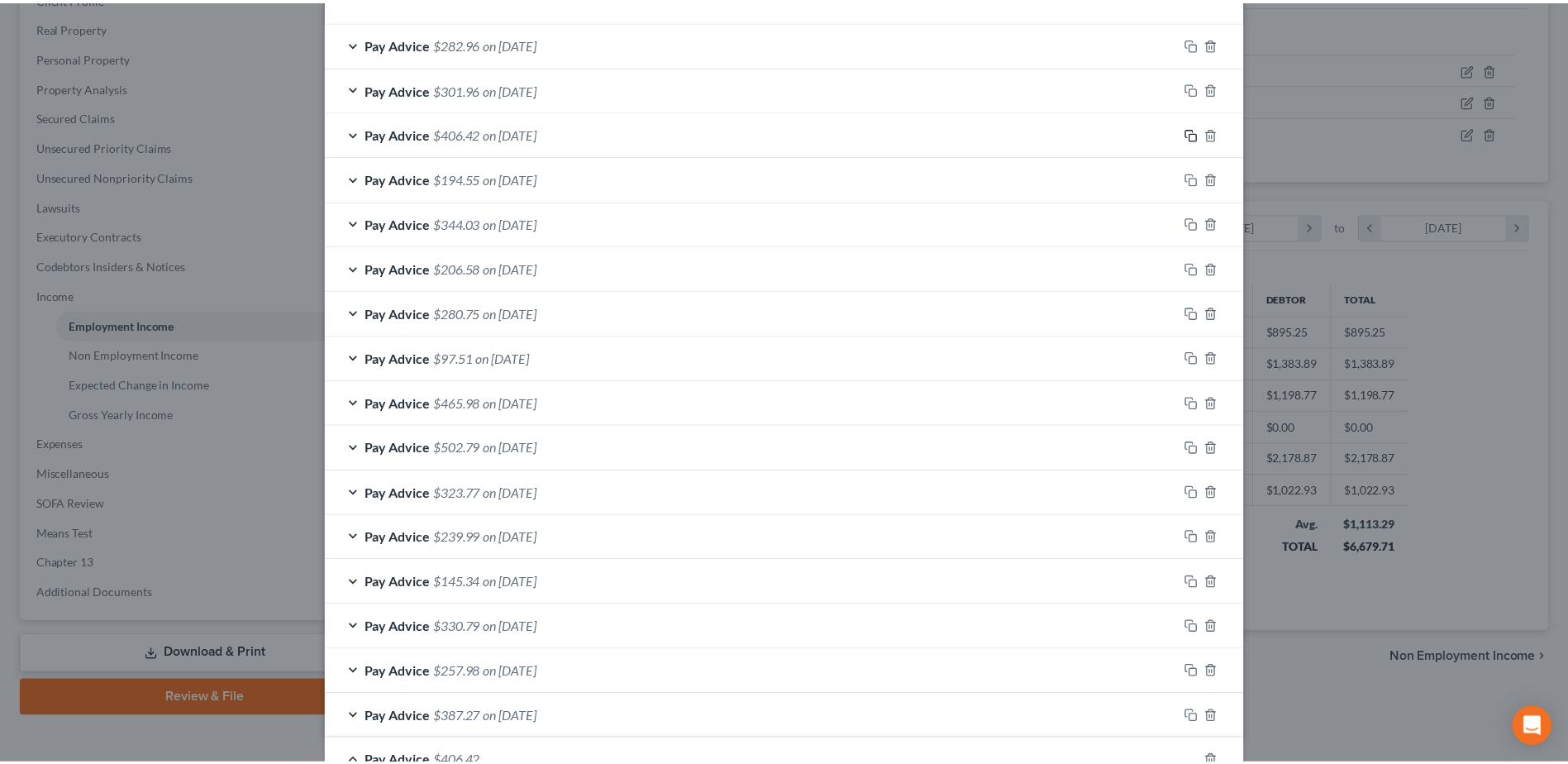
scroll to position [805, 0]
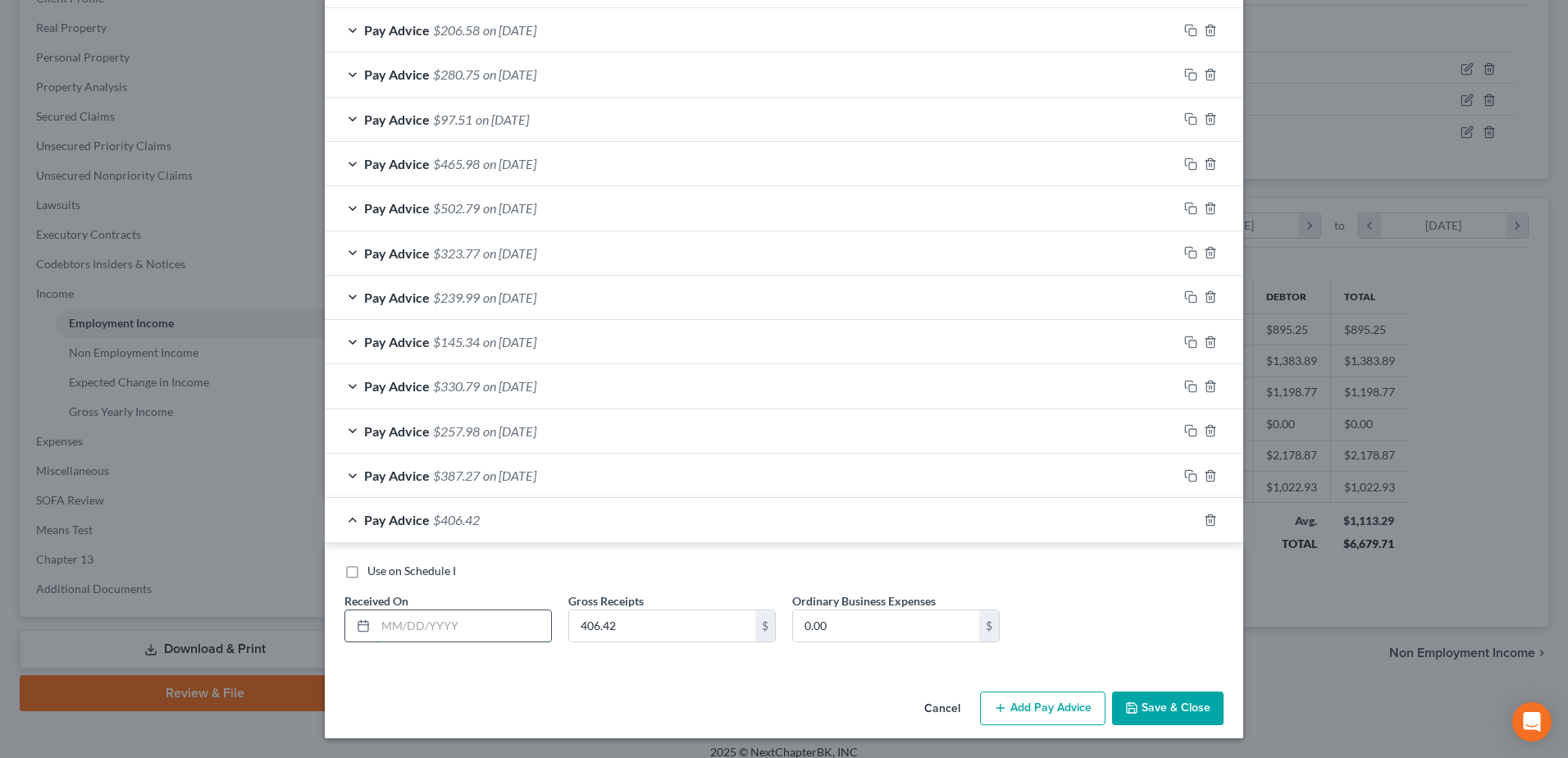
click at [423, 624] on input "text" at bounding box center [463, 625] width 175 height 31
type input "[DATE]"
type input "307.55"
click at [1167, 720] on button "Save & Close" at bounding box center [1167, 708] width 112 height 35
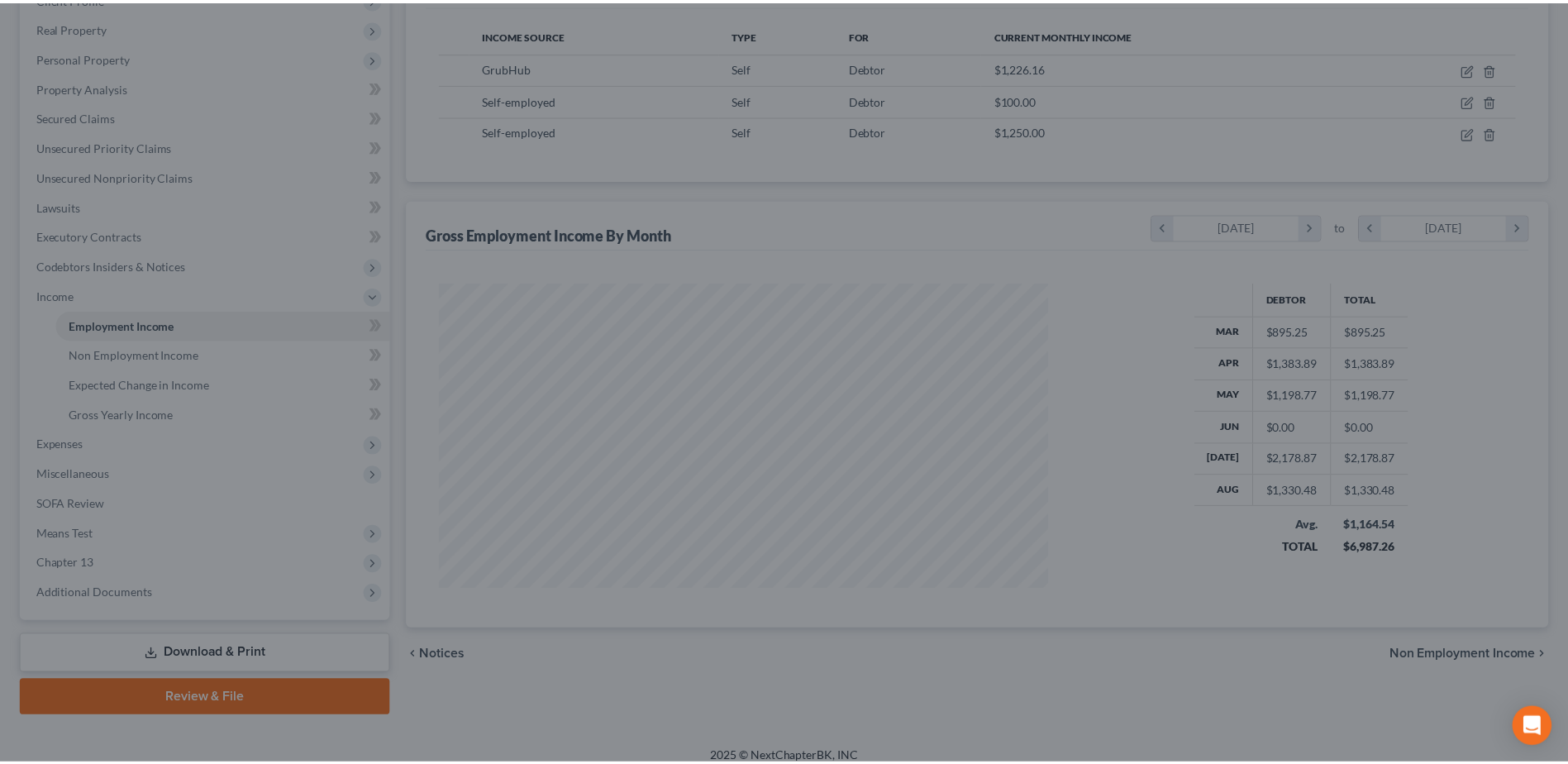
scroll to position [826086, 826067]
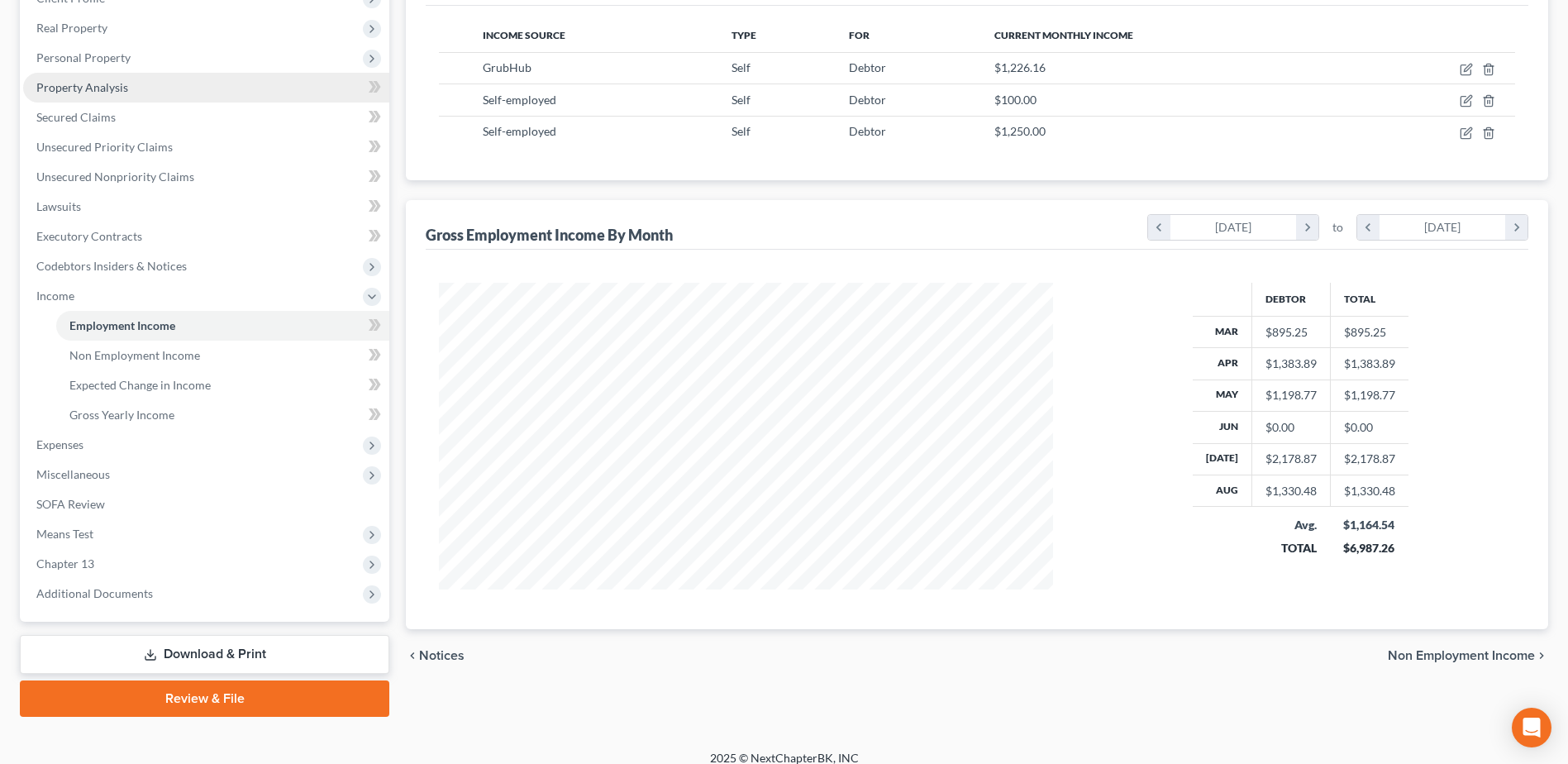
click at [171, 86] on link "Property Analysis" at bounding box center [206, 87] width 367 height 29
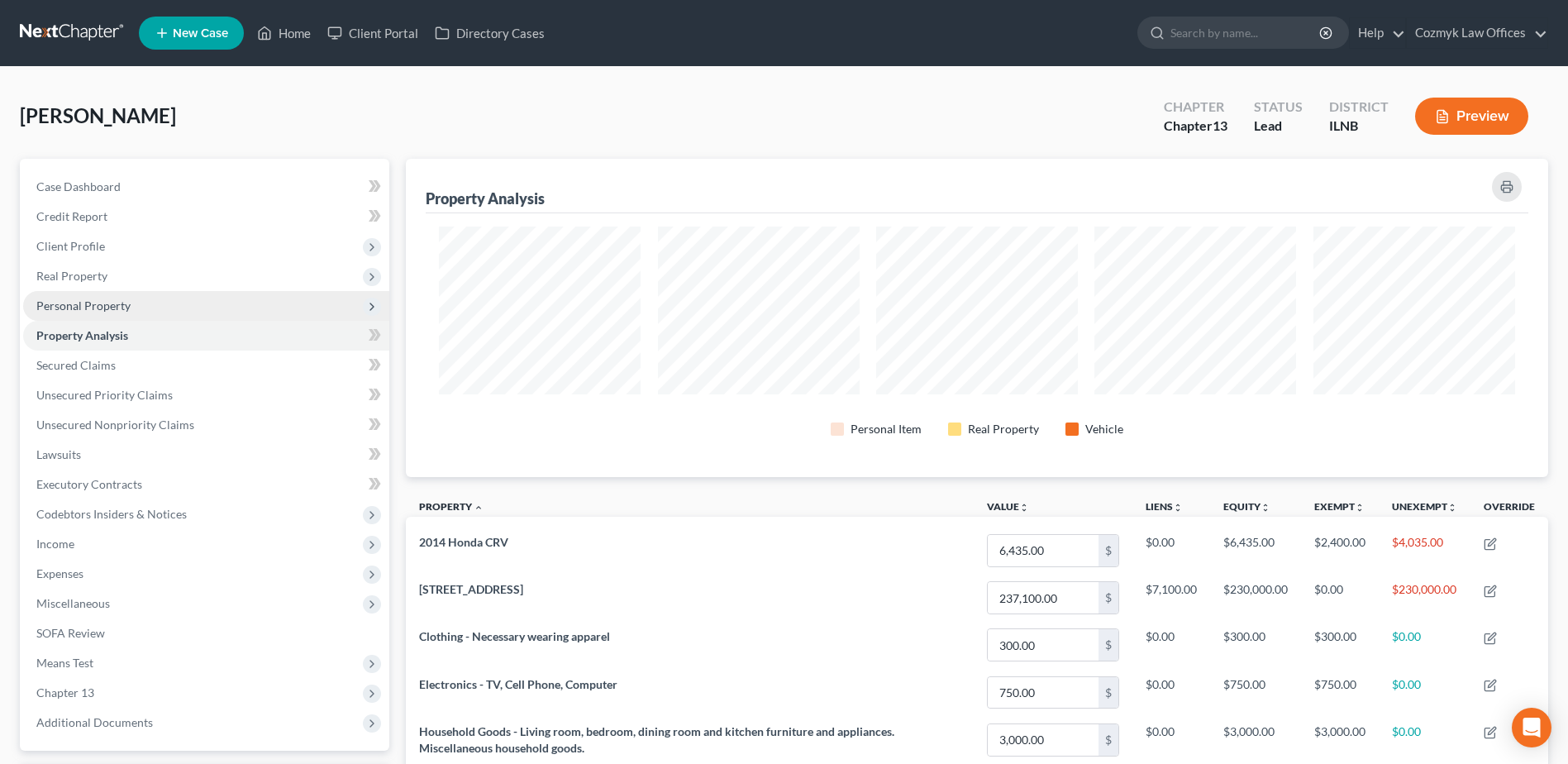
click at [139, 298] on span "Personal Property" at bounding box center [206, 306] width 367 height 29
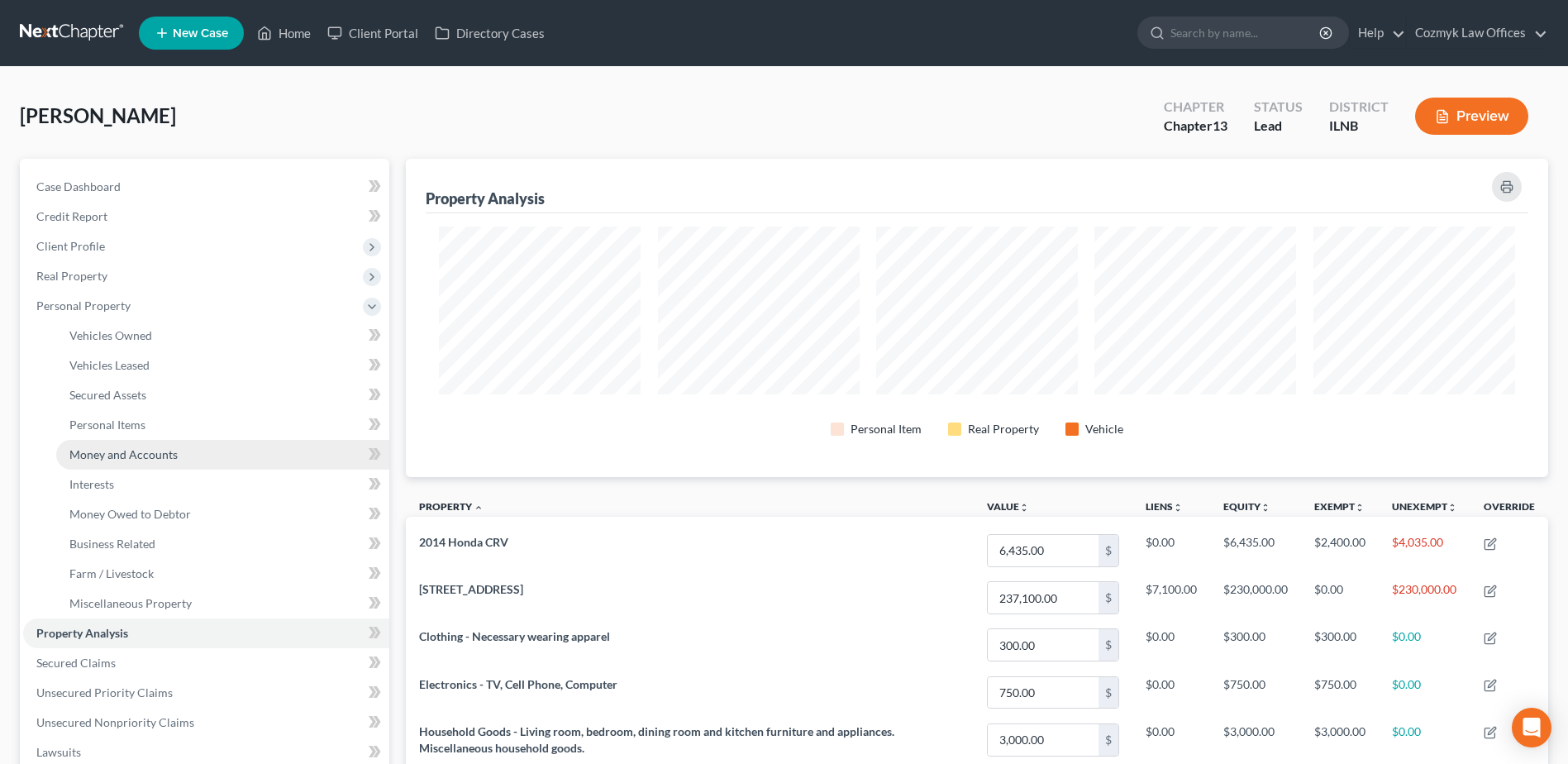
click at [140, 451] on span "Money and Accounts" at bounding box center [124, 453] width 108 height 14
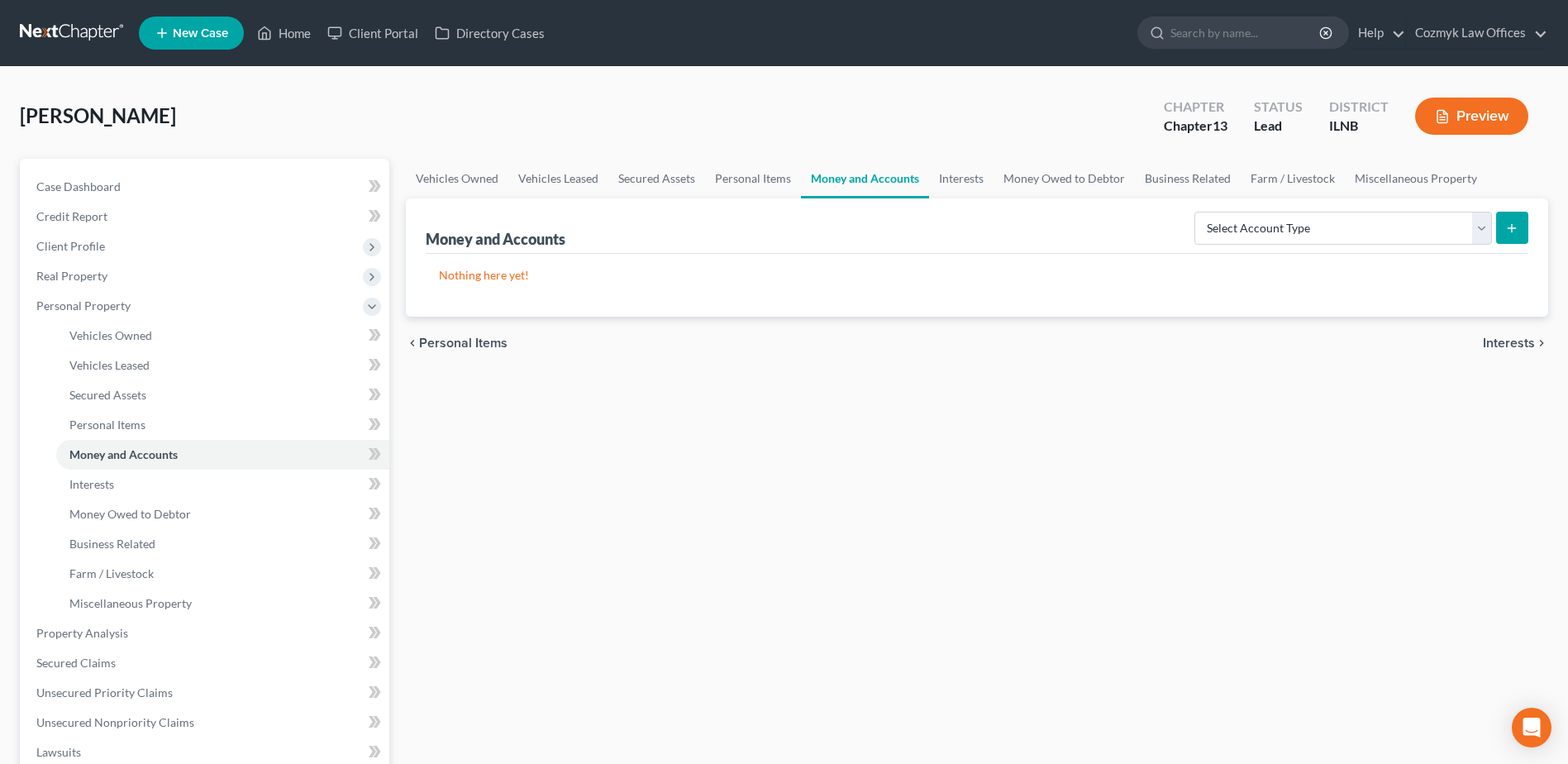
drag, startPoint x: 1377, startPoint y: 251, endPoint x: 1376, endPoint y: 232, distance: 19.0
click at [1377, 250] on div "Money and Accounts Select Account Type Brokerage Cash on Hand Certificates of D…" at bounding box center [977, 226] width 1102 height 55
click at [1376, 232] on select "Select Account Type Brokerage Cash on Hand Certificates of Deposit Checking Acc…" at bounding box center [1343, 228] width 298 height 33
select select "checking"
click at [1198, 212] on select "Select Account Type Brokerage Cash on Hand Certificates of Deposit Checking Acc…" at bounding box center [1343, 228] width 298 height 33
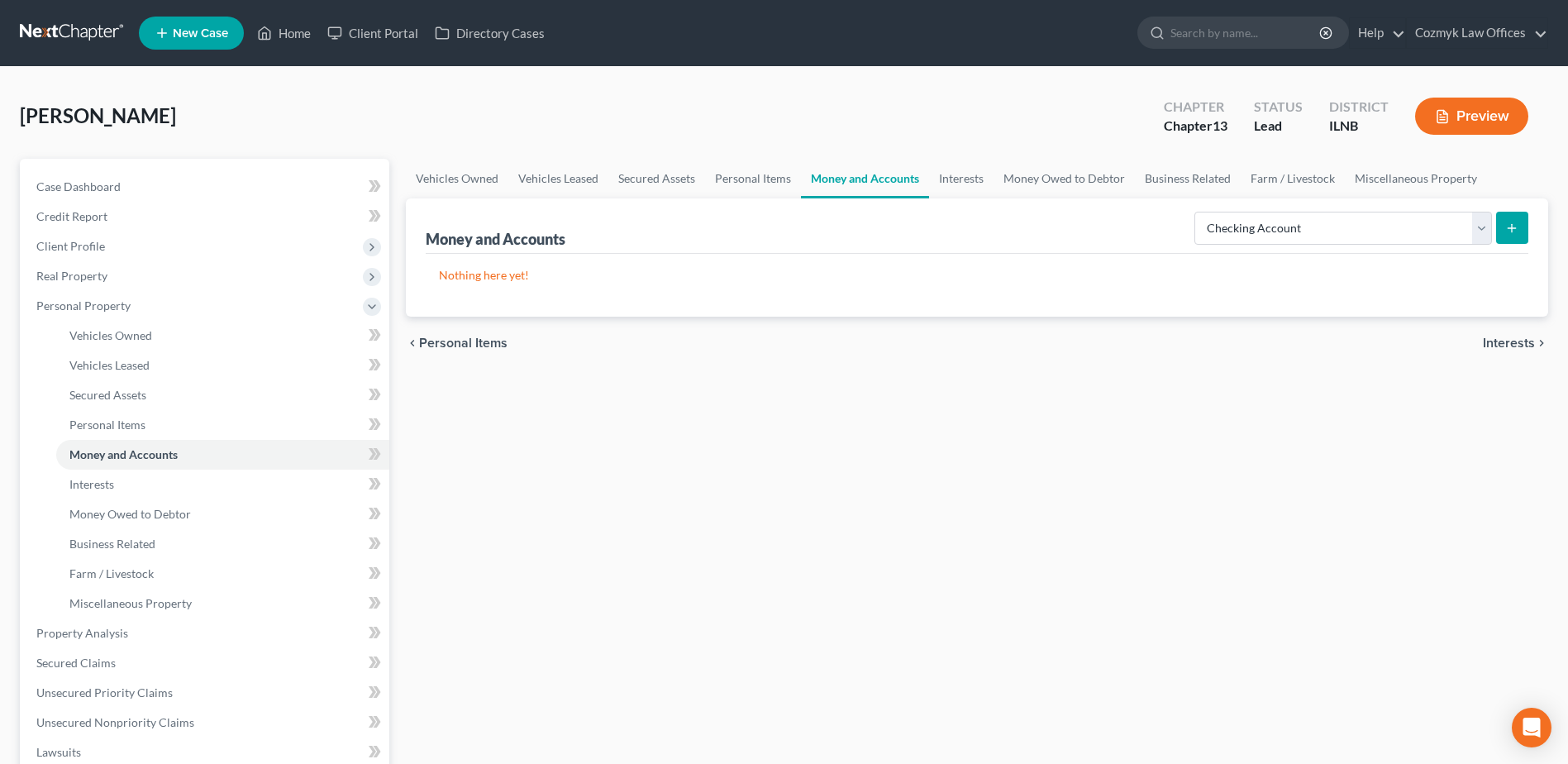
click at [1519, 222] on icon "submit" at bounding box center [1512, 228] width 13 height 13
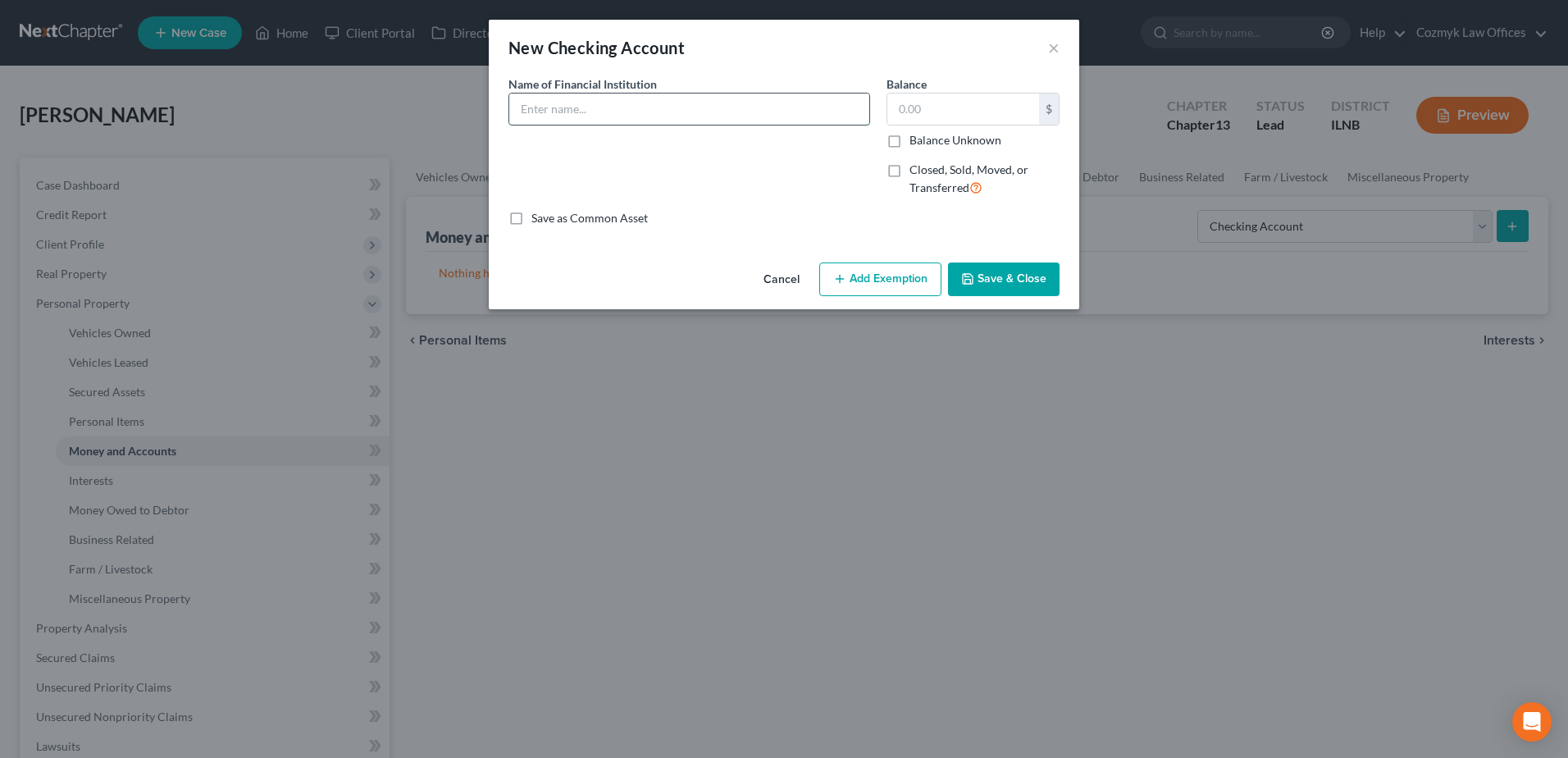
click at [626, 113] on input "text" at bounding box center [689, 109] width 360 height 31
type input "BMO Bank"
click at [1004, 281] on button "Save & Close" at bounding box center [1004, 280] width 112 height 35
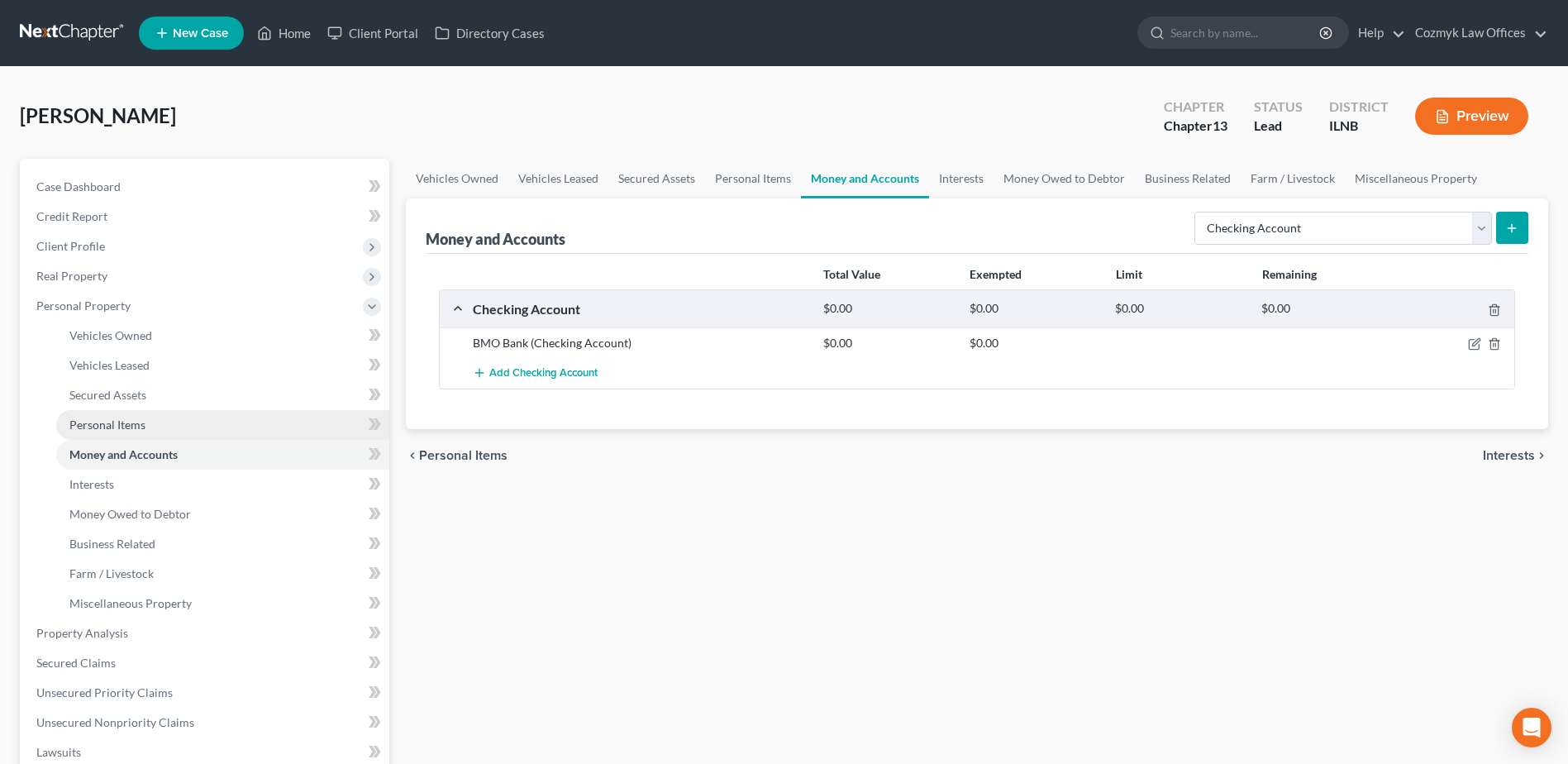
click at [118, 421] on span "Personal Items" at bounding box center [107, 424] width 76 height 14
